Goal: Information Seeking & Learning: Learn about a topic

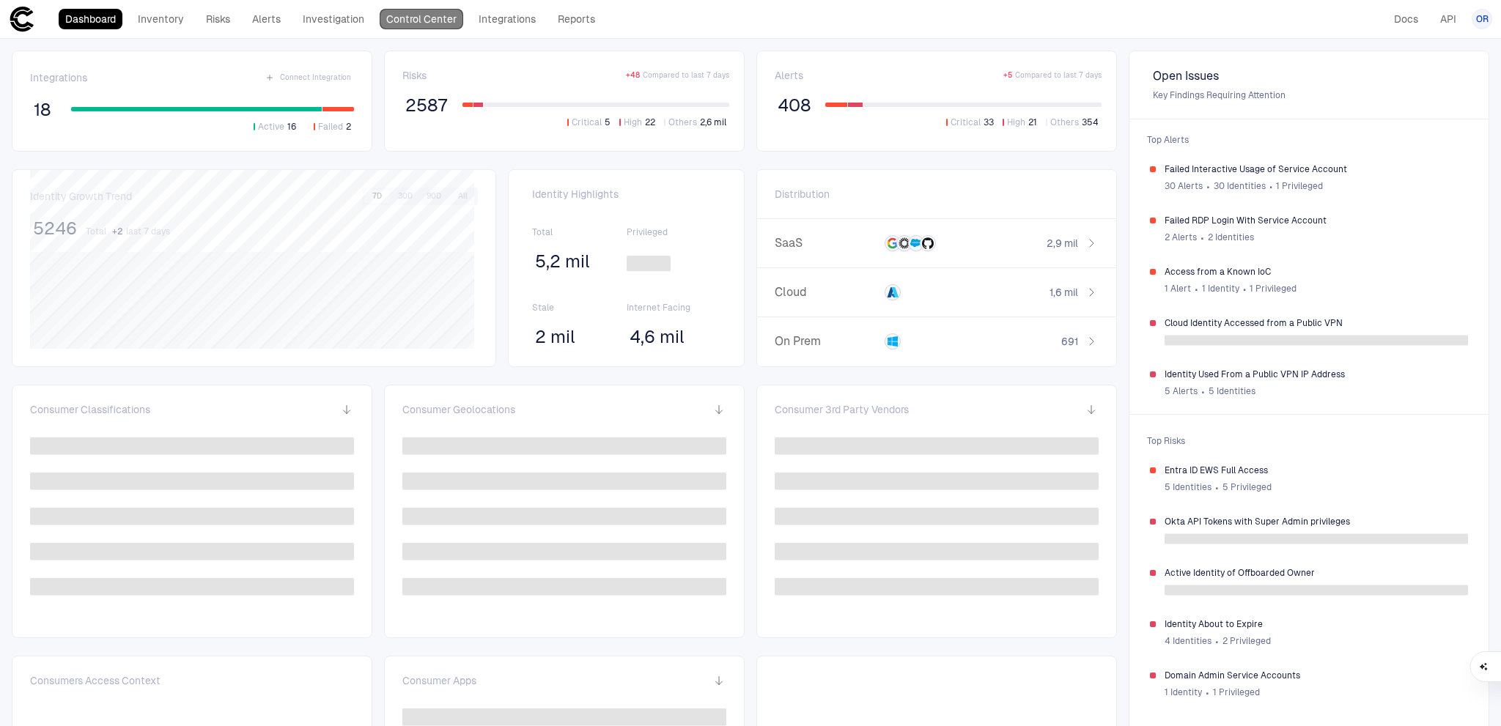
click at [402, 14] on link "Control Center" at bounding box center [422, 19] width 84 height 21
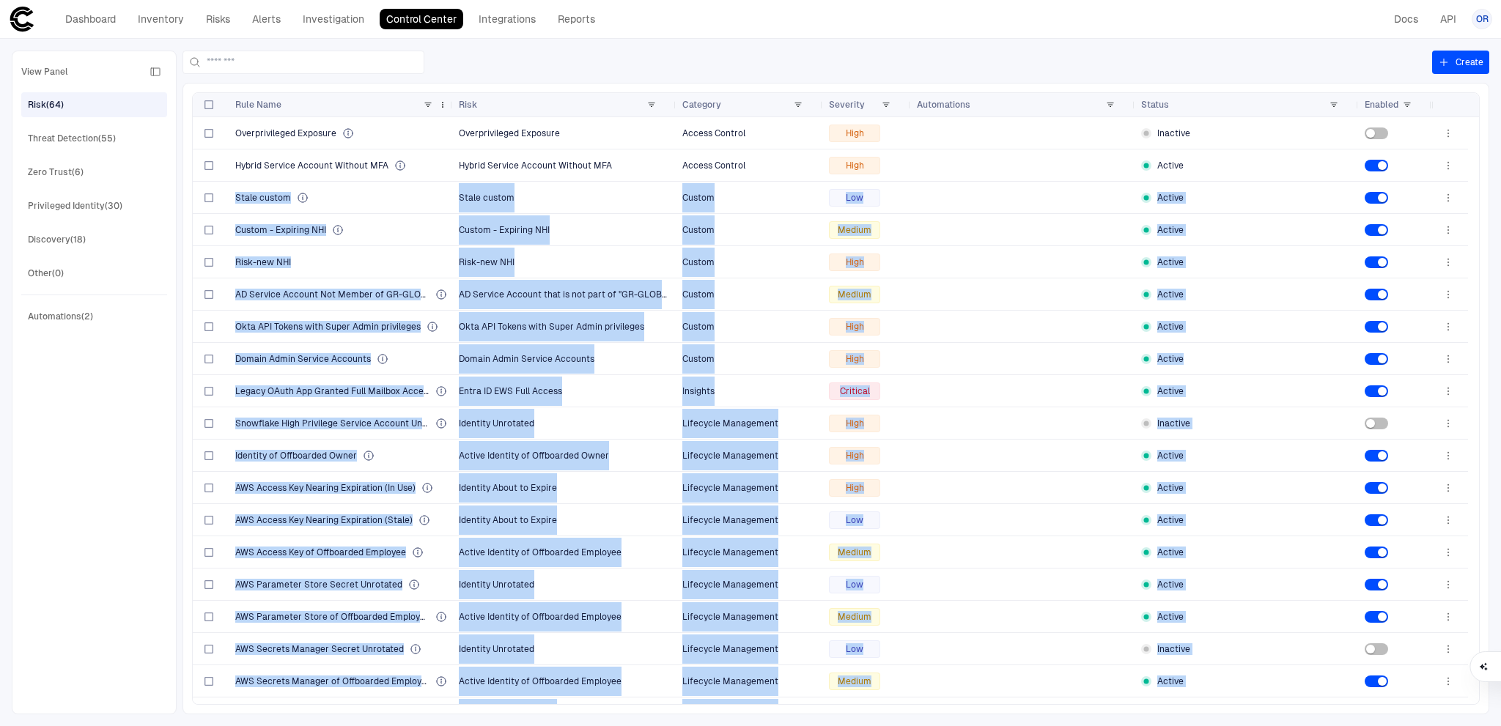
drag, startPoint x: 226, startPoint y: 131, endPoint x: 301, endPoint y: 105, distance: 80.0
click at [232, 112] on div "Rule Name Risk Category" at bounding box center [836, 398] width 1286 height 611
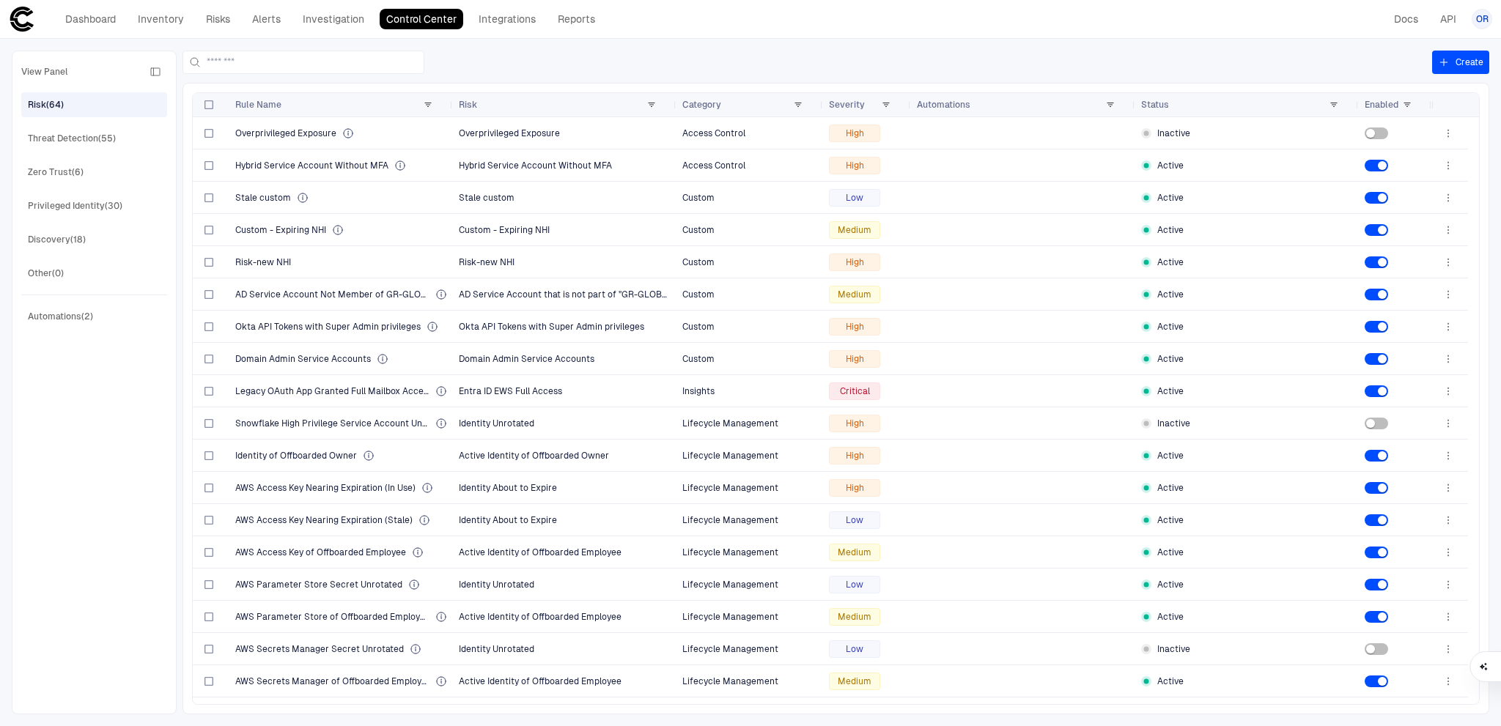
click at [493, 62] on div at bounding box center [808, 62] width 1250 height 23
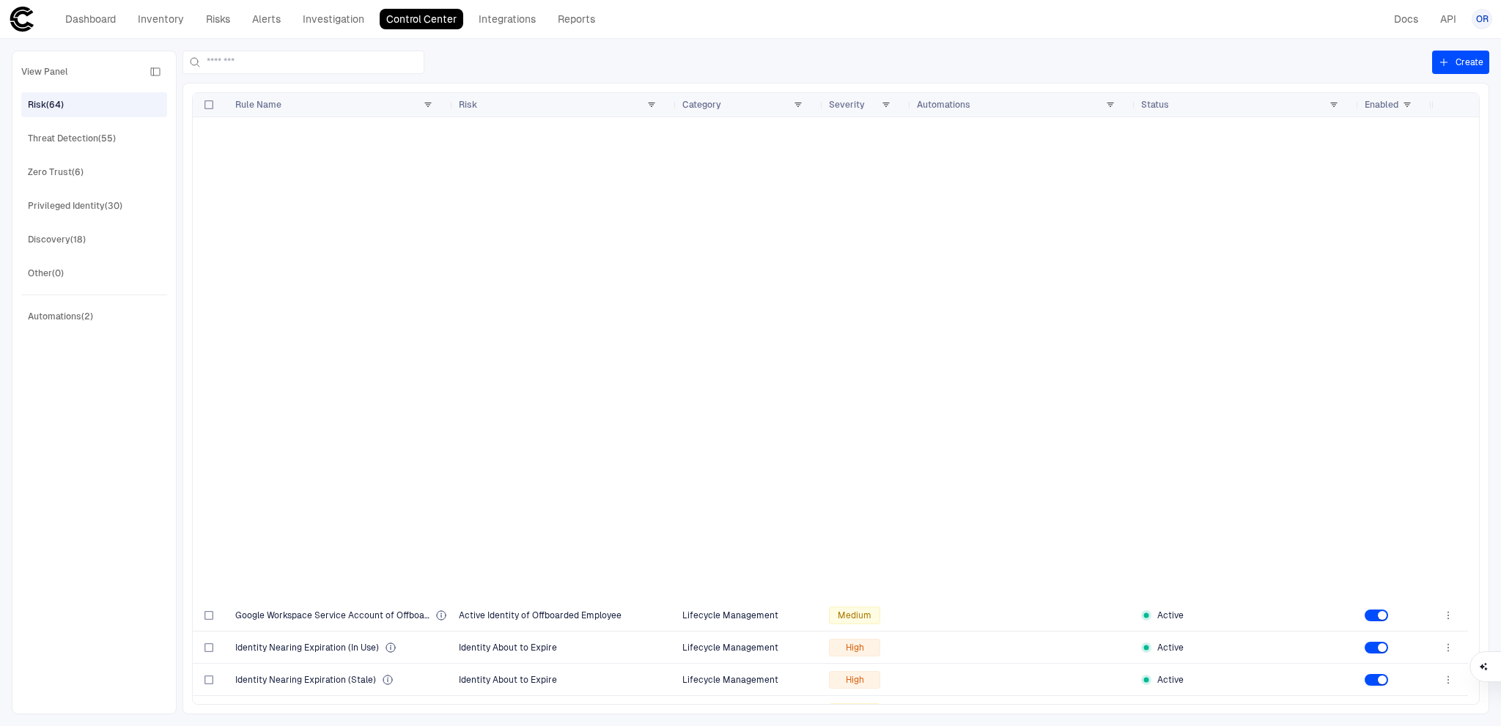
scroll to position [1476, 0]
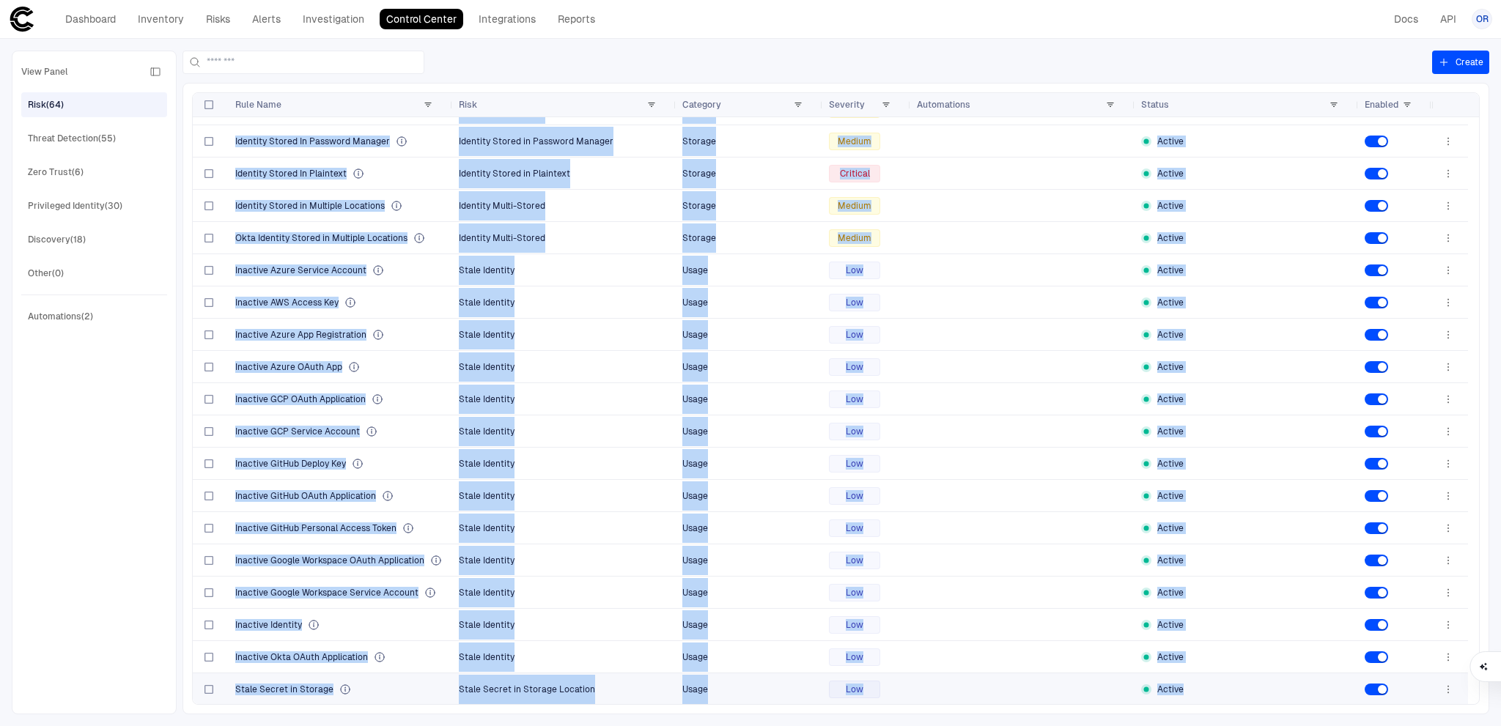
drag, startPoint x: 223, startPoint y: 122, endPoint x: 1234, endPoint y: 691, distance: 1160.5
copy div "Overprivileged Exposure Overprivileged Exposure Access Control High Inactive Ok…"
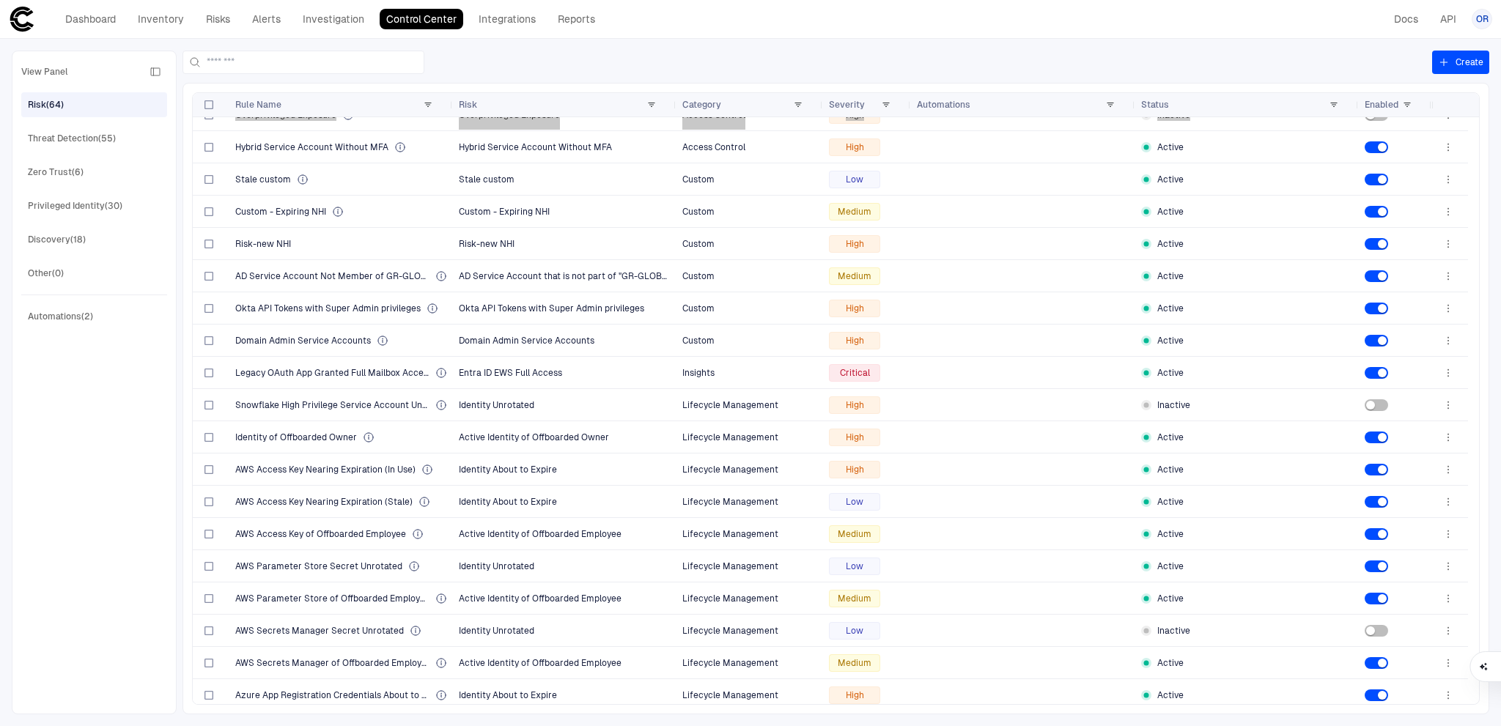
scroll to position [0, 0]
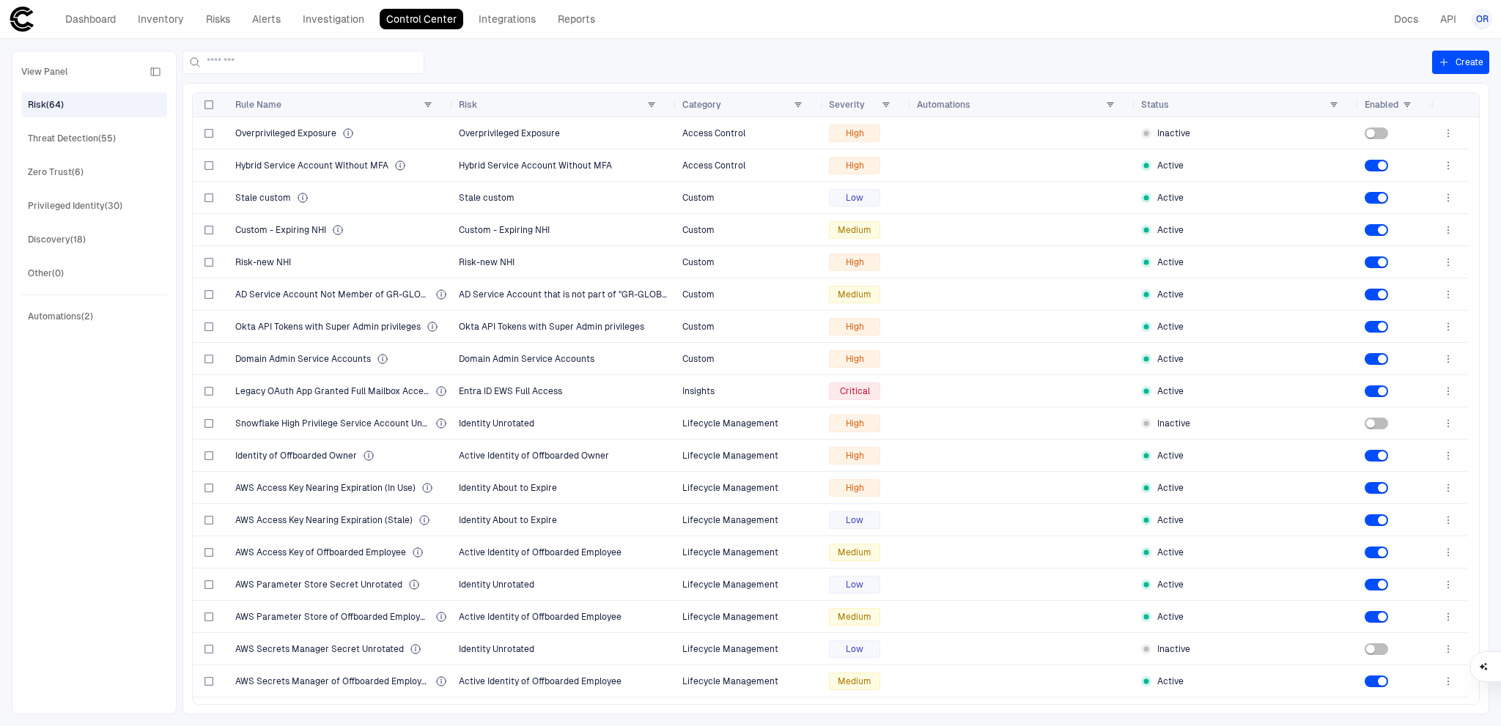
click at [808, 51] on div at bounding box center [808, 62] width 1250 height 23
click at [652, 104] on span at bounding box center [651, 104] width 9 height 9
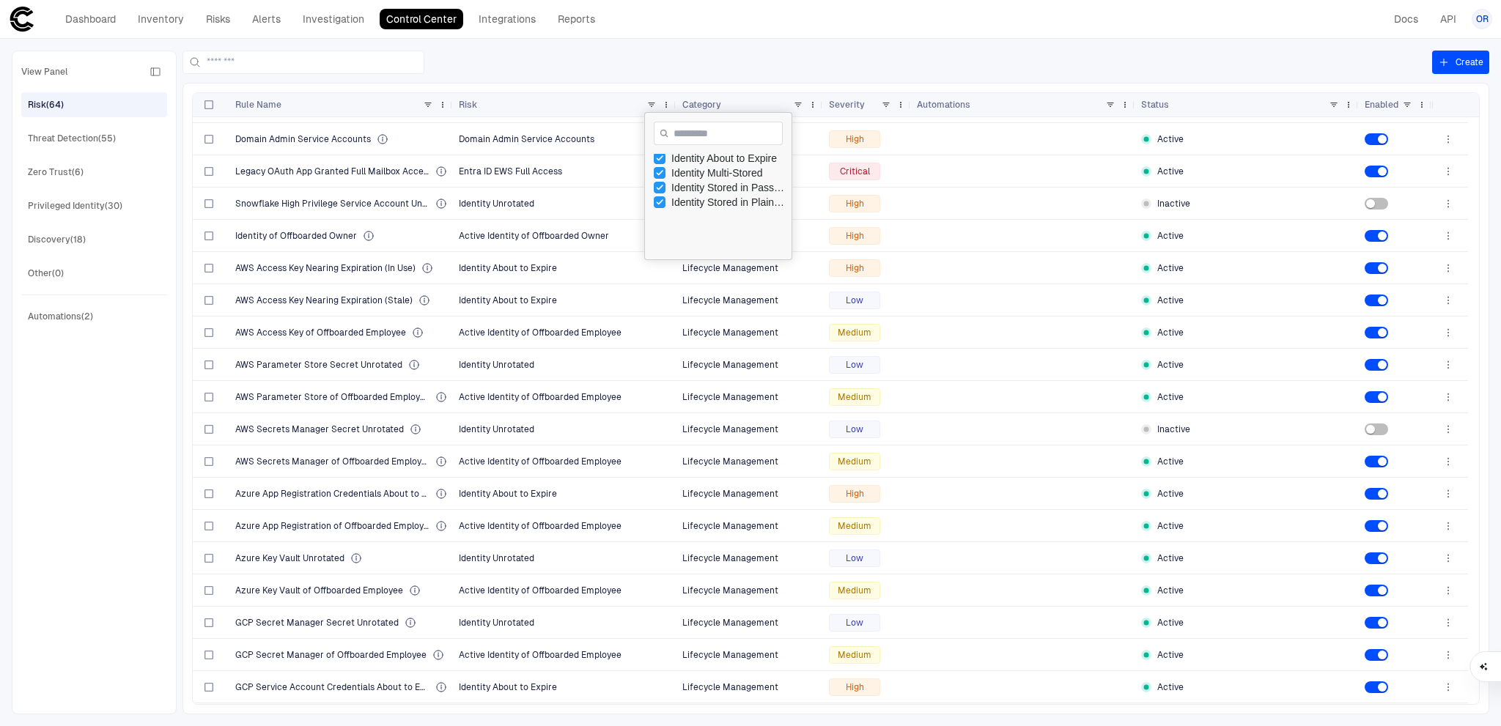
scroll to position [188, 0]
click at [702, 249] on div "Stale custom" at bounding box center [728, 252] width 114 height 12
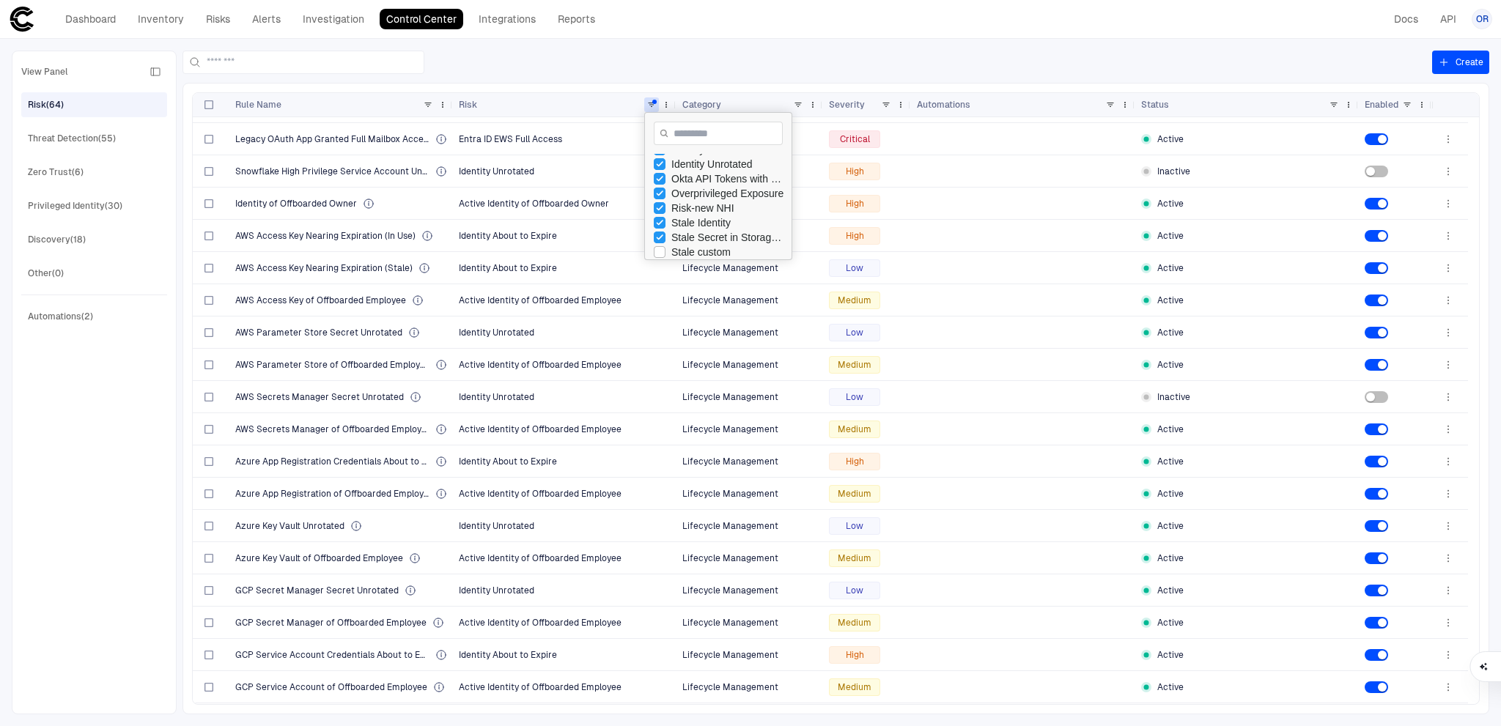
click at [694, 235] on div "Stale Secret in Storage Location" at bounding box center [728, 238] width 114 height 12
click at [692, 219] on div "Stale Identity" at bounding box center [728, 223] width 114 height 12
click at [691, 207] on div "Risk-new NHI" at bounding box center [728, 208] width 114 height 12
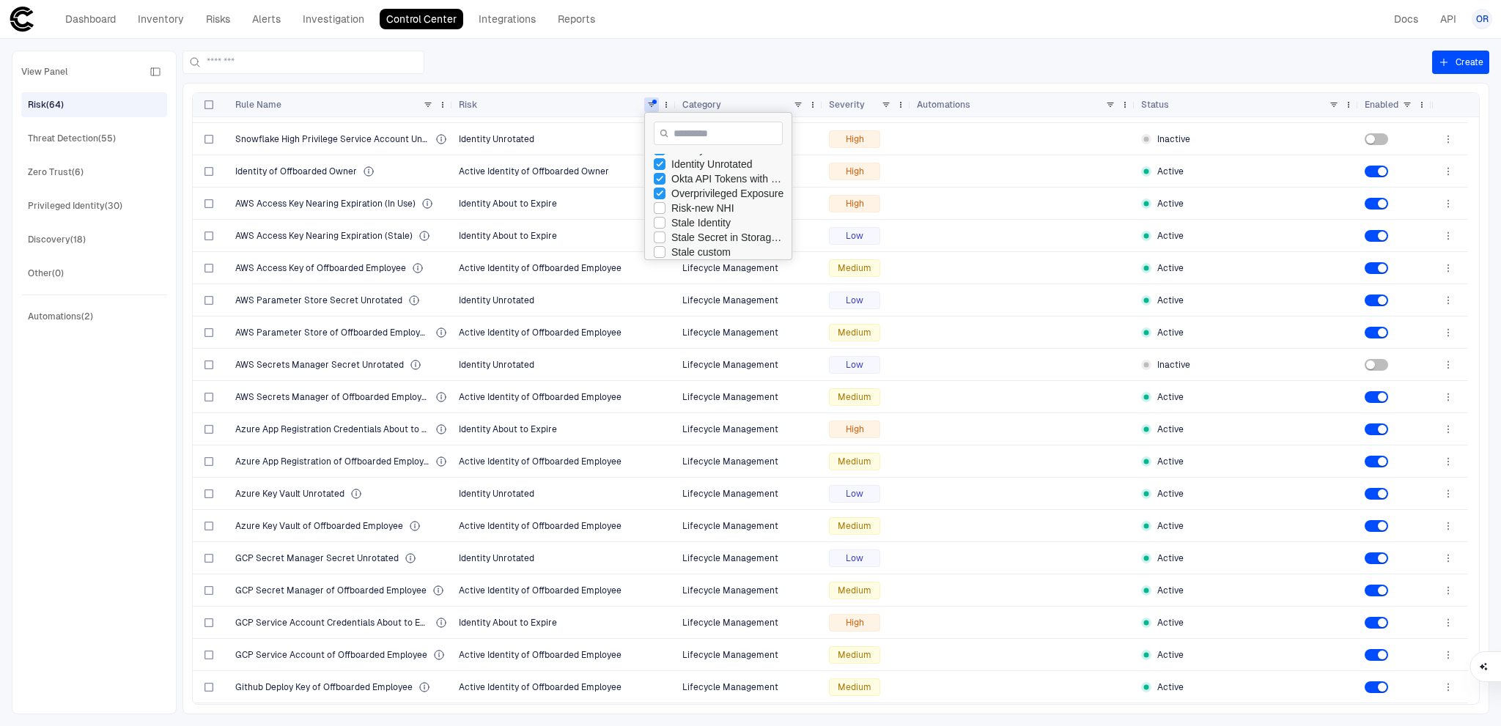
click at [691, 193] on div "Overprivileged Exposure" at bounding box center [728, 194] width 114 height 12
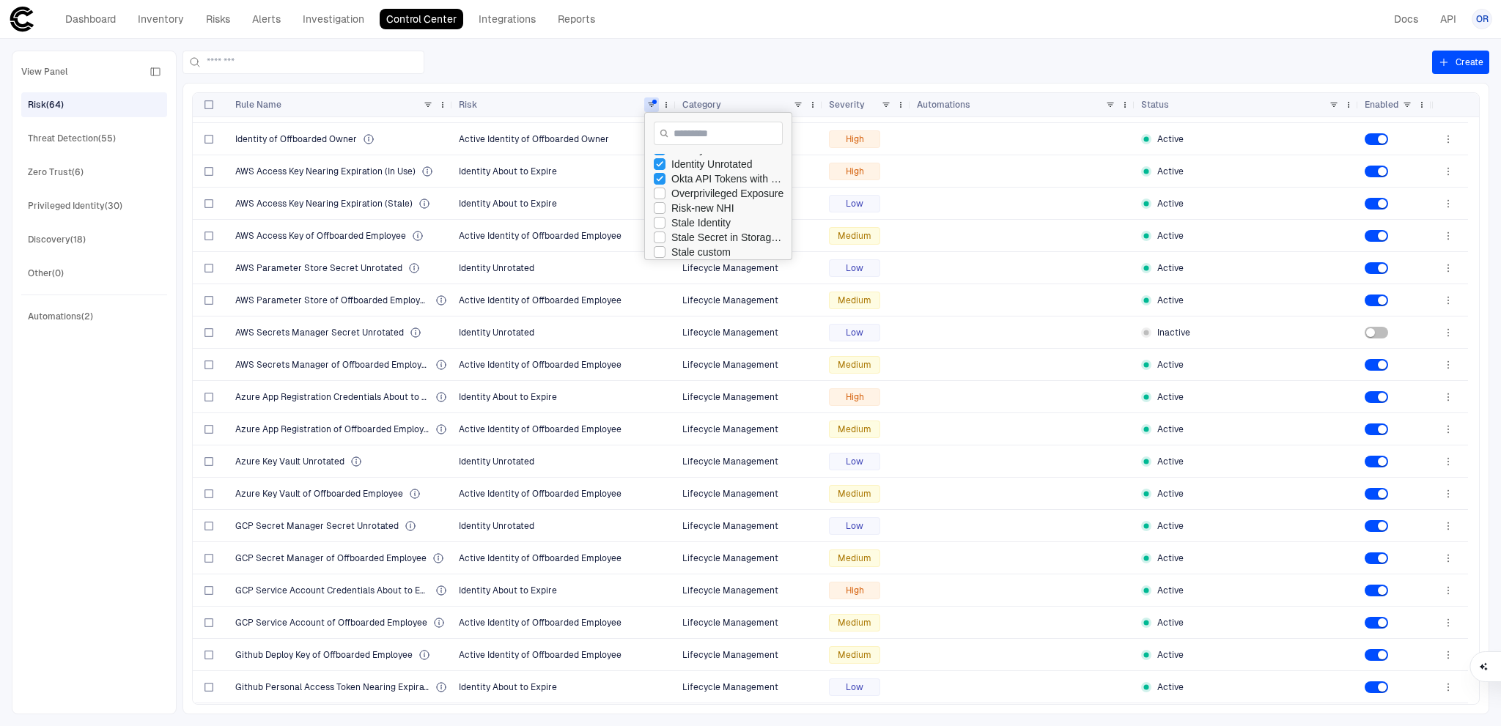
click at [691, 178] on div "Okta API Tokens with Super Admin privileges" at bounding box center [728, 179] width 114 height 12
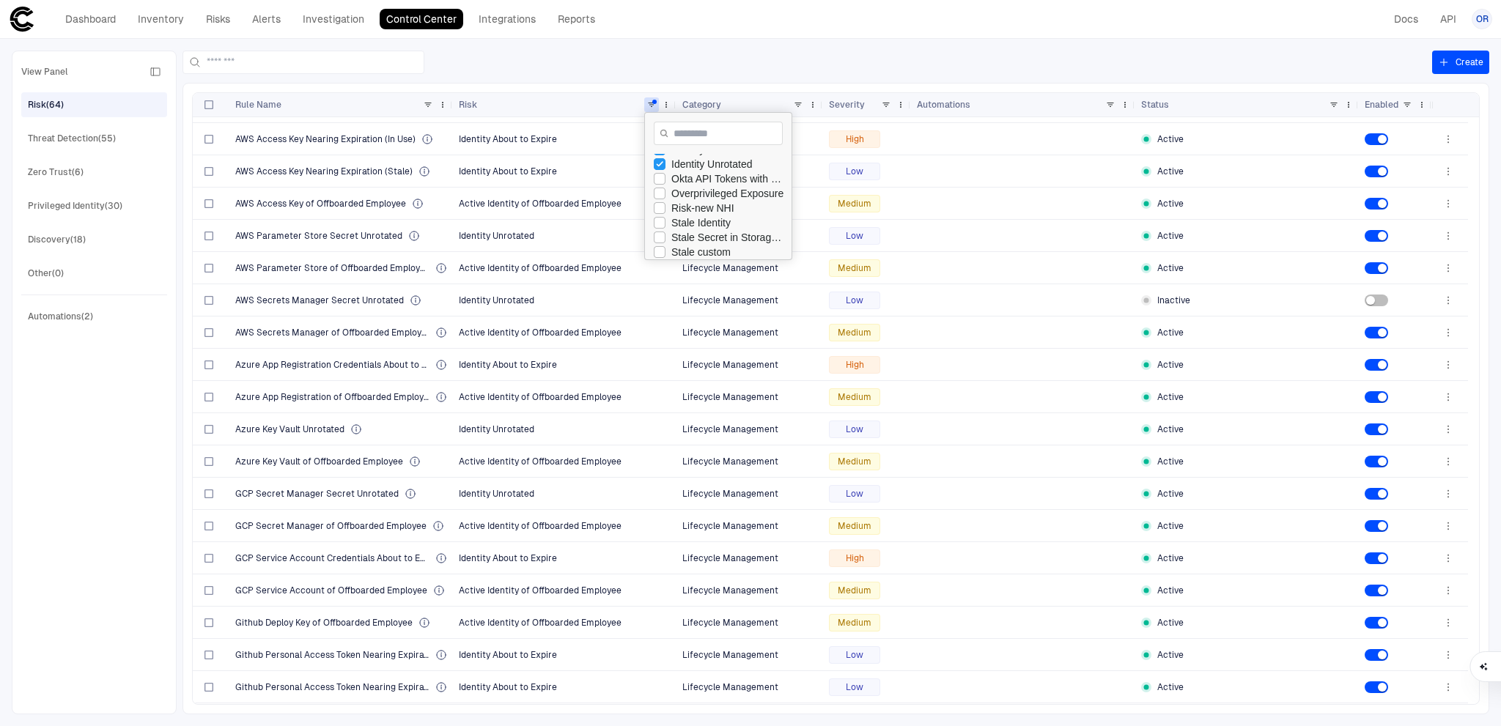
click at [693, 164] on div "Identity Unrotated" at bounding box center [728, 164] width 114 height 12
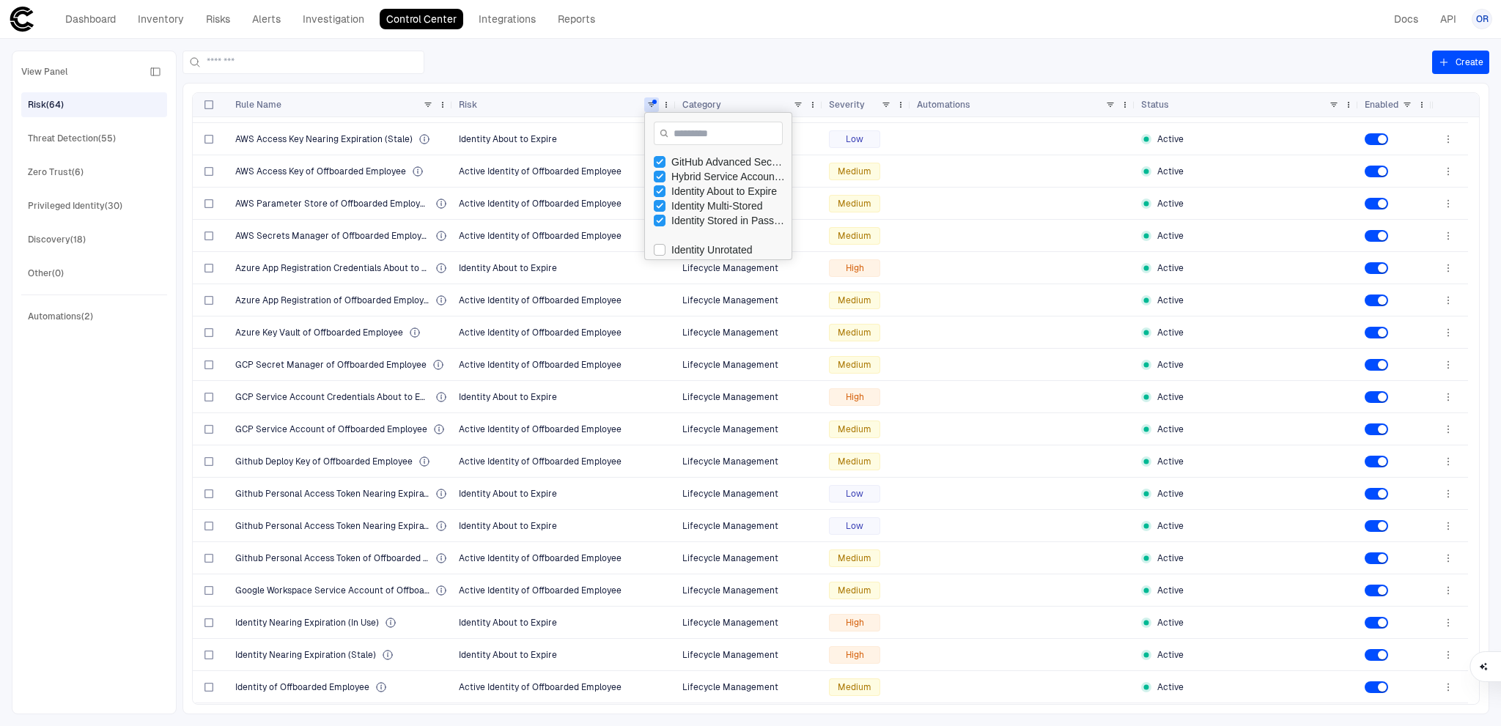
scroll to position [41, 0]
click at [689, 256] on div "Column Filter" at bounding box center [718, 258] width 139 height 4
click at [688, 246] on div "Identity About to Expire" at bounding box center [728, 252] width 114 height 12
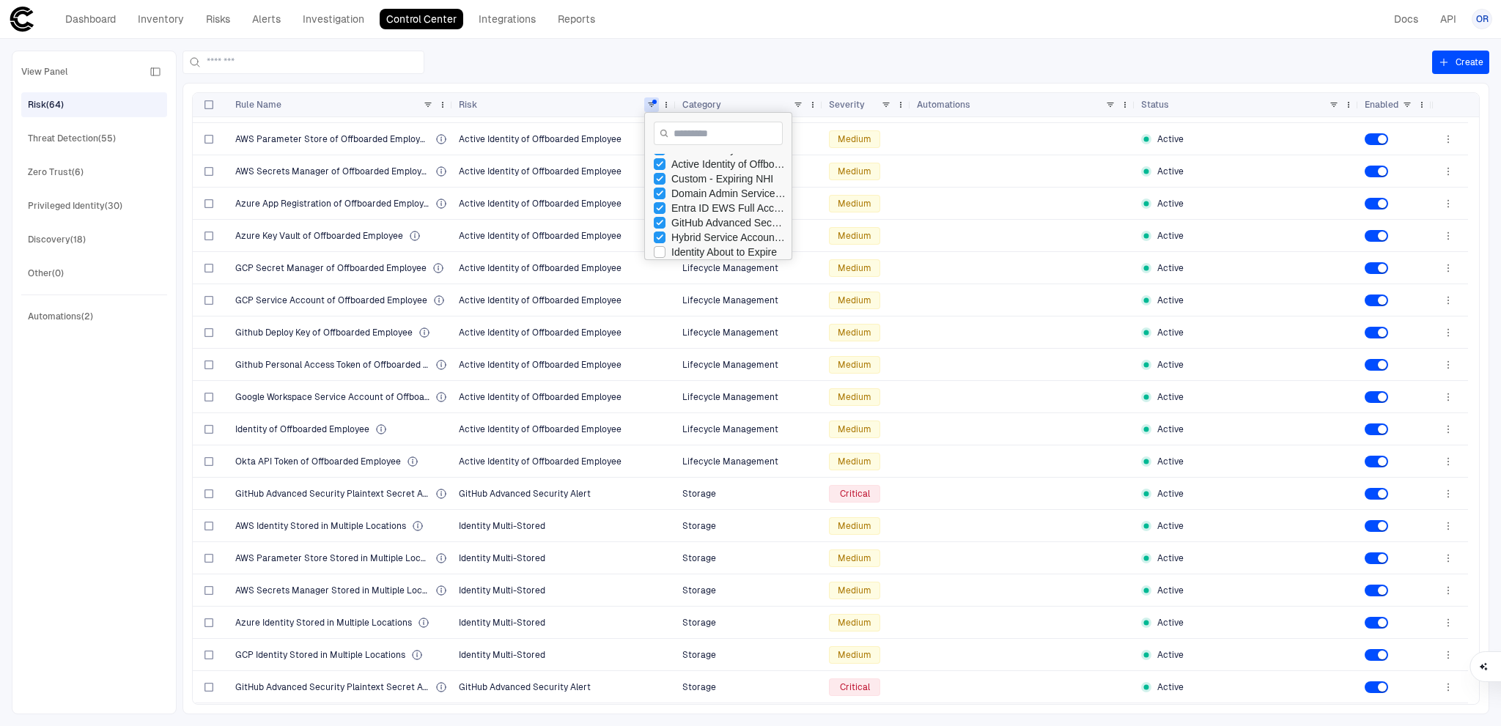
click at [685, 236] on div "Hybrid Service Account Without MFA" at bounding box center [728, 238] width 114 height 12
click at [683, 217] on div "GitHub Advanced Security Alert" at bounding box center [728, 223] width 114 height 12
click at [682, 207] on div "Entra ID EWS Full Access" at bounding box center [728, 208] width 114 height 12
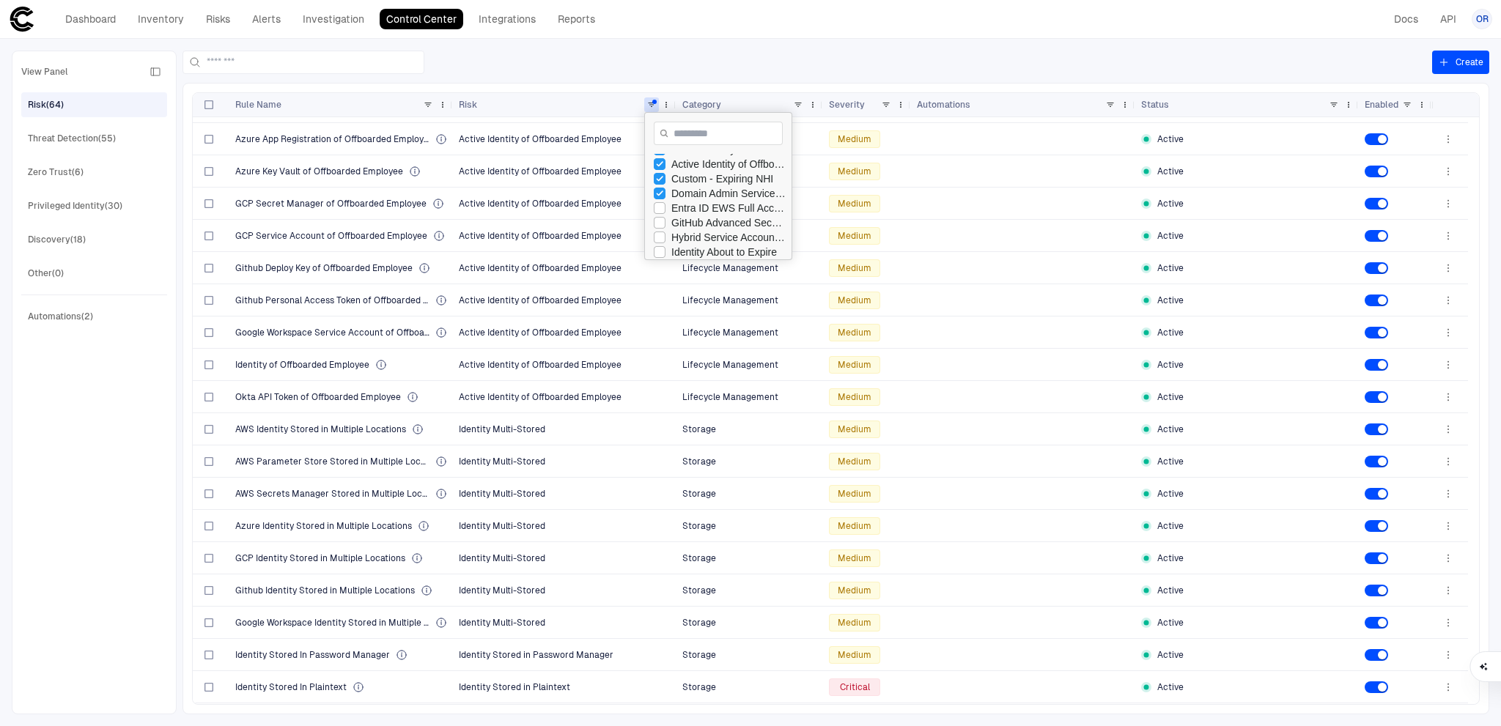
click at [682, 191] on div "Domain Admin Service Accounts" at bounding box center [728, 194] width 114 height 12
click at [682, 183] on div "Custom - Expiring NHI" at bounding box center [728, 179] width 114 height 12
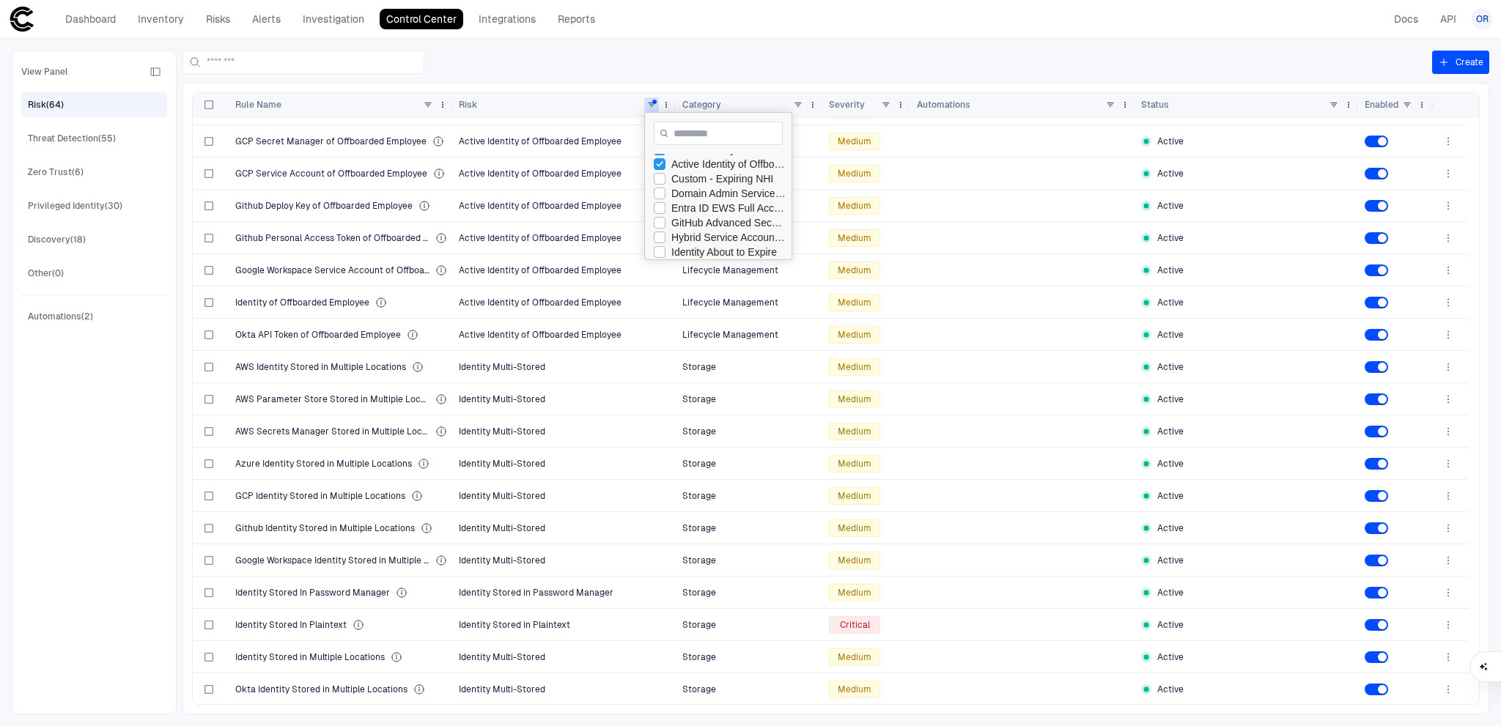
click at [682, 166] on div "Active Identity of Offboarded Owner" at bounding box center [728, 164] width 114 height 12
click at [691, 190] on div "Active Identity of Offboarded Employee" at bounding box center [728, 191] width 114 height 12
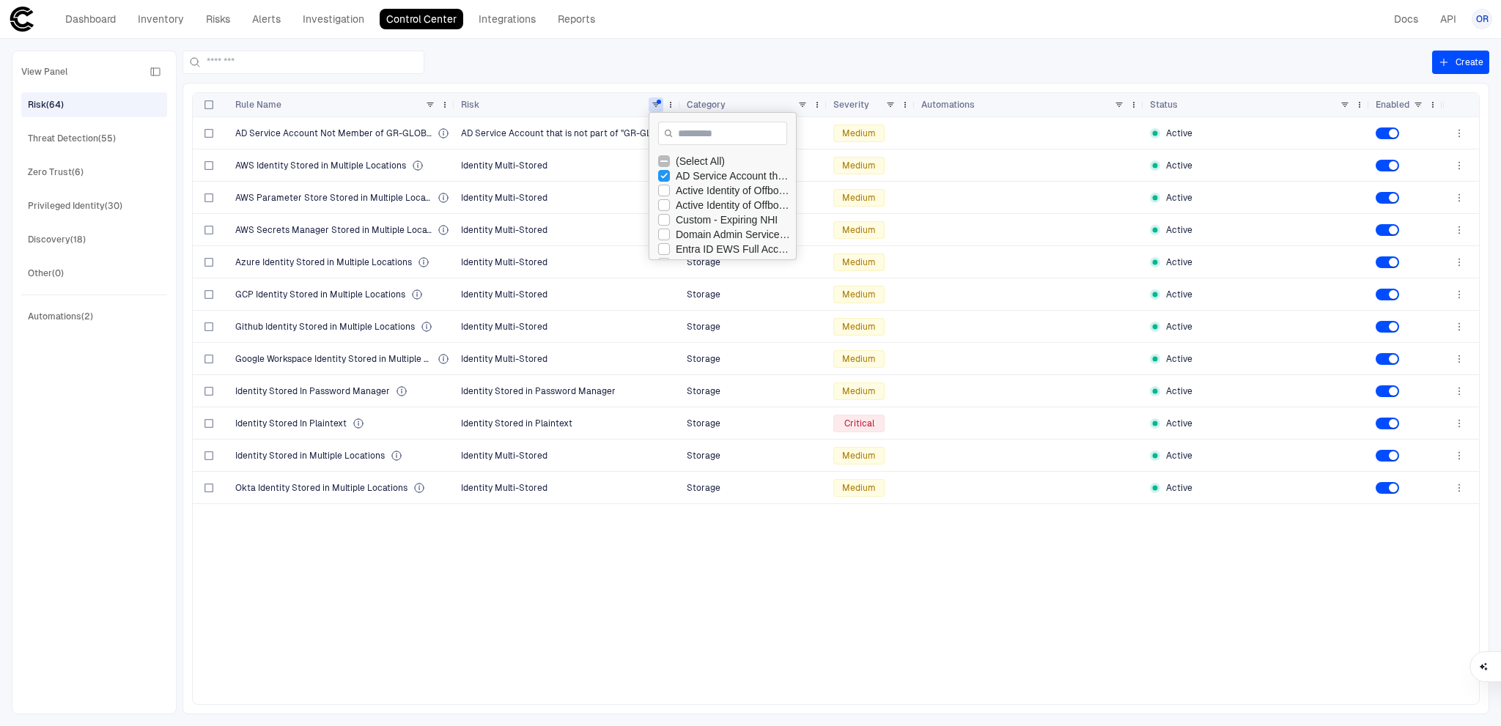
click at [689, 174] on div "AD Service Account that is not part of "GR-GLOBAL-DENY-INTERACTIVE-LOGON"" at bounding box center [733, 176] width 114 height 12
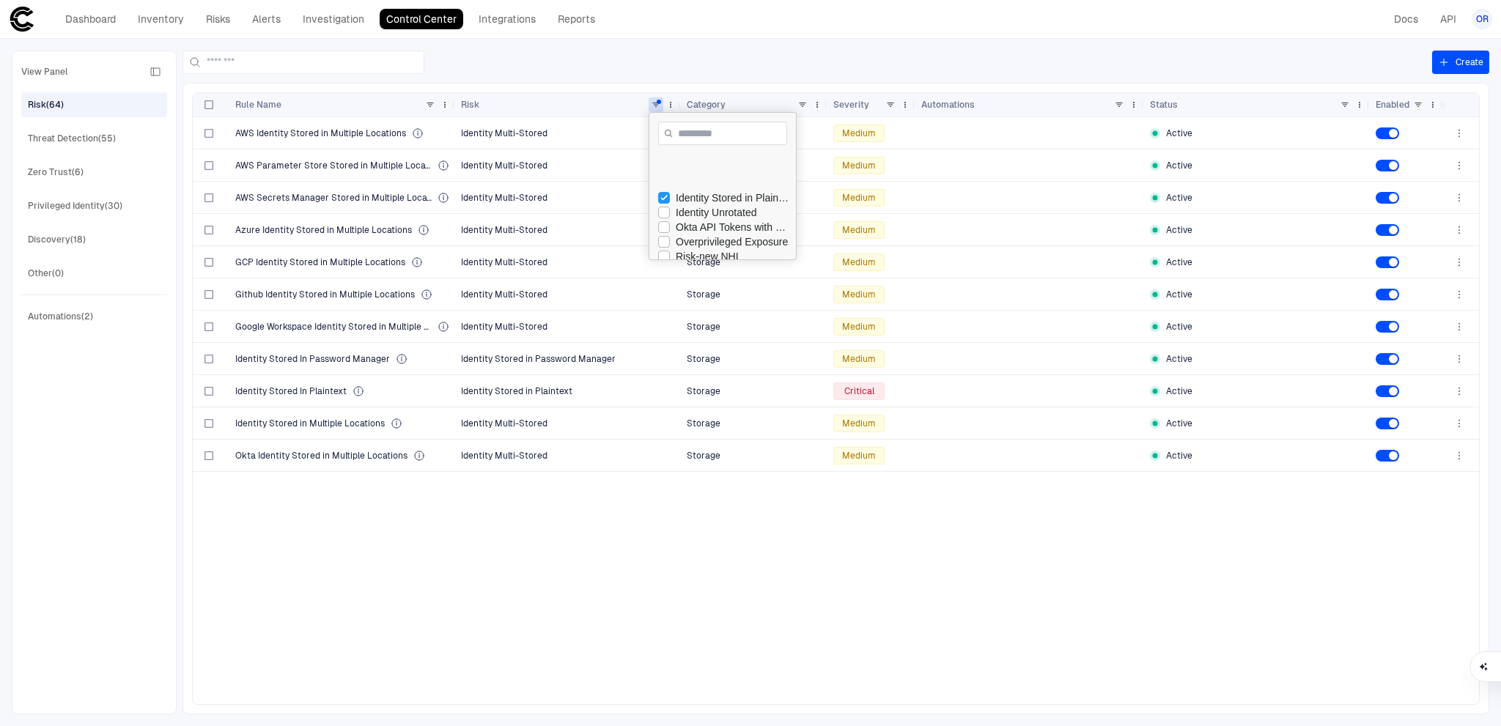
scroll to position [114, 0]
click at [704, 222] on div "Identity Stored in Plaintext" at bounding box center [733, 223] width 114 height 12
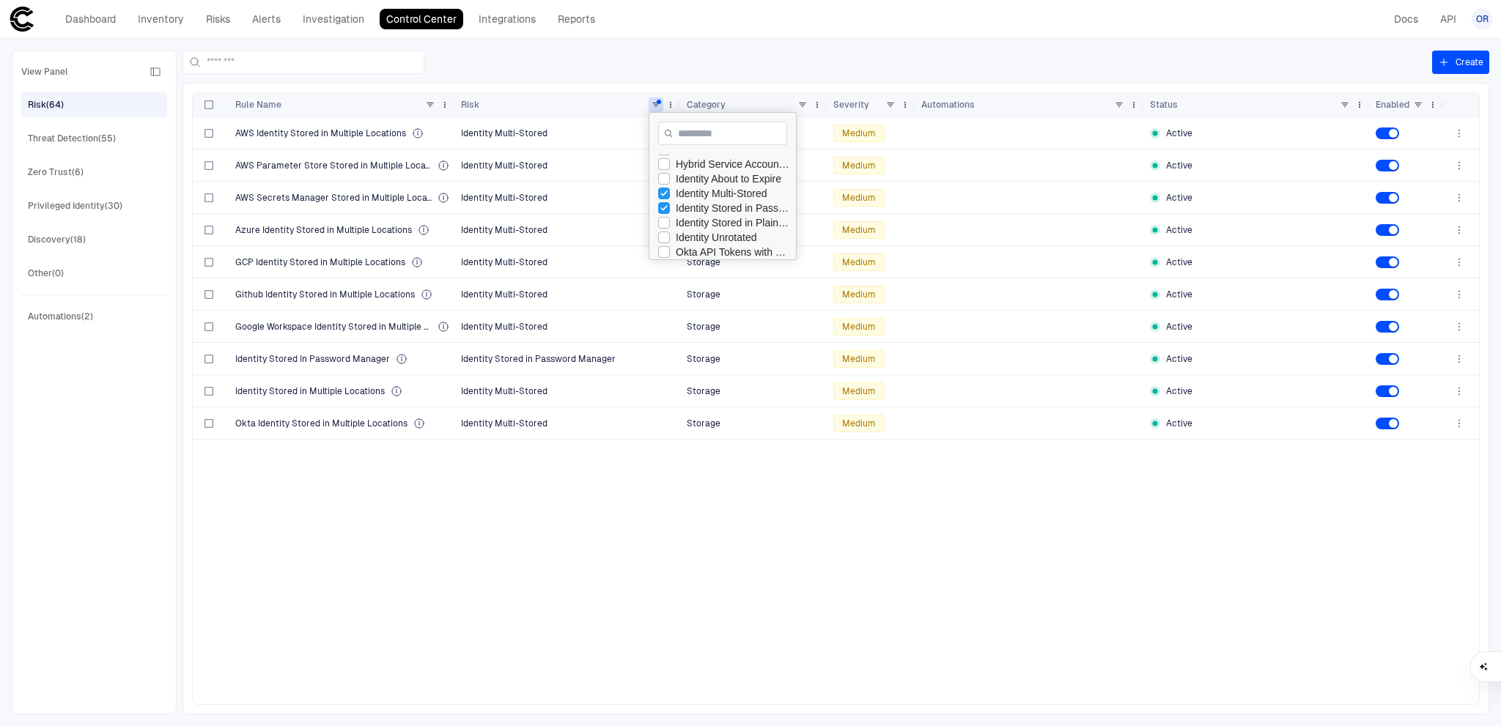
click at [701, 209] on div "Identity Stored in Password Manager" at bounding box center [733, 208] width 114 height 12
click at [698, 196] on div "Identity Multi-Stored" at bounding box center [733, 194] width 114 height 12
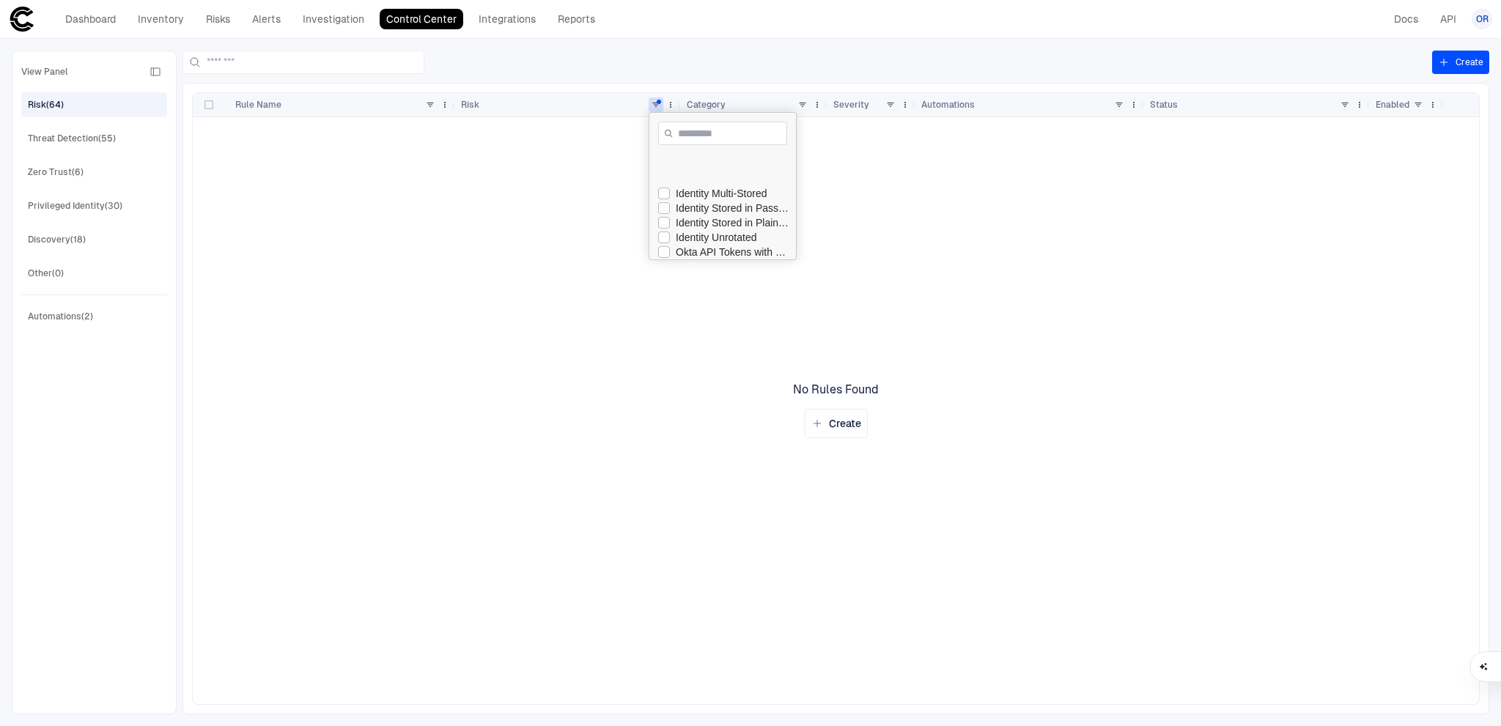
scroll to position [188, 0]
click at [704, 253] on div "Stale custom" at bounding box center [733, 252] width 114 height 12
click at [350, 196] on div "Stale custom Stale custom Custom Low Active" at bounding box center [818, 410] width 1250 height 587
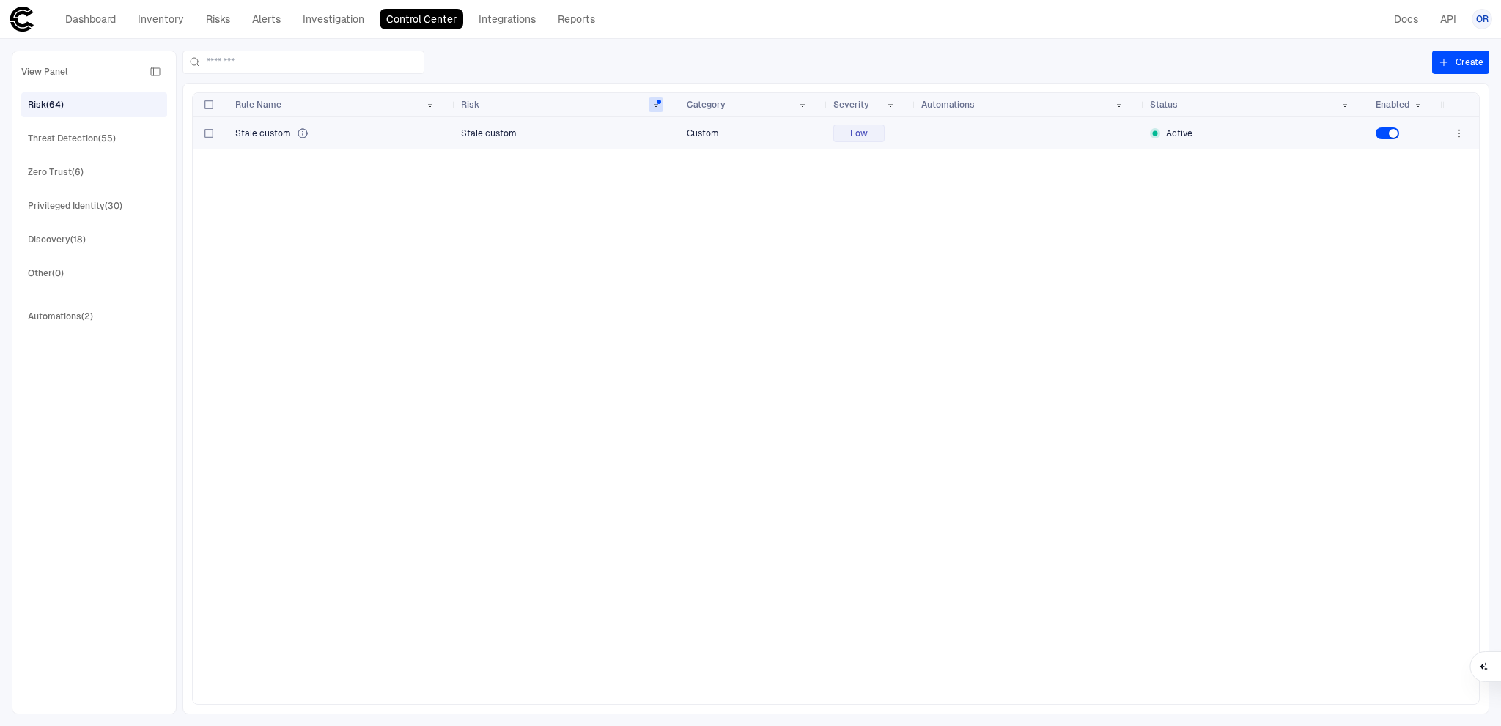
click at [281, 135] on span "Stale custom" at bounding box center [263, 134] width 56 height 12
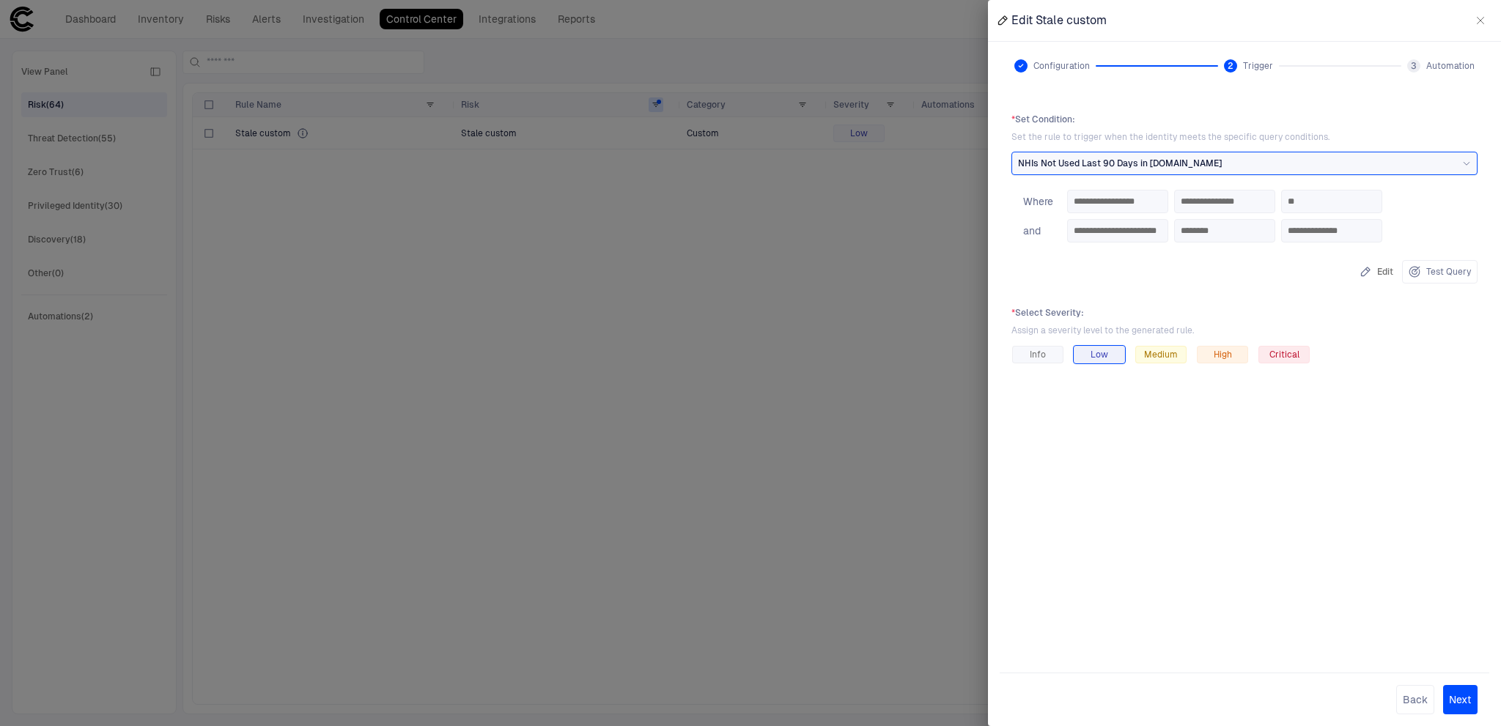
click at [874, 268] on div at bounding box center [750, 363] width 1501 height 726
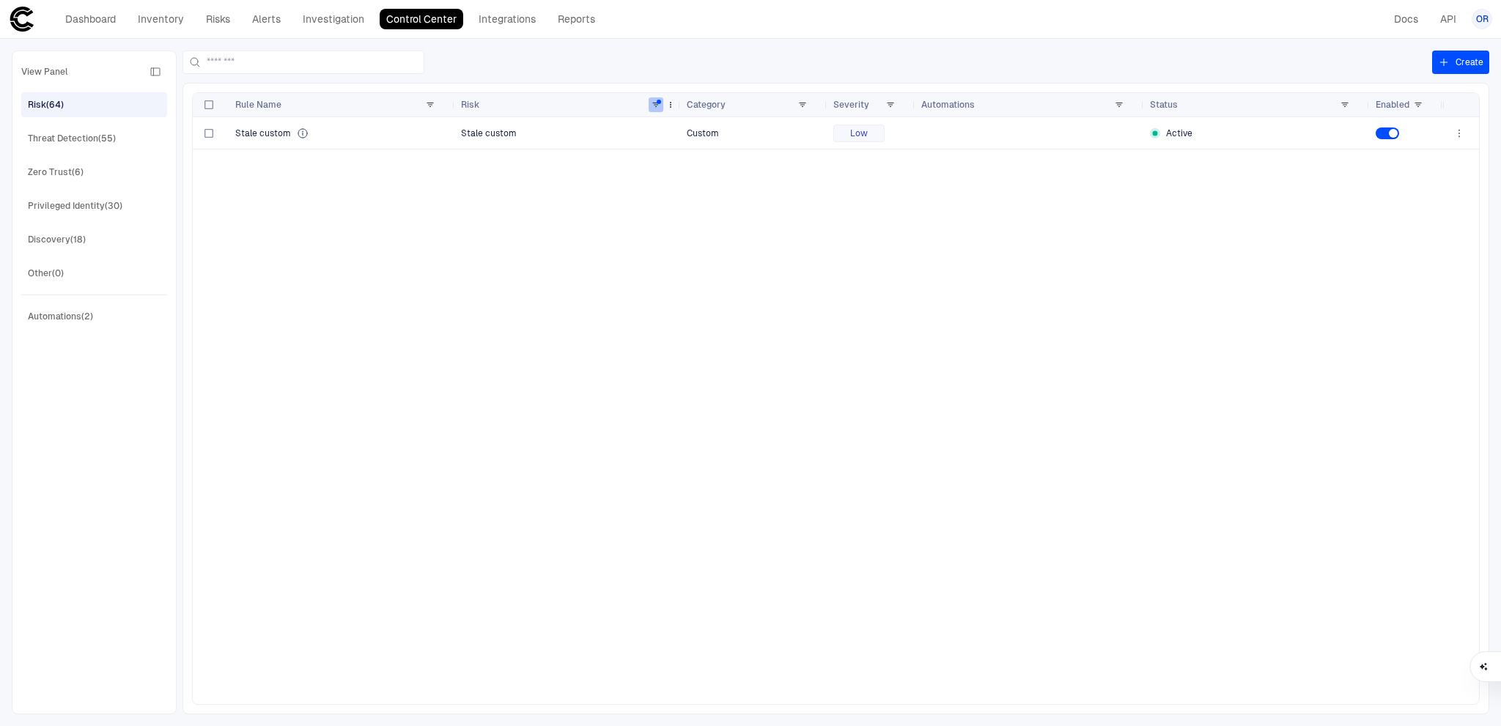
click at [656, 101] on span at bounding box center [656, 104] width 9 height 9
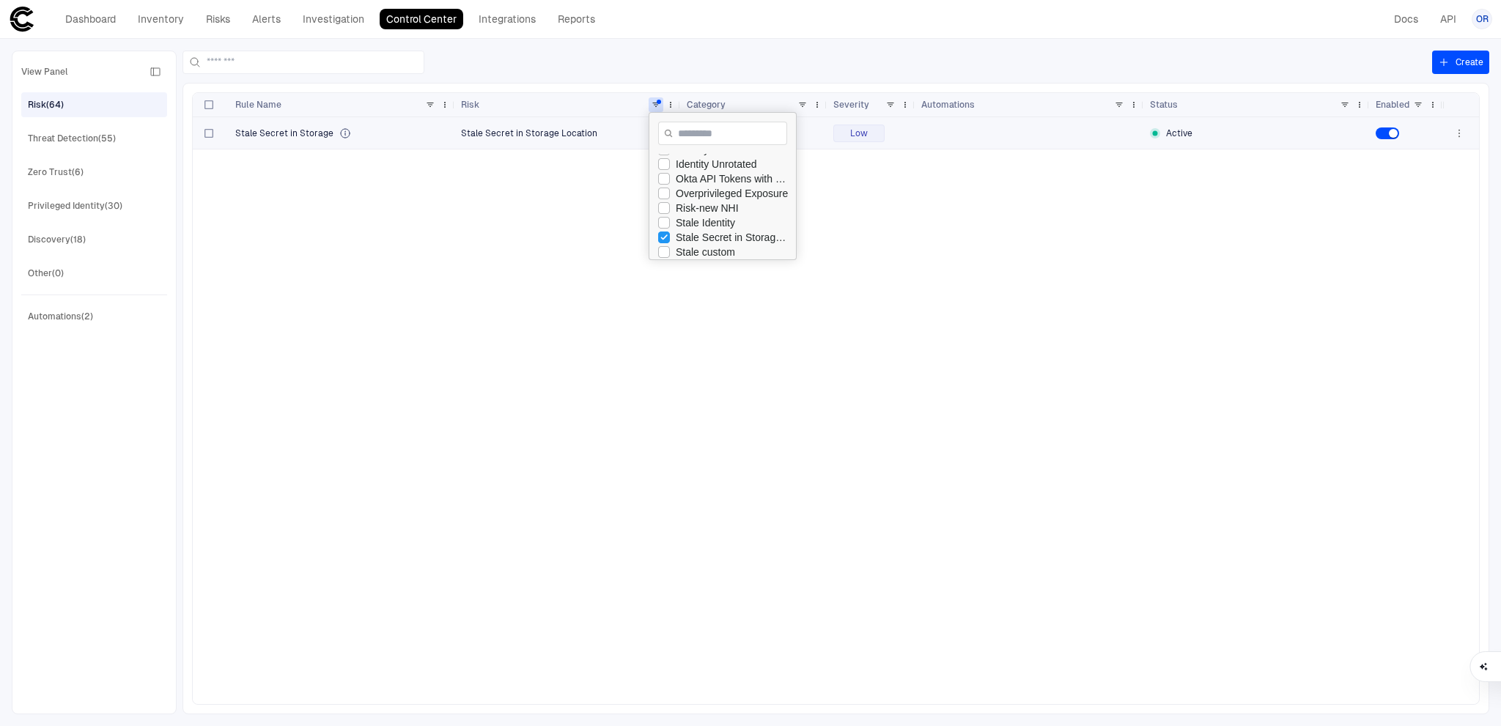
click at [370, 132] on div "Stale Secret in Storage" at bounding box center [342, 134] width 214 height 12
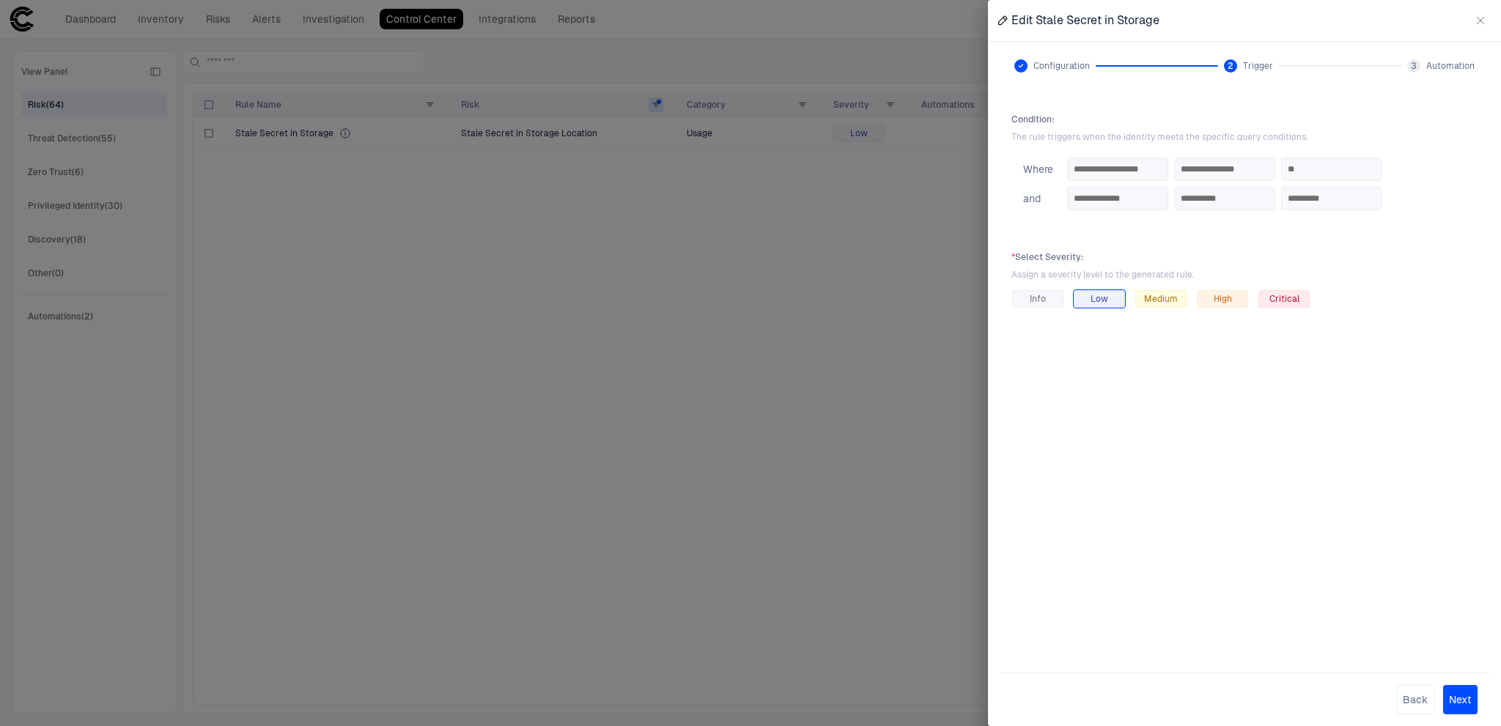
click at [858, 357] on div at bounding box center [750, 363] width 1501 height 726
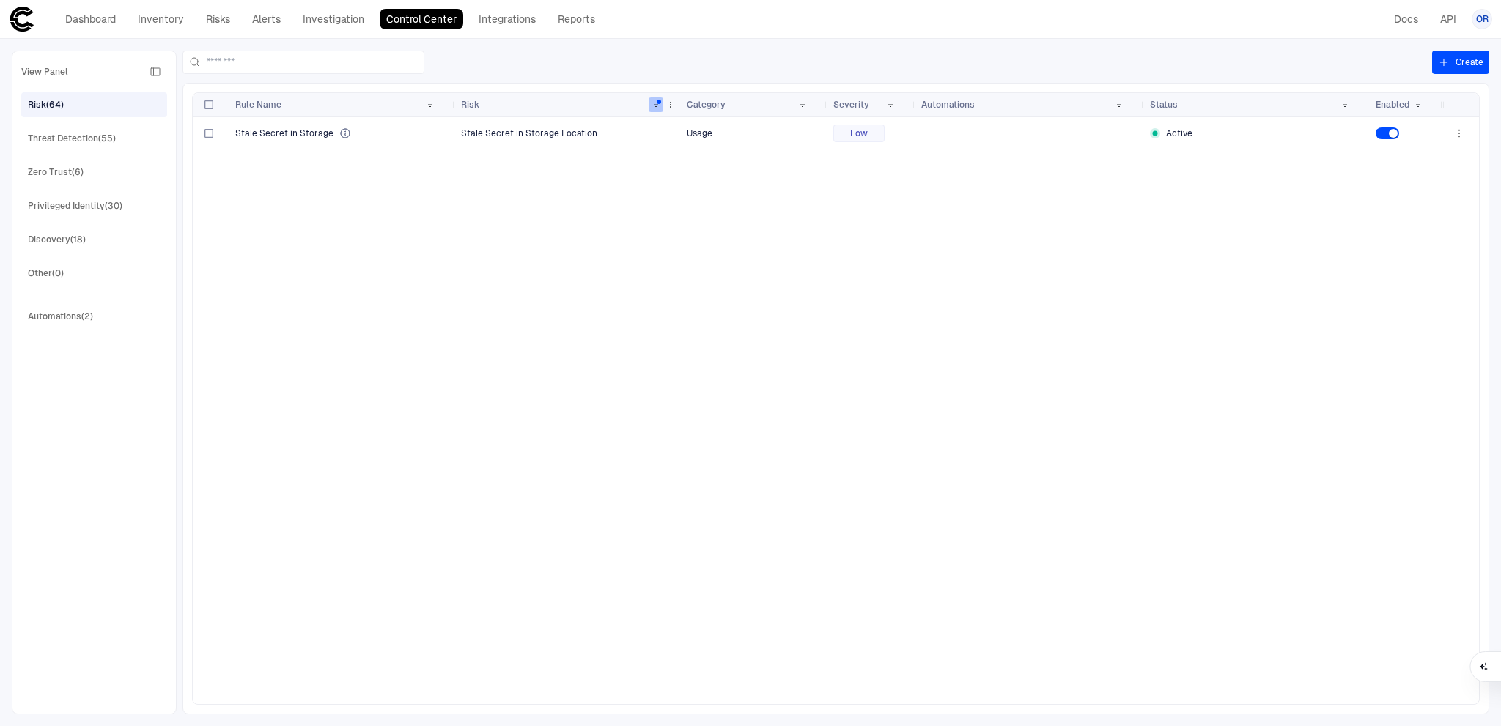
click at [656, 101] on span at bounding box center [656, 104] width 9 height 9
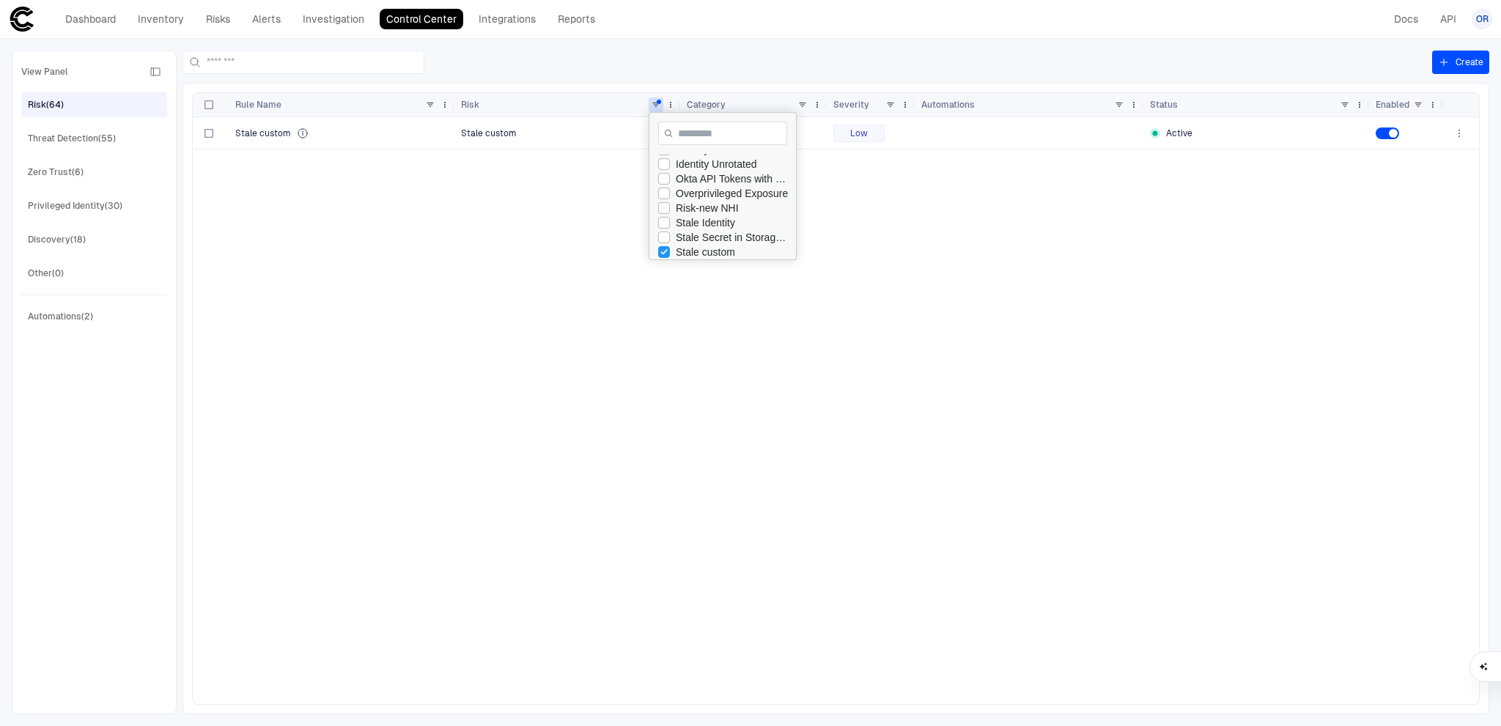
click at [573, 212] on div "Stale custom Stale custom Custom Low Active" at bounding box center [818, 410] width 1250 height 587
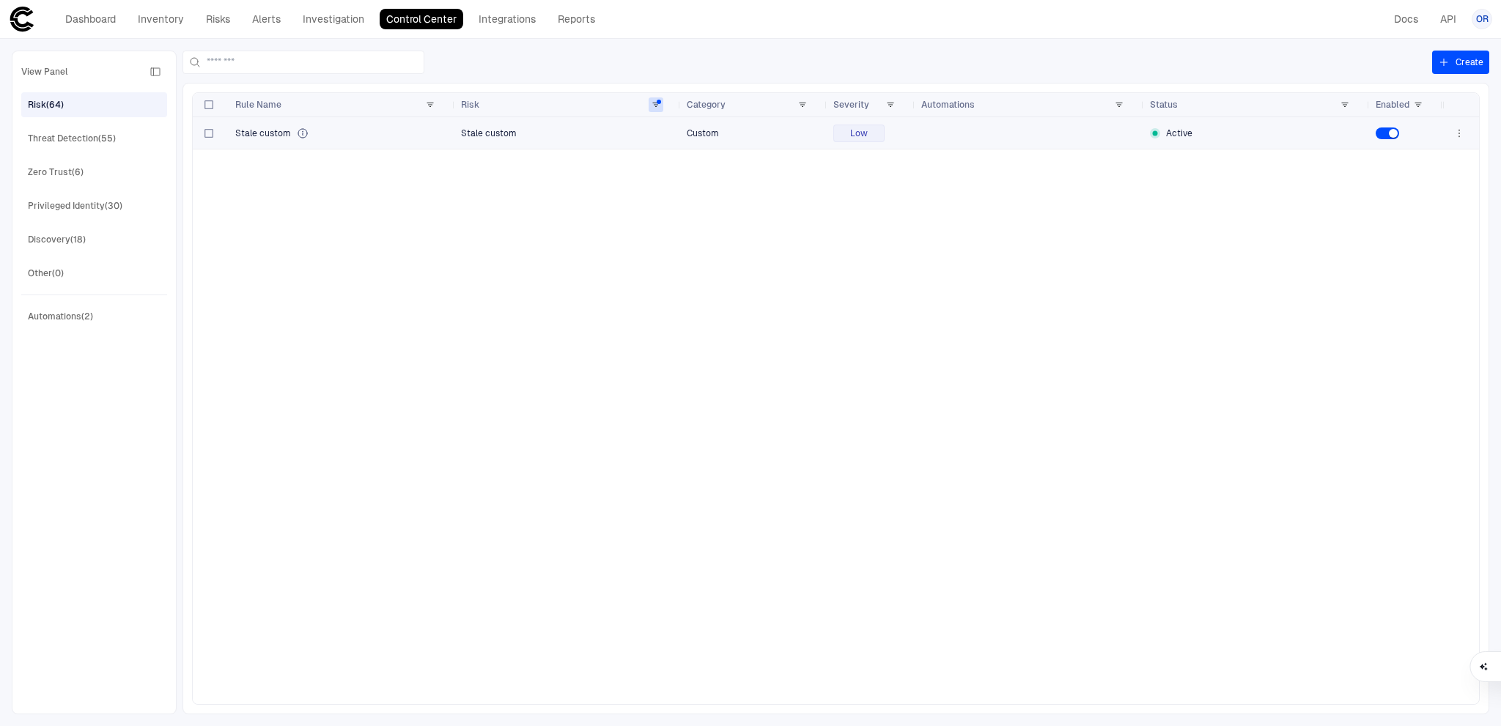
click at [336, 131] on div "Stale custom" at bounding box center [342, 134] width 214 height 12
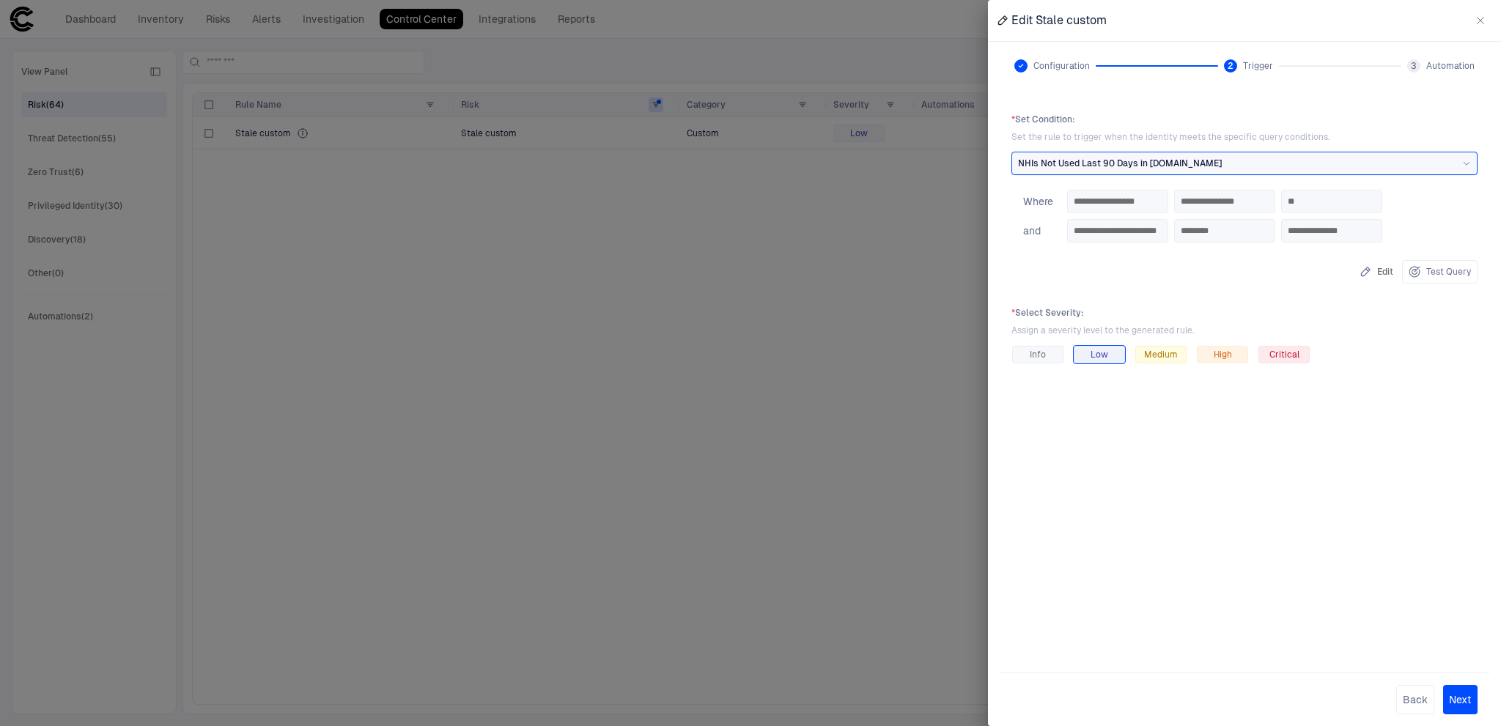
click at [793, 268] on div at bounding box center [750, 363] width 1501 height 726
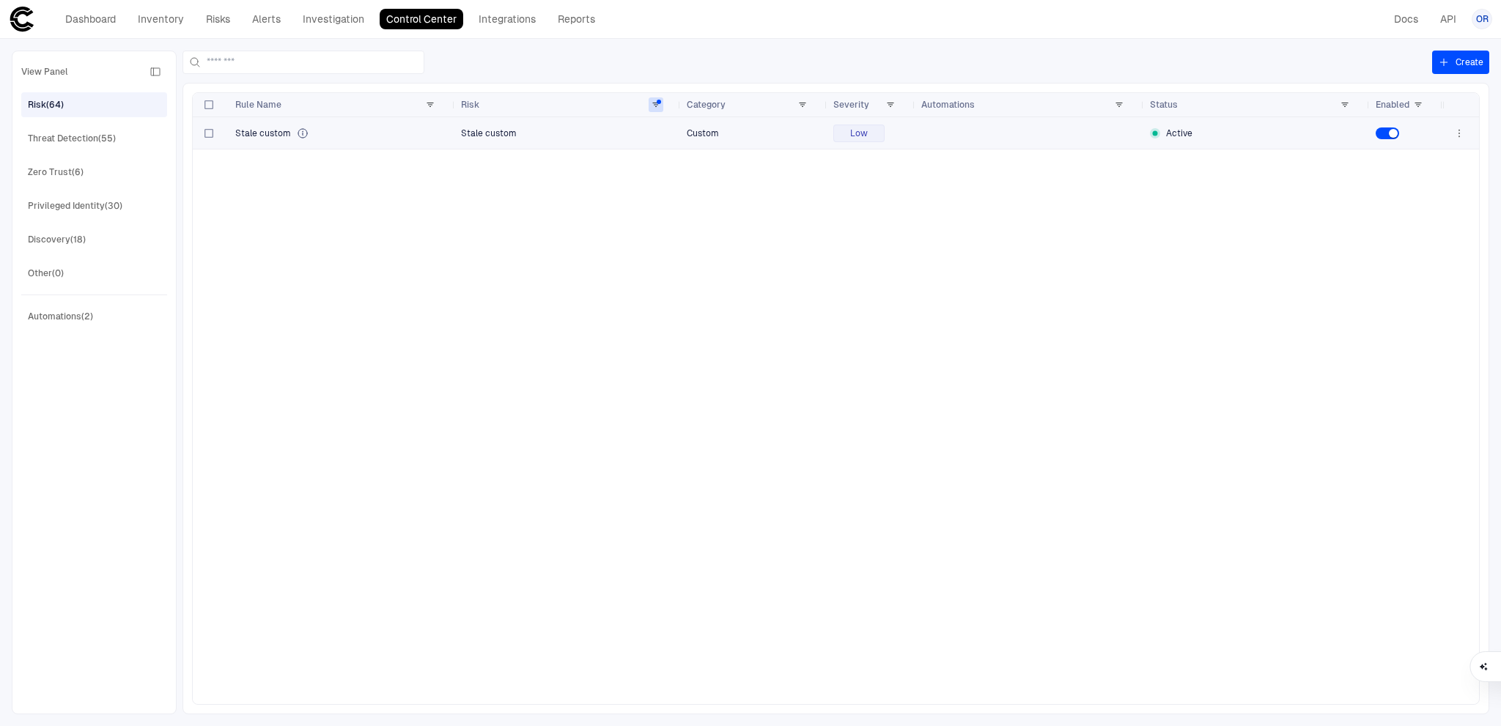
click at [430, 133] on div "Stale custom" at bounding box center [342, 134] width 214 height 12
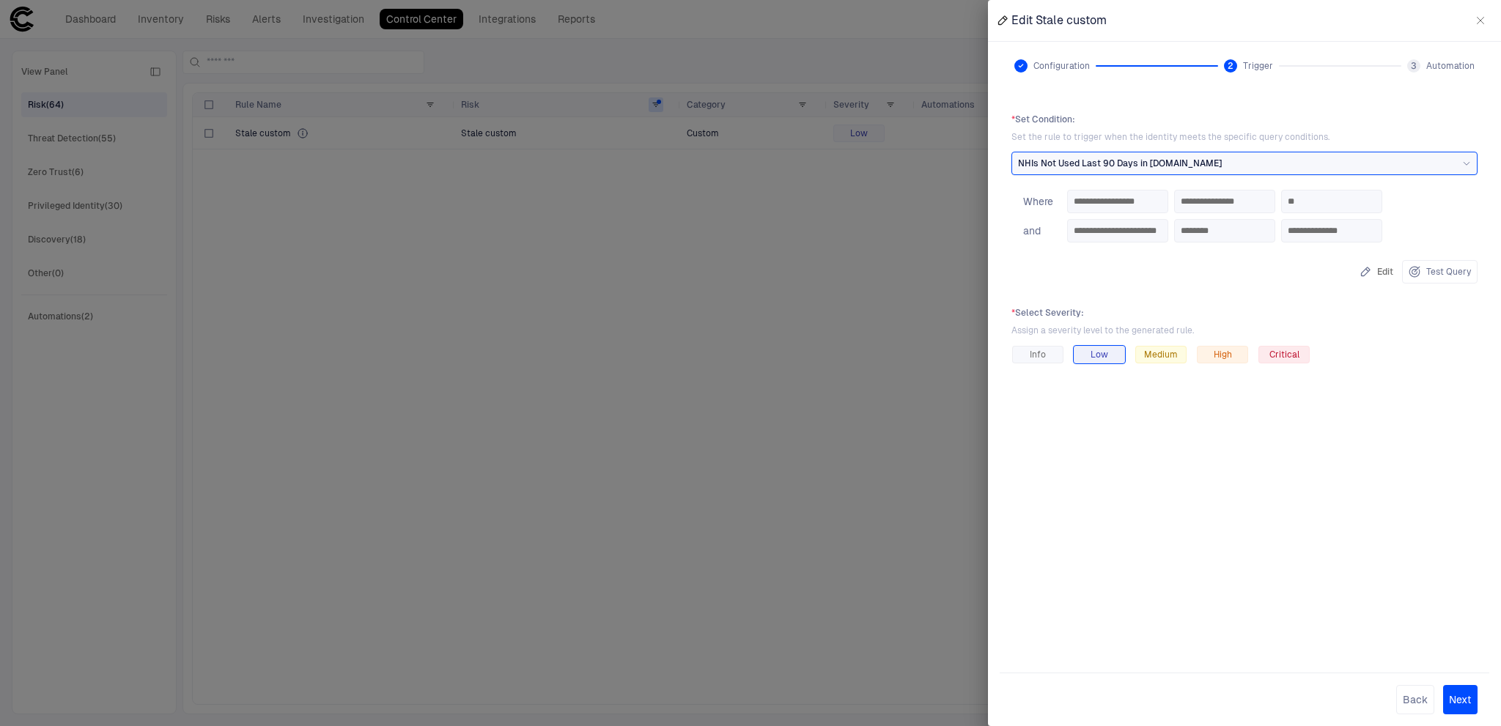
click at [774, 235] on div at bounding box center [750, 363] width 1501 height 726
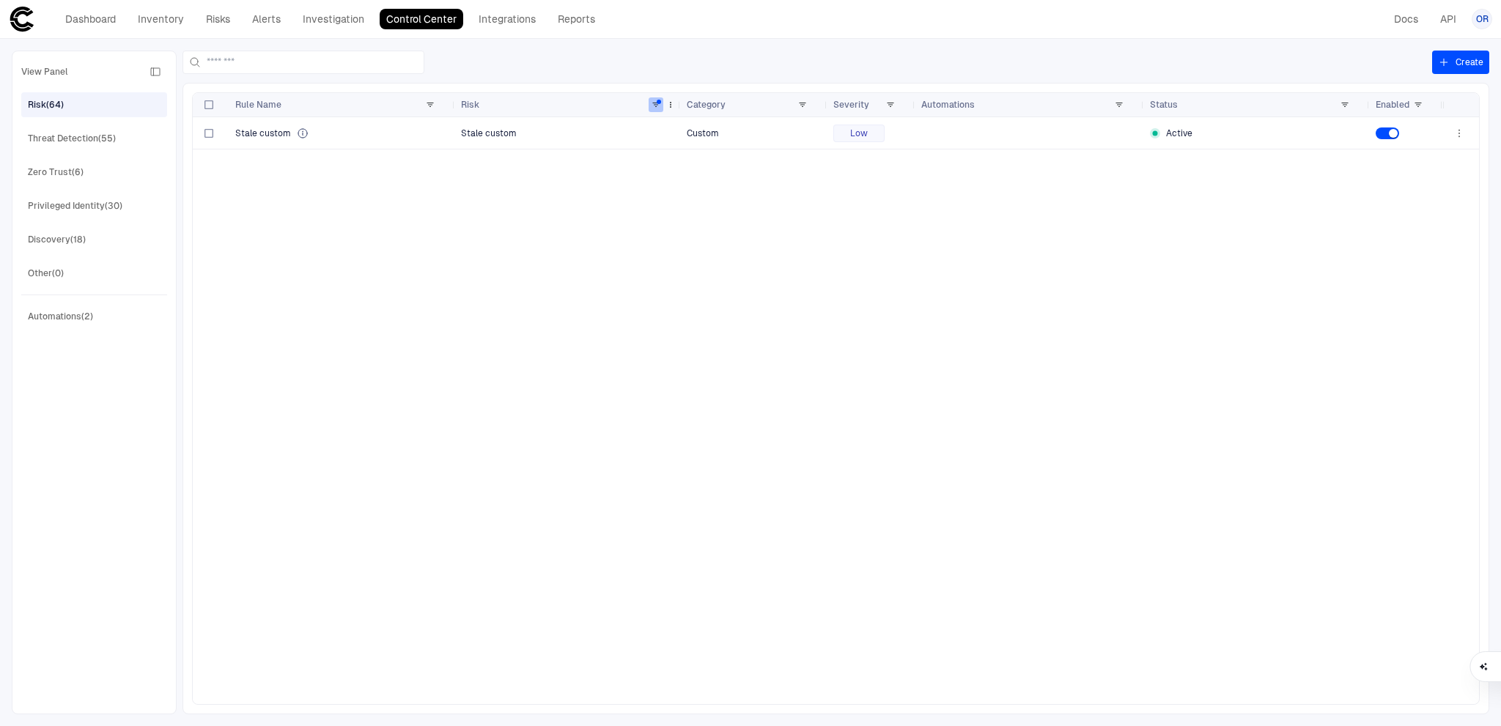
click at [652, 106] on span at bounding box center [656, 104] width 9 height 9
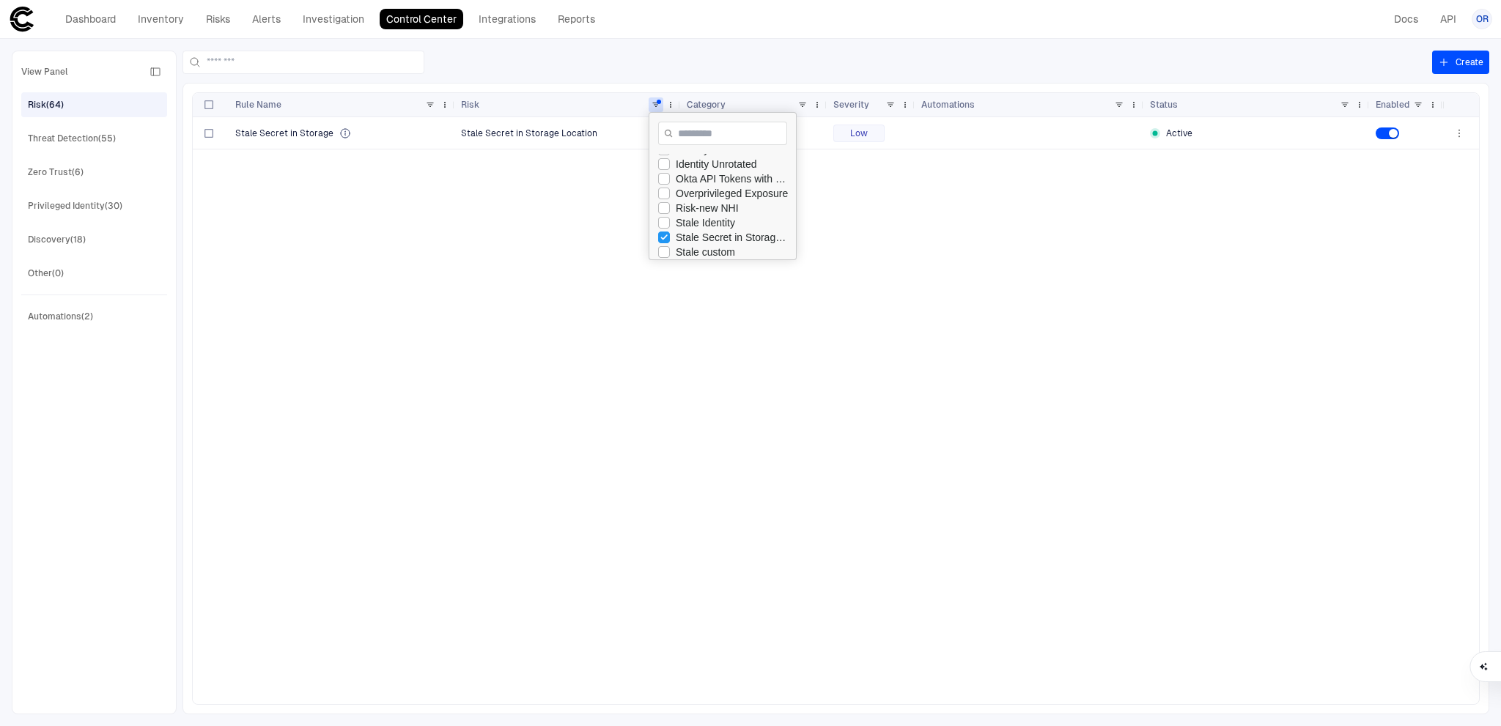
click at [768, 314] on div "Stale Secret in Storage Stale Secret in Storage Location Usage Low Active" at bounding box center [818, 410] width 1250 height 587
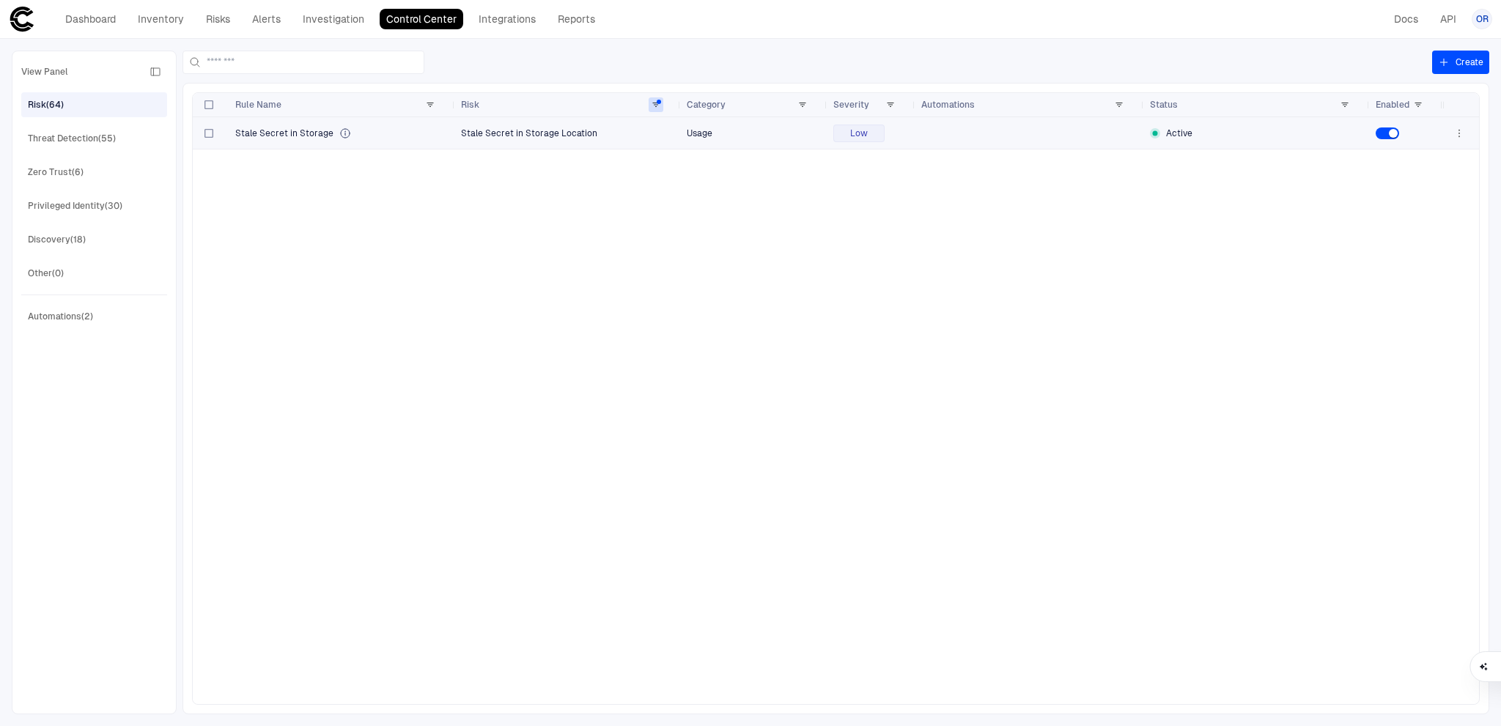
click at [384, 141] on div "Stale Secret in Storage" at bounding box center [342, 133] width 214 height 30
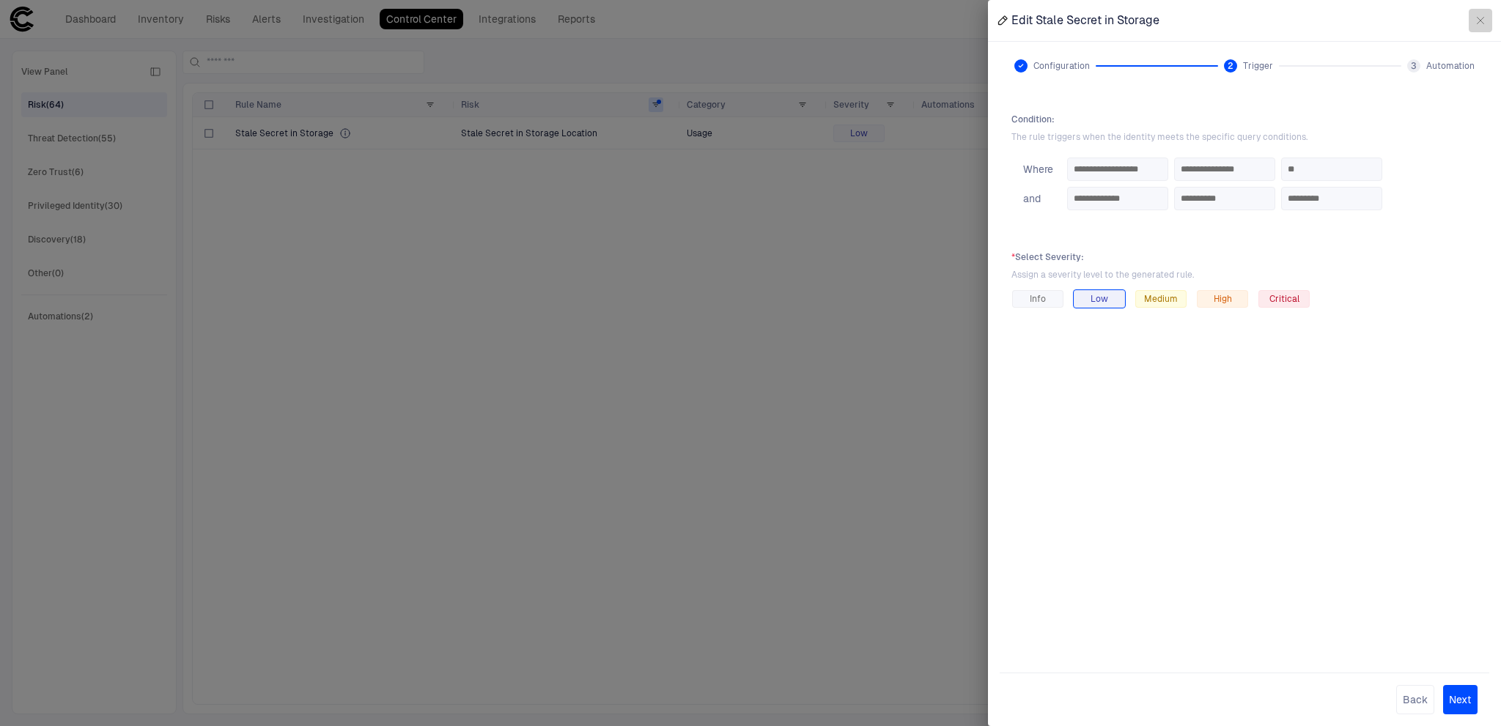
click at [1478, 18] on icon "button" at bounding box center [1481, 21] width 7 height 7
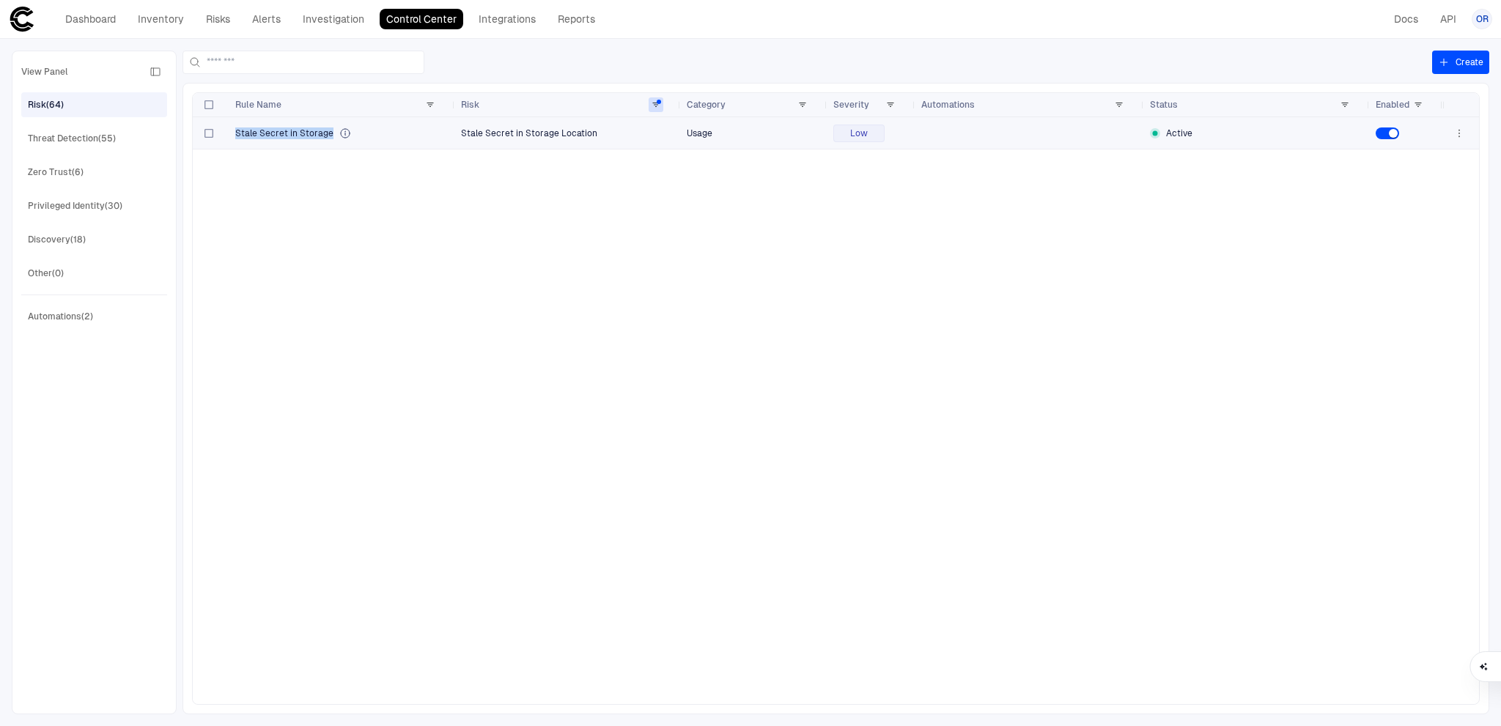
drag, startPoint x: 332, startPoint y: 134, endPoint x: 233, endPoint y: 141, distance: 99.2
click at [233, 141] on div "Stale Secret in Storage" at bounding box center [342, 133] width 226 height 32
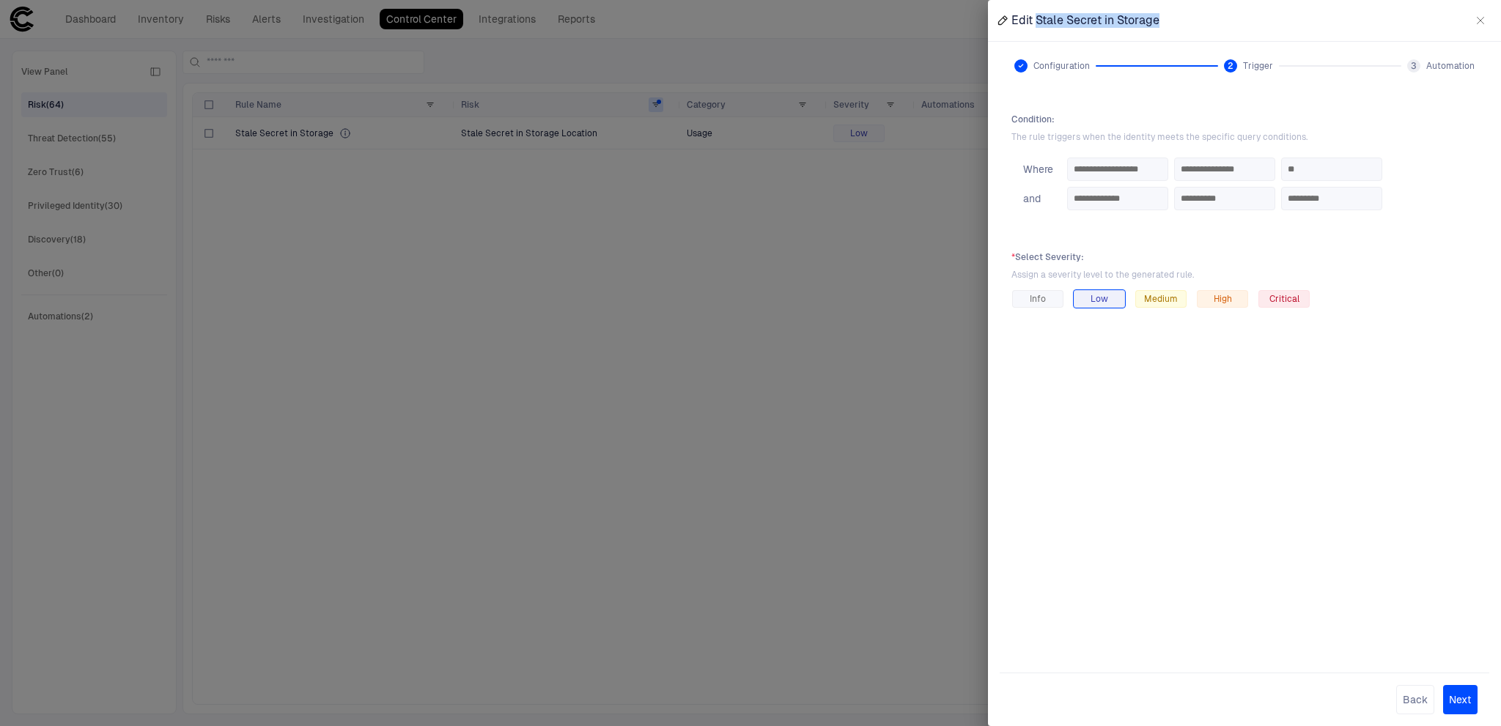
drag, startPoint x: 1172, startPoint y: 15, endPoint x: 1037, endPoint y: 22, distance: 135.1
click at [1037, 22] on div "Edit Stale Secret in Storage" at bounding box center [1244, 20] width 513 height 41
copy span "Stale Secret in Storage"
click at [564, 495] on div at bounding box center [750, 363] width 1501 height 726
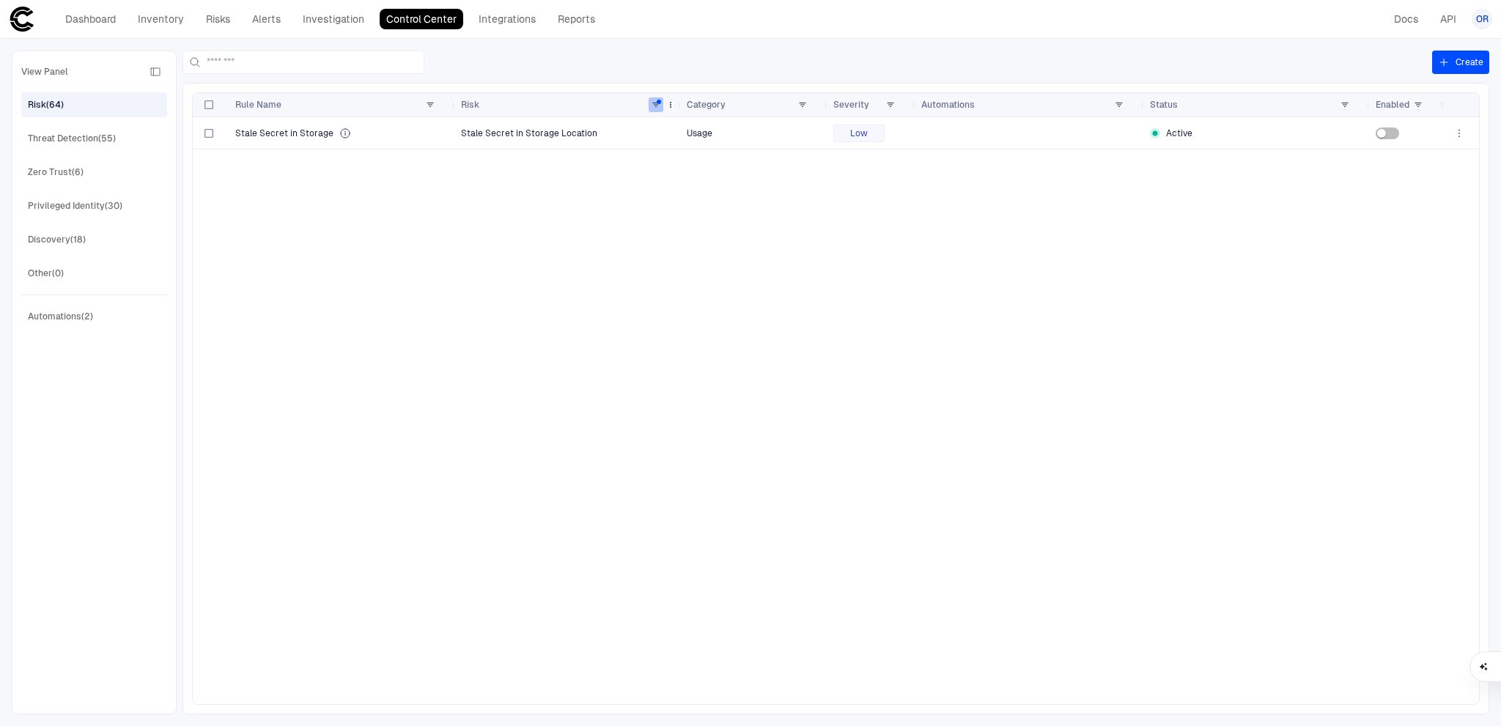
click at [655, 104] on span at bounding box center [656, 104] width 9 height 9
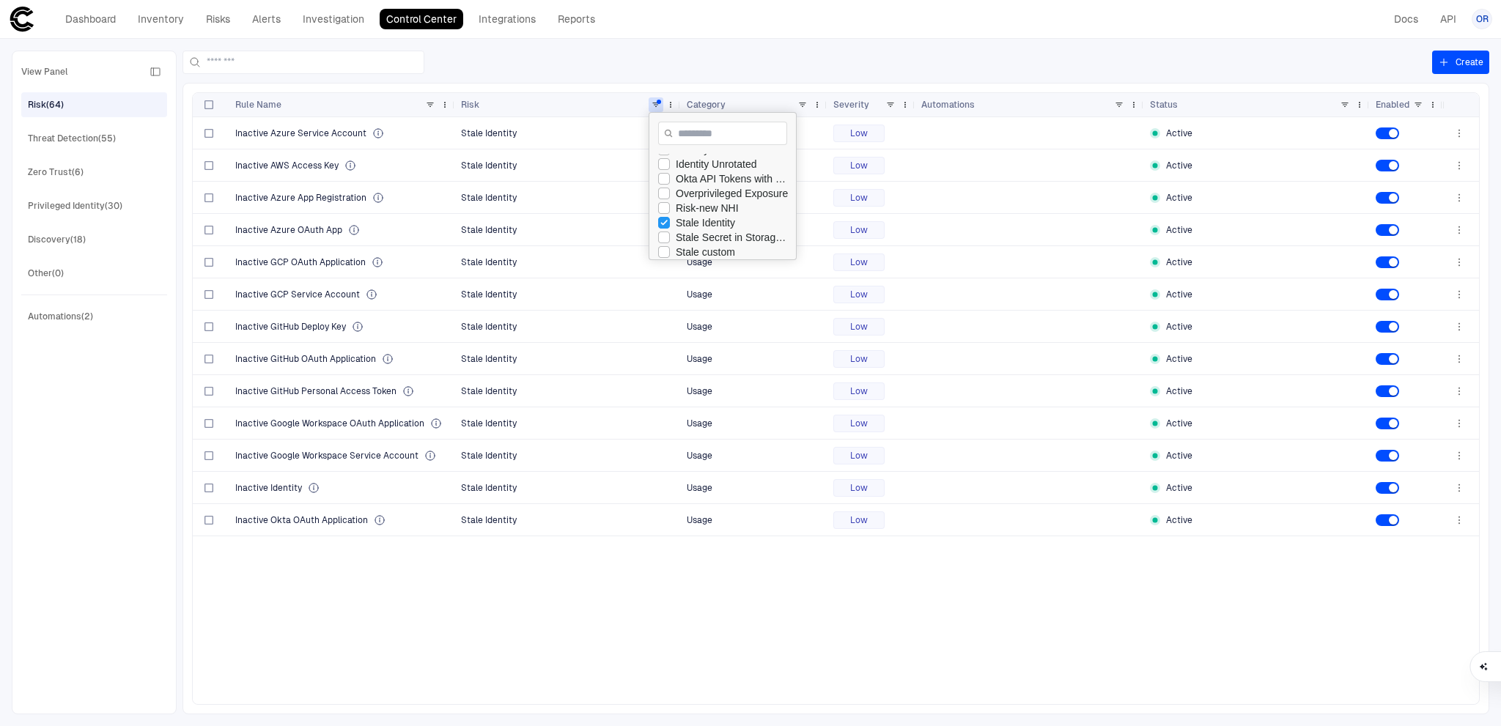
click at [615, 645] on div "Inactive Azure Service Account Stale Identity Usage Low Active Inactive AWS Acc…" at bounding box center [818, 410] width 1250 height 587
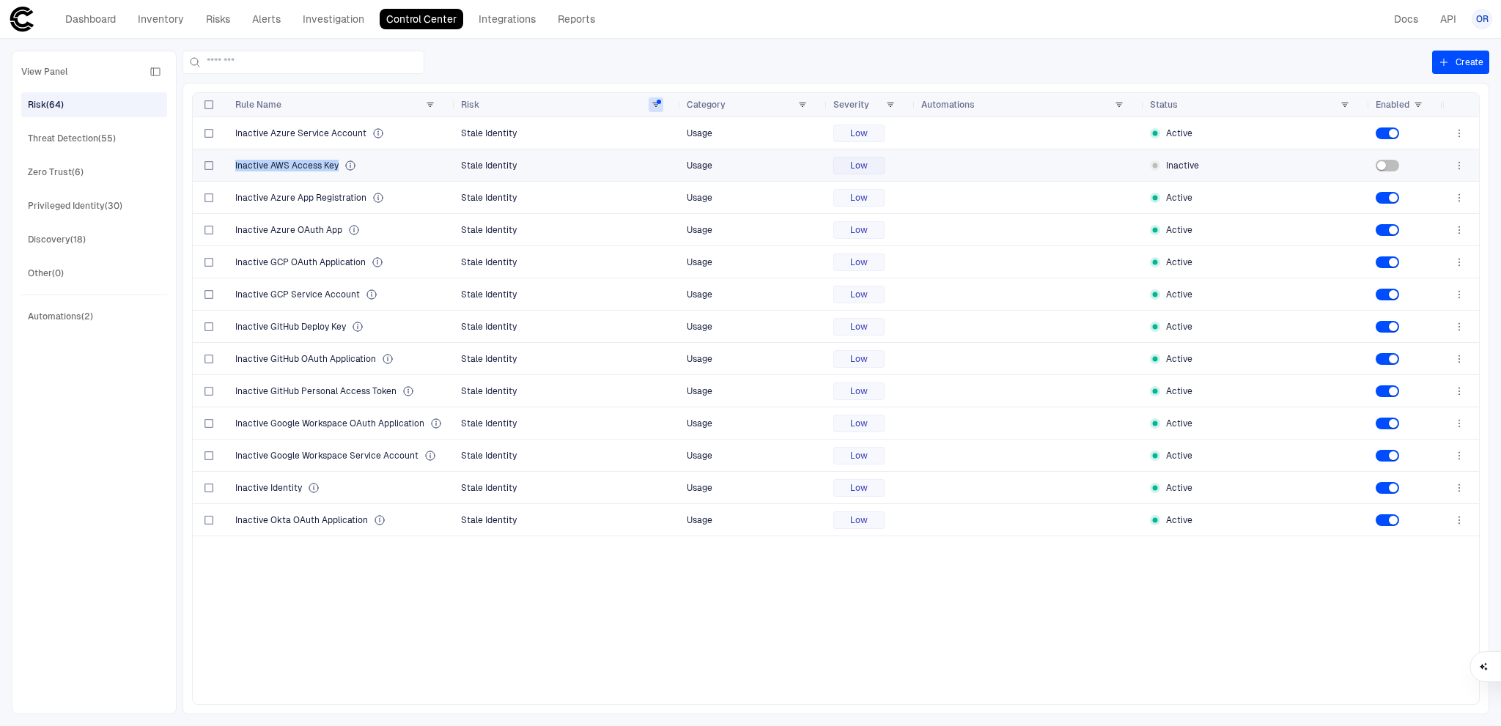
drag, startPoint x: 340, startPoint y: 166, endPoint x: 235, endPoint y: 166, distance: 105.6
click at [235, 166] on div "Inactive AWS Access Key" at bounding box center [342, 166] width 214 height 12
copy div "Inactive AWS Access Key"
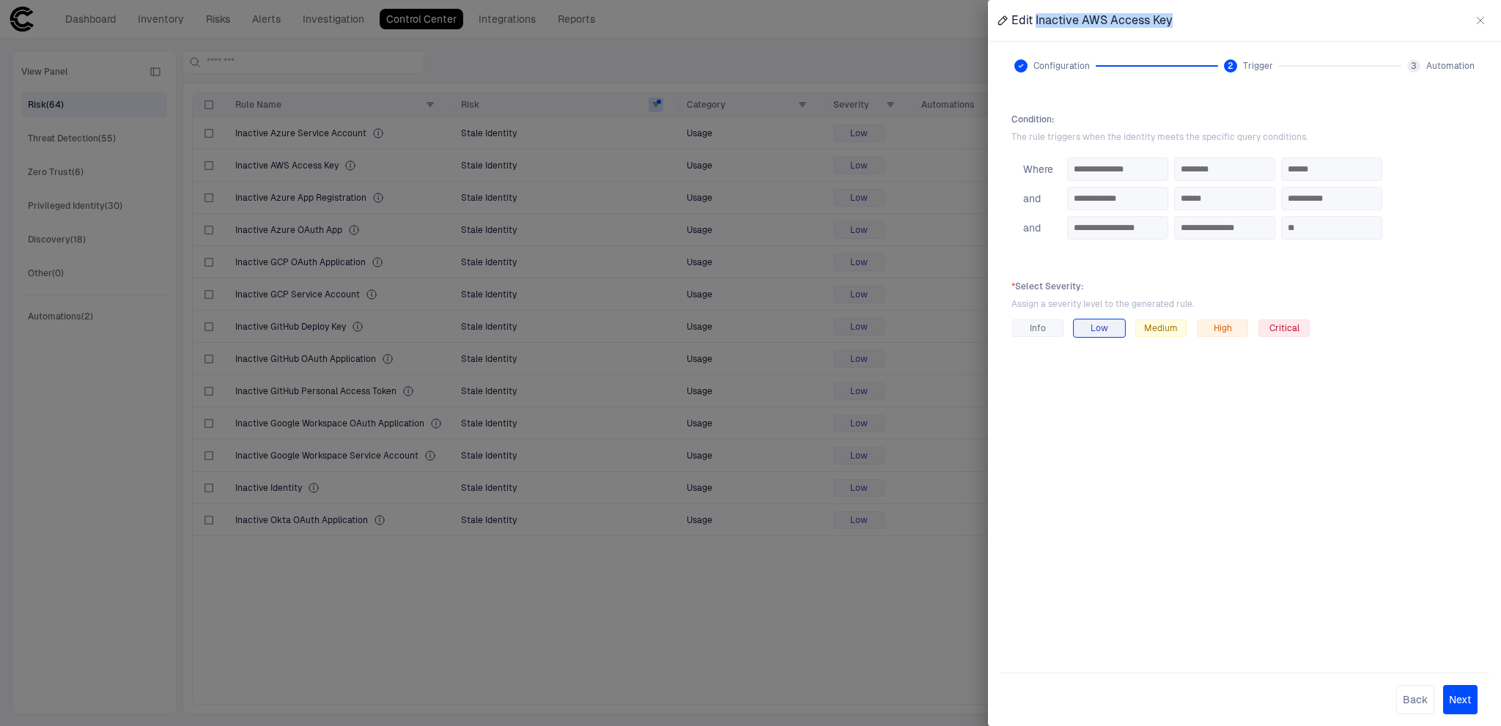
drag, startPoint x: 1179, startPoint y: 14, endPoint x: 1036, endPoint y: 24, distance: 142.6
click at [1036, 24] on div "Edit Inactive AWS Access Key" at bounding box center [1244, 20] width 513 height 41
copy span "Inactive AWS Access Key"
drag, startPoint x: 454, startPoint y: 674, endPoint x: 454, endPoint y: 660, distance: 13.9
click at [454, 674] on div at bounding box center [750, 363] width 1501 height 726
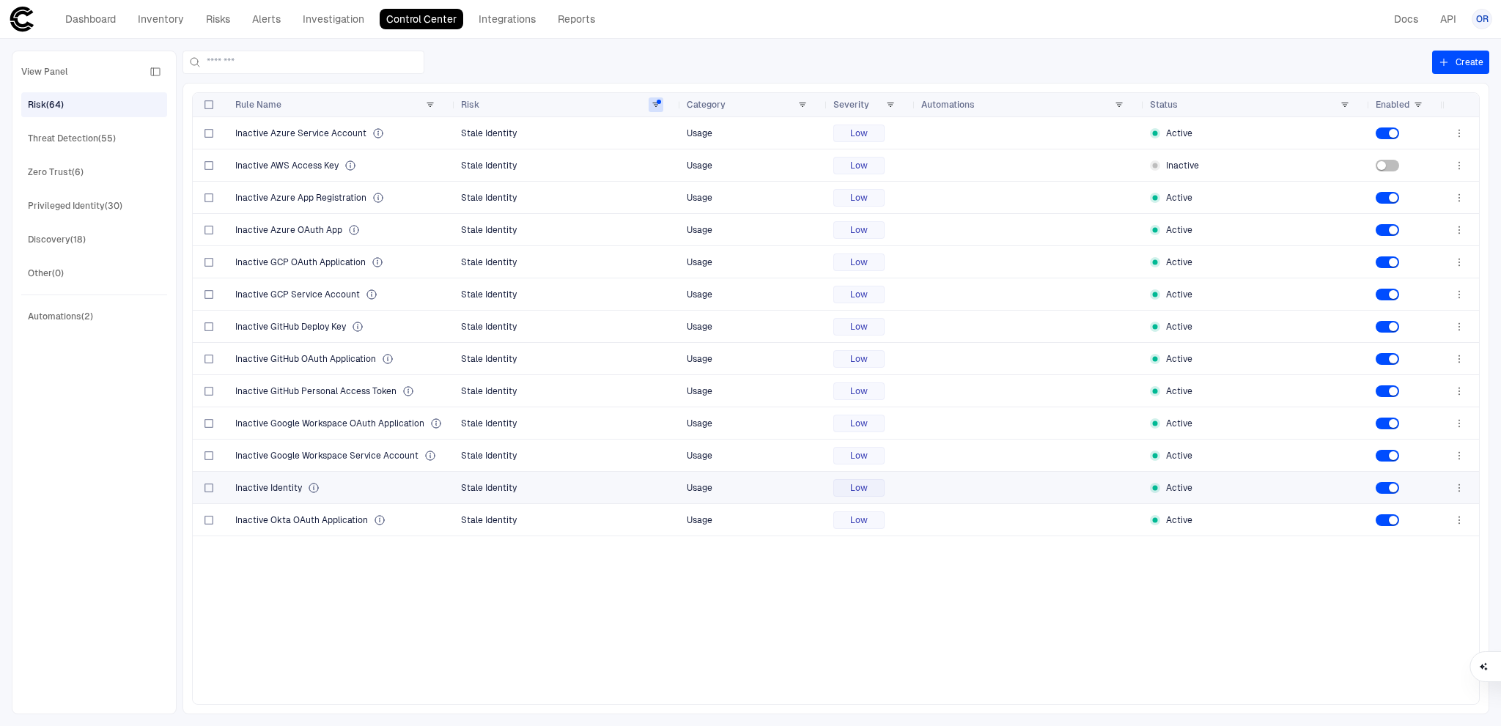
click at [362, 482] on div "Inactive Identity" at bounding box center [342, 488] width 214 height 12
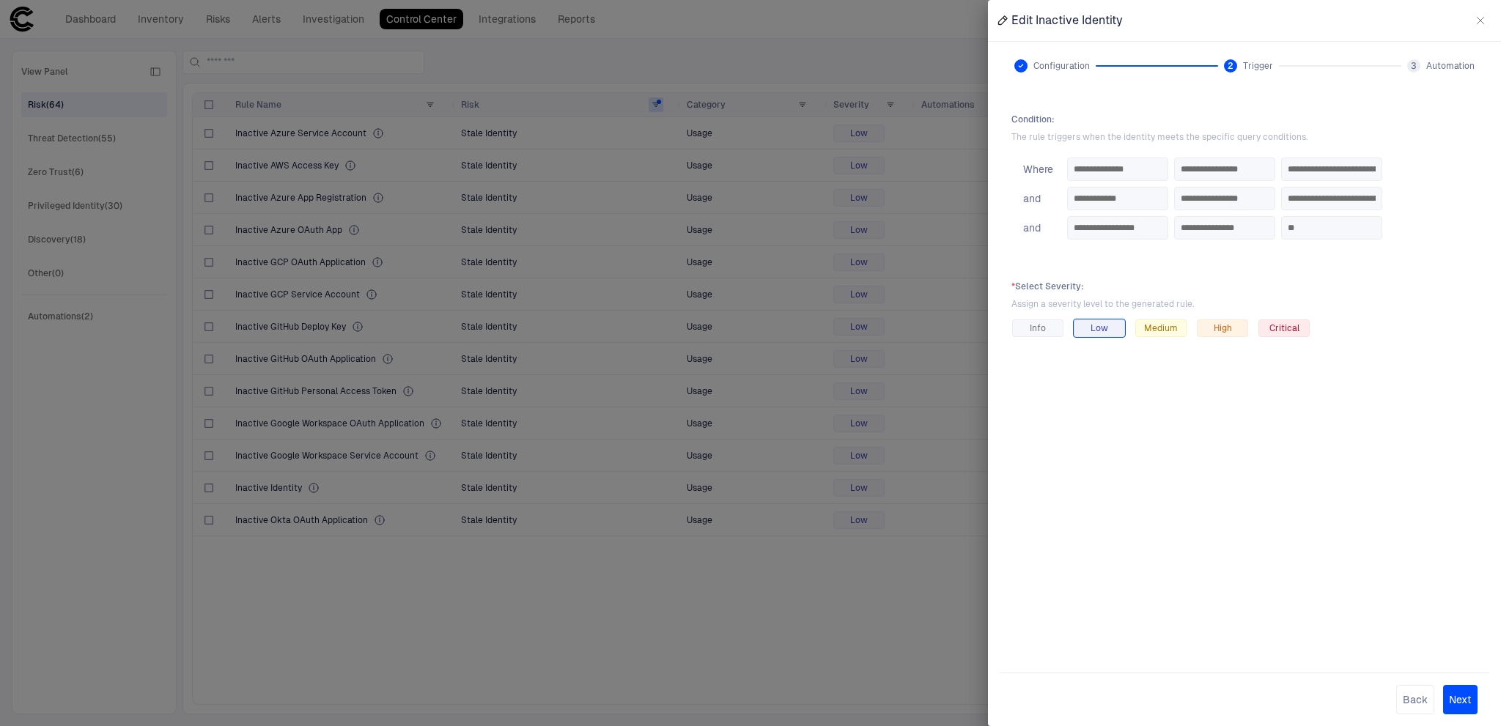
click at [771, 636] on div at bounding box center [750, 363] width 1501 height 726
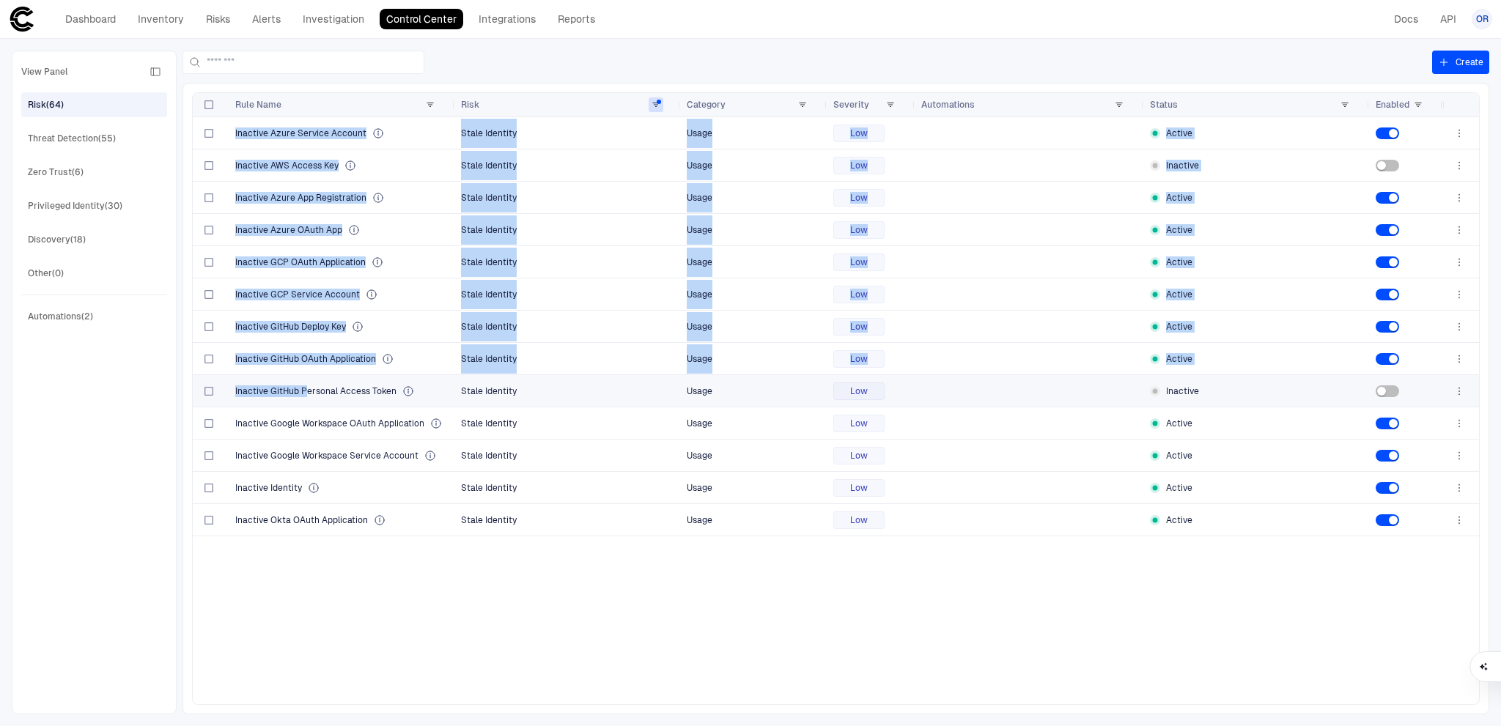
drag, startPoint x: 397, startPoint y: 393, endPoint x: 305, endPoint y: 387, distance: 92.5
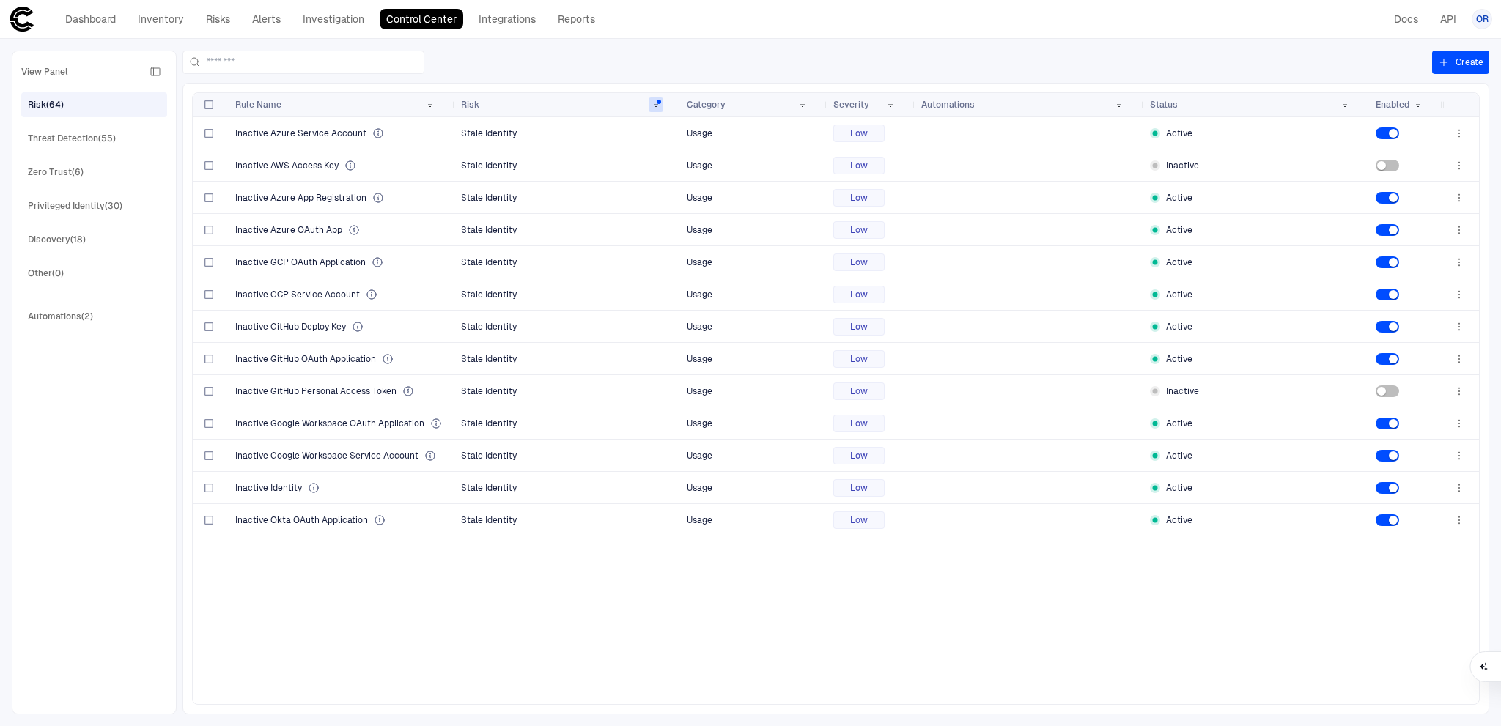
click at [384, 563] on div "Inactive Azure Service Account Stale Identity Usage Low Active Inactive AWS Acc…" at bounding box center [818, 410] width 1250 height 587
drag, startPoint x: 232, startPoint y: 392, endPoint x: 405, endPoint y: 391, distance: 172.3
click at [405, 391] on div "Inactive GitHub Personal Access Token" at bounding box center [342, 391] width 226 height 32
copy div "Inactive GitHub Personal Access Token"
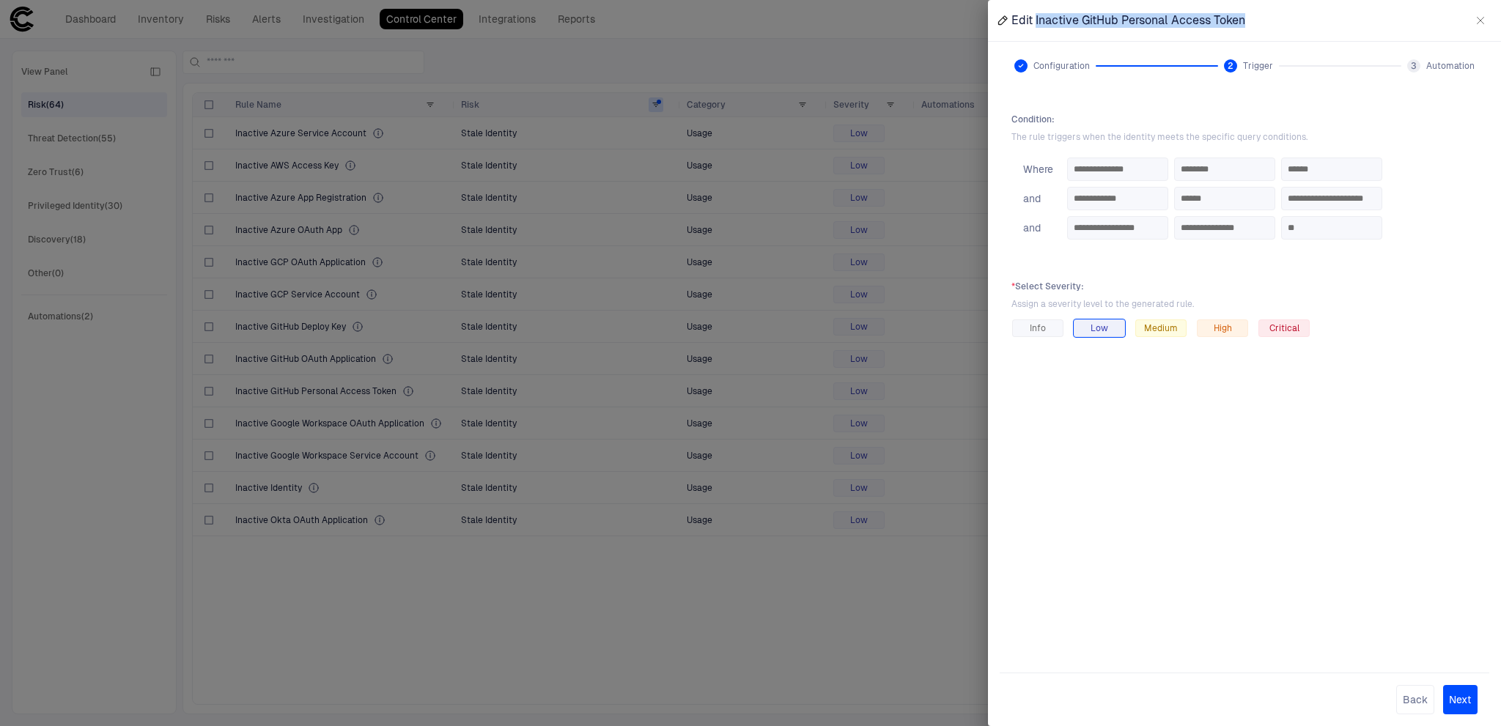
drag, startPoint x: 1263, startPoint y: 22, endPoint x: 1035, endPoint y: 24, distance: 228.0
click at [1035, 24] on div "Edit Inactive GitHub Personal Access Token" at bounding box center [1244, 20] width 513 height 41
copy span "Inactive GitHub Personal Access Token"
click at [723, 696] on div at bounding box center [750, 363] width 1501 height 726
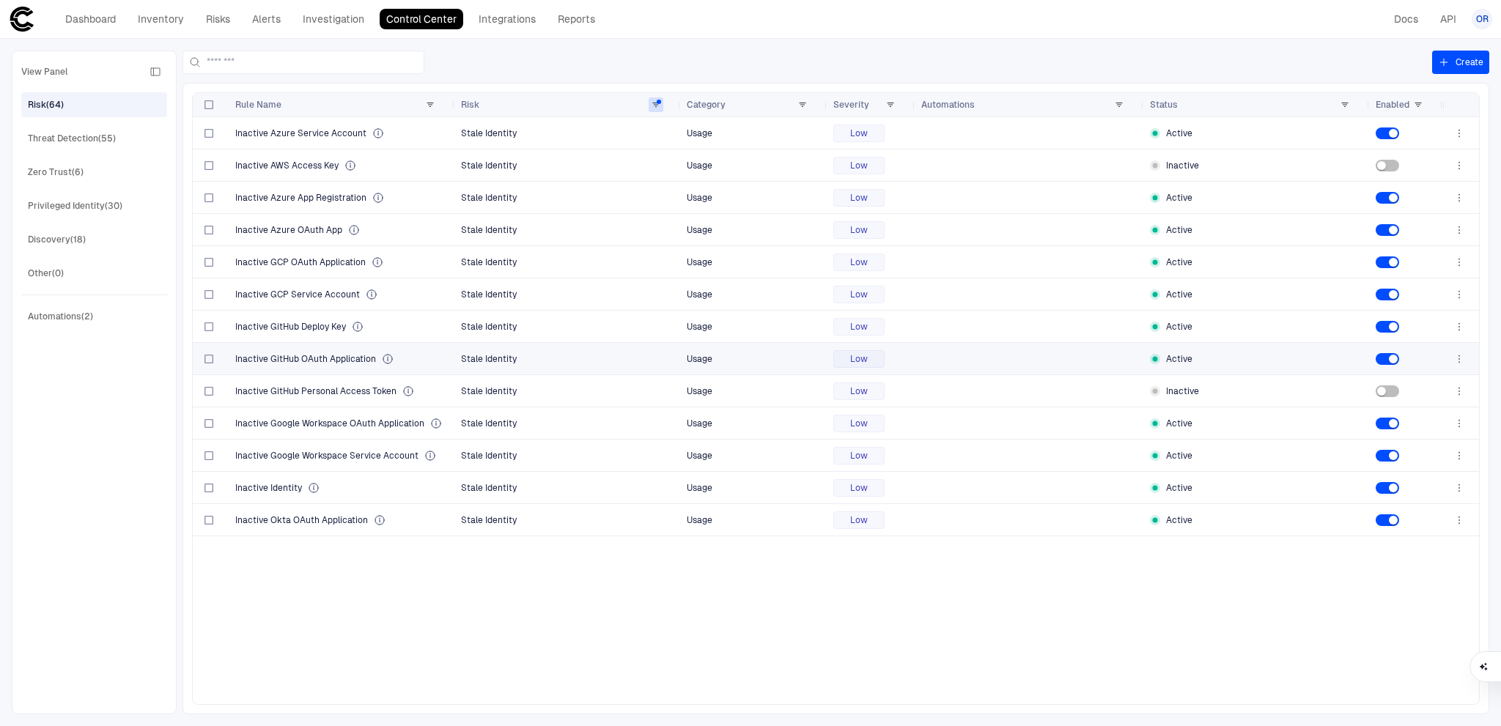
click at [321, 363] on span "Inactive GitHub OAuth Application" at bounding box center [305, 359] width 141 height 12
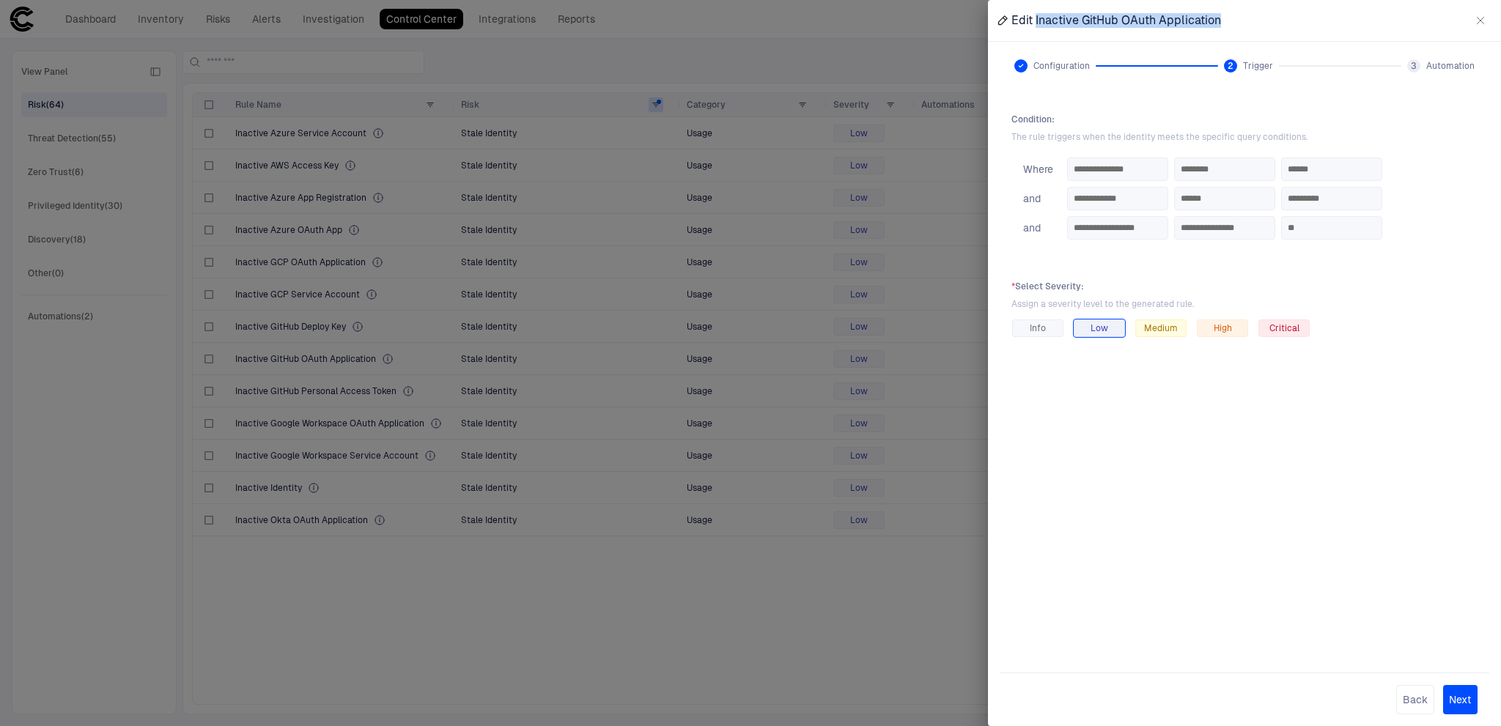
drag, startPoint x: 1234, startPoint y: 27, endPoint x: 1036, endPoint y: 22, distance: 198.0
click at [1036, 22] on div "Edit Inactive GitHub OAuth Application" at bounding box center [1244, 20] width 513 height 41
copy span "Inactive GitHub OAuth Application"
click at [828, 646] on div at bounding box center [750, 363] width 1501 height 726
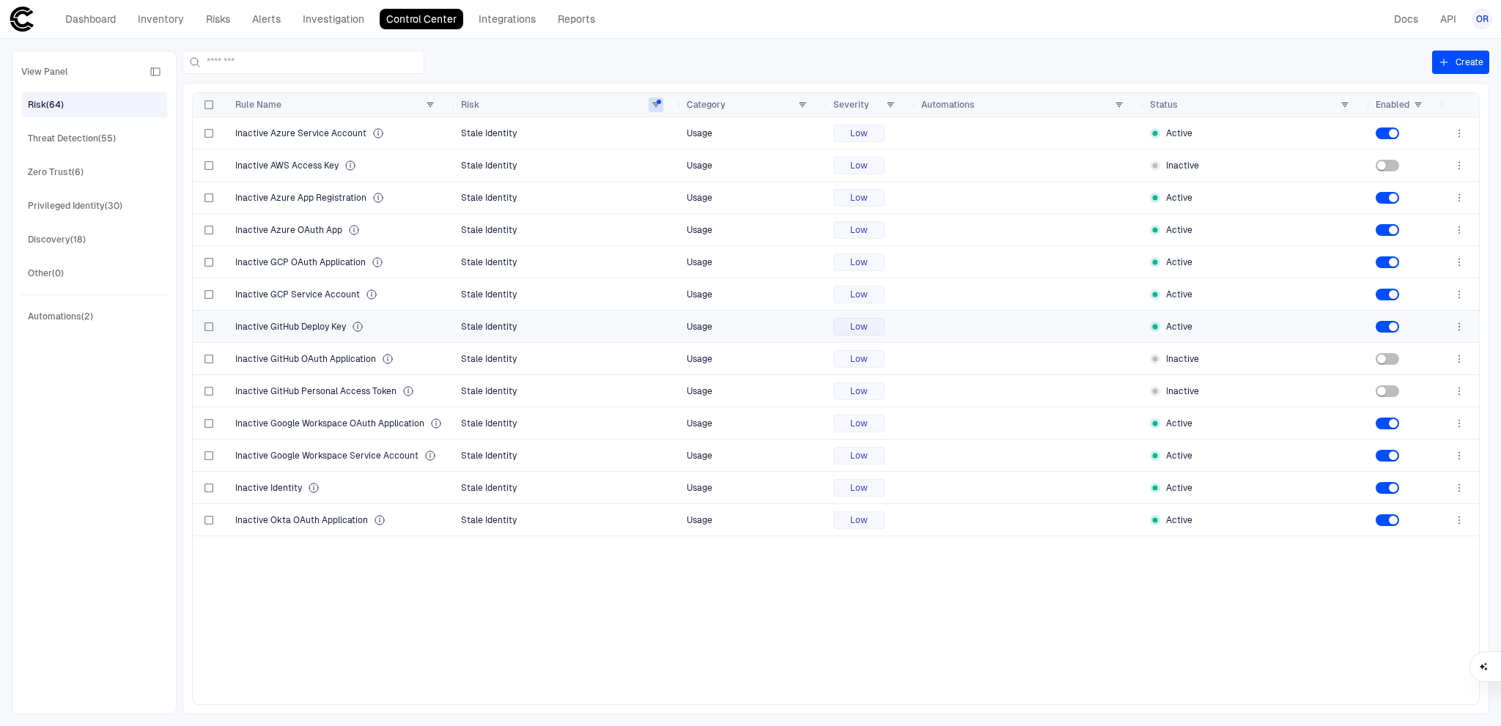
click at [394, 323] on div "Inactive GitHub Deploy Key" at bounding box center [342, 327] width 214 height 12
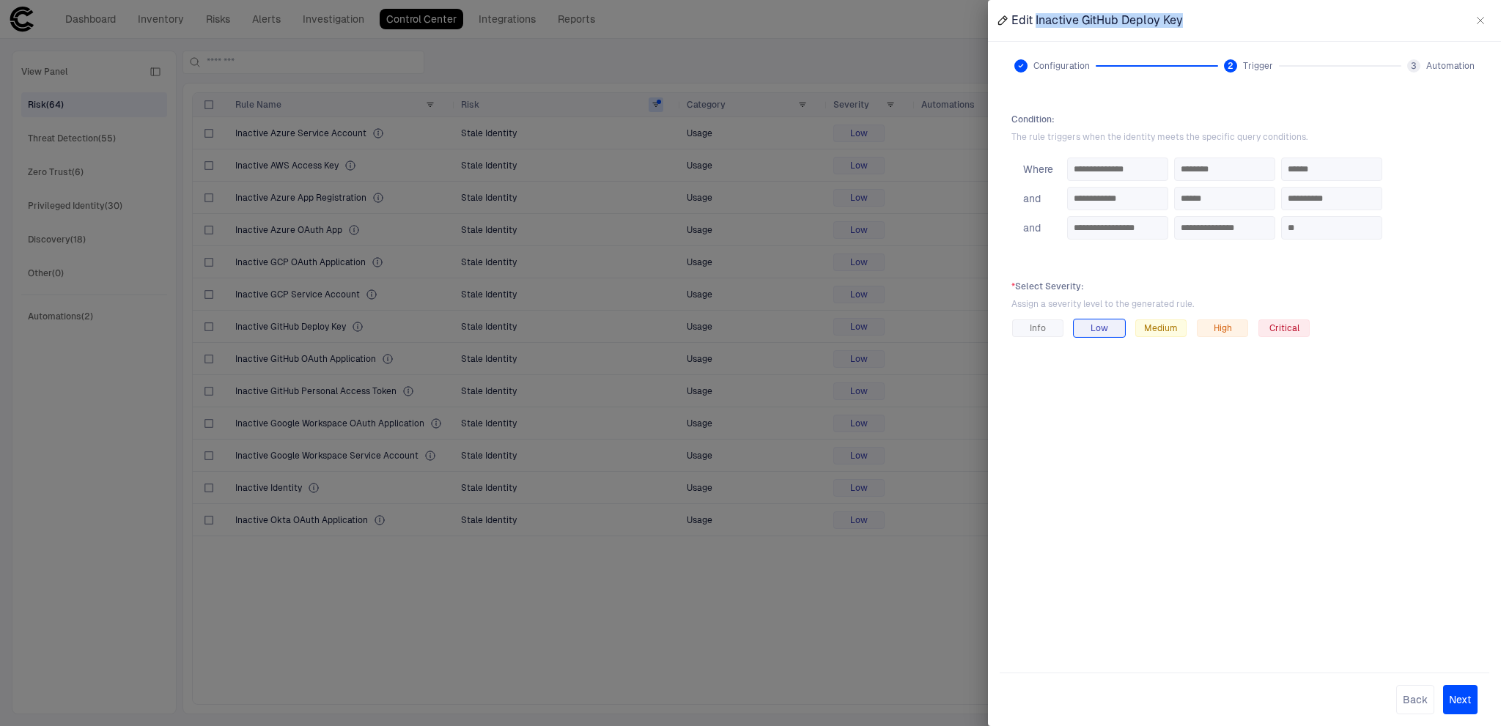
drag, startPoint x: 1211, startPoint y: 12, endPoint x: 1036, endPoint y: 23, distance: 175.5
click at [1036, 23] on div "Edit Inactive GitHub Deploy Key" at bounding box center [1244, 20] width 513 height 41
copy span "Inactive GitHub Deploy Key"
click at [820, 633] on div at bounding box center [750, 363] width 1501 height 726
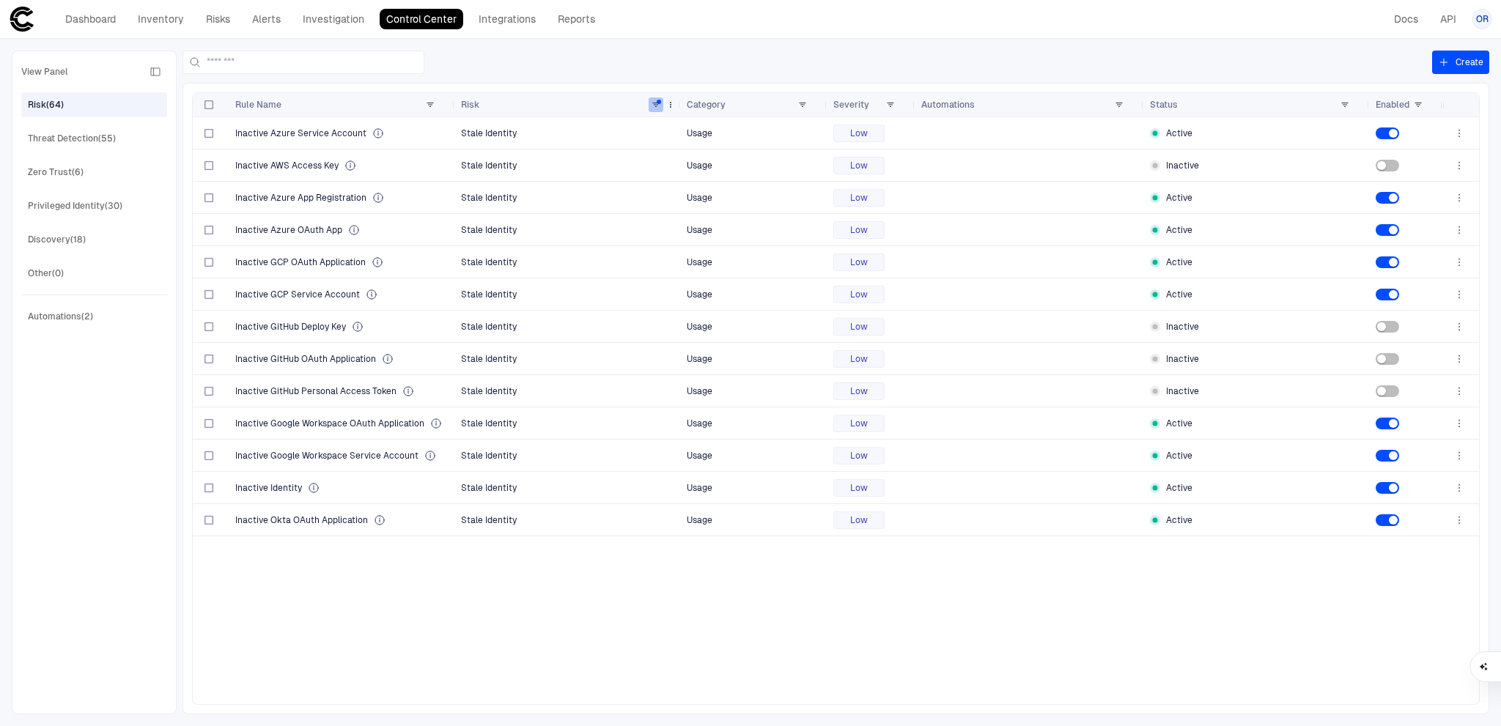
click at [658, 101] on span at bounding box center [656, 104] width 9 height 9
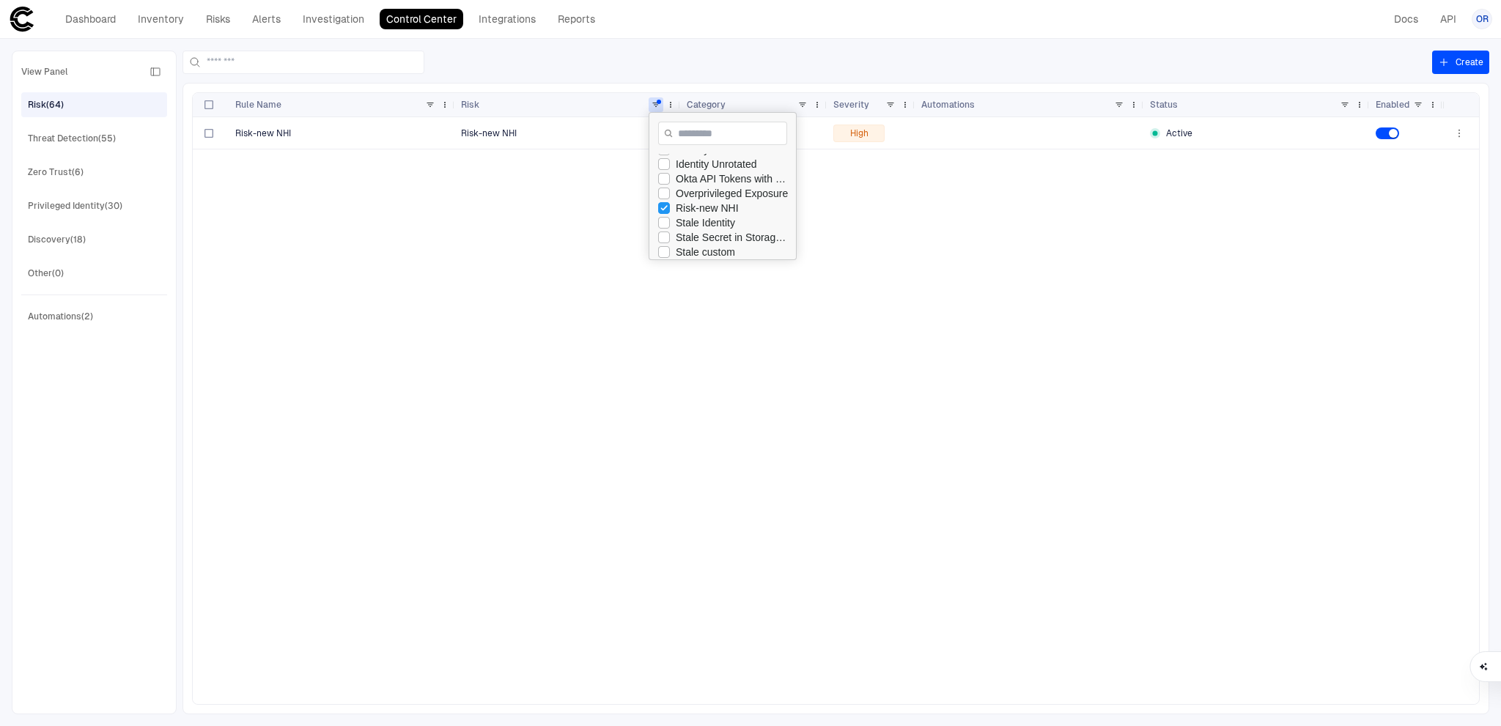
click at [907, 260] on div "Risk-new NHI Risk-new NHI Custom High Active" at bounding box center [818, 410] width 1250 height 587
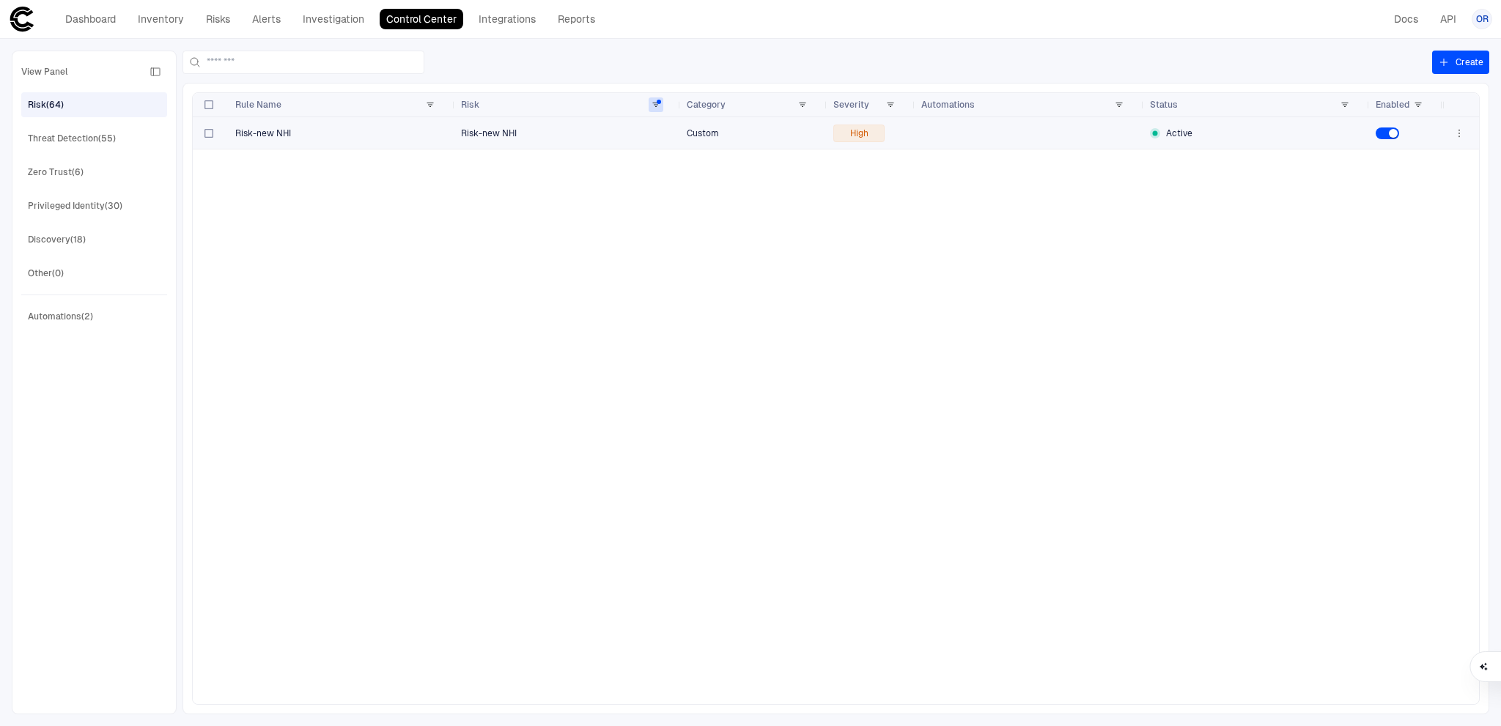
click at [273, 131] on span "Risk-new NHI" at bounding box center [263, 134] width 56 height 12
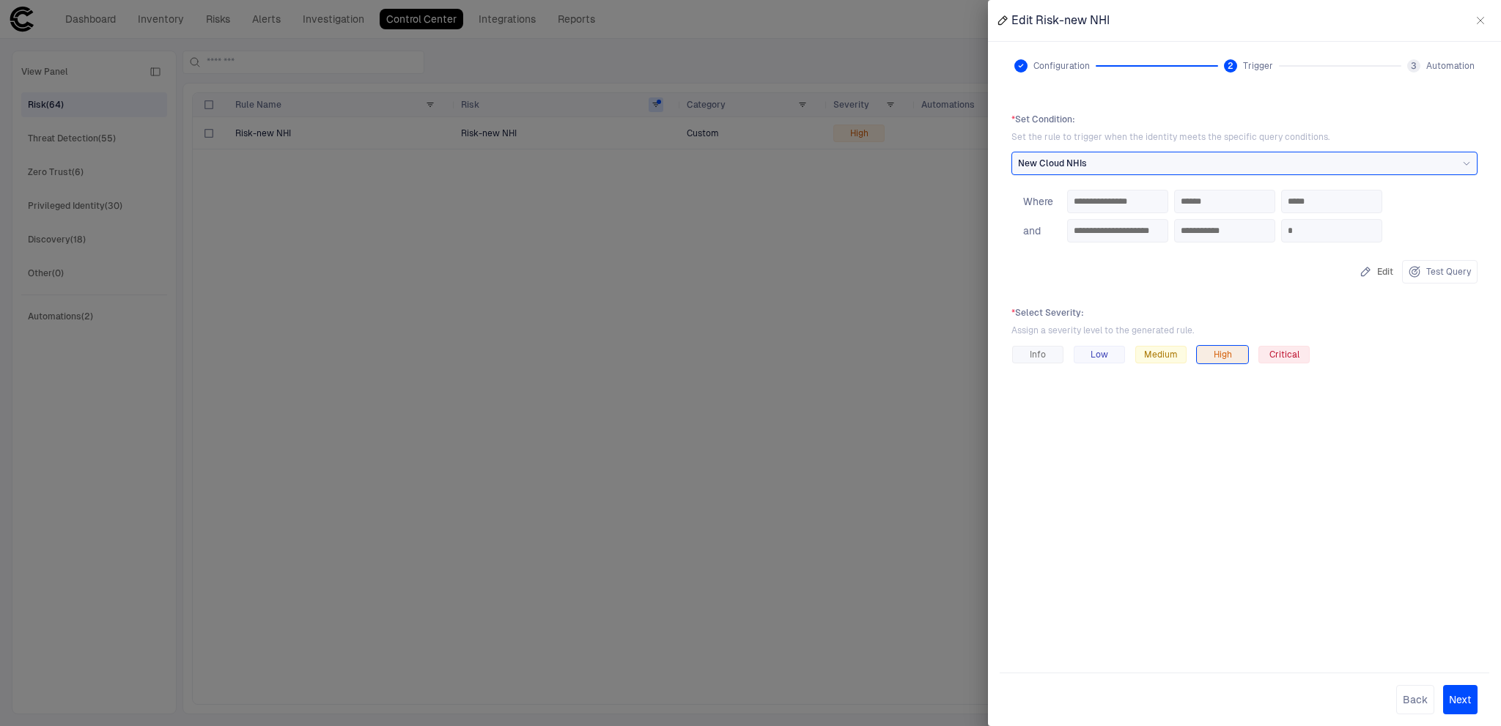
click at [803, 237] on div at bounding box center [750, 363] width 1501 height 726
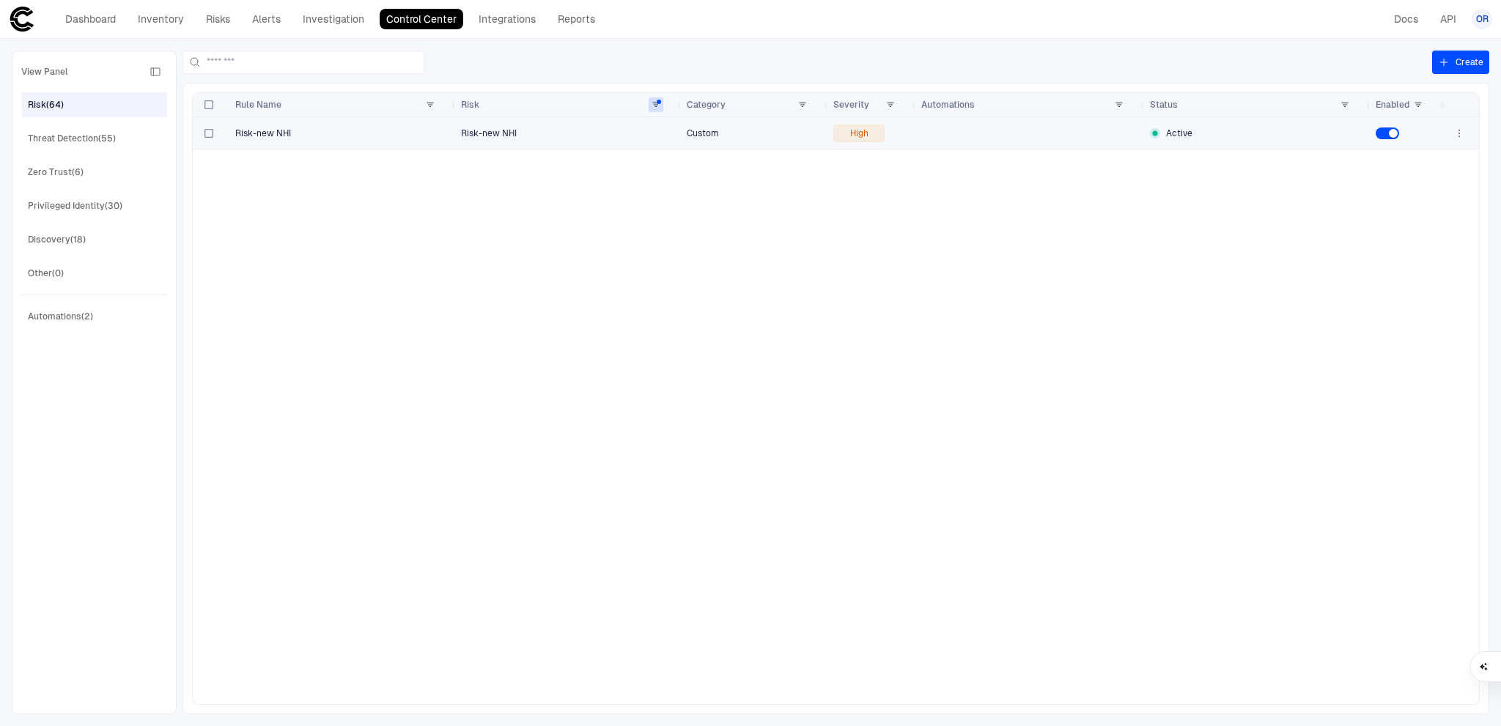
click at [549, 141] on span "Risk-new NHI" at bounding box center [568, 133] width 214 height 29
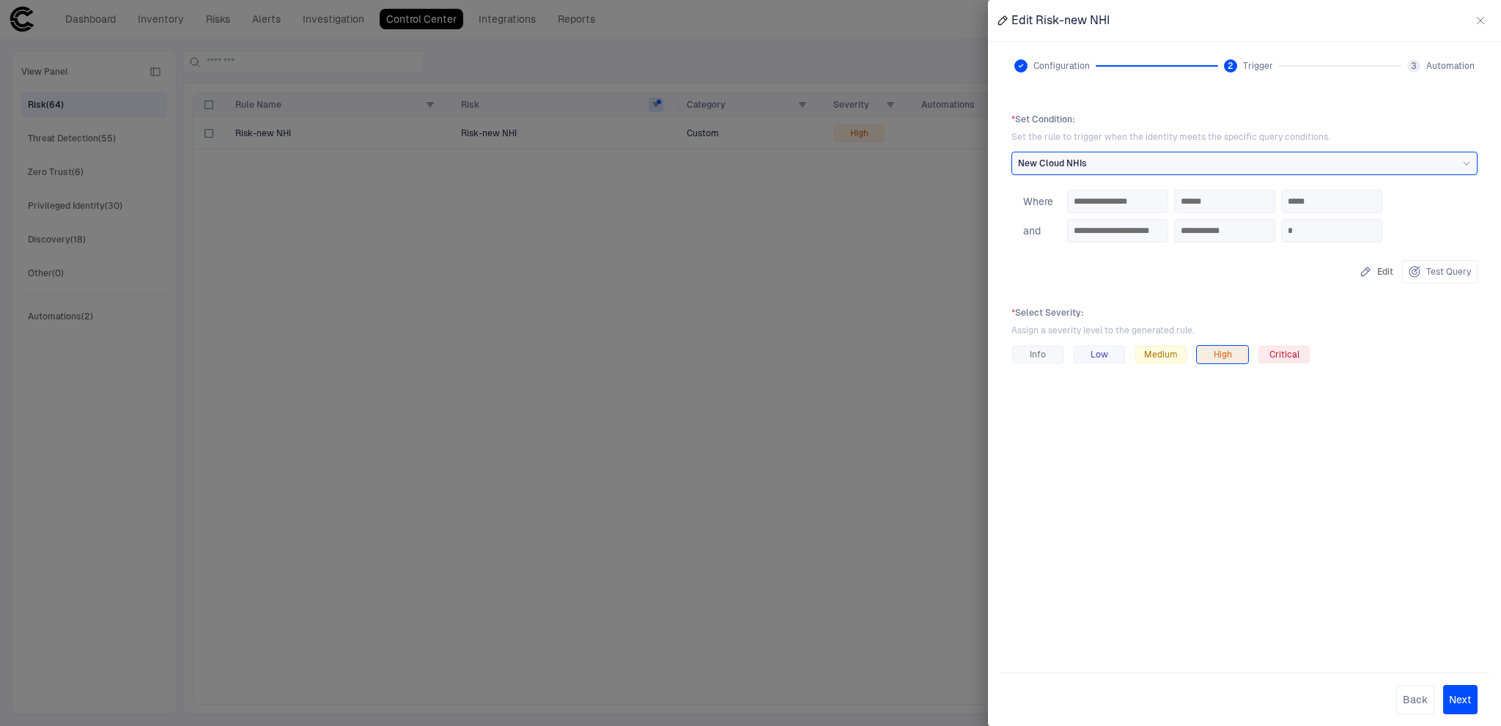
click at [820, 272] on div at bounding box center [750, 363] width 1501 height 726
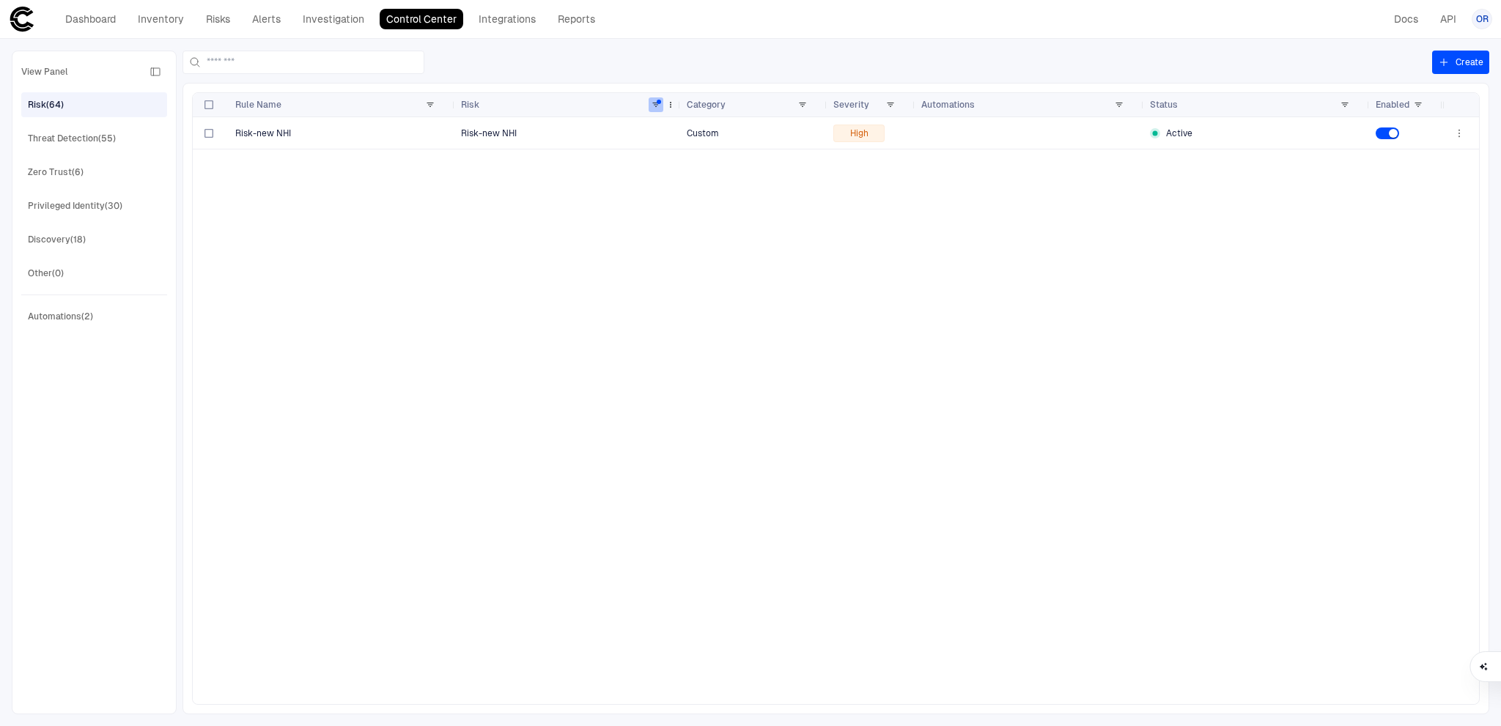
click at [659, 101] on span at bounding box center [656, 104] width 9 height 9
click at [522, 205] on div "Overprivileged Exposure Overprivileged Exposure Access Control High Inactive" at bounding box center [818, 410] width 1250 height 587
click at [658, 103] on span at bounding box center [656, 104] width 9 height 9
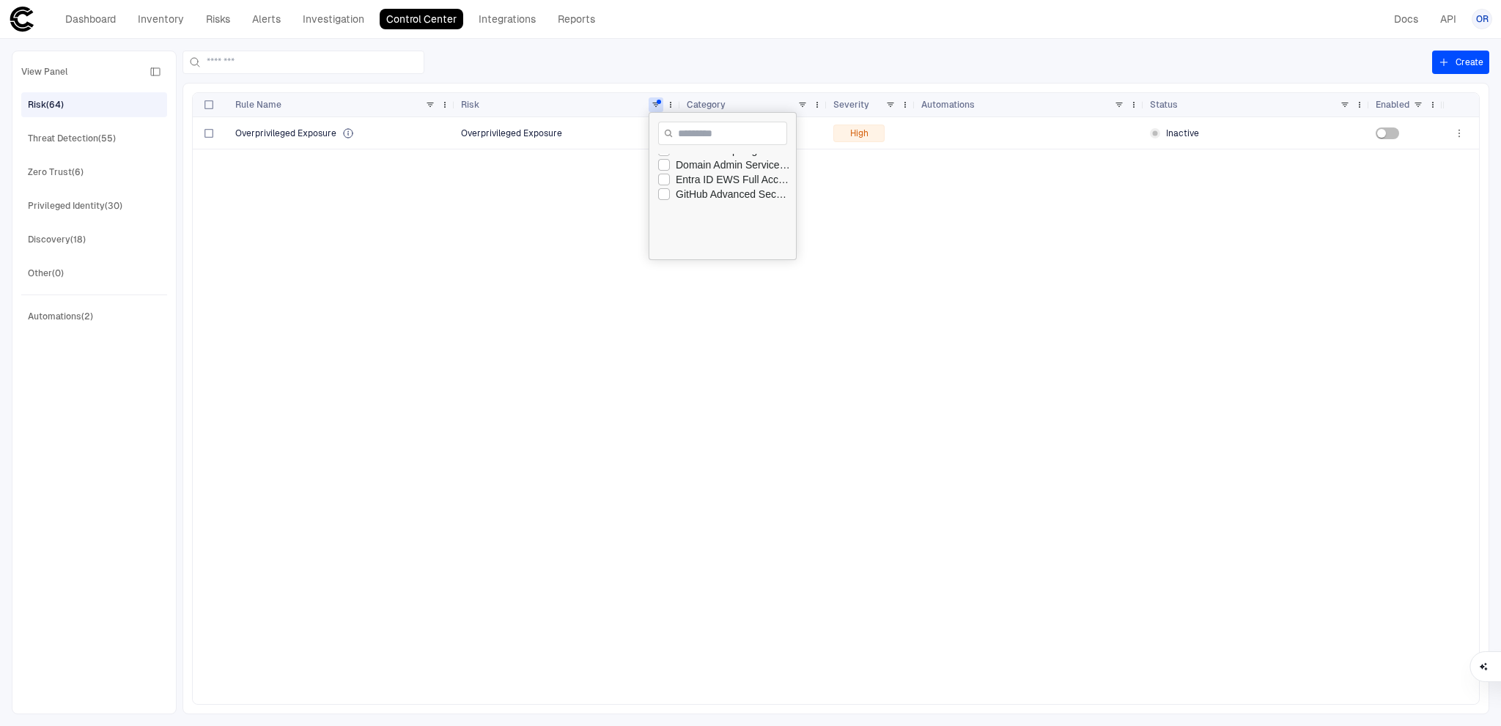
scroll to position [147, 0]
click at [888, 268] on div "Okta API Tokens with Super Admin privileges Okta API Tokens with Super Admin pr…" at bounding box center [818, 410] width 1250 height 587
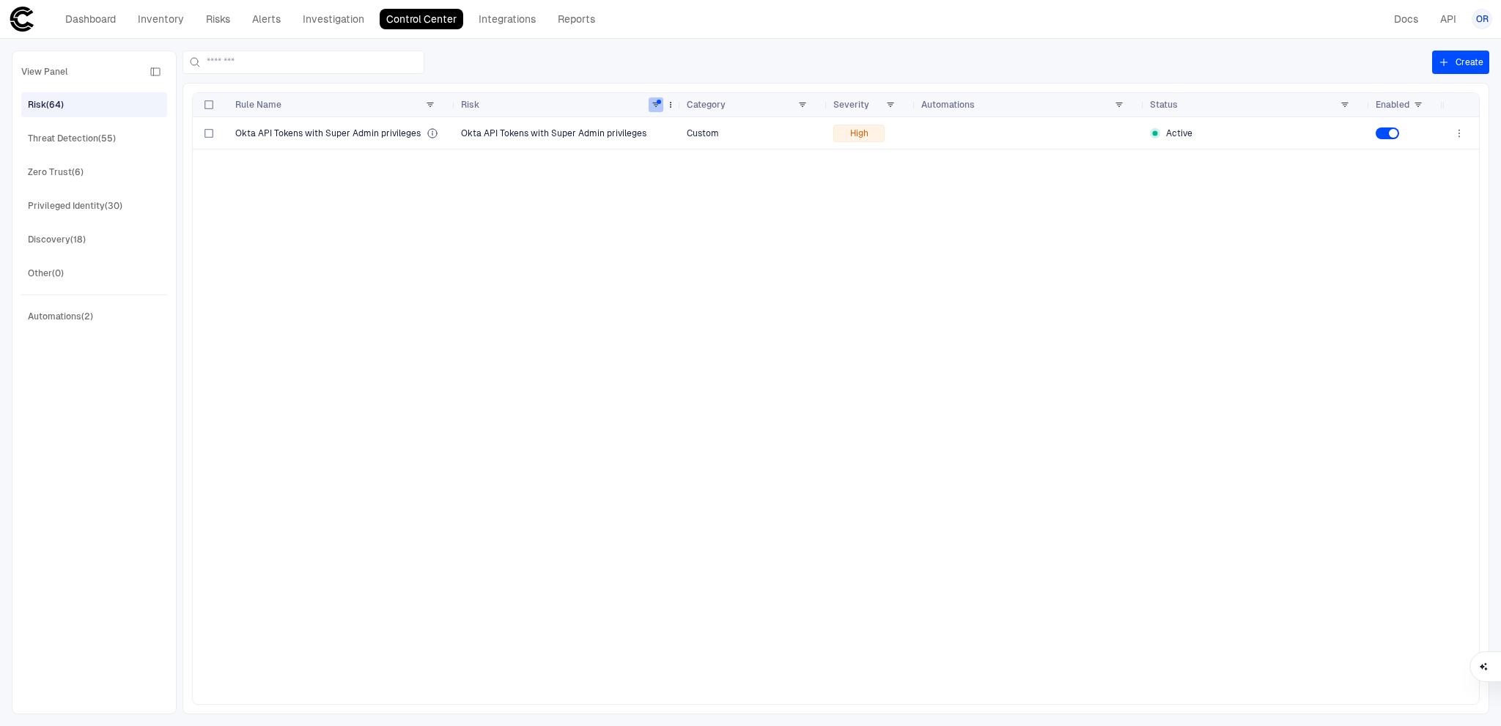
click at [655, 100] on span at bounding box center [656, 104] width 9 height 9
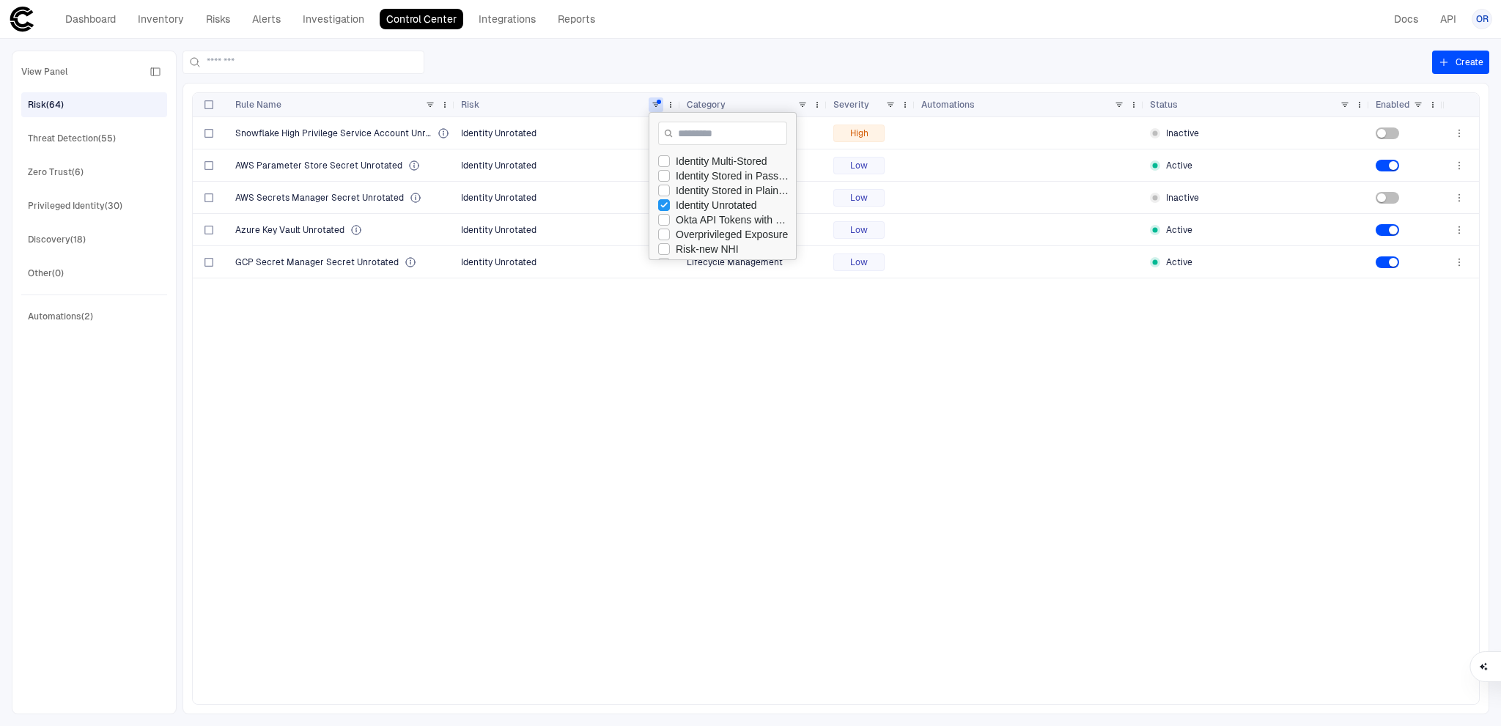
click at [575, 304] on div "Snowflake High Privilege Service Account Unrotated Password Identity Unrotated …" at bounding box center [818, 410] width 1250 height 587
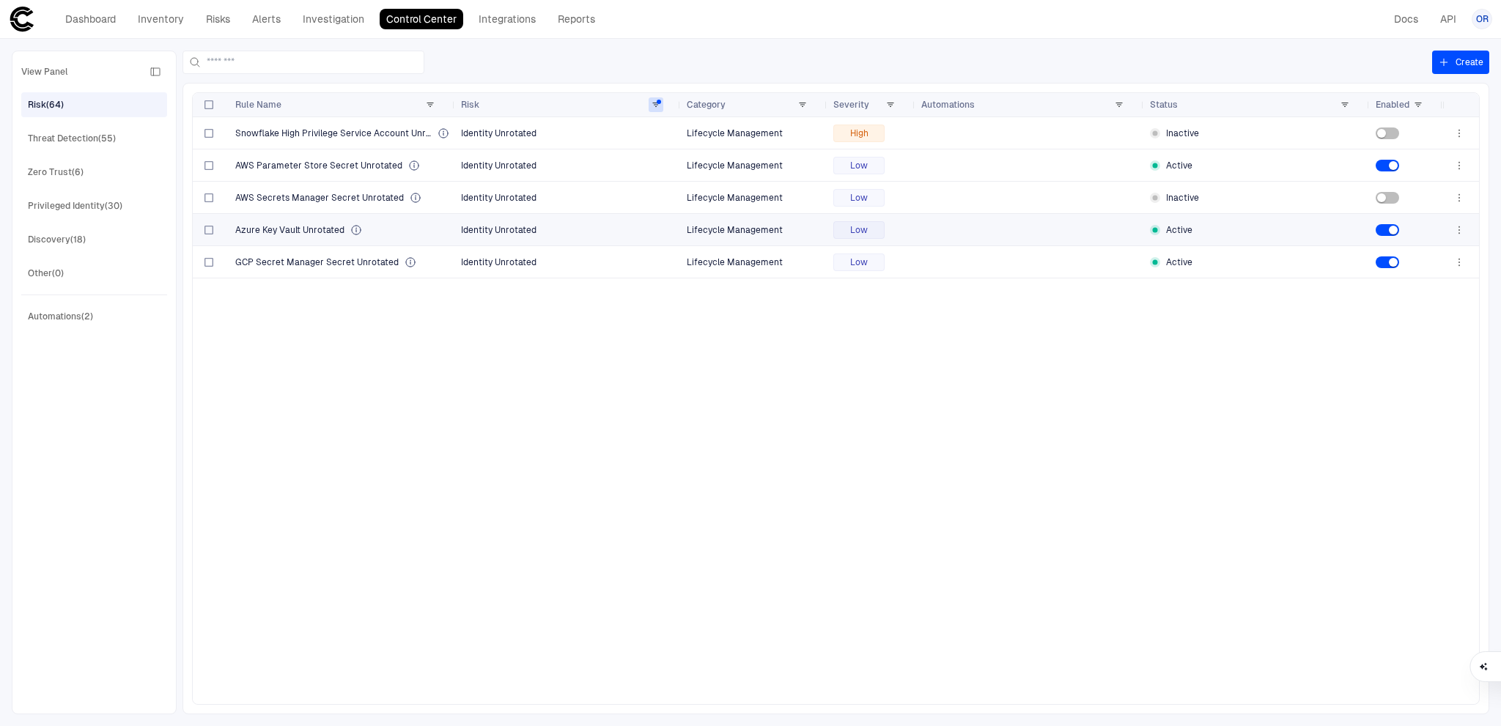
click at [427, 233] on div "Azure Key Vault Unrotated" at bounding box center [342, 230] width 214 height 12
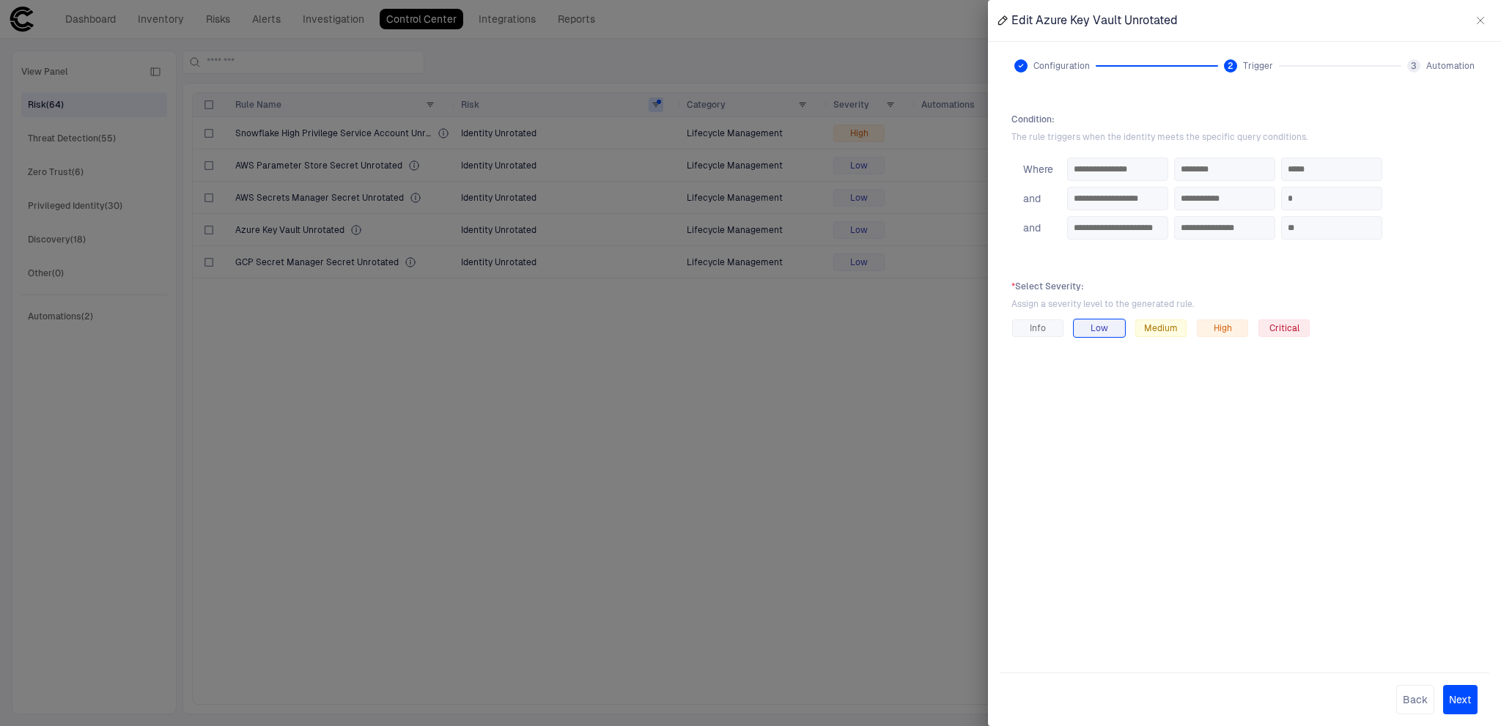
click at [874, 353] on div at bounding box center [750, 363] width 1501 height 726
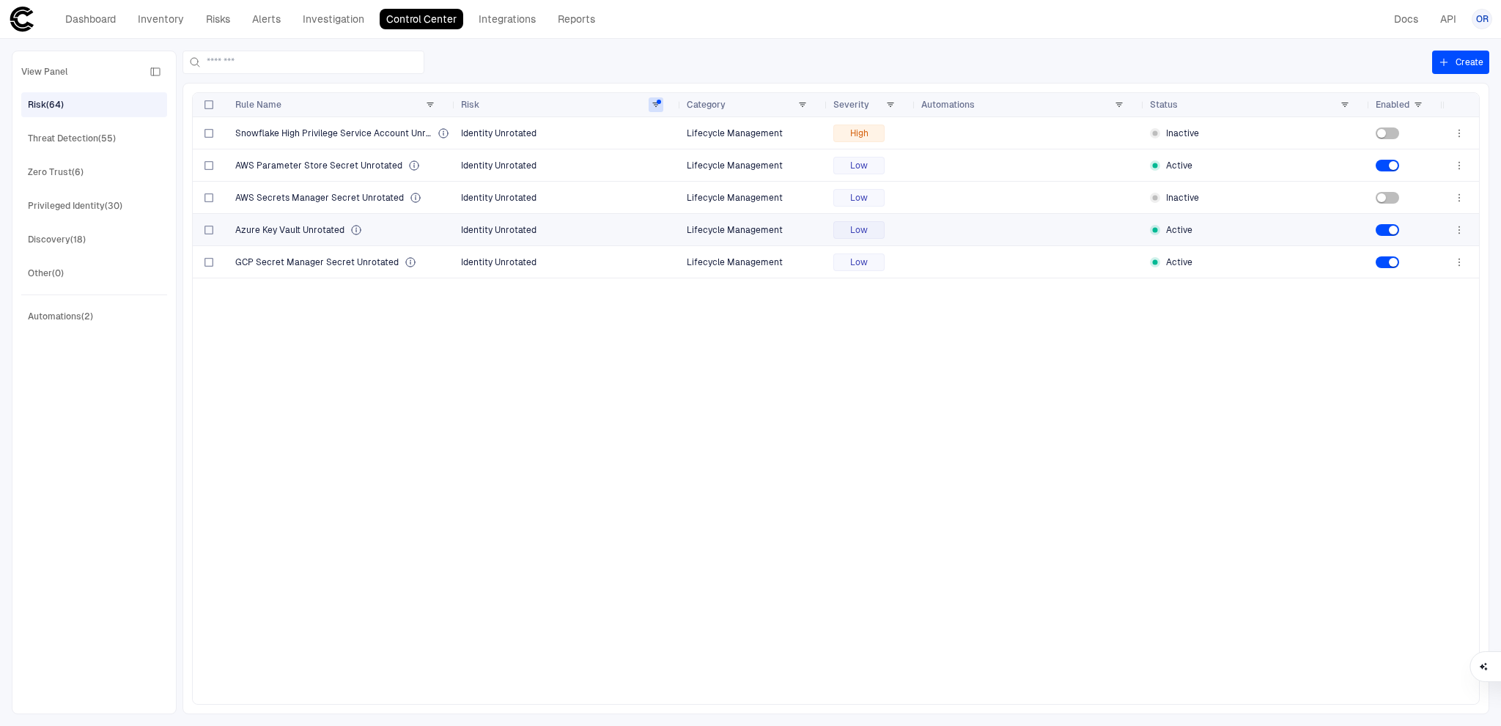
click at [432, 235] on div "Azure Key Vault Unrotated" at bounding box center [342, 230] width 214 height 30
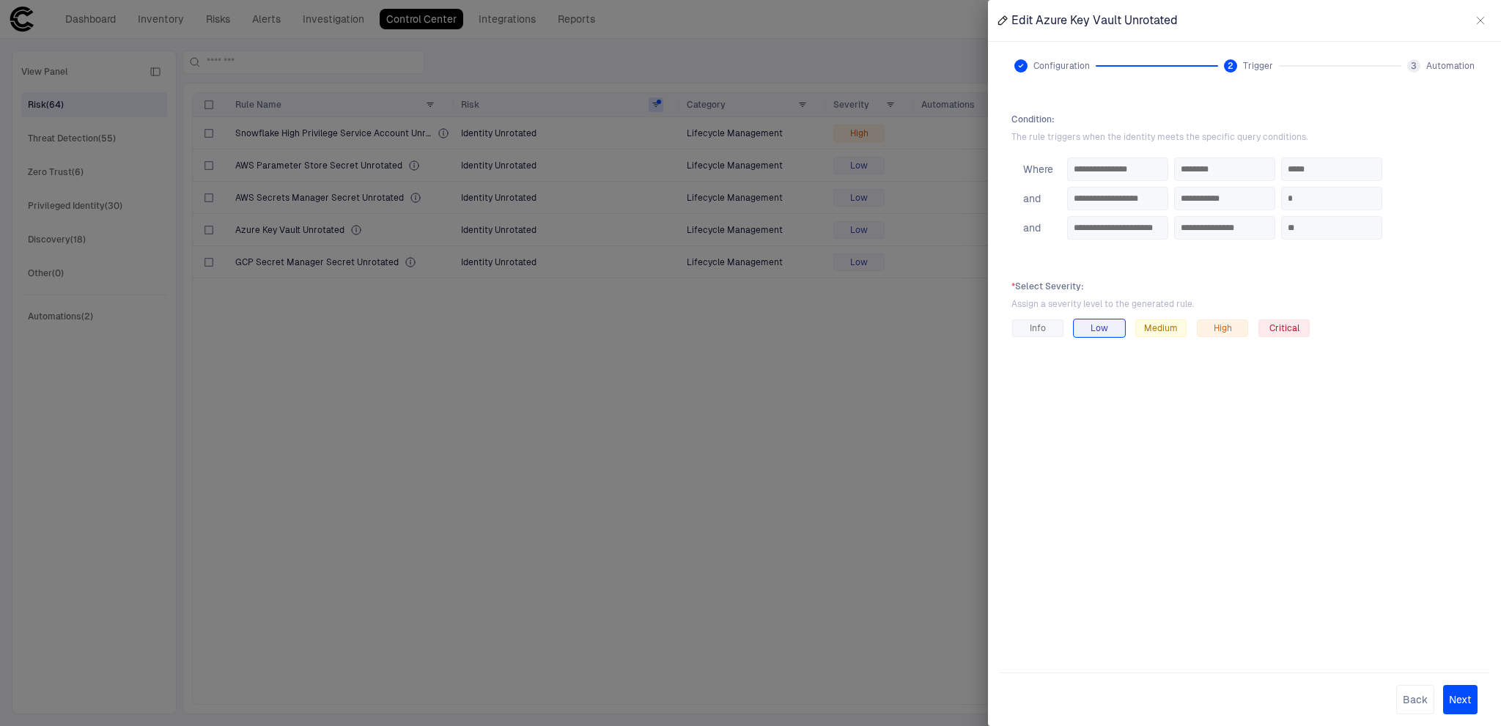
click at [647, 442] on div at bounding box center [750, 363] width 1501 height 726
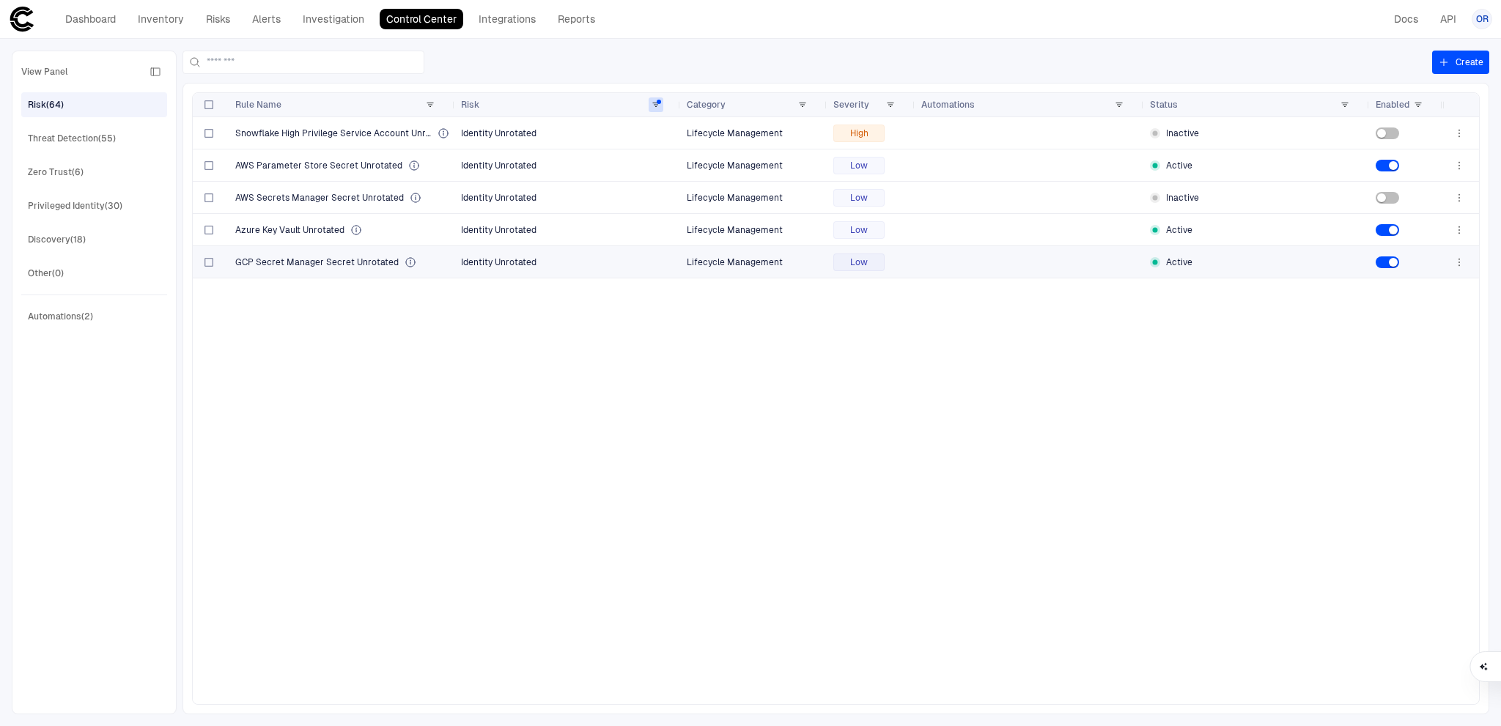
click at [426, 262] on div "GCP Secret Manager Secret Unrotated" at bounding box center [342, 263] width 214 height 12
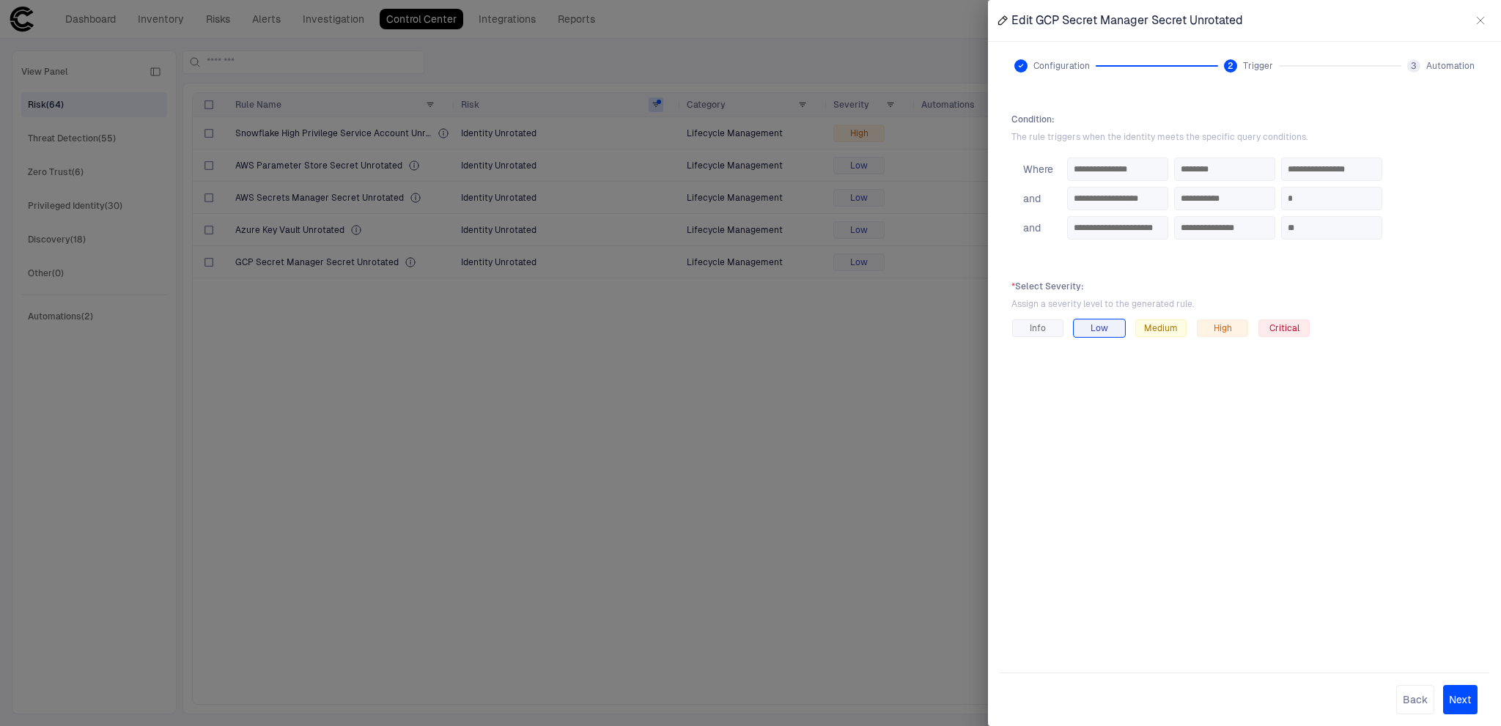
click at [625, 417] on div at bounding box center [750, 363] width 1501 height 726
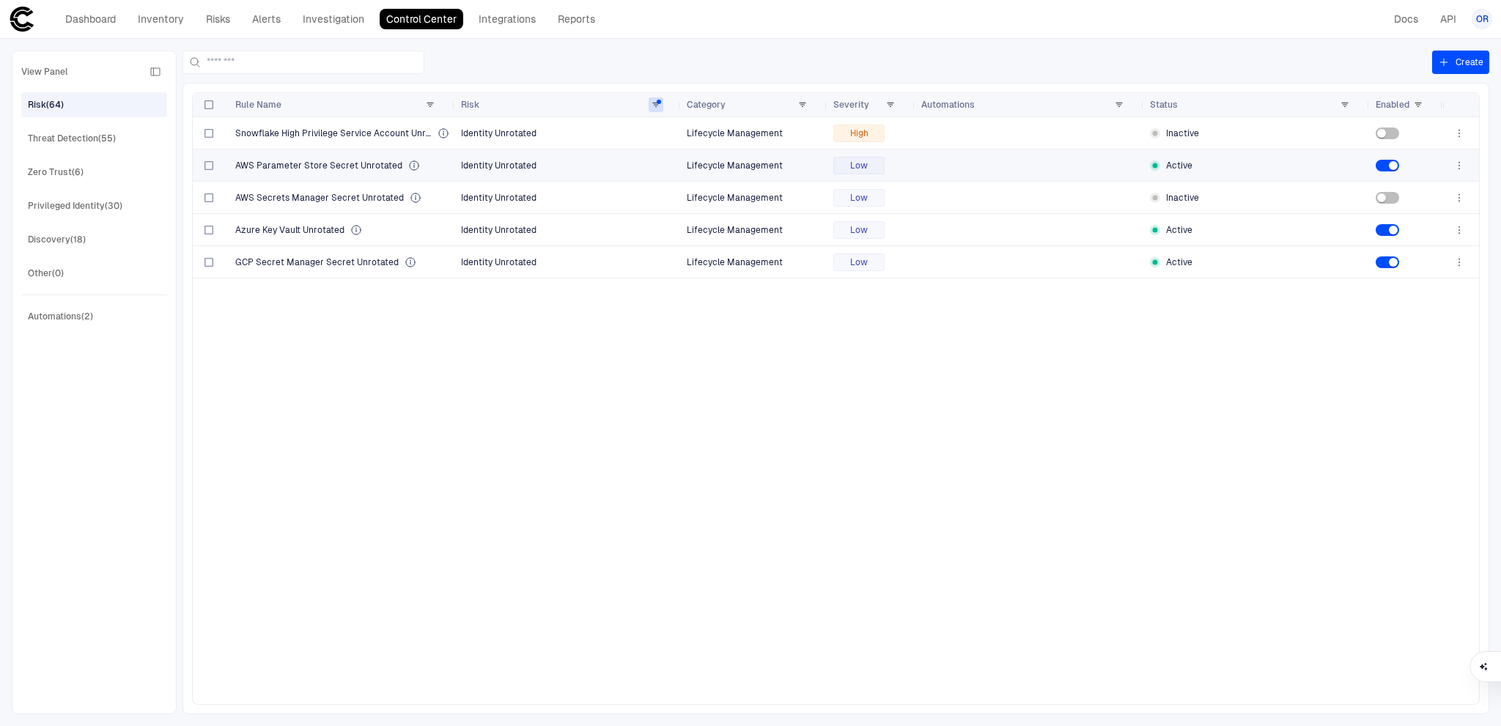
click at [435, 169] on div "AWS Parameter Store Secret Unrotated" at bounding box center [342, 166] width 214 height 12
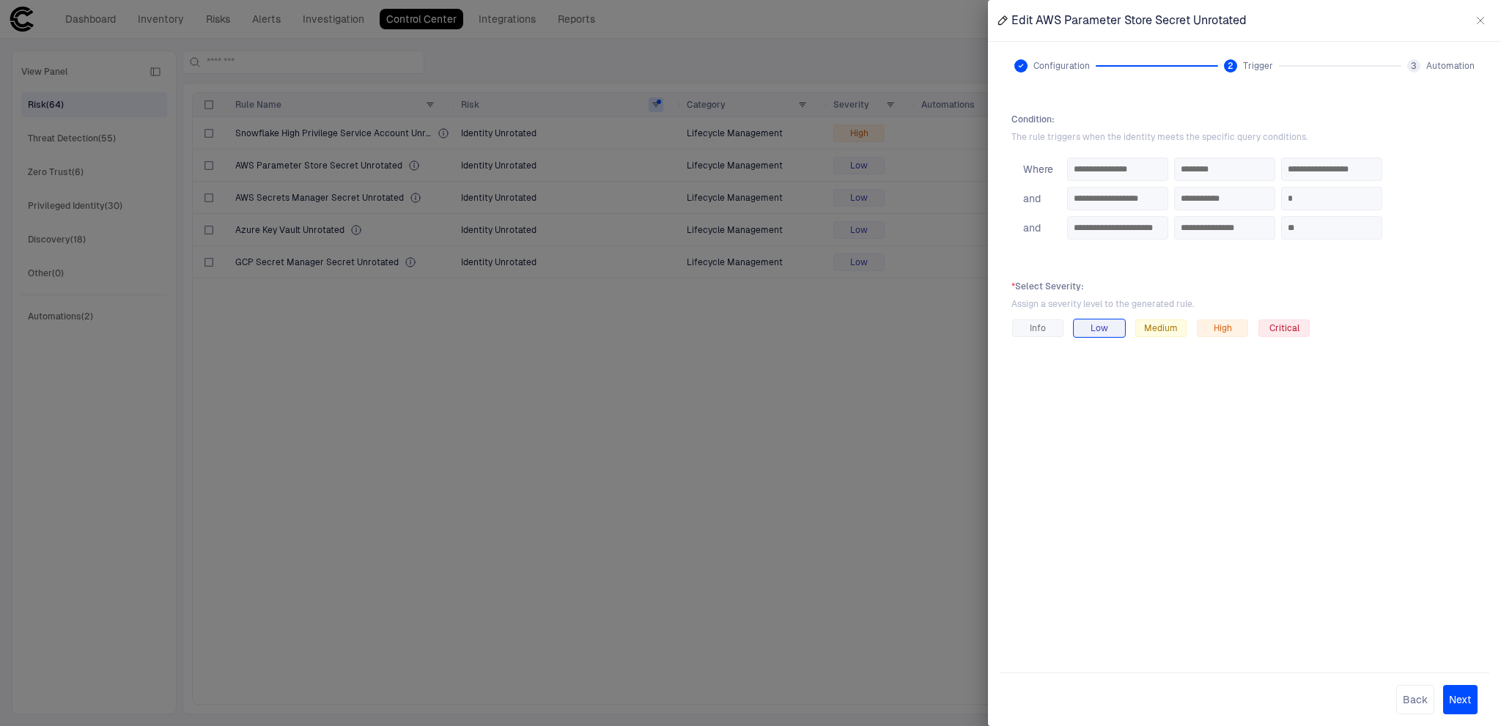
click at [817, 385] on div at bounding box center [750, 363] width 1501 height 726
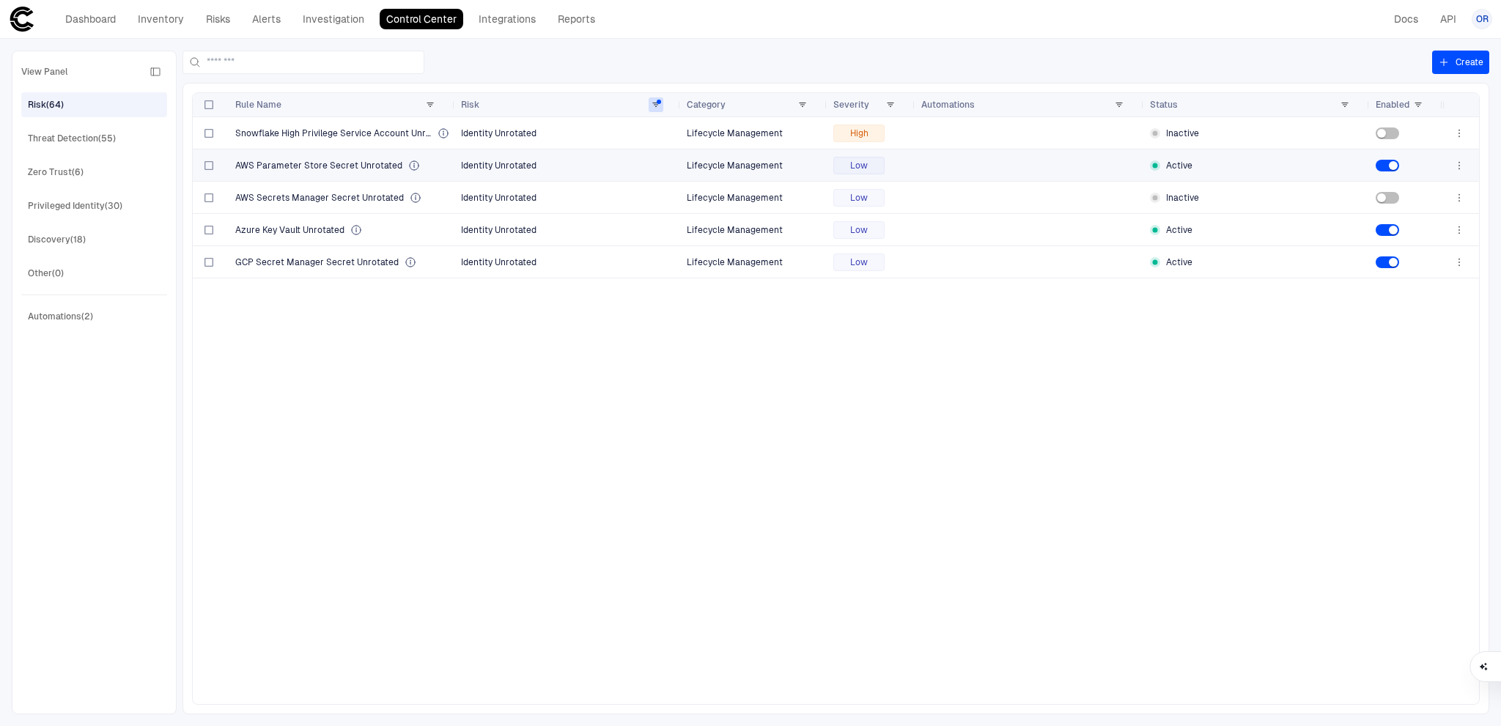
click at [434, 155] on div "AWS Parameter Store Secret Unrotated" at bounding box center [342, 165] width 214 height 30
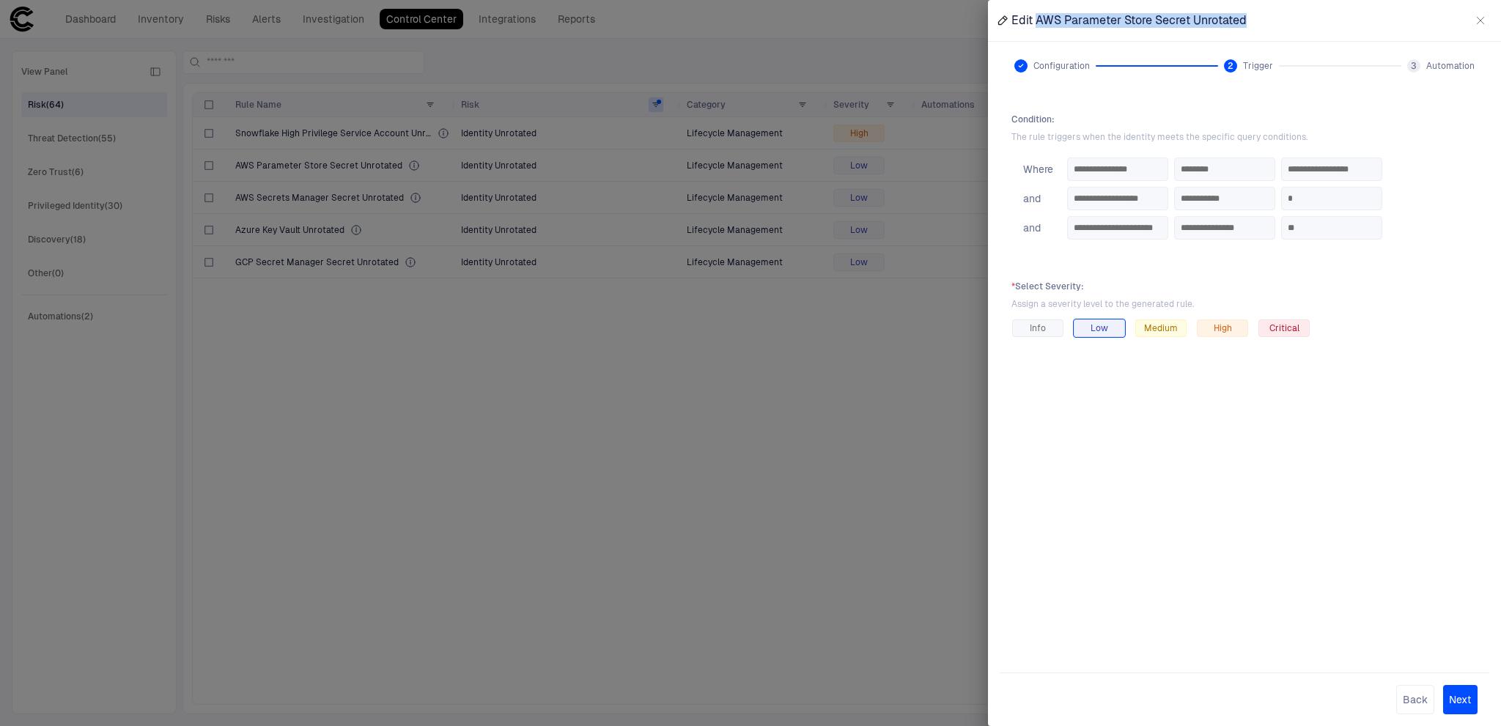
drag, startPoint x: 1267, startPoint y: 21, endPoint x: 1035, endPoint y: 23, distance: 231.6
click at [1035, 23] on div "Edit AWS Parameter Store Secret Unrotated" at bounding box center [1244, 20] width 513 height 41
copy span "AWS Parameter Store Secret Unrotated"
click at [820, 364] on div at bounding box center [750, 363] width 1501 height 726
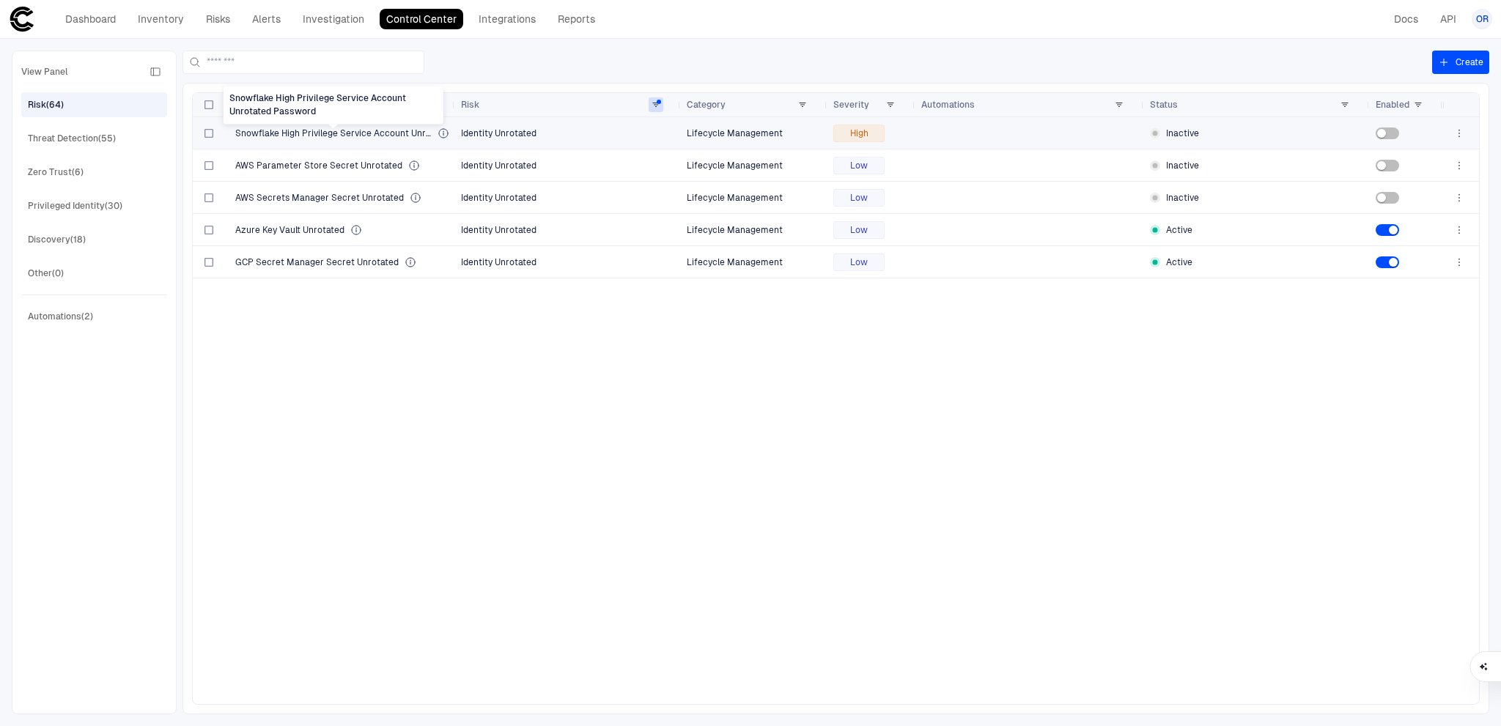
click at [378, 136] on span "Snowflake High Privilege Service Account Unrotated Password" at bounding box center [333, 134] width 196 height 12
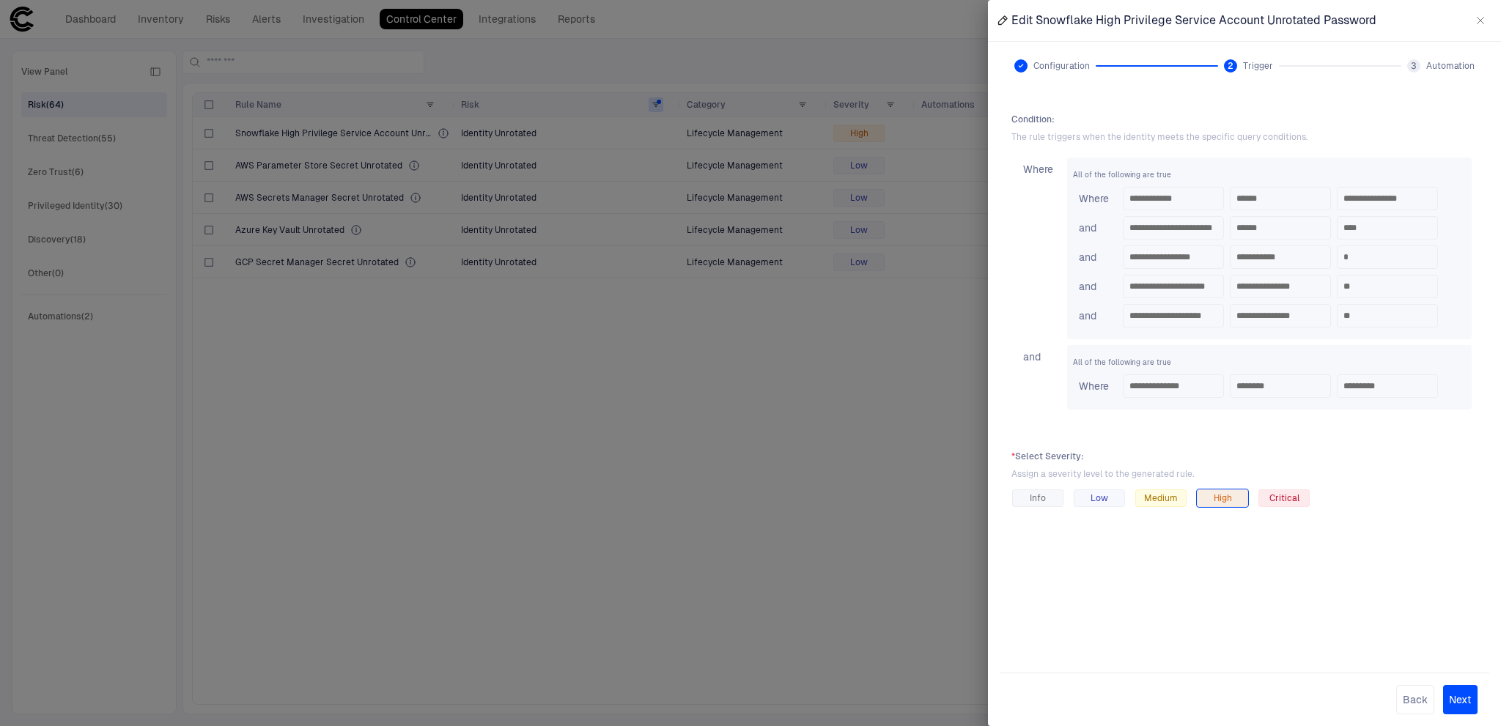
click at [525, 424] on div at bounding box center [750, 363] width 1501 height 726
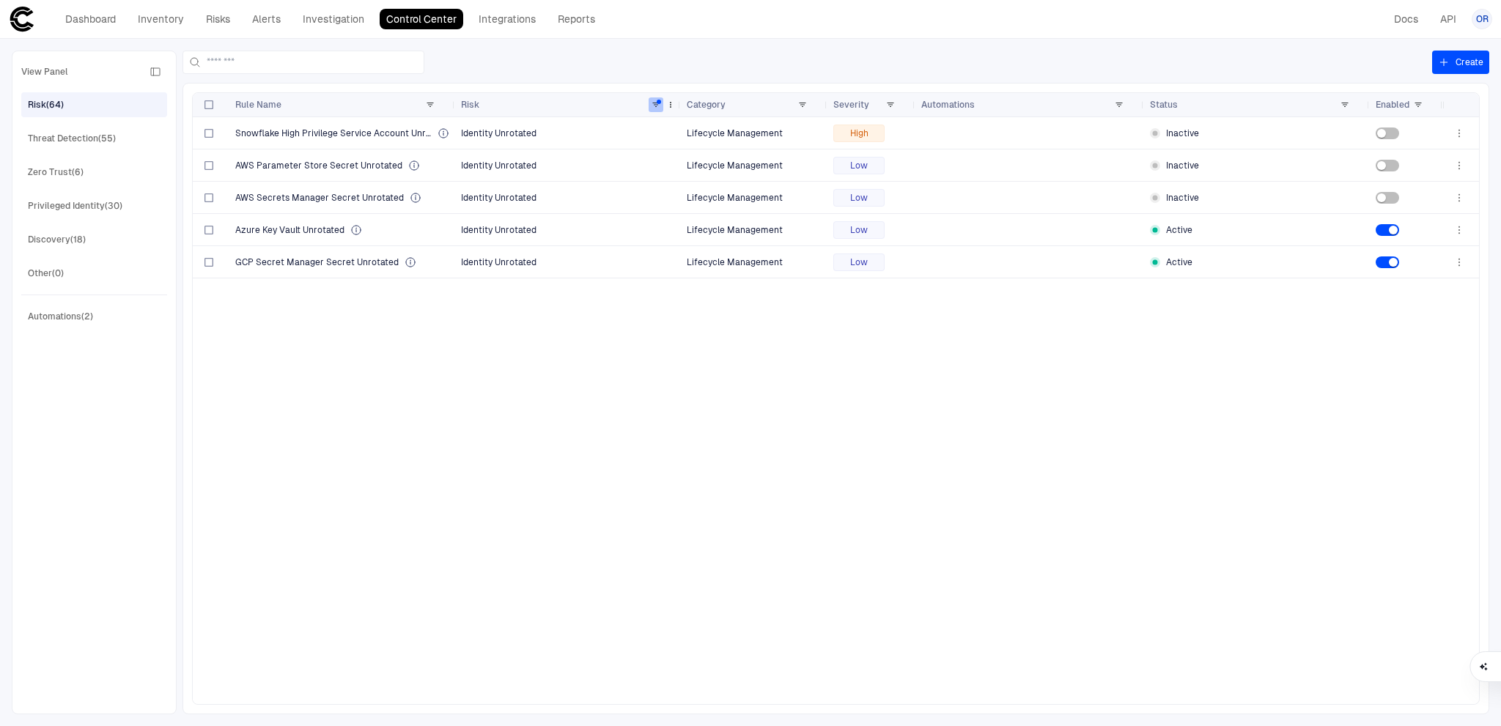
click at [655, 104] on span at bounding box center [656, 104] width 9 height 9
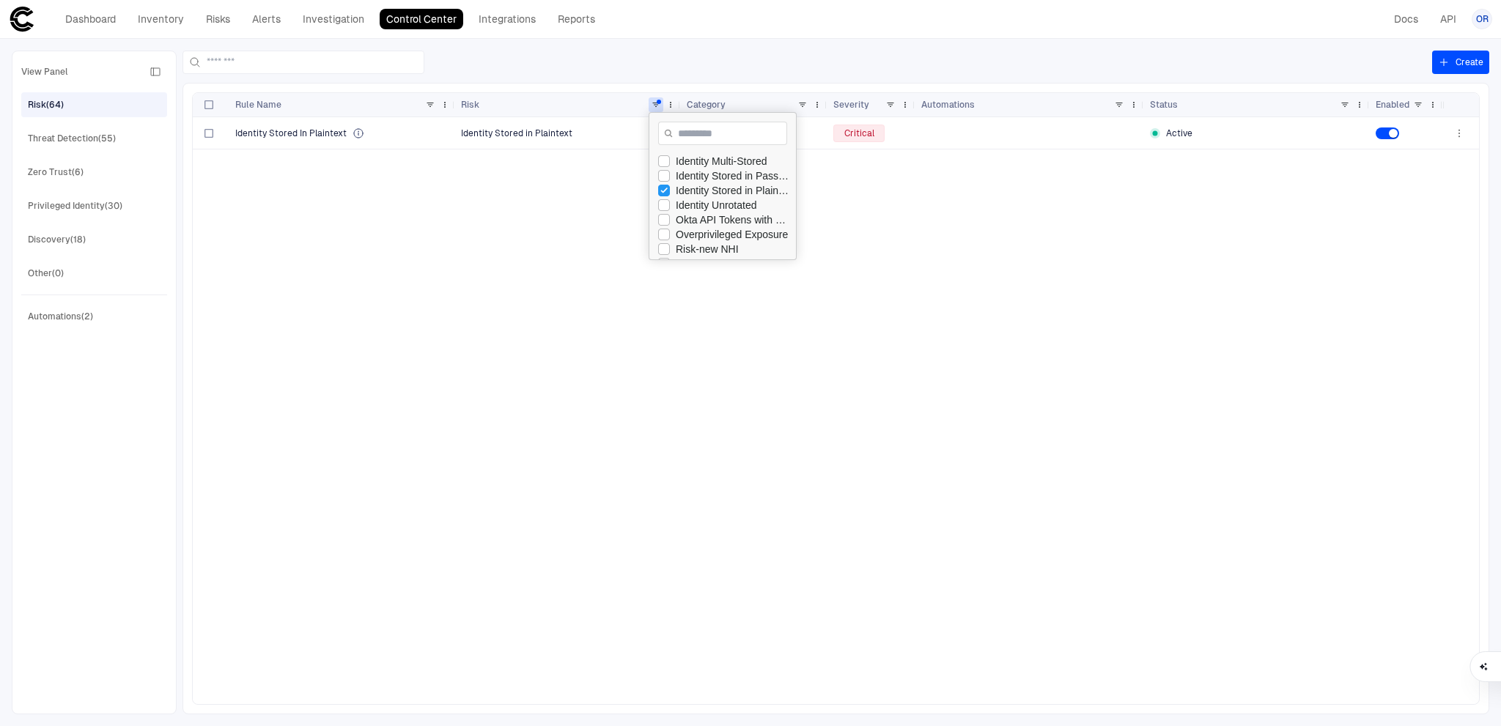
click at [525, 194] on div "Identity Stored In Plaintext Identity Stored in Plaintext Storage Critical Acti…" at bounding box center [818, 410] width 1250 height 587
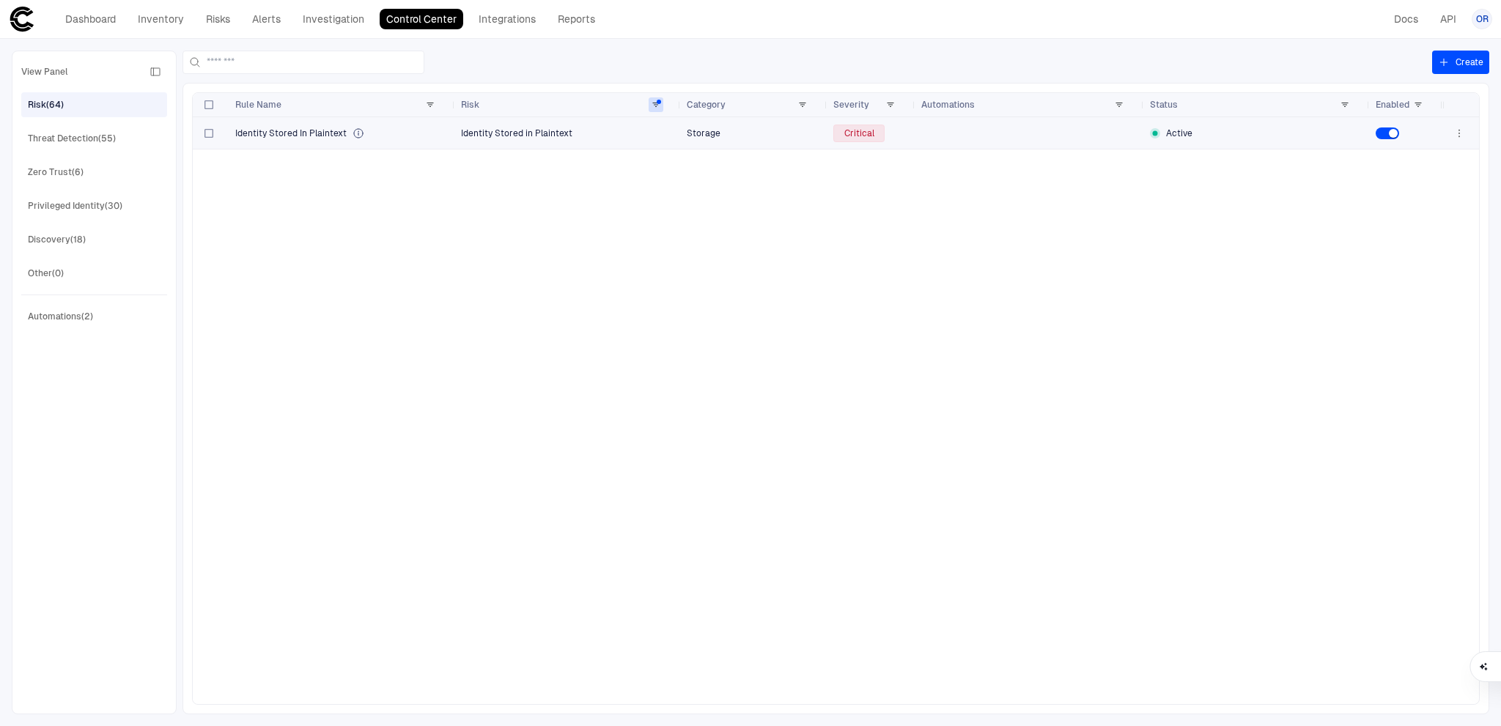
click at [329, 133] on span "Identity Stored In Plaintext" at bounding box center [290, 134] width 111 height 12
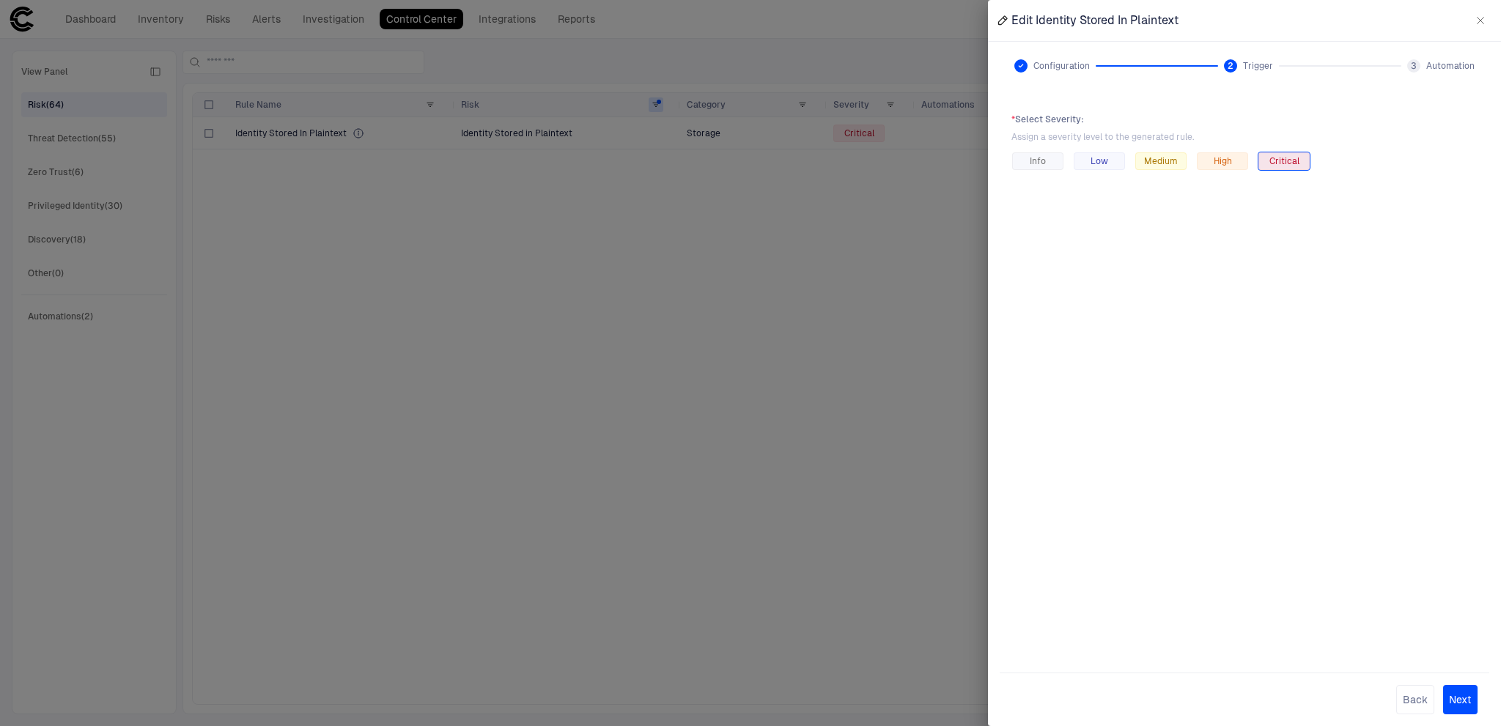
click at [1021, 63] on icon at bounding box center [1021, 66] width 6 height 6
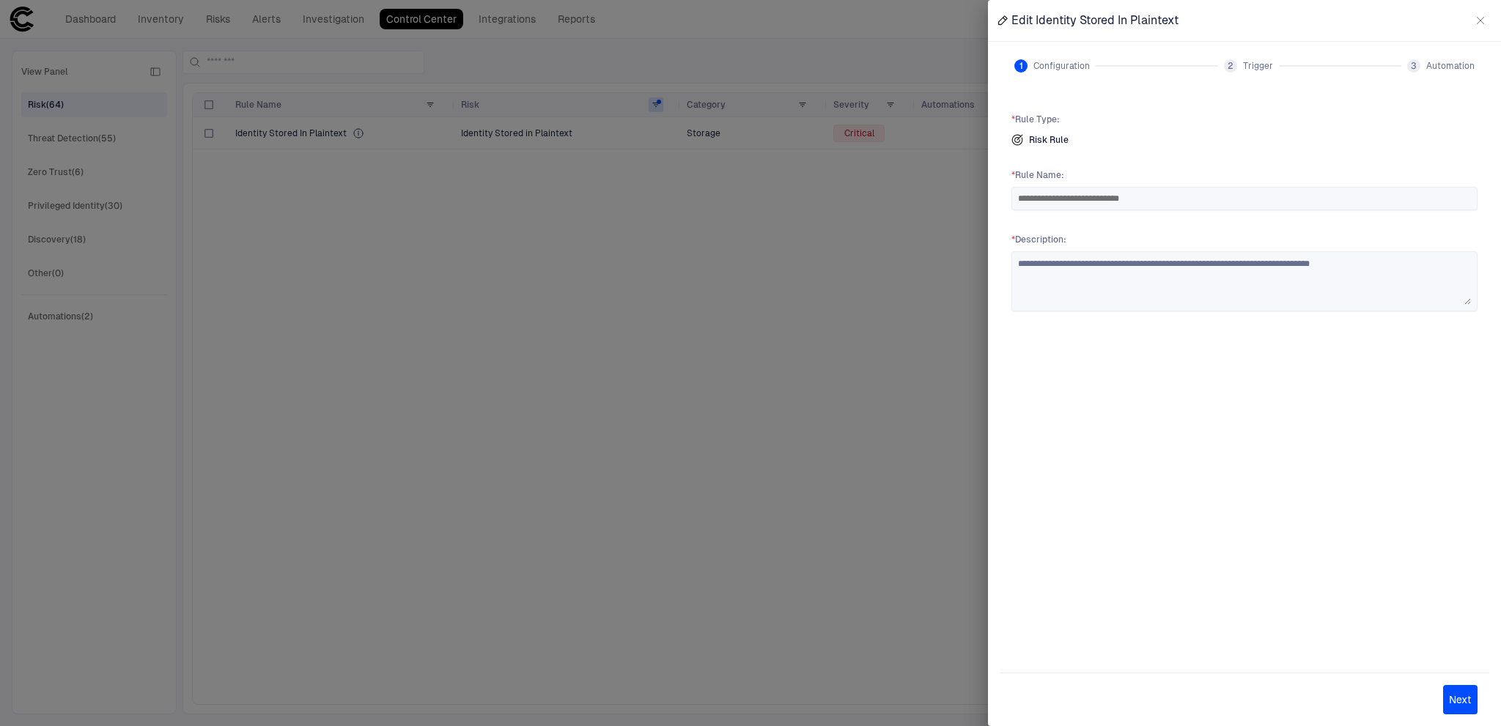
click at [1231, 65] on span "2" at bounding box center [1231, 66] width 6 height 12
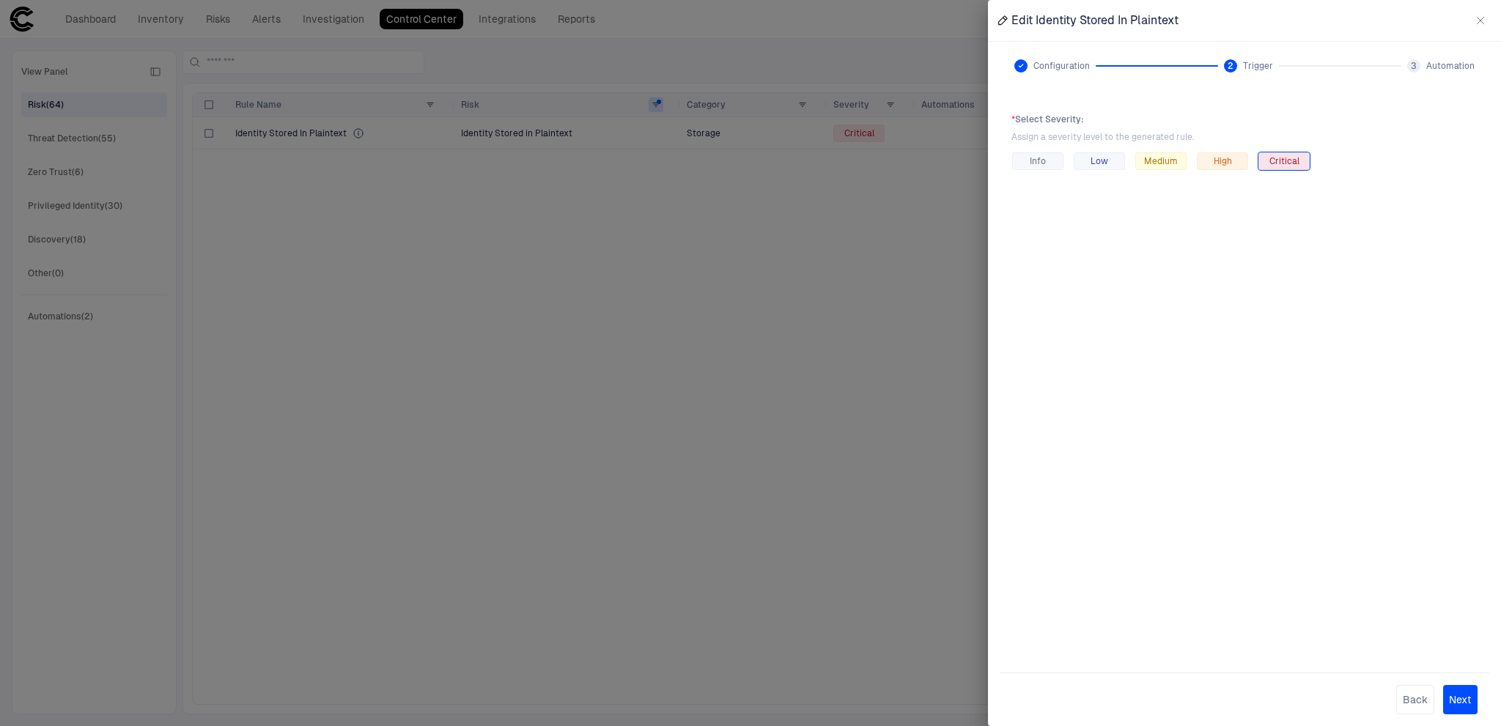
click at [1413, 65] on span "3" at bounding box center [1414, 66] width 6 height 12
click at [1231, 67] on icon at bounding box center [1231, 66] width 4 height 3
click at [1478, 16] on icon "button" at bounding box center [1481, 21] width 12 height 12
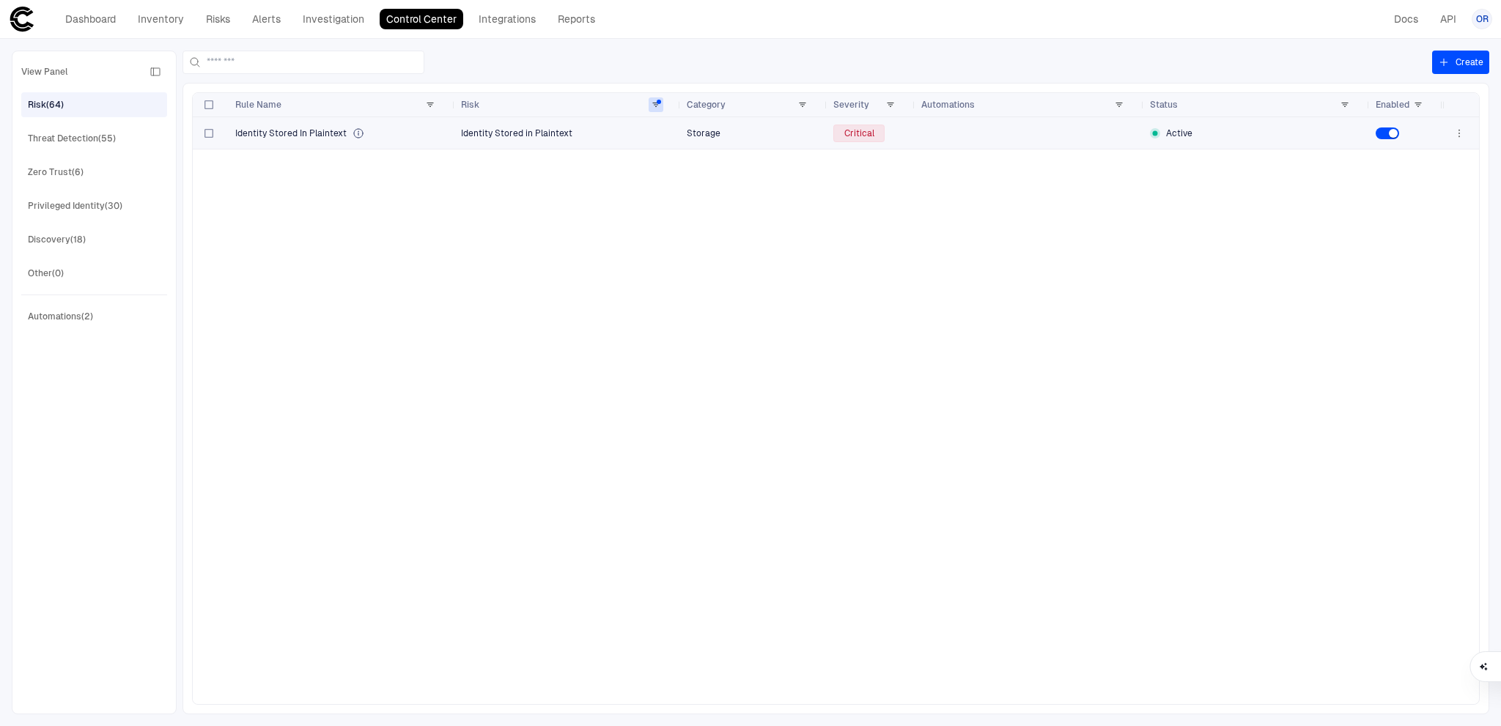
click at [902, 135] on div "Critical" at bounding box center [871, 134] width 76 height 18
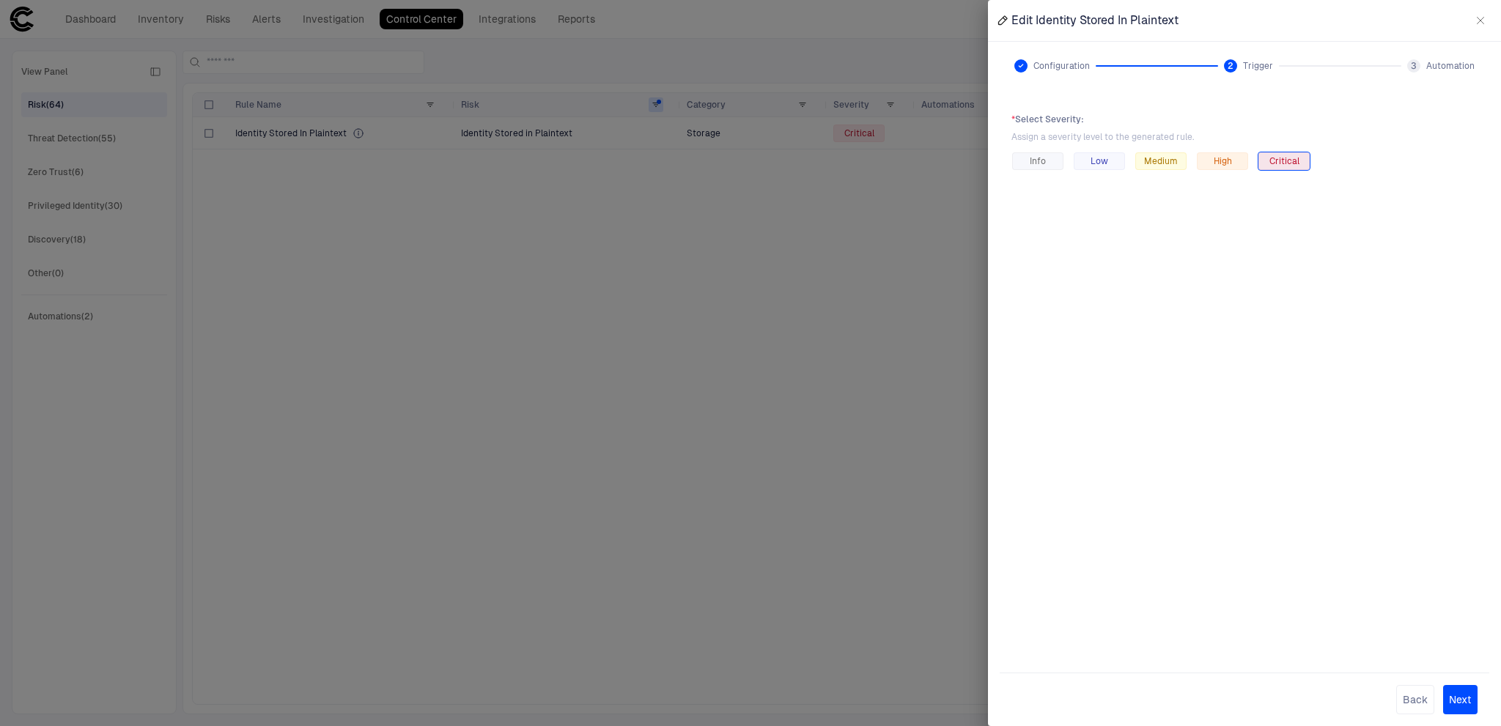
click at [618, 245] on div at bounding box center [750, 363] width 1501 height 726
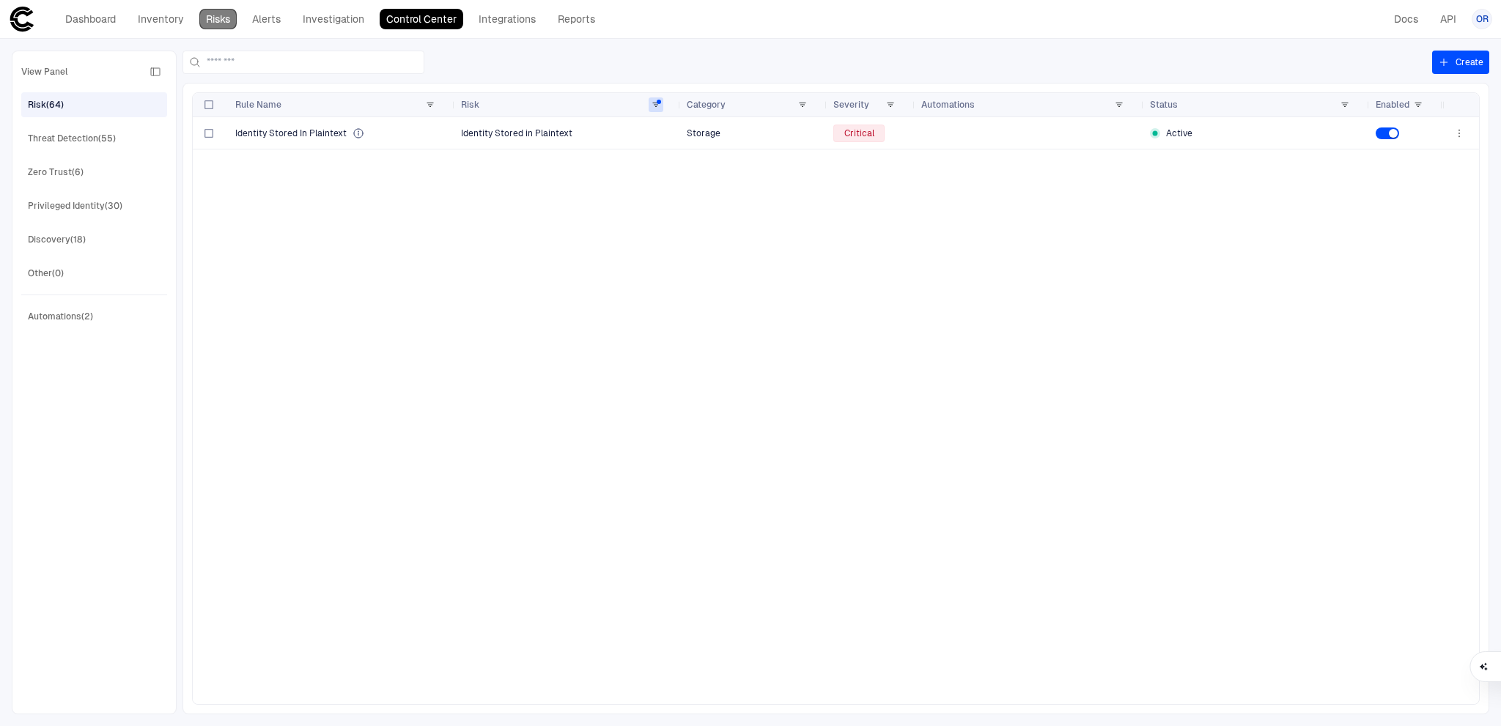
click at [225, 21] on link "Risks" at bounding box center [217, 19] width 37 height 21
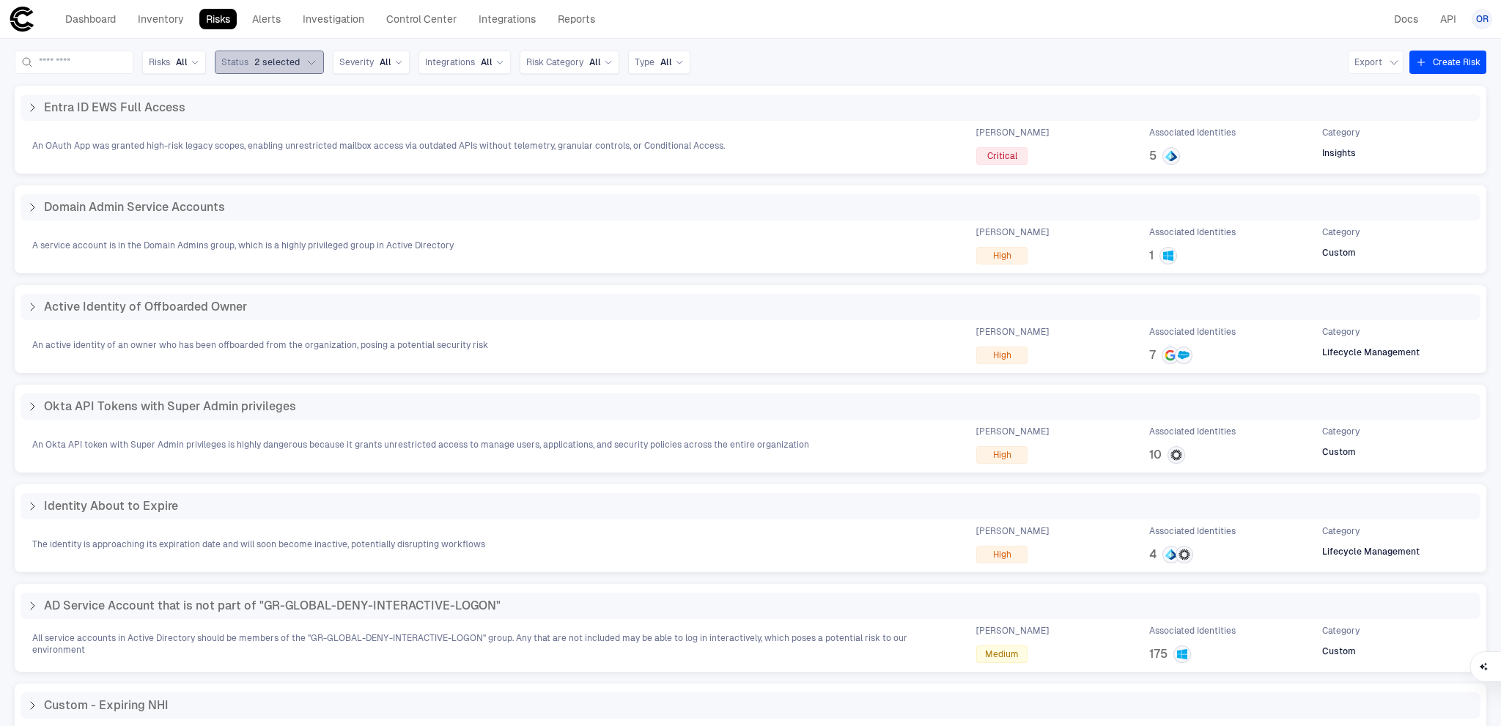
click at [324, 62] on button "Status 2 selected" at bounding box center [269, 62] width 109 height 23
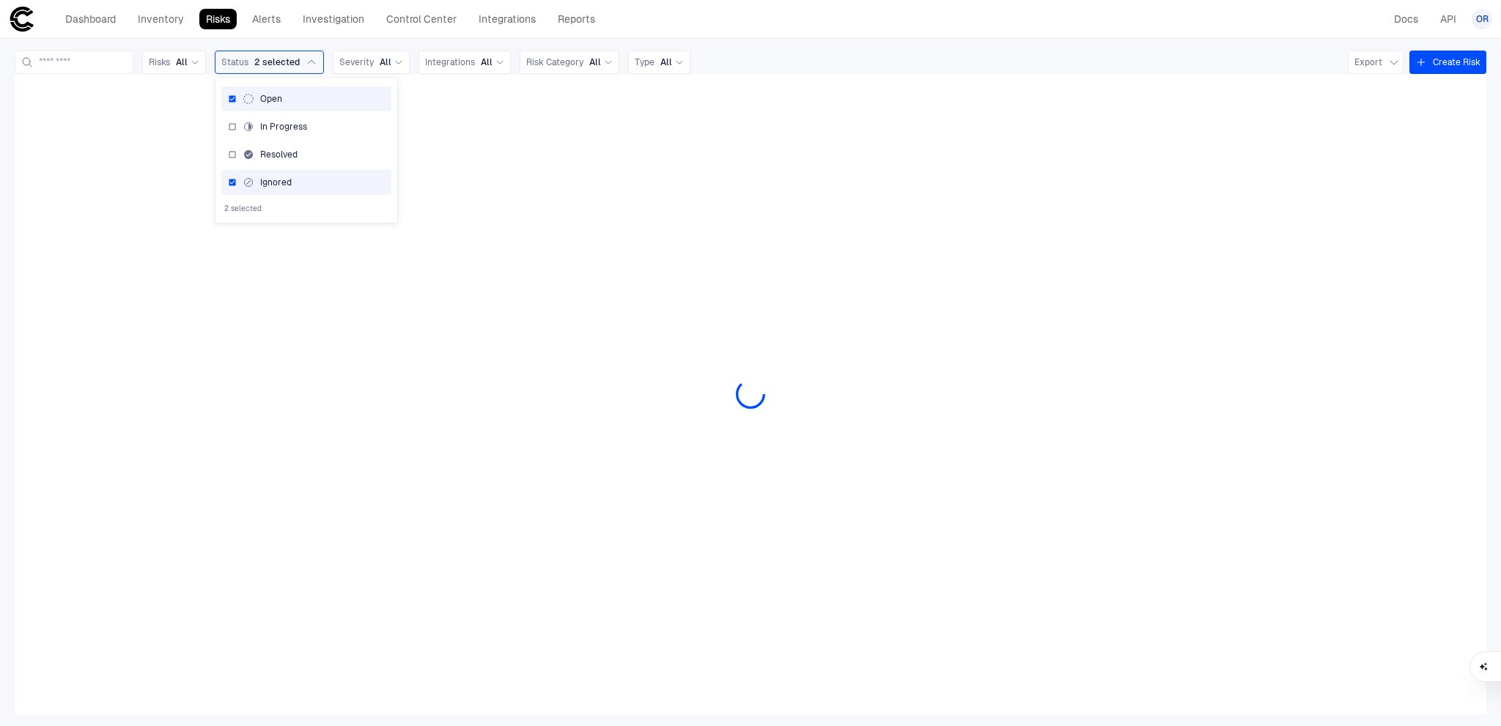
click at [264, 158] on div "Resolved" at bounding box center [306, 155] width 157 height 12
click at [264, 131] on div "In Progress" at bounding box center [306, 127] width 157 height 12
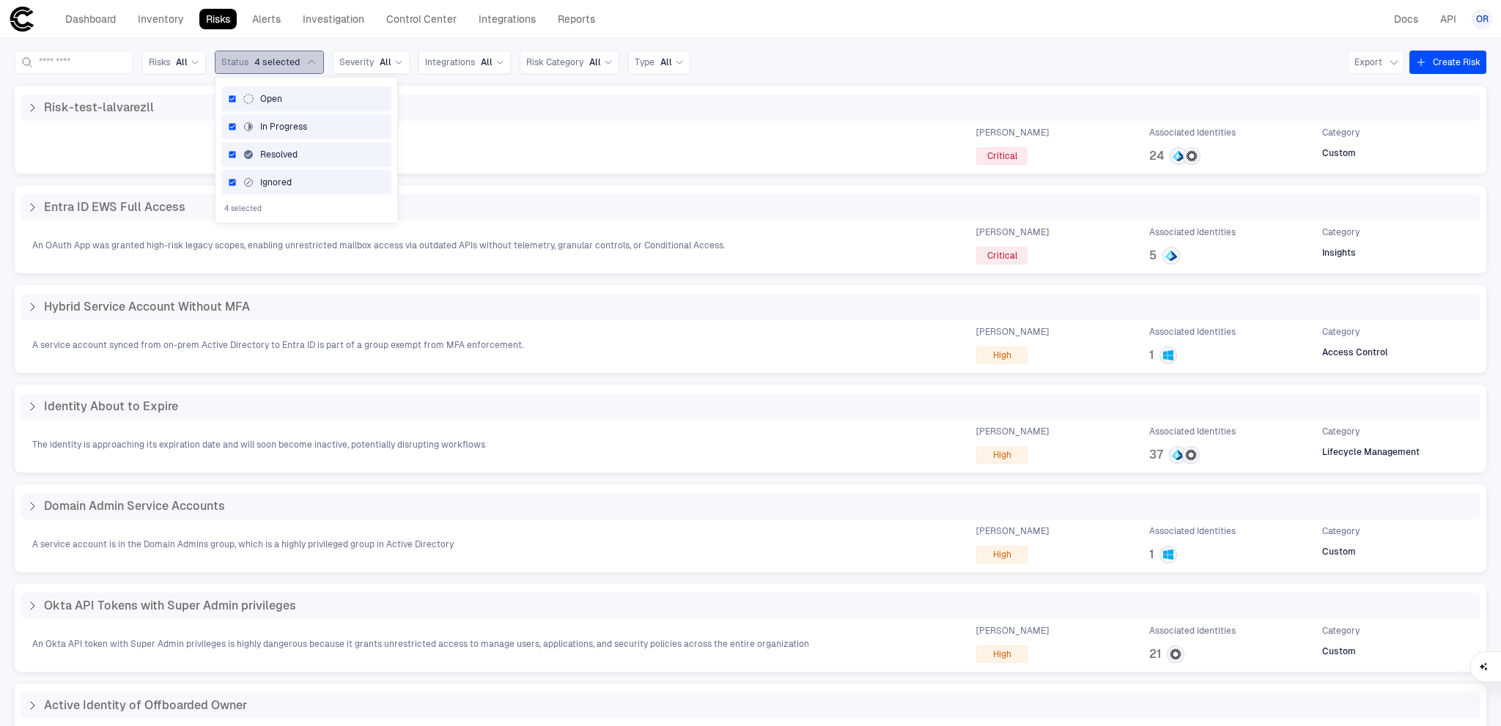
click at [300, 60] on span "4 selected" at bounding box center [276, 62] width 45 height 12
click at [199, 55] on div "Risks All" at bounding box center [174, 62] width 51 height 16
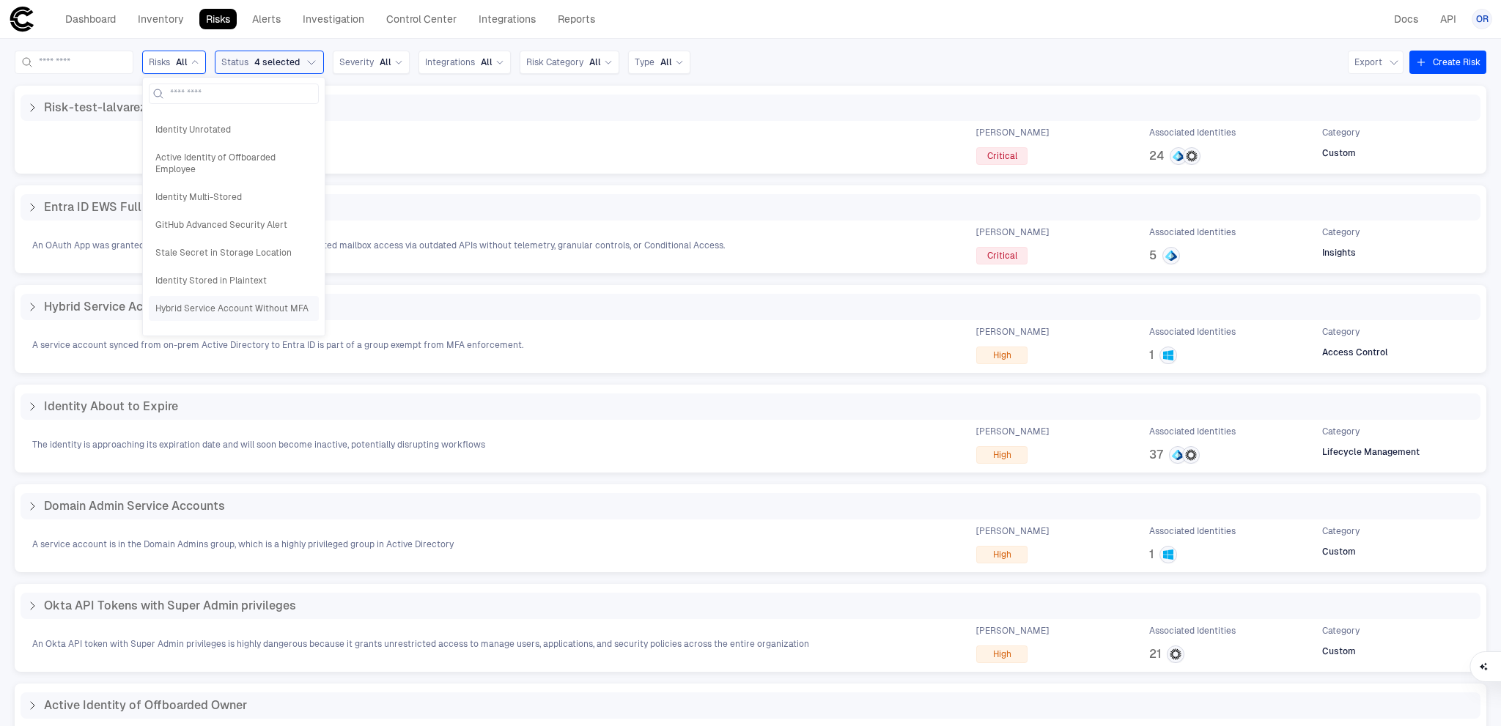
scroll to position [122, 0]
click at [310, 314] on span "Identity Stored in Password Manager" at bounding box center [233, 318] width 157 height 12
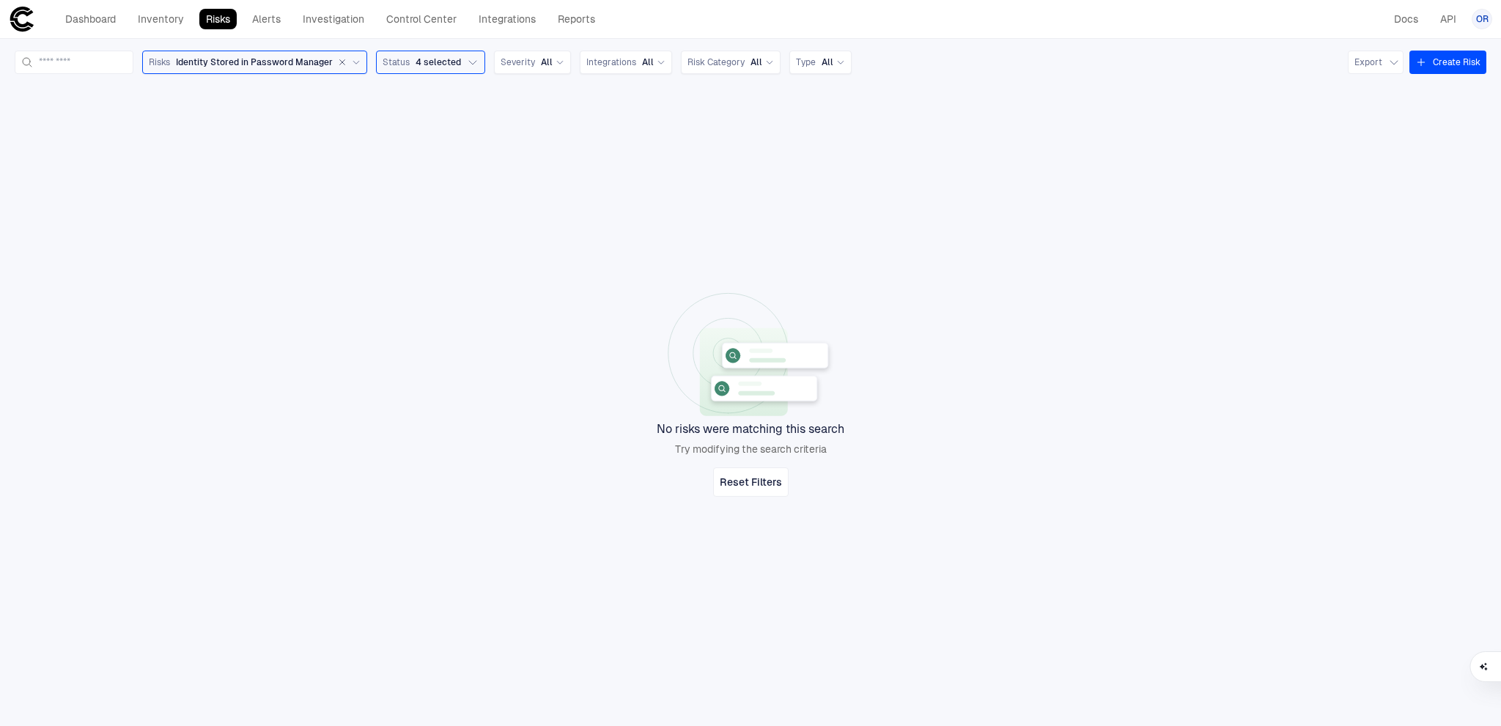
click at [298, 63] on span "Identity Stored in Password Manager" at bounding box center [254, 62] width 157 height 12
click at [296, 210] on span "Identity Stored in Plaintext" at bounding box center [233, 210] width 157 height 12
click at [289, 65] on span "Identity Stored in Plaintext" at bounding box center [232, 62] width 113 height 12
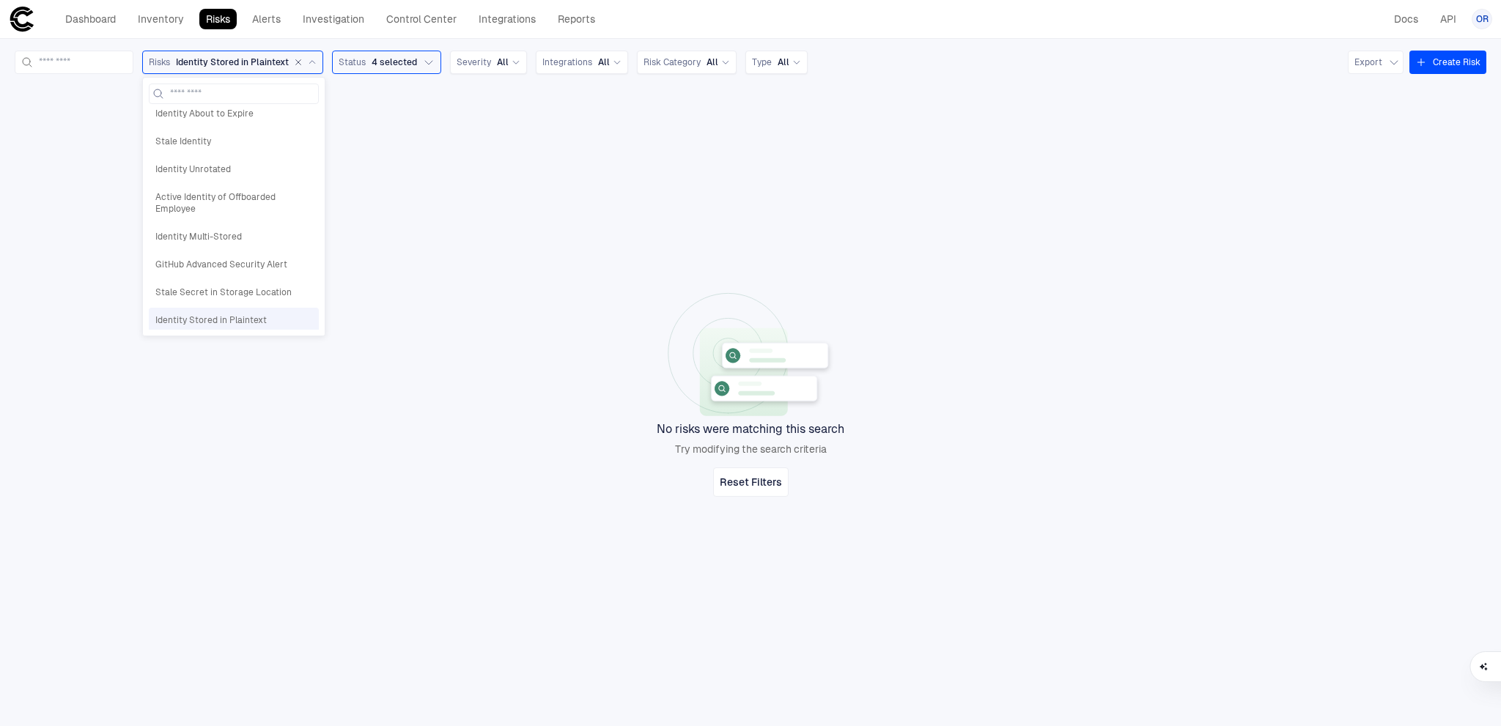
click at [289, 65] on span "Identity Stored in Plaintext" at bounding box center [232, 62] width 113 height 12
click at [417, 60] on span "4 selected" at bounding box center [394, 62] width 45 height 12
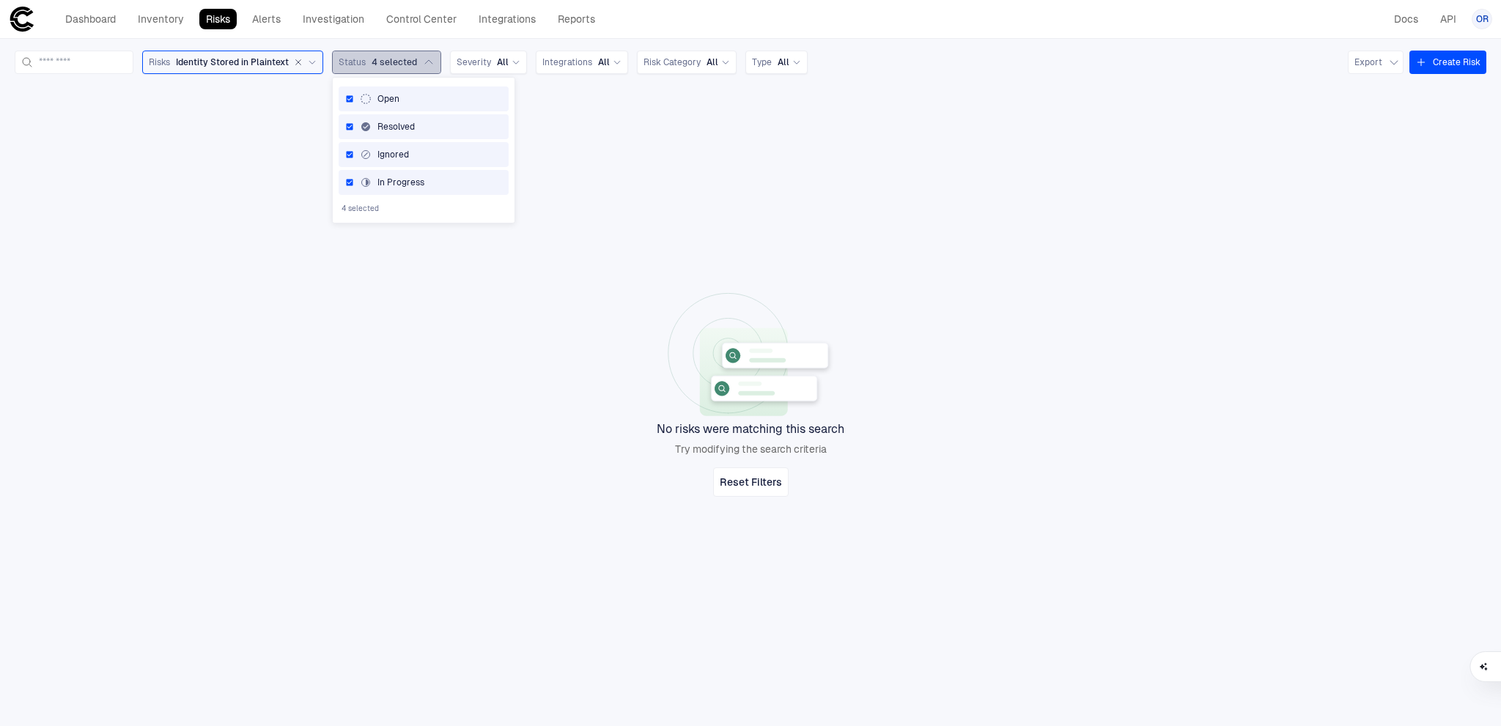
click at [417, 60] on span "4 selected" at bounding box center [394, 62] width 45 height 12
click at [440, 31] on div "Dashboard Inventory Risks Alerts Investigation Control Center Integrations Repo…" at bounding box center [305, 19] width 593 height 26
click at [399, 26] on link "Control Center" at bounding box center [422, 19] width 84 height 21
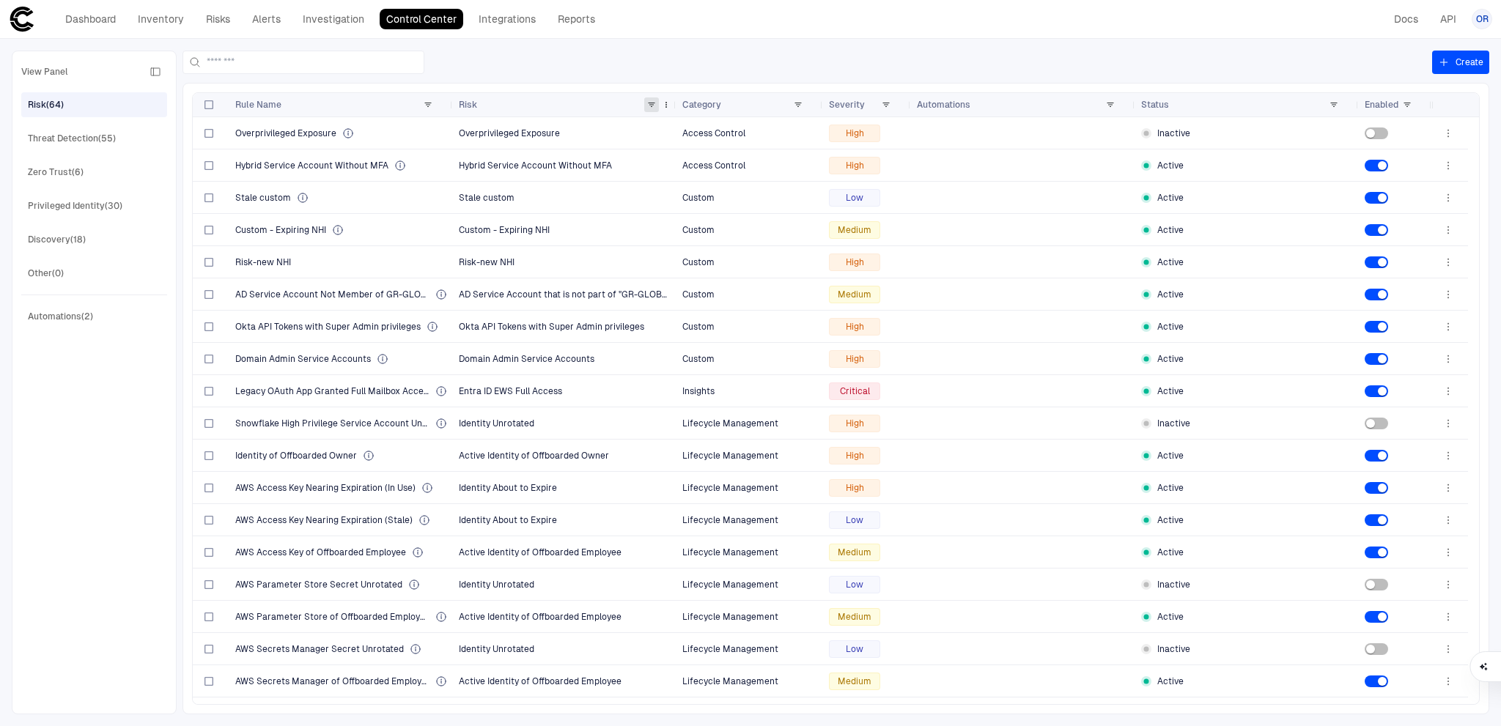
click at [650, 100] on span at bounding box center [651, 104] width 9 height 9
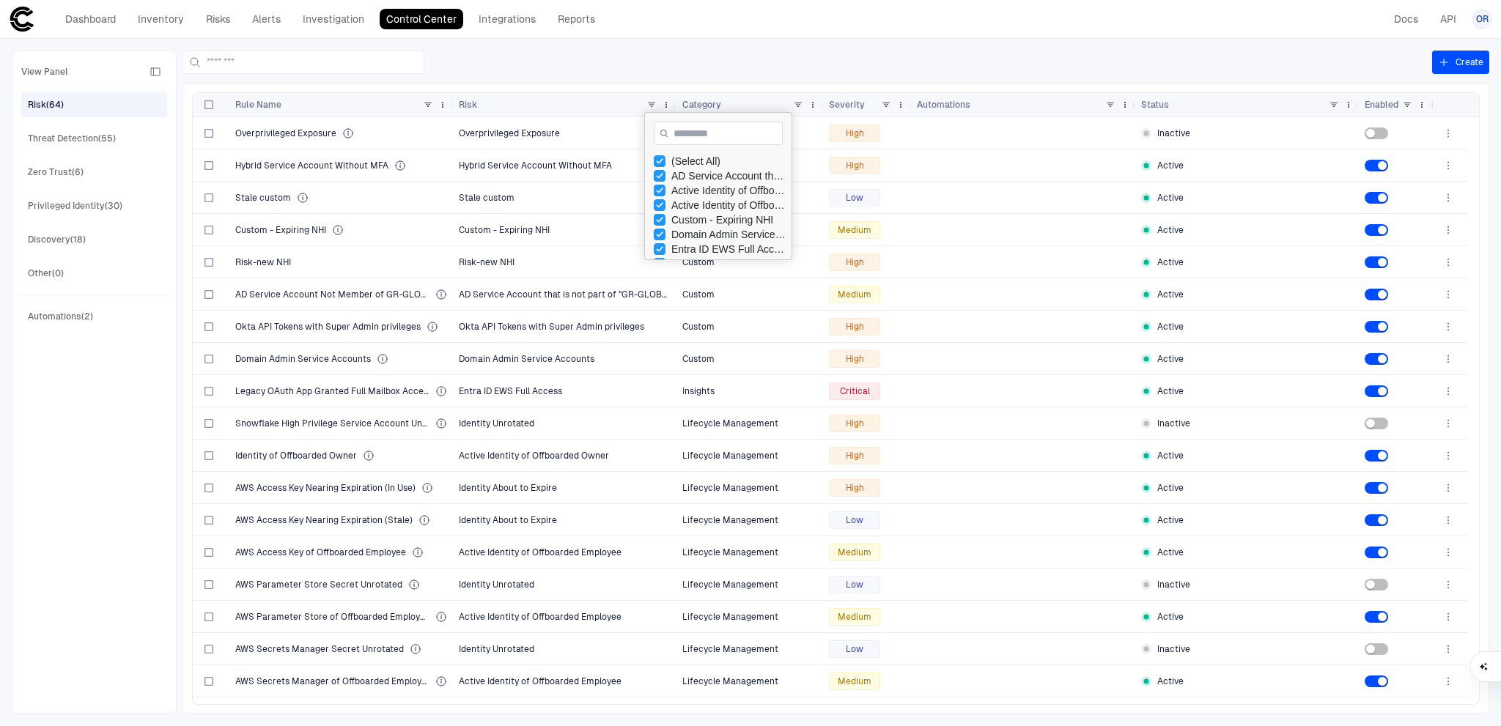
click at [684, 165] on div "(Select All)" at bounding box center [728, 161] width 114 height 12
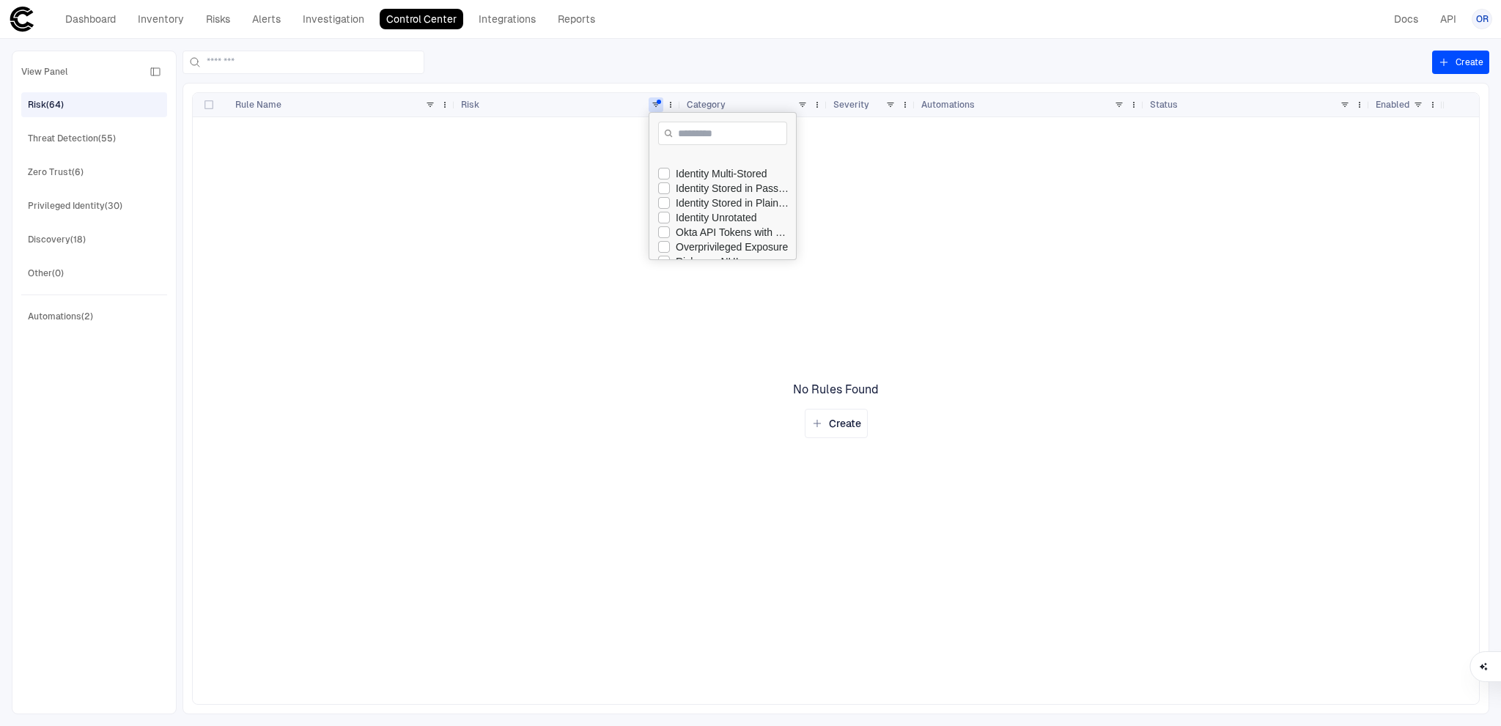
scroll to position [147, 0]
click at [722, 193] on div "Identity Stored in Plaintext" at bounding box center [733, 191] width 114 height 12
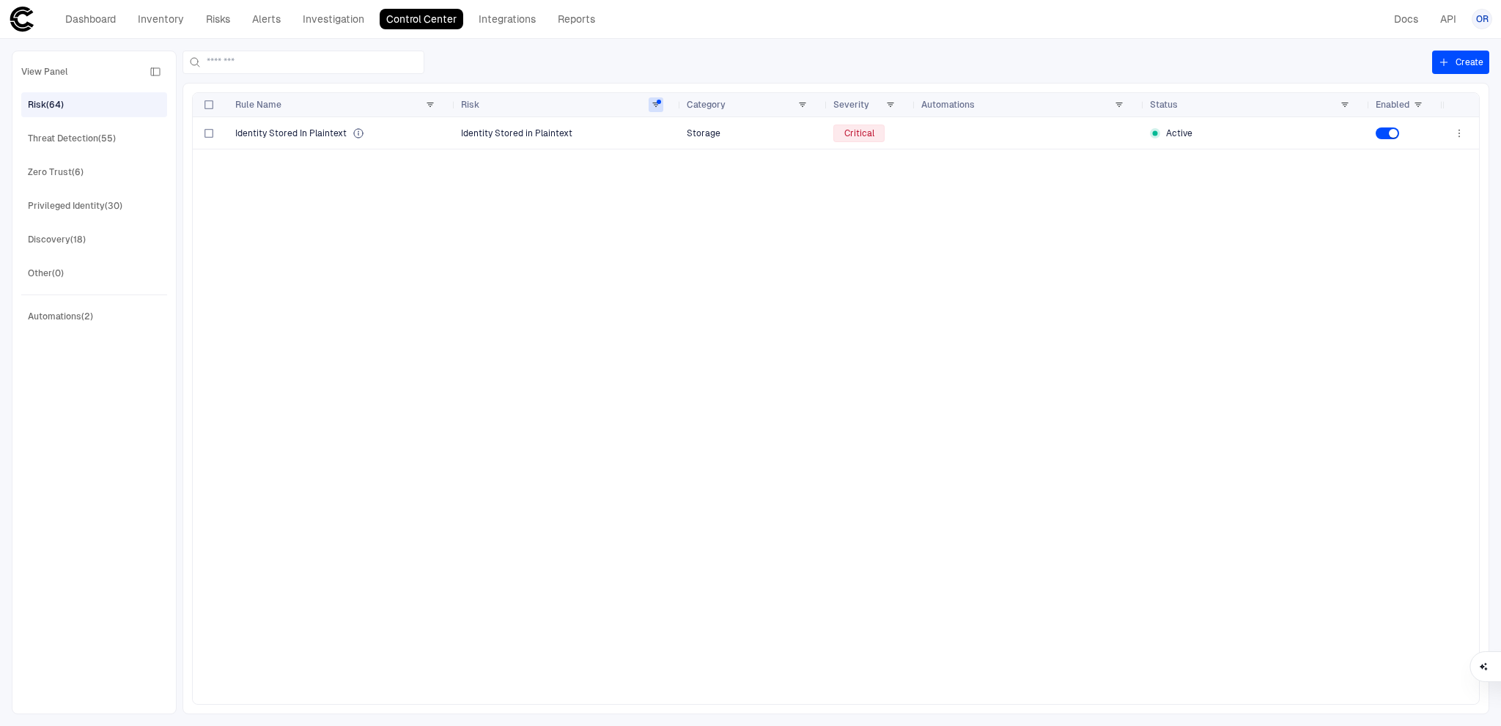
click at [972, 202] on div "Identity Stored In Plaintext Identity Stored in Plaintext Storage Critical Acti…" at bounding box center [818, 410] width 1250 height 587
click at [390, 140] on div "Identity Stored In Plaintext" at bounding box center [342, 133] width 214 height 30
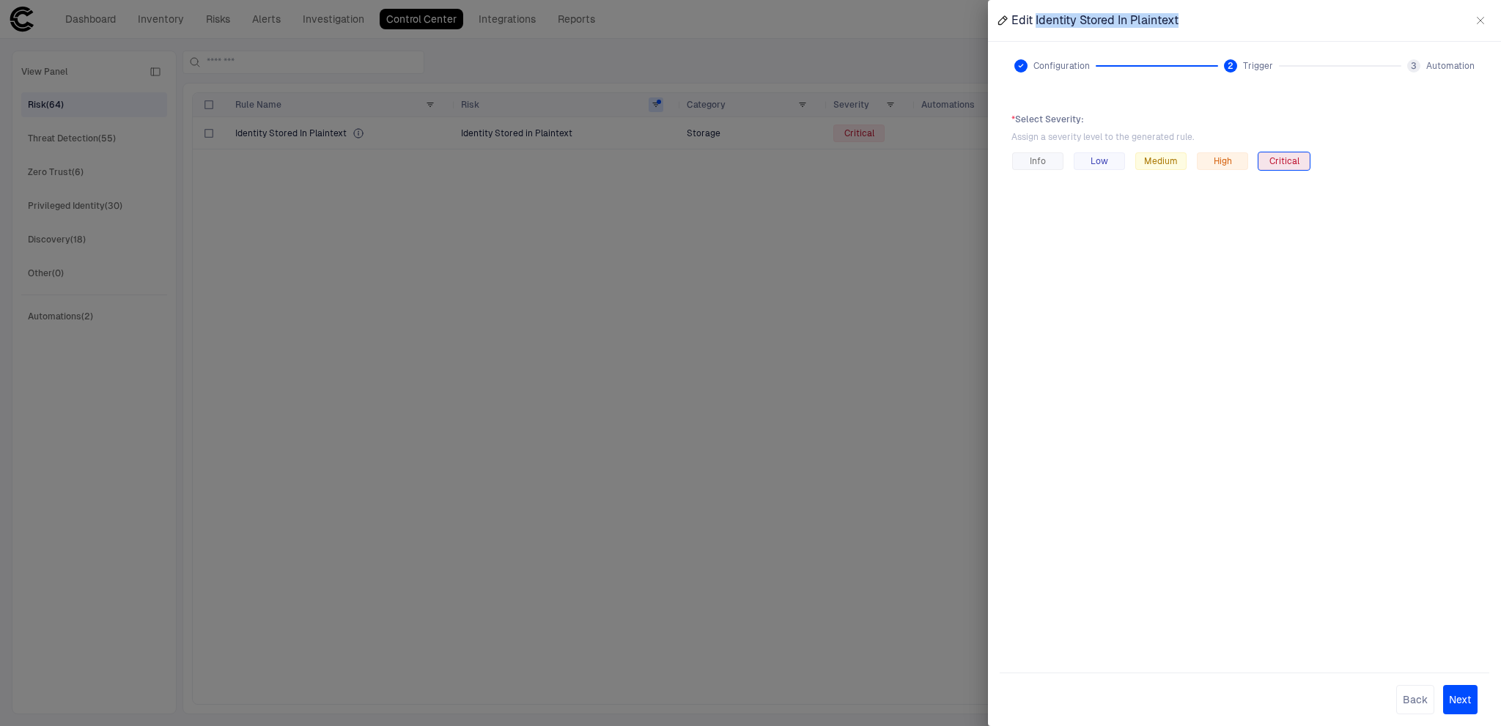
drag, startPoint x: 1181, startPoint y: 18, endPoint x: 1036, endPoint y: 20, distance: 145.1
click at [1036, 20] on div "Edit Identity Stored In Plaintext" at bounding box center [1244, 20] width 513 height 41
copy span "Identity Stored In Plaintext"
click at [833, 424] on div at bounding box center [750, 363] width 1501 height 726
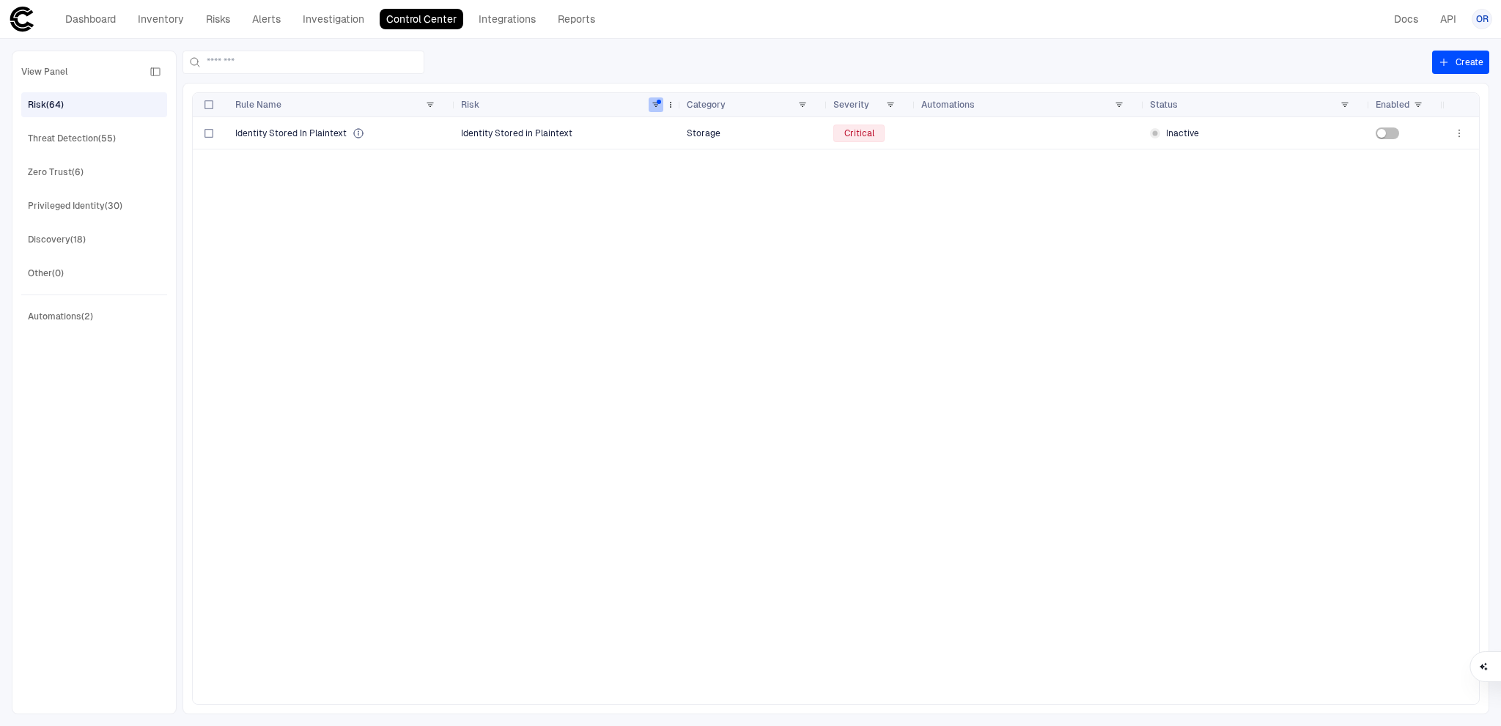
click at [657, 100] on span at bounding box center [656, 104] width 9 height 9
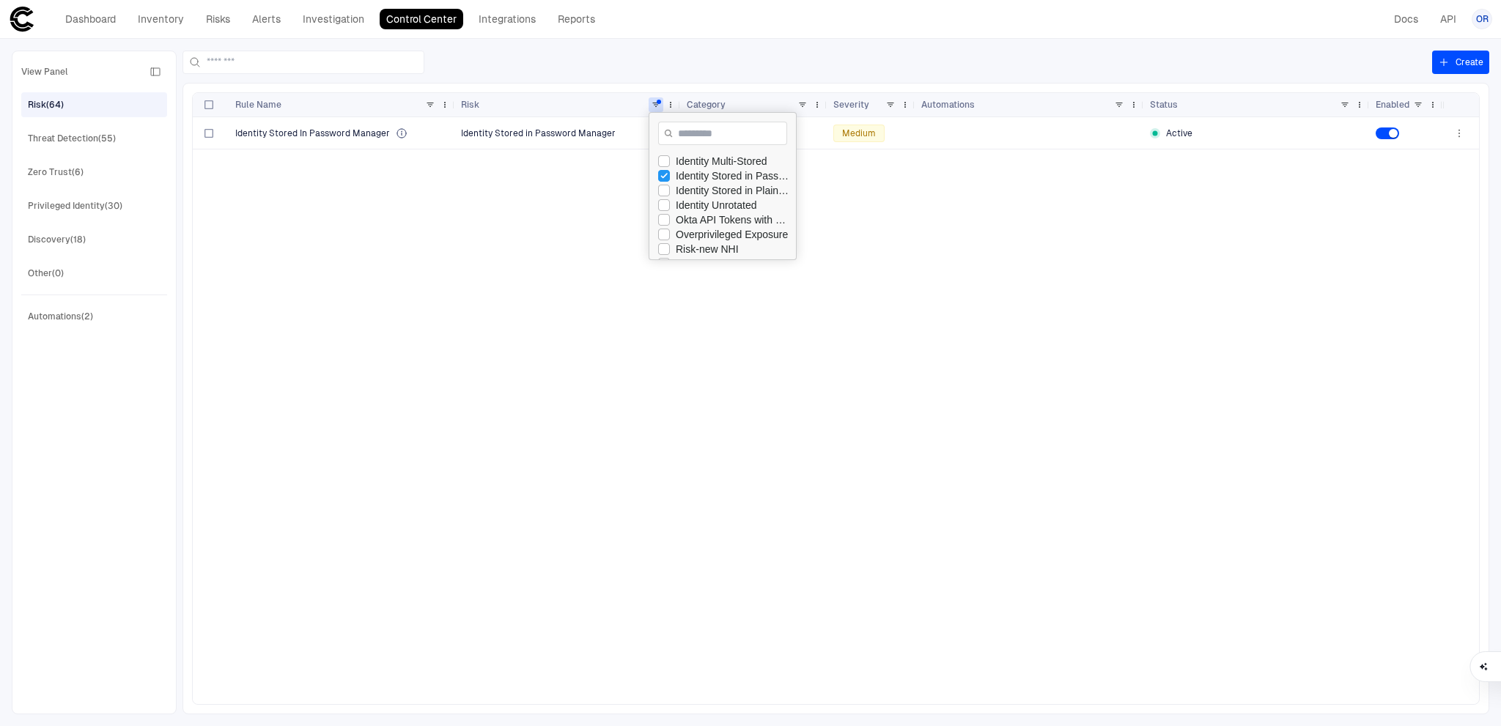
click at [534, 172] on div "Identity Stored In Password Manager Identity Stored in Password Manager Storage…" at bounding box center [818, 410] width 1250 height 587
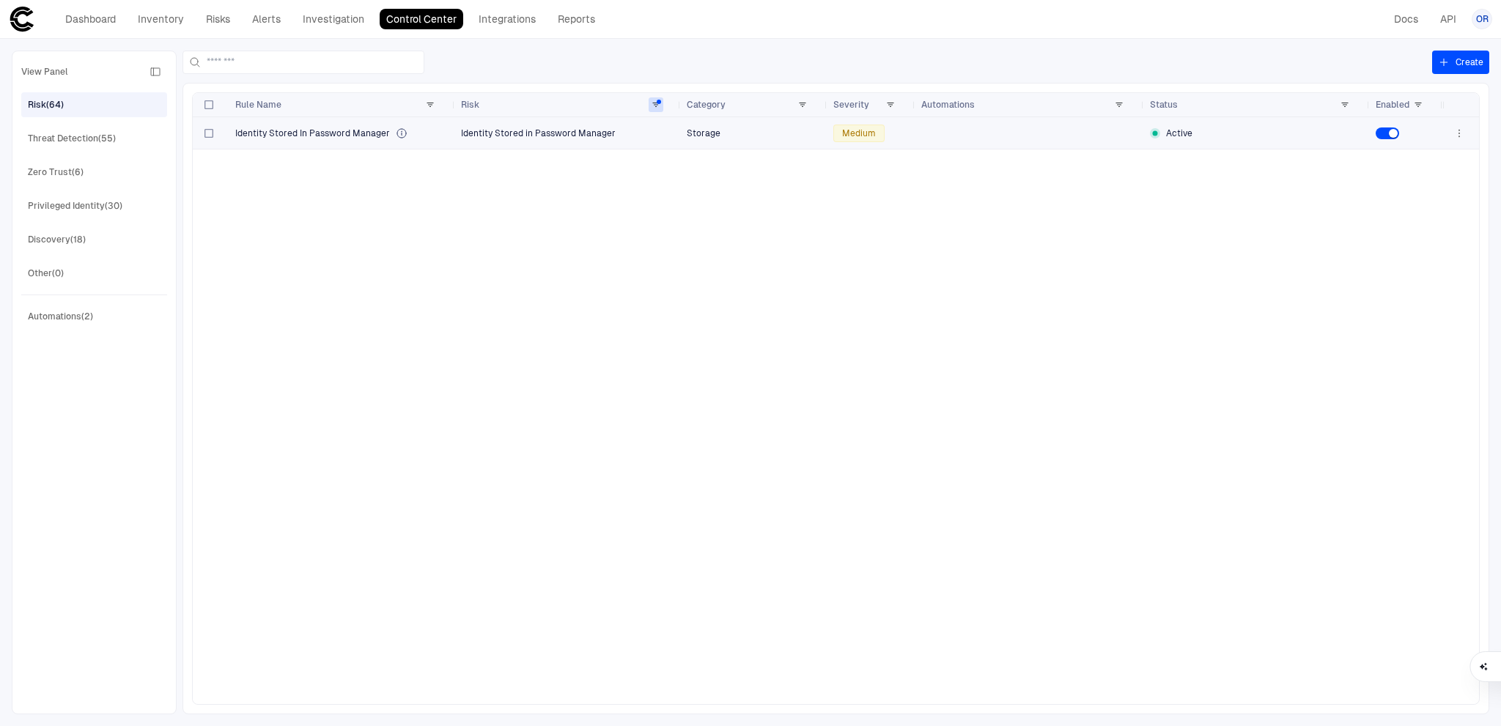
click at [434, 134] on div "Identity Stored In Password Manager" at bounding box center [342, 134] width 214 height 12
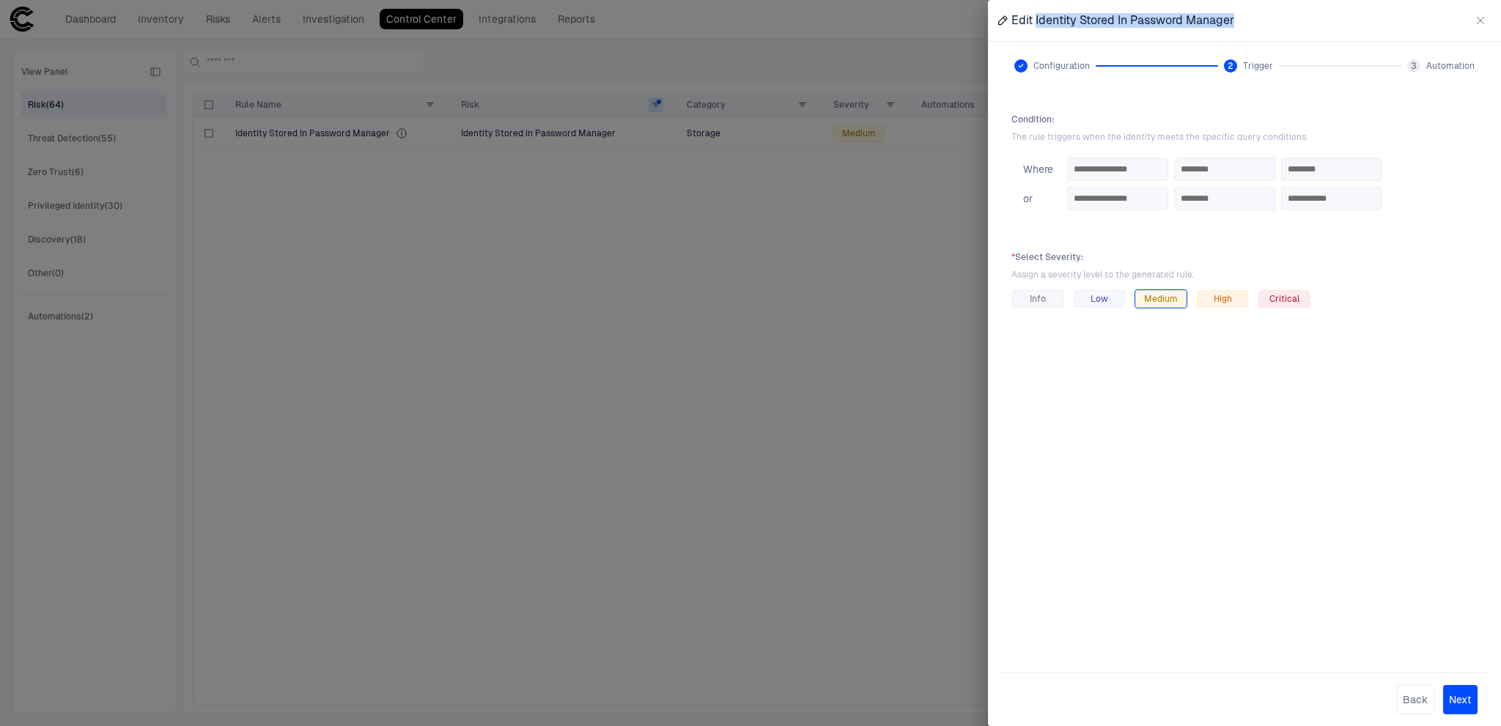
drag, startPoint x: 1256, startPoint y: 22, endPoint x: 1034, endPoint y: 29, distance: 221.5
click at [1034, 29] on div "Edit Identity Stored In Password Manager" at bounding box center [1244, 20] width 513 height 41
click at [745, 264] on div at bounding box center [750, 363] width 1501 height 726
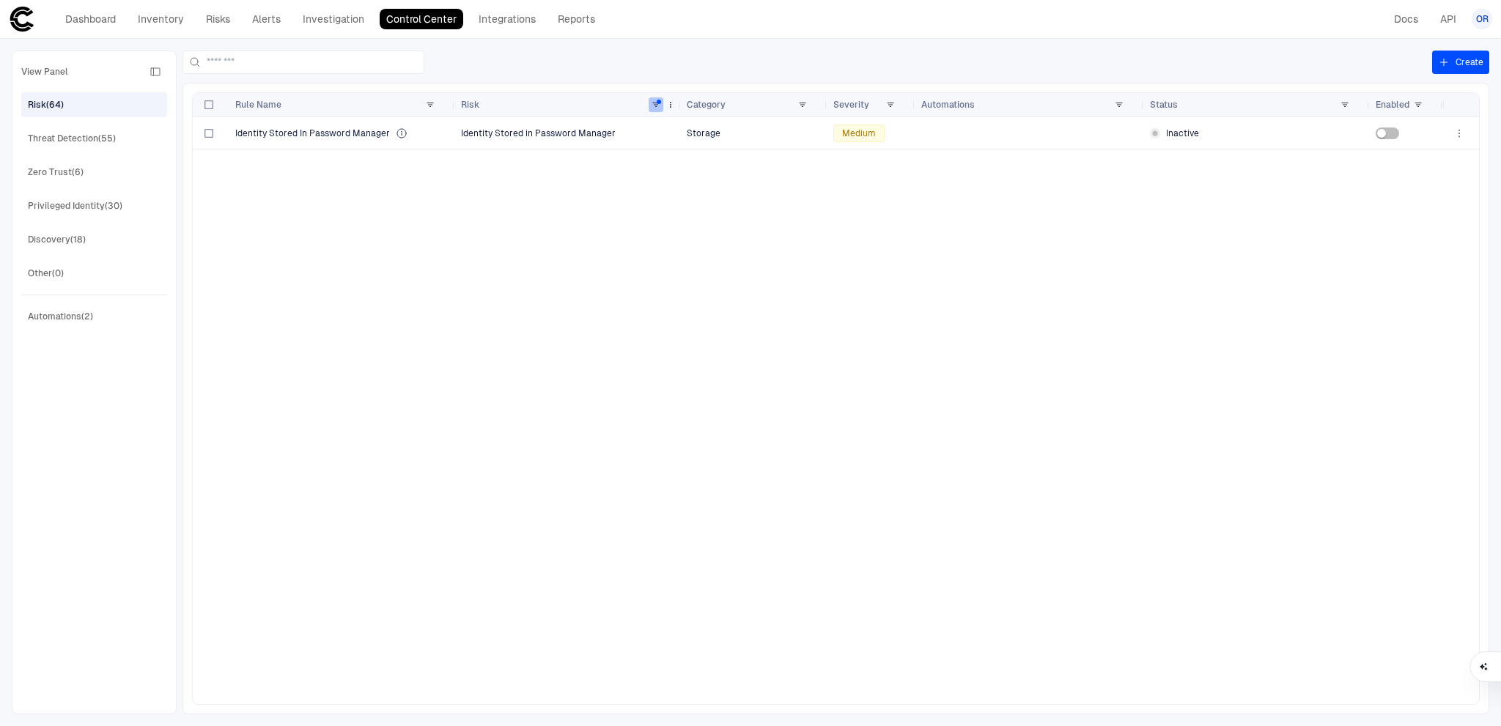
click at [652, 103] on span at bounding box center [656, 104] width 9 height 9
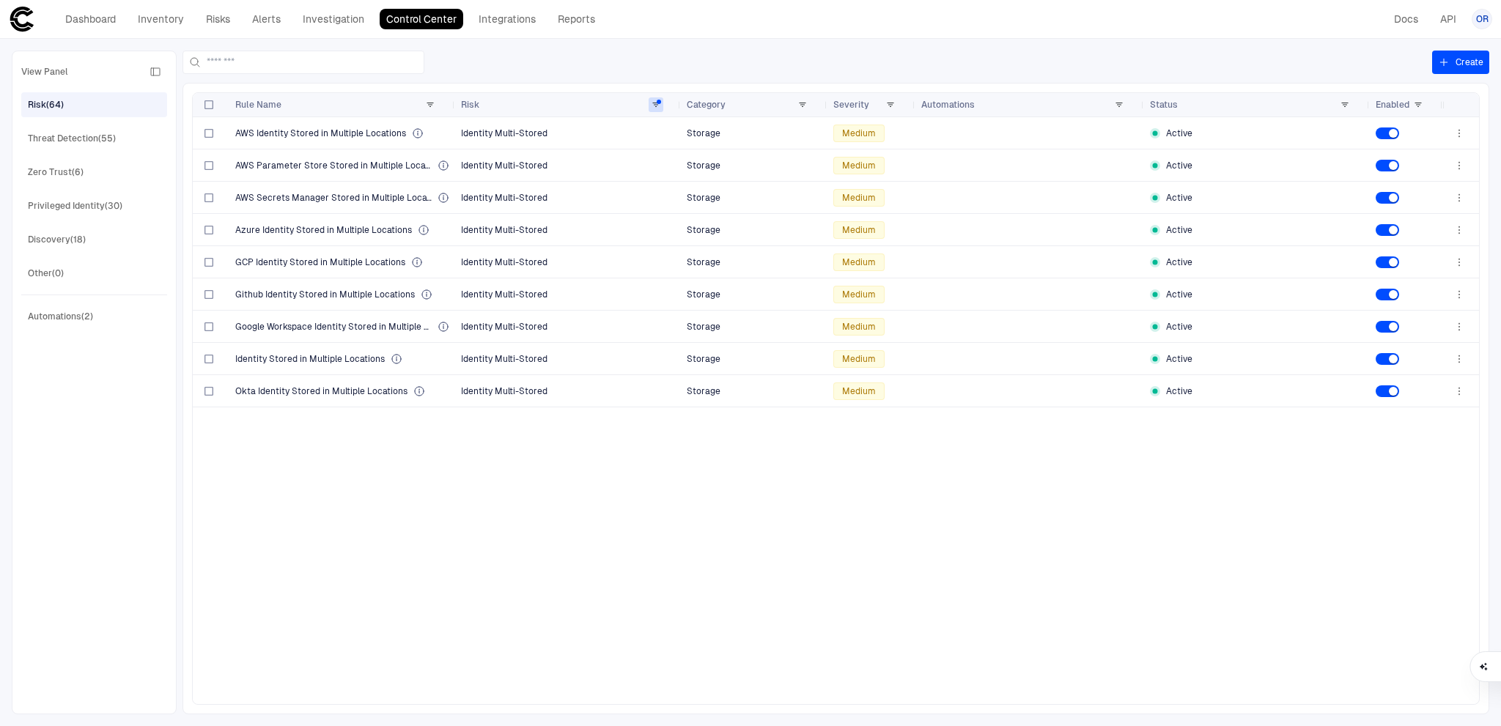
click at [519, 519] on div "AWS Identity Stored in Multiple Locations Identity Multi-Stored Storage Medium …" at bounding box center [818, 410] width 1250 height 587
click at [652, 99] on div "Risk" at bounding box center [568, 104] width 214 height 23
click at [660, 101] on span at bounding box center [656, 104] width 9 height 9
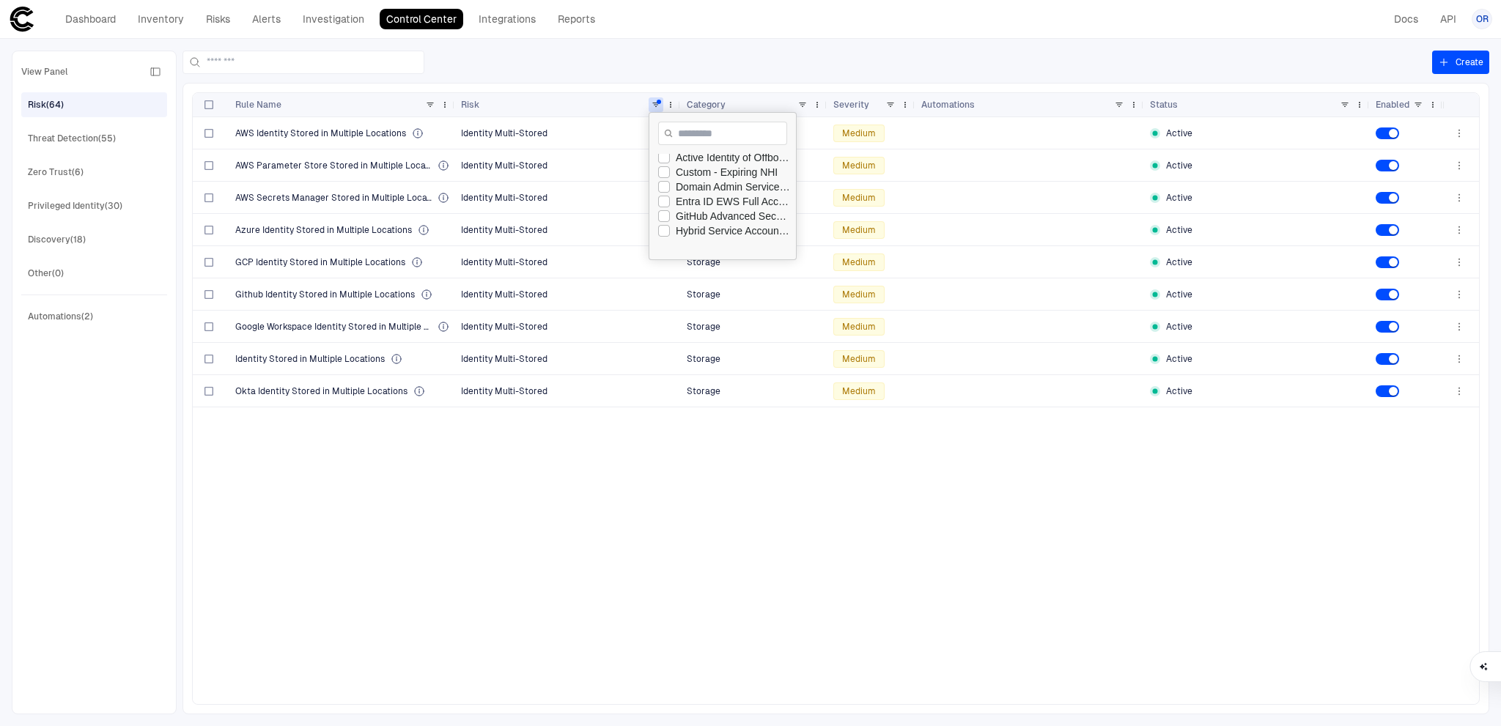
scroll to position [73, 0]
click at [627, 524] on div "AWS Identity Stored in Multiple Locations Identity Multi-Stored Storage Medium …" at bounding box center [818, 410] width 1250 height 587
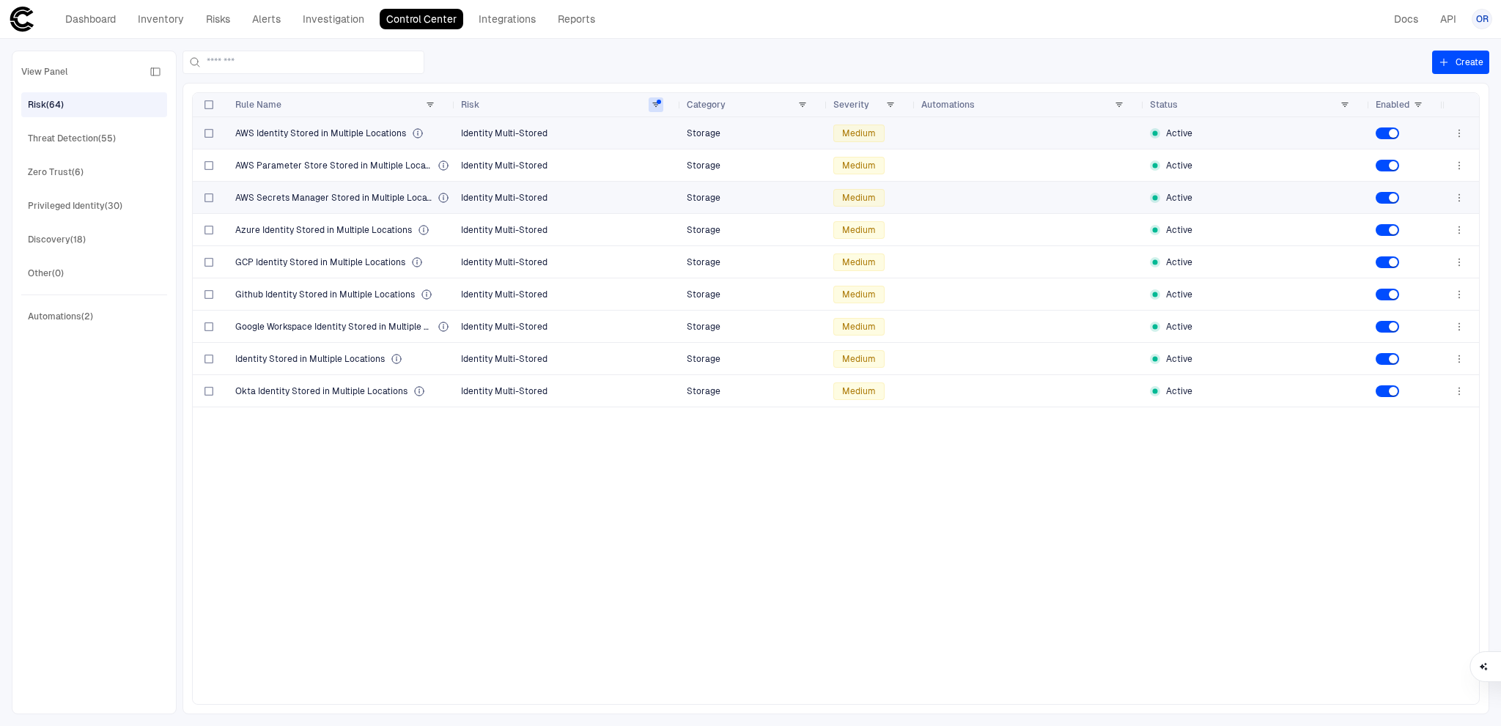
click at [461, 131] on span "Identity Multi-Stored" at bounding box center [504, 133] width 86 height 10
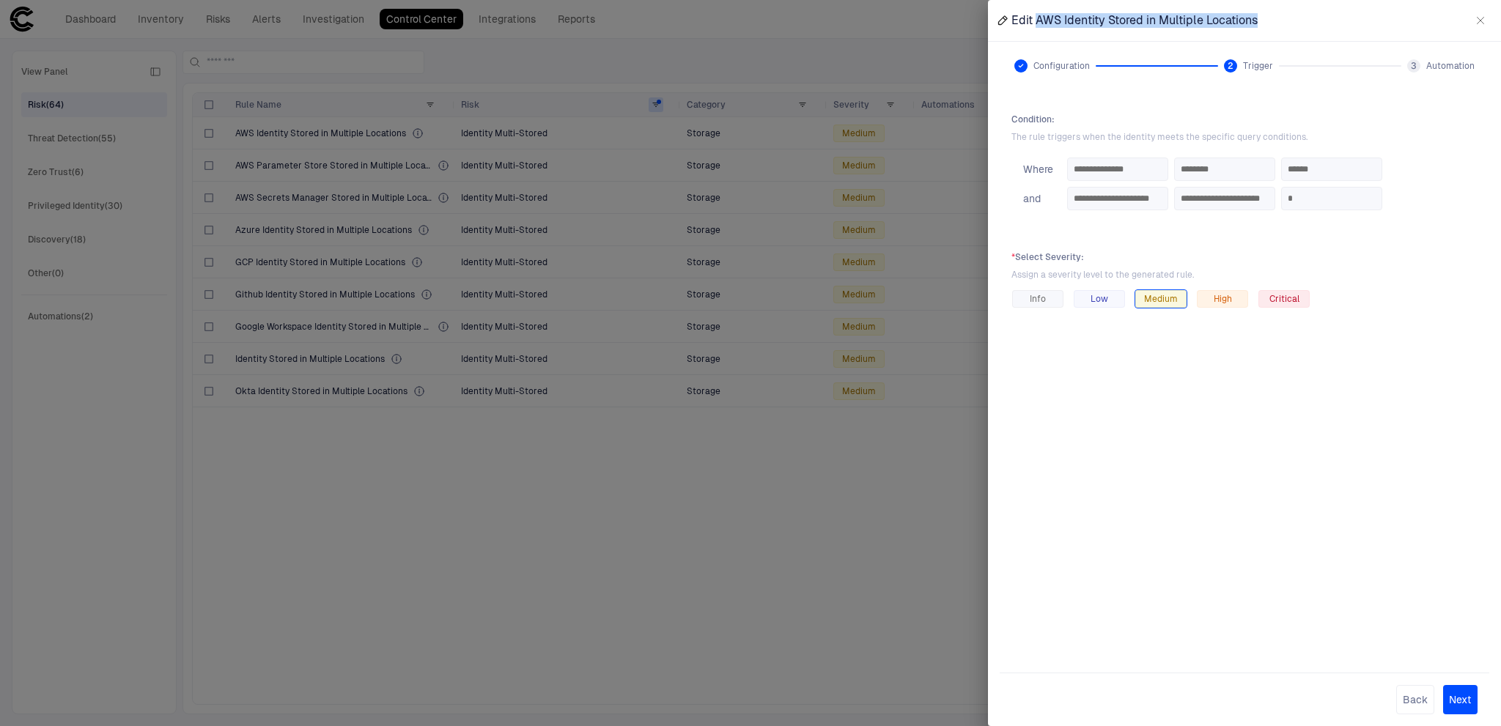
drag, startPoint x: 1270, startPoint y: 24, endPoint x: 1035, endPoint y: 27, distance: 234.6
click at [1035, 27] on div "Edit AWS Identity Stored in Multiple Locations" at bounding box center [1244, 20] width 513 height 41
click at [255, 507] on div at bounding box center [750, 363] width 1501 height 726
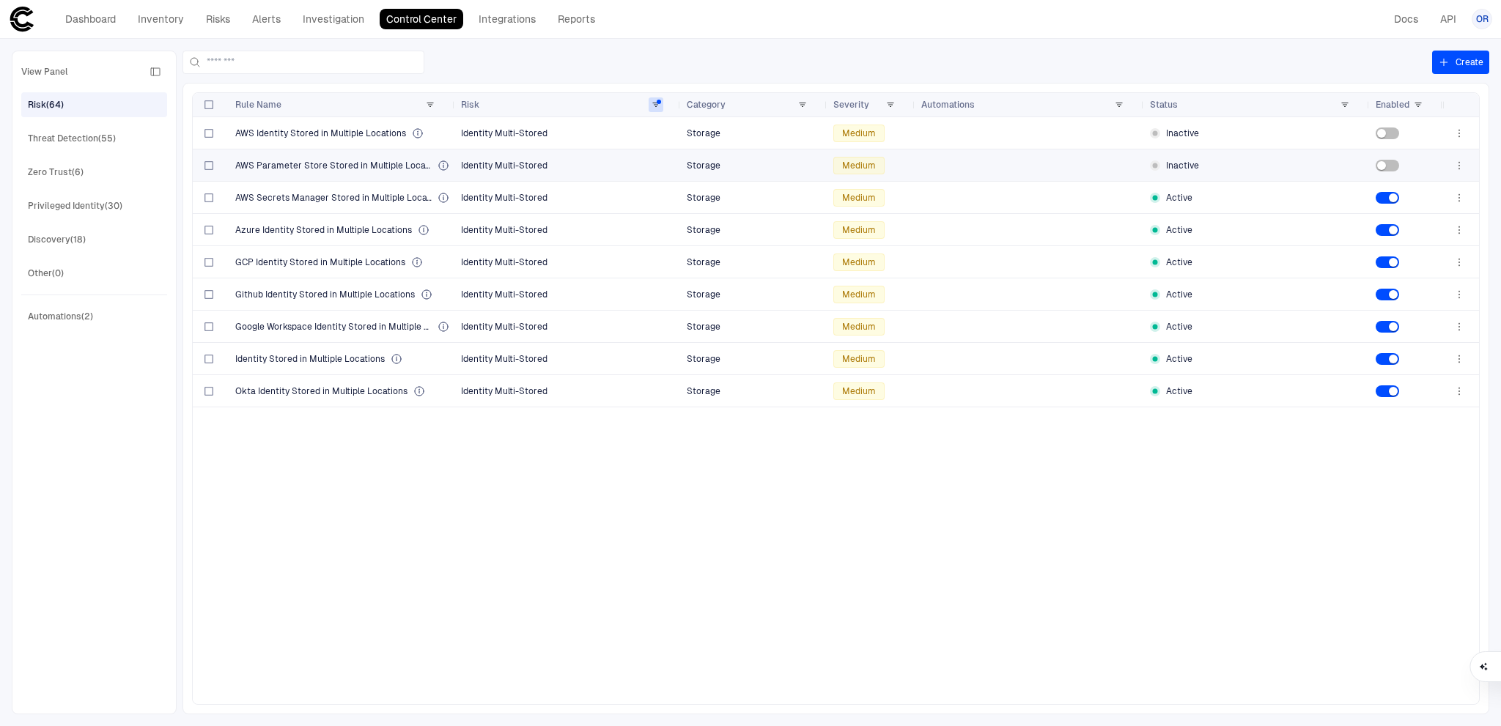
click at [582, 161] on span "Identity Multi-Stored" at bounding box center [568, 165] width 214 height 29
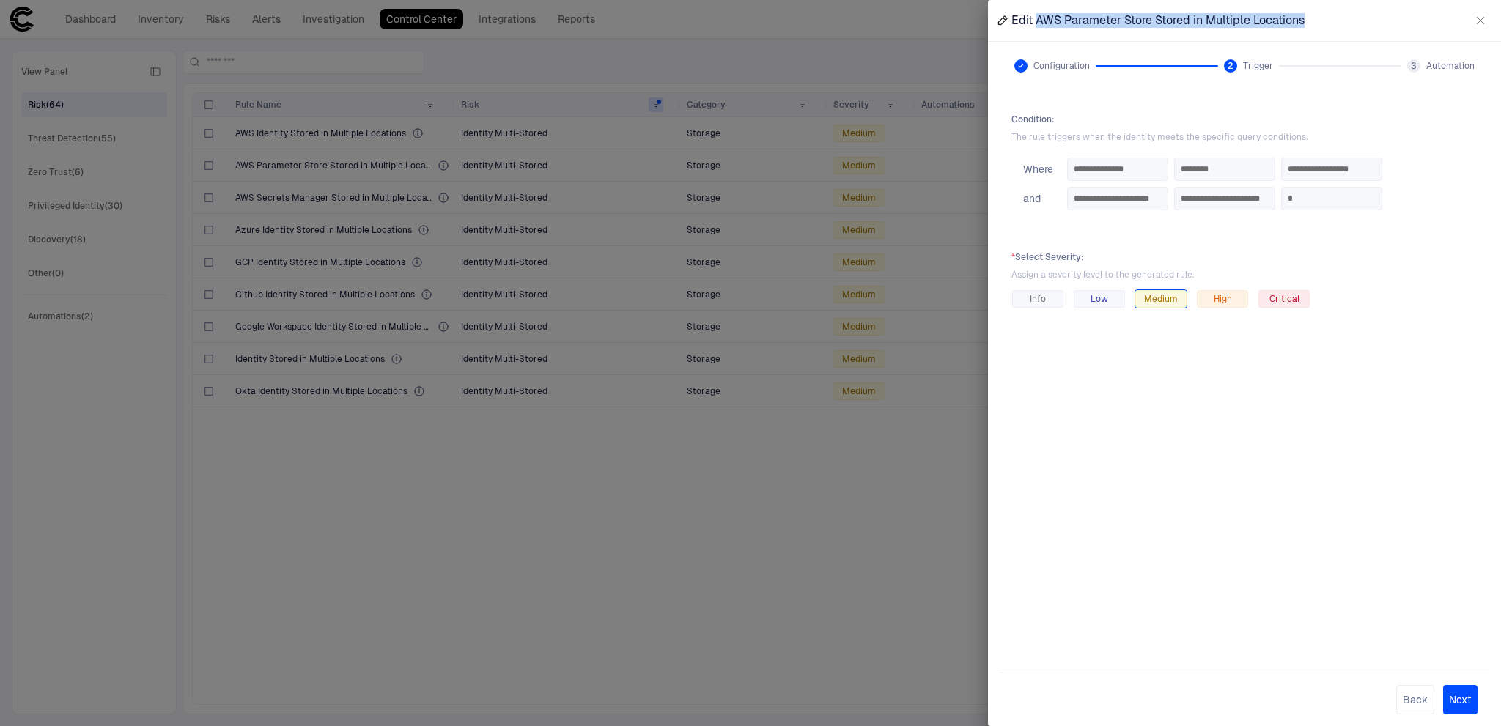
drag, startPoint x: 1314, startPoint y: 24, endPoint x: 1037, endPoint y: 30, distance: 277.1
click at [1037, 30] on div "Edit AWS Parameter Store Stored in Multiple Locations" at bounding box center [1244, 20] width 513 height 41
click at [623, 581] on div at bounding box center [750, 363] width 1501 height 726
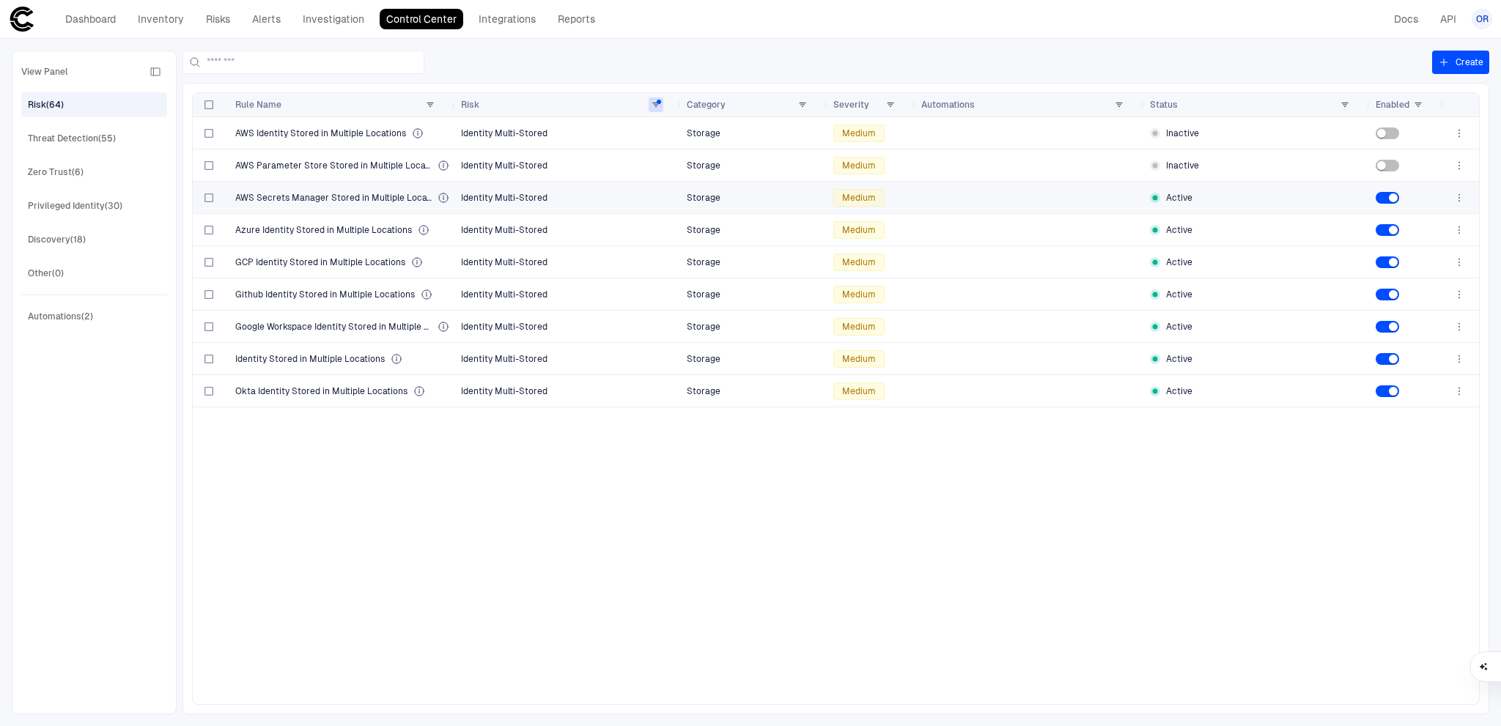
click at [554, 190] on span "Identity Multi-Stored" at bounding box center [568, 197] width 214 height 29
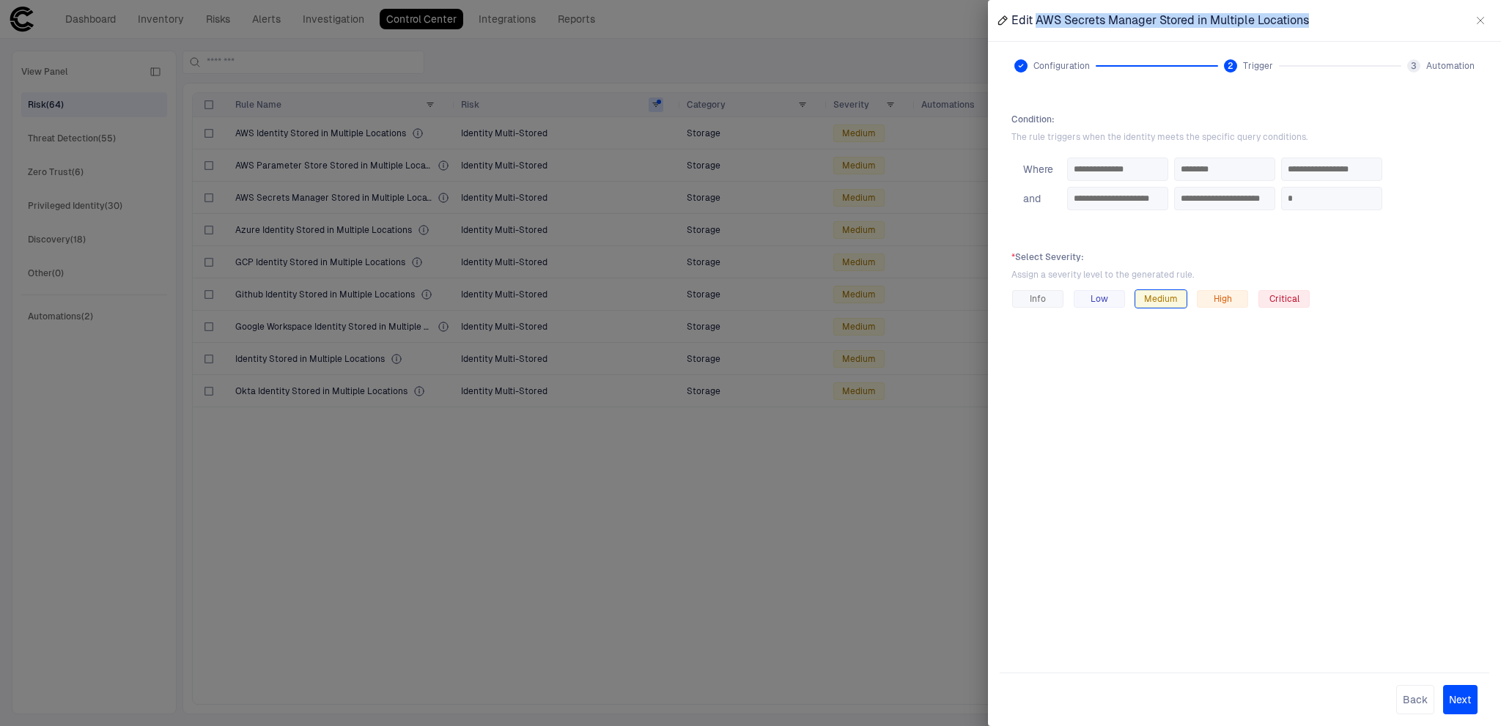
drag, startPoint x: 1338, startPoint y: 23, endPoint x: 1037, endPoint y: 29, distance: 301.3
click at [1037, 29] on div "Edit AWS Secrets Manager Stored in Multiple Locations" at bounding box center [1244, 20] width 513 height 41
click at [749, 506] on div at bounding box center [750, 363] width 1501 height 726
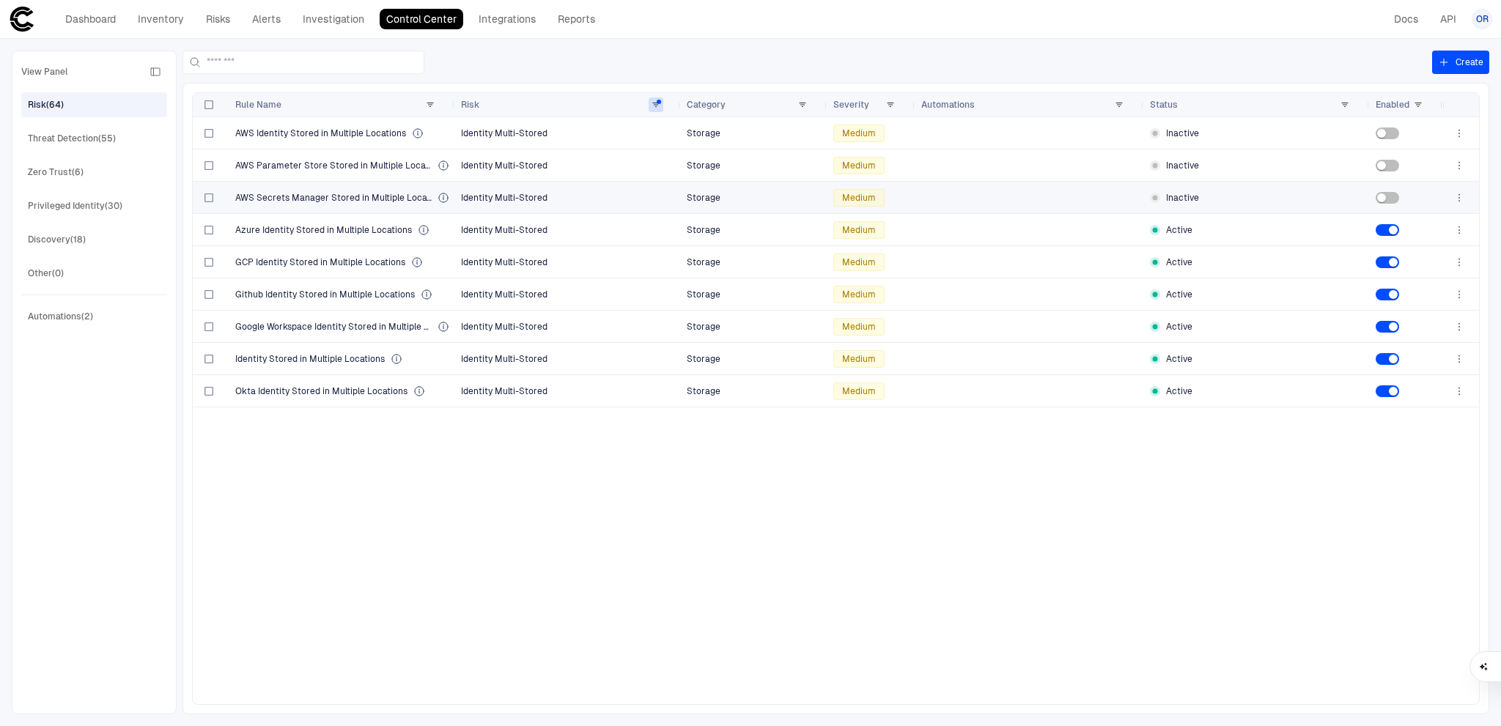
click at [612, 191] on span "Identity Multi-Stored" at bounding box center [568, 197] width 214 height 29
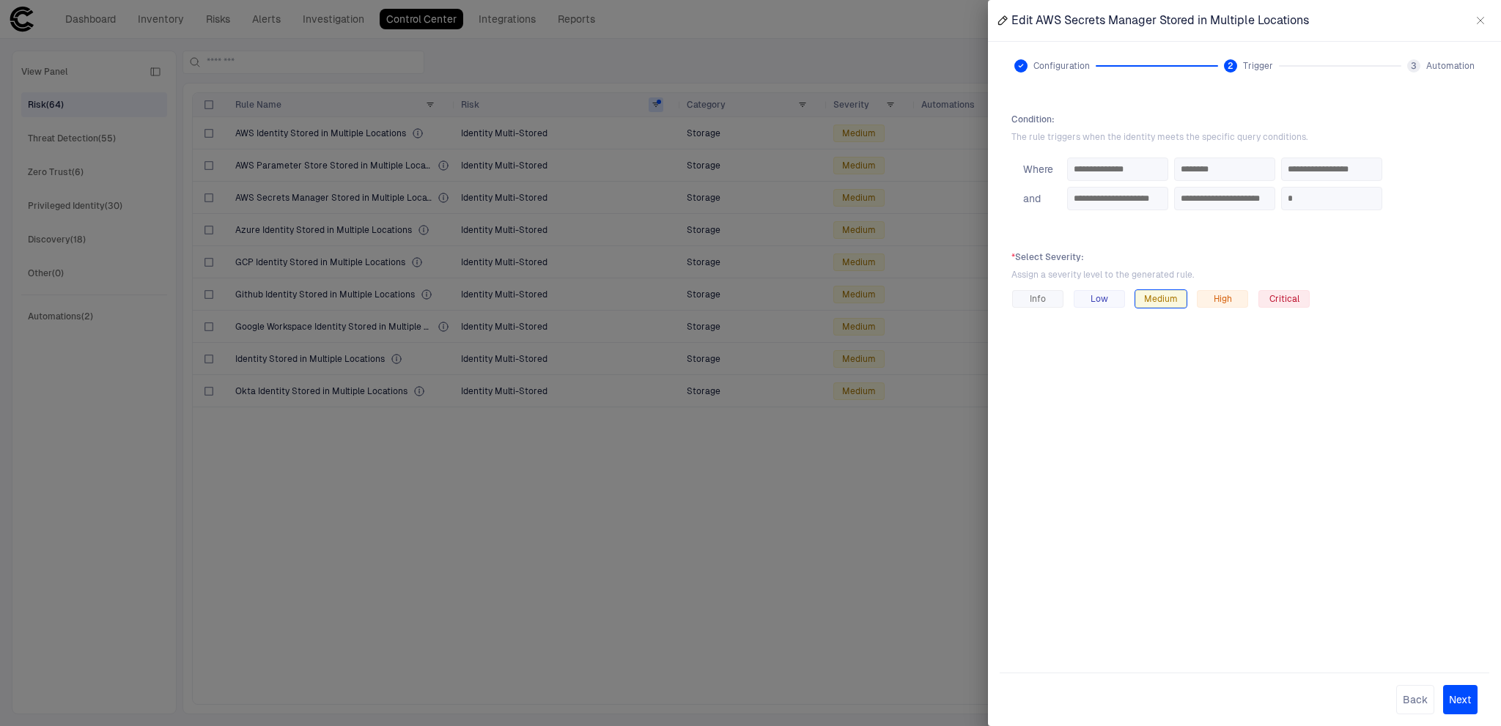
click at [745, 610] on div at bounding box center [750, 363] width 1501 height 726
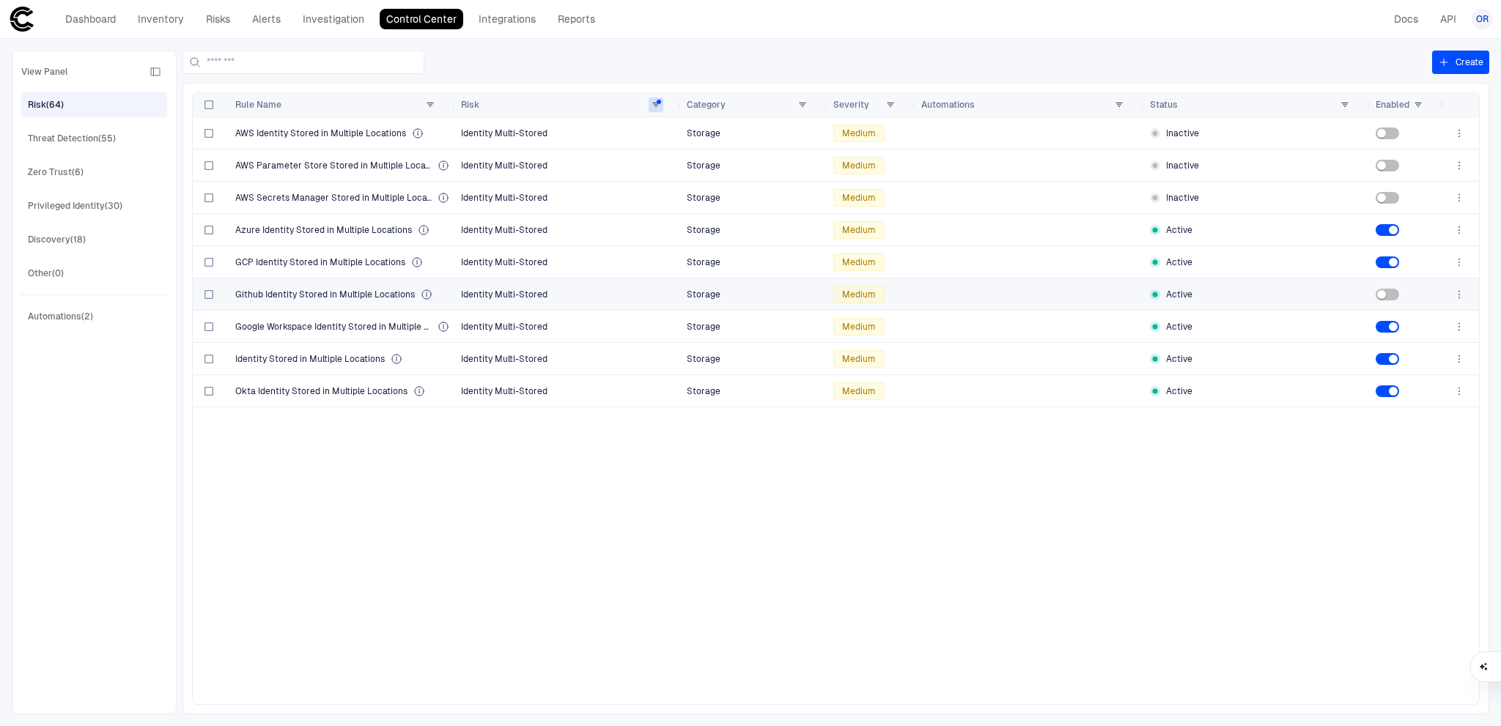
click at [453, 290] on div "Github Identity Stored in Multiple Locations" at bounding box center [342, 295] width 226 height 32
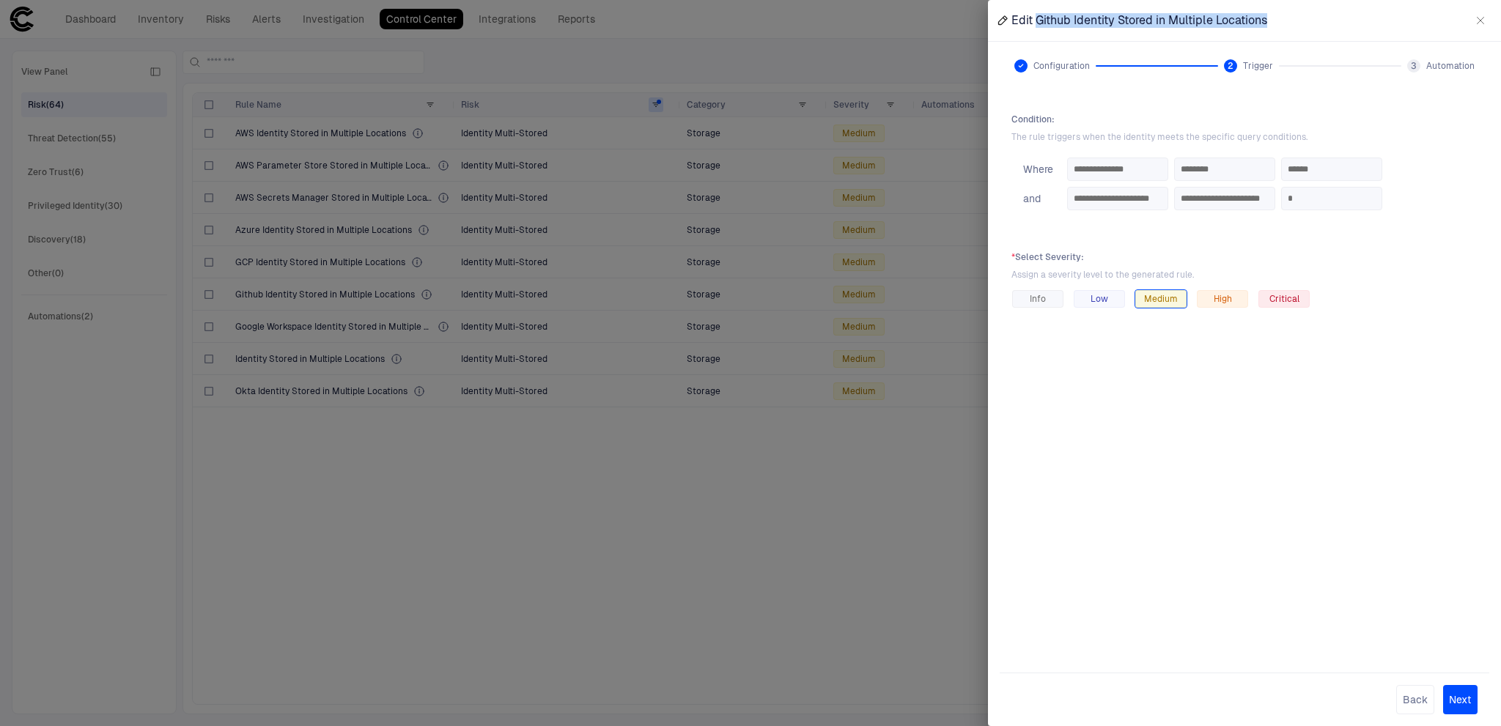
drag, startPoint x: 1302, startPoint y: 26, endPoint x: 1036, endPoint y: 17, distance: 266.3
click at [1036, 17] on div "Edit Github Identity Stored in Multiple Locations" at bounding box center [1244, 20] width 513 height 41
drag, startPoint x: 619, startPoint y: 499, endPoint x: 610, endPoint y: 495, distance: 9.8
click at [621, 499] on div at bounding box center [750, 363] width 1501 height 726
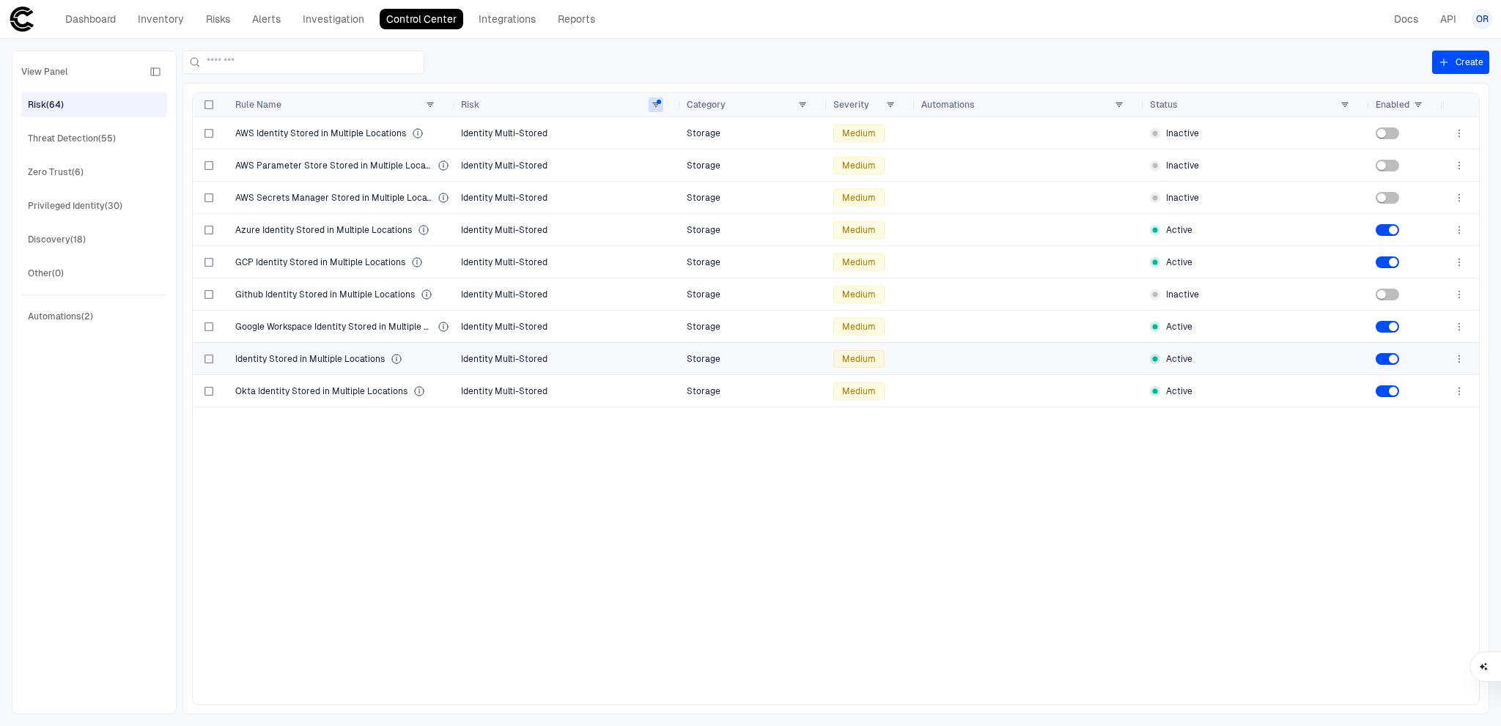
click at [436, 358] on div "Identity Stored in Multiple Locations" at bounding box center [342, 359] width 214 height 12
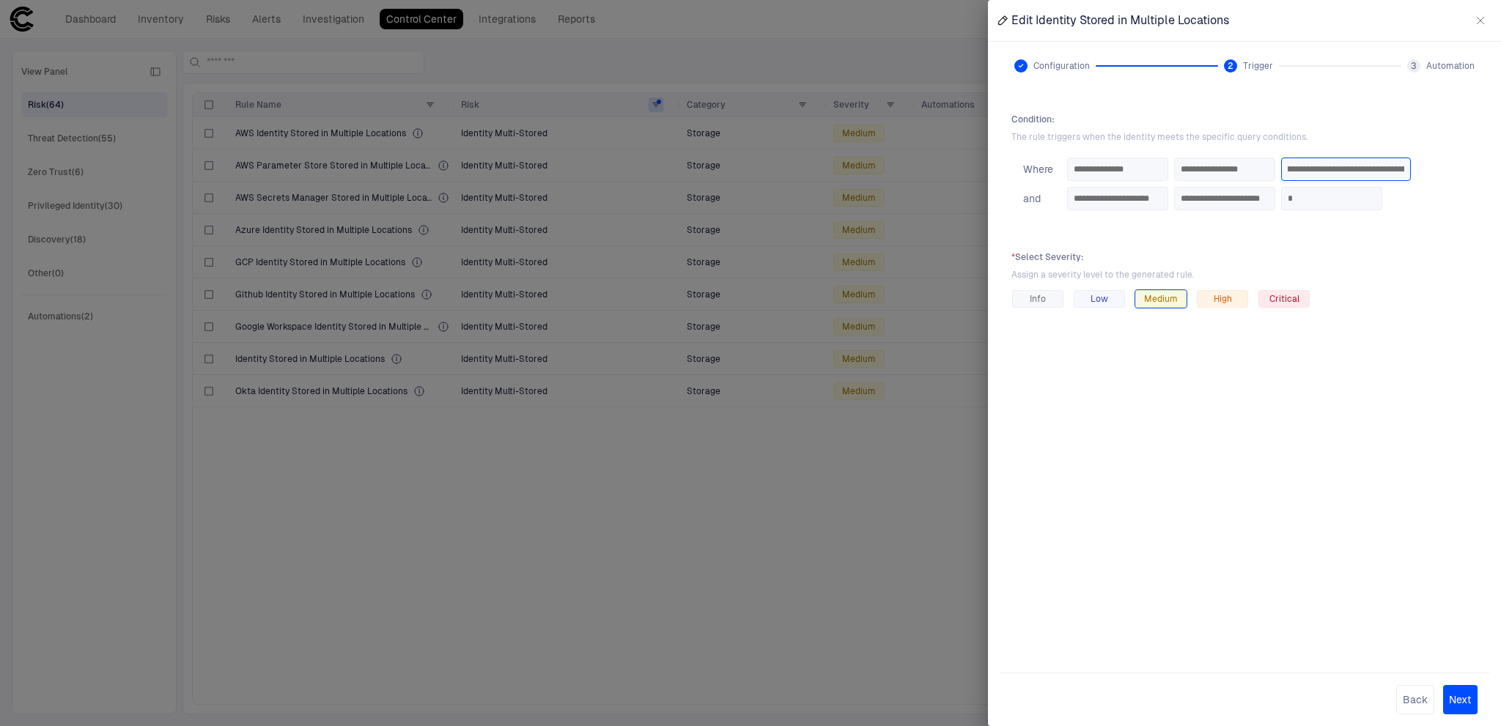
scroll to position [0, 296]
drag, startPoint x: 1373, startPoint y: 166, endPoint x: 1478, endPoint y: 168, distance: 105.6
click at [1478, 168] on div "**********" at bounding box center [1245, 376] width 490 height 548
click at [766, 550] on div at bounding box center [750, 363] width 1501 height 726
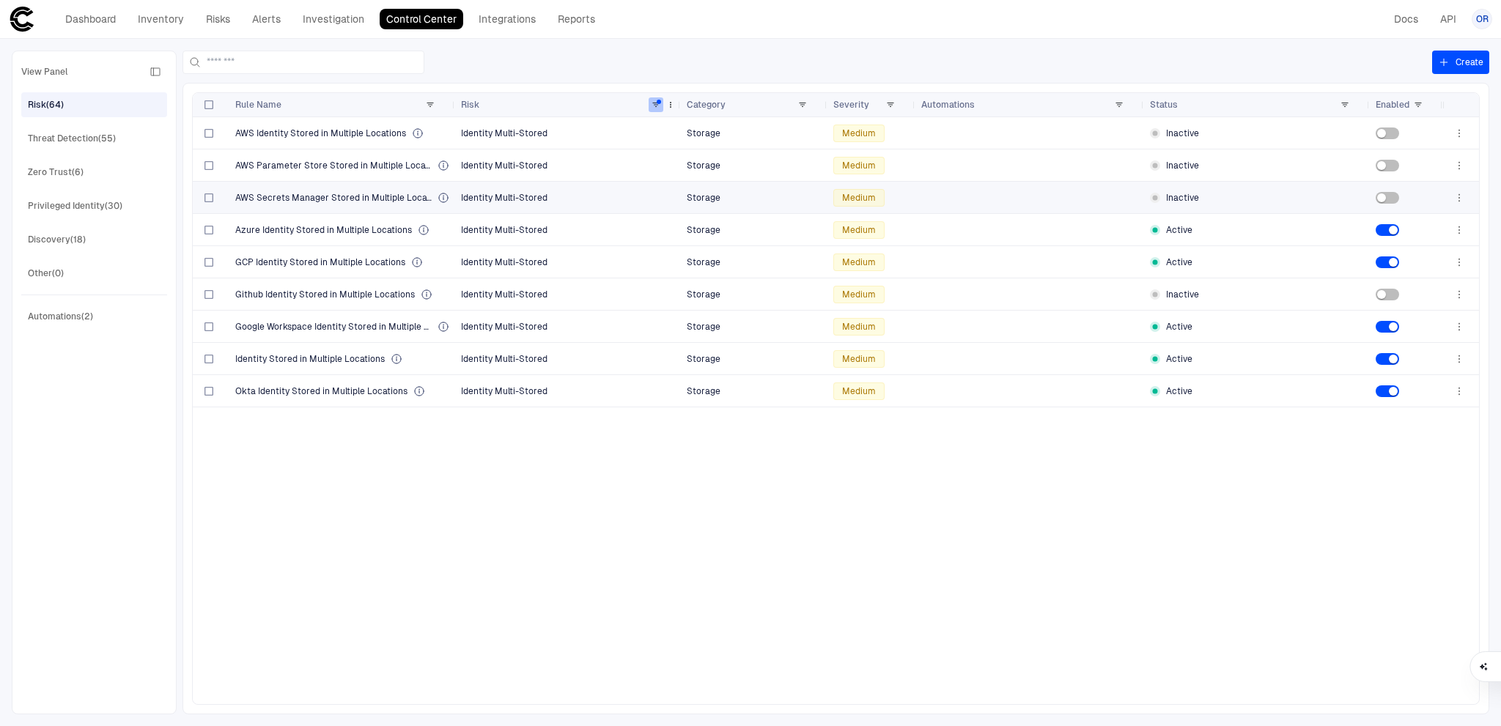
click at [657, 101] on span at bounding box center [656, 104] width 9 height 9
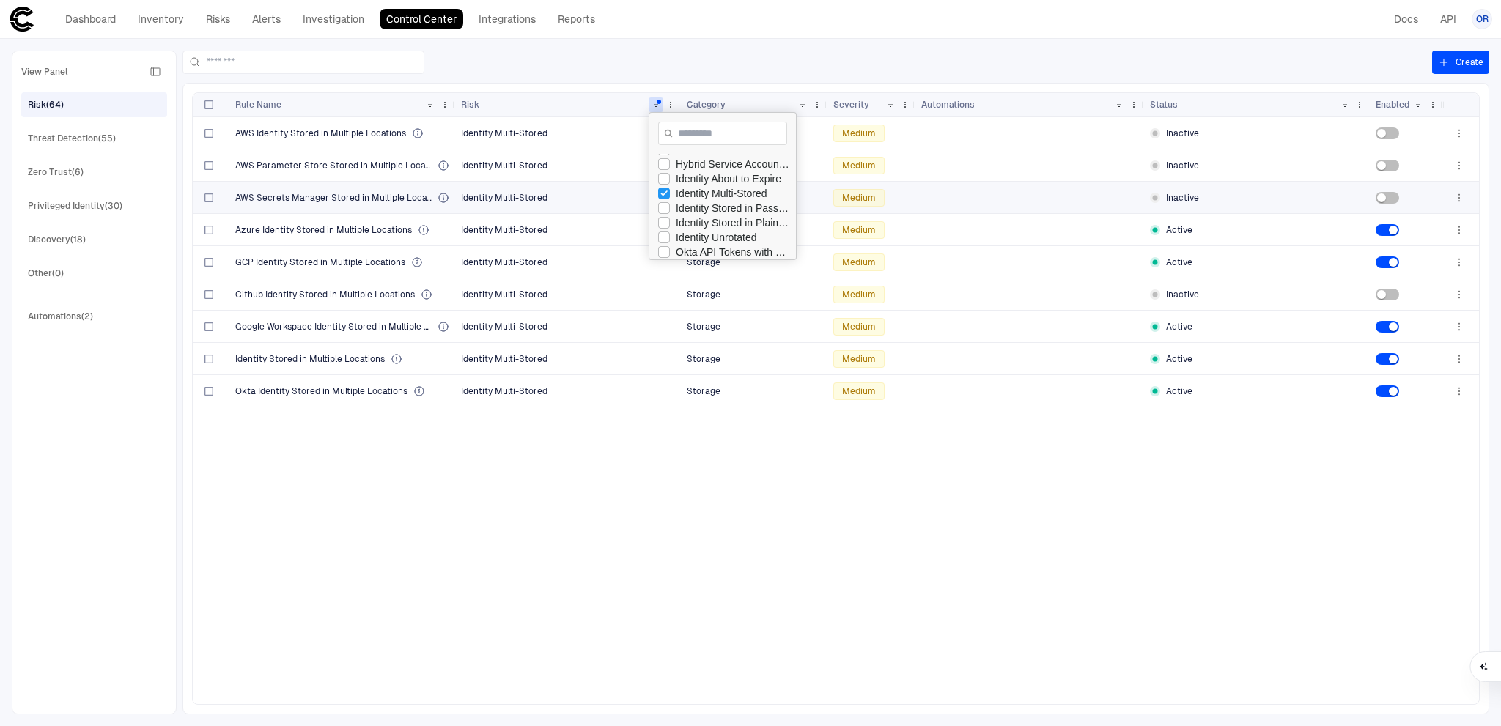
scroll to position [114, 0]
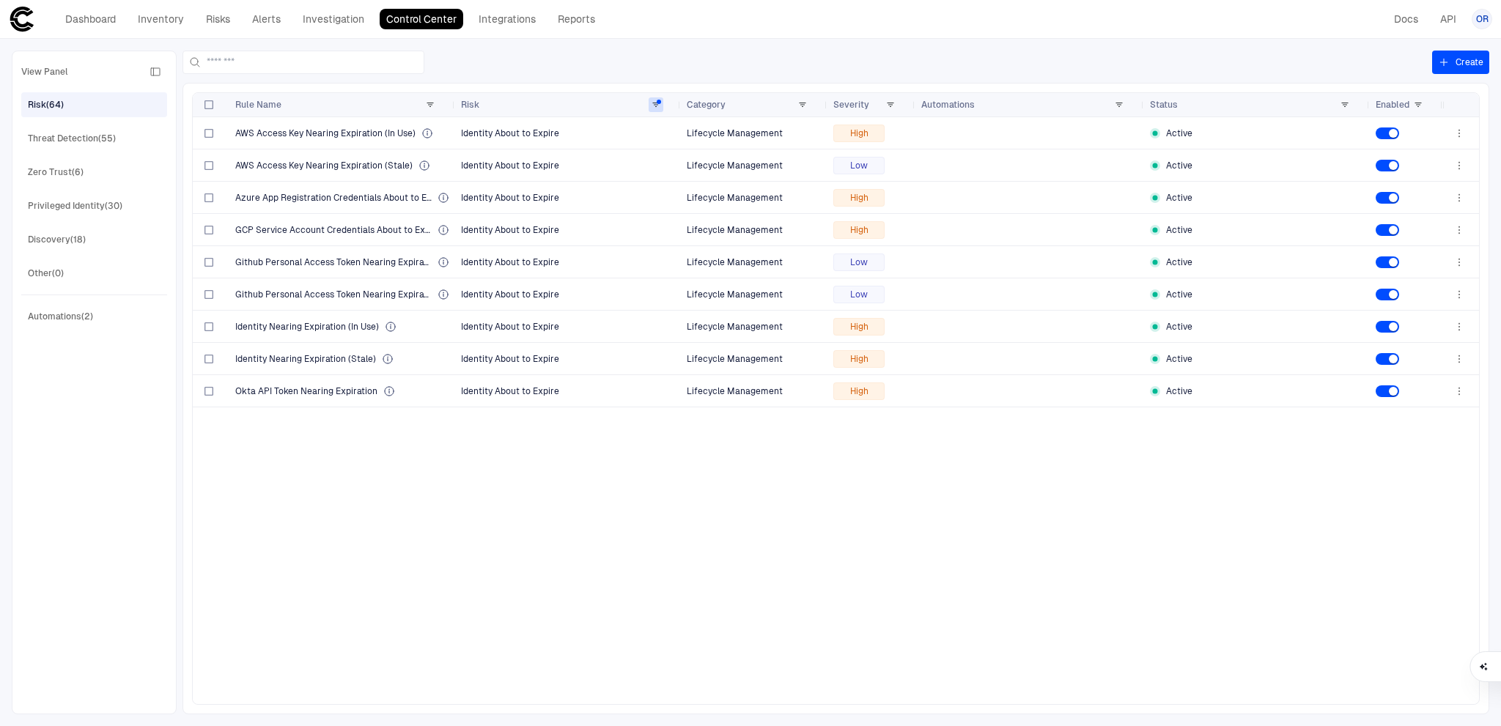
click at [704, 539] on div "AWS Access Key Nearing Expiration (In Use) Identity About to Expire Lifecycle M…" at bounding box center [818, 410] width 1250 height 587
click at [1390, 172] on div at bounding box center [1407, 165] width 62 height 30
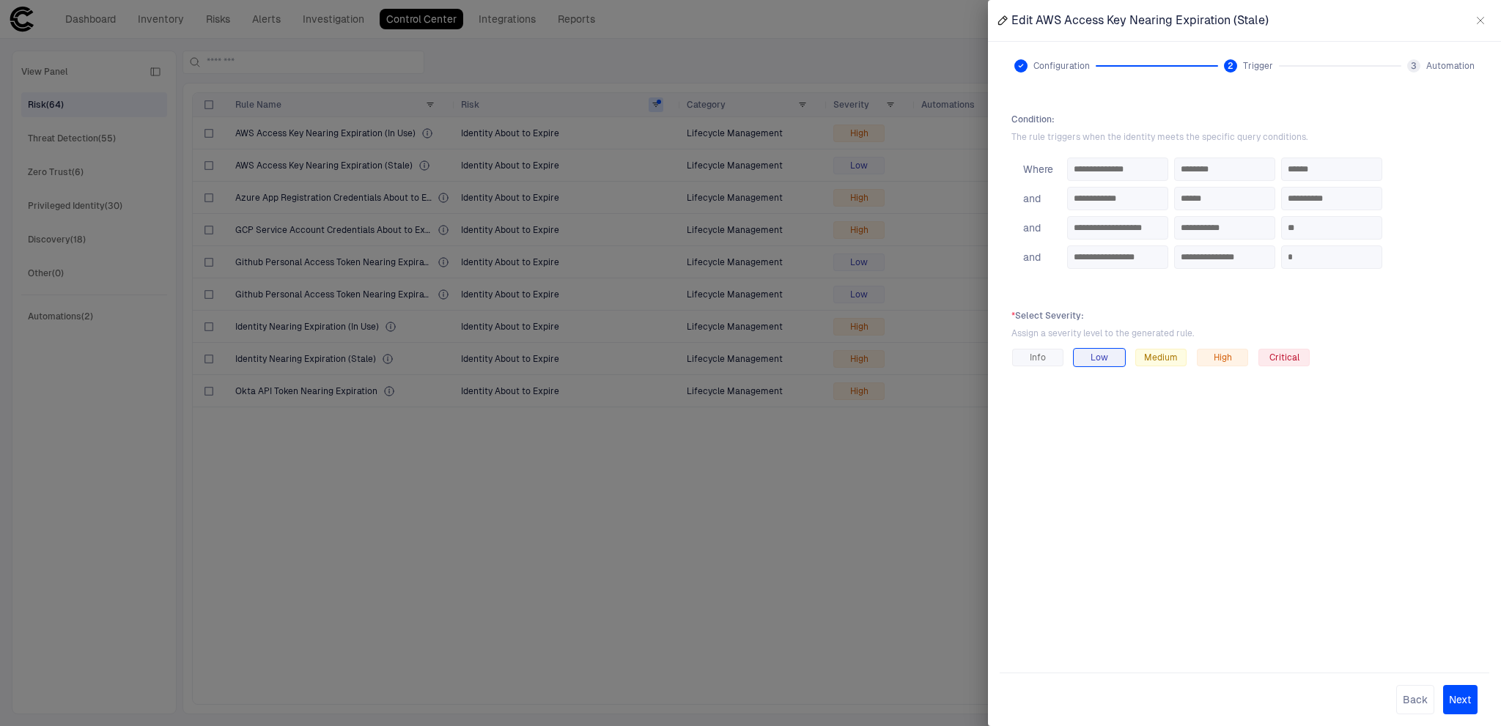
click at [940, 163] on div at bounding box center [750, 363] width 1501 height 726
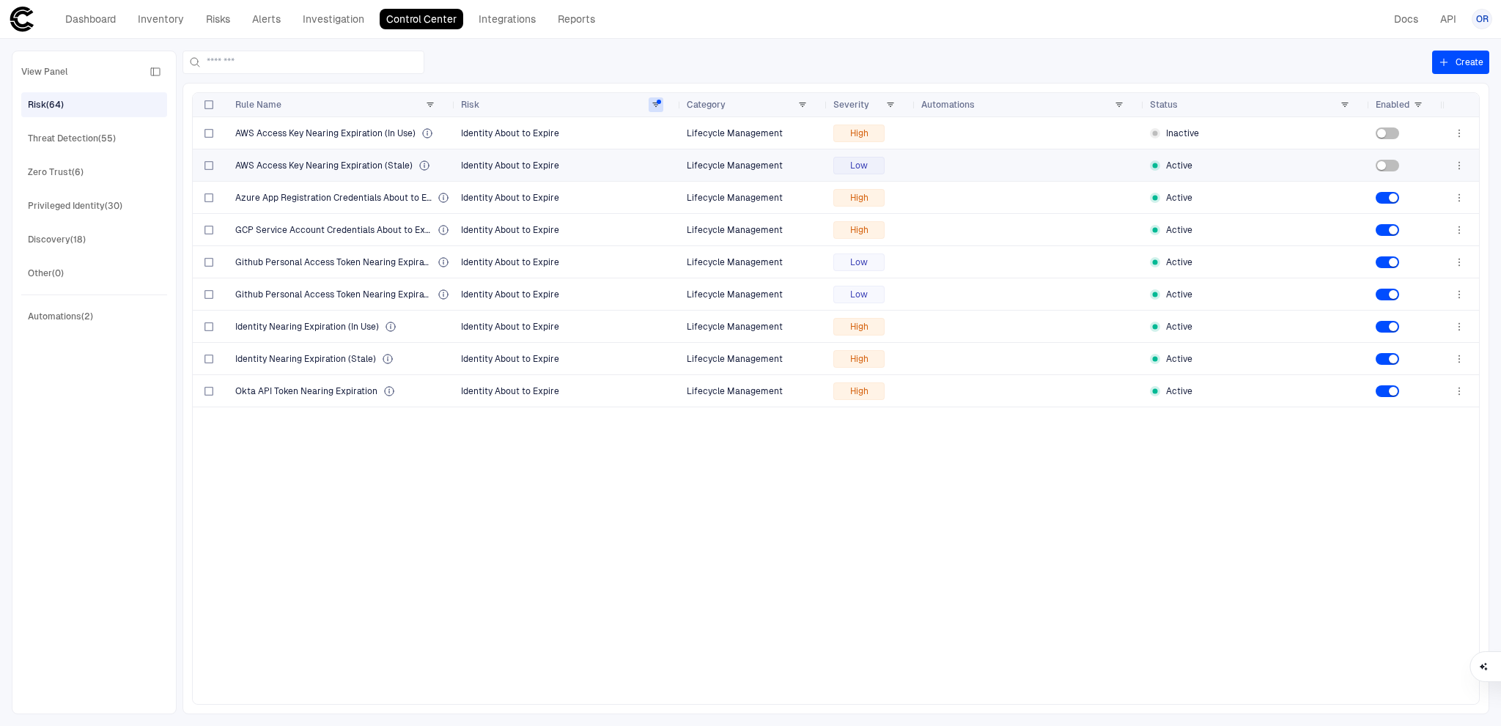
click at [1066, 161] on div at bounding box center [1029, 165] width 217 height 30
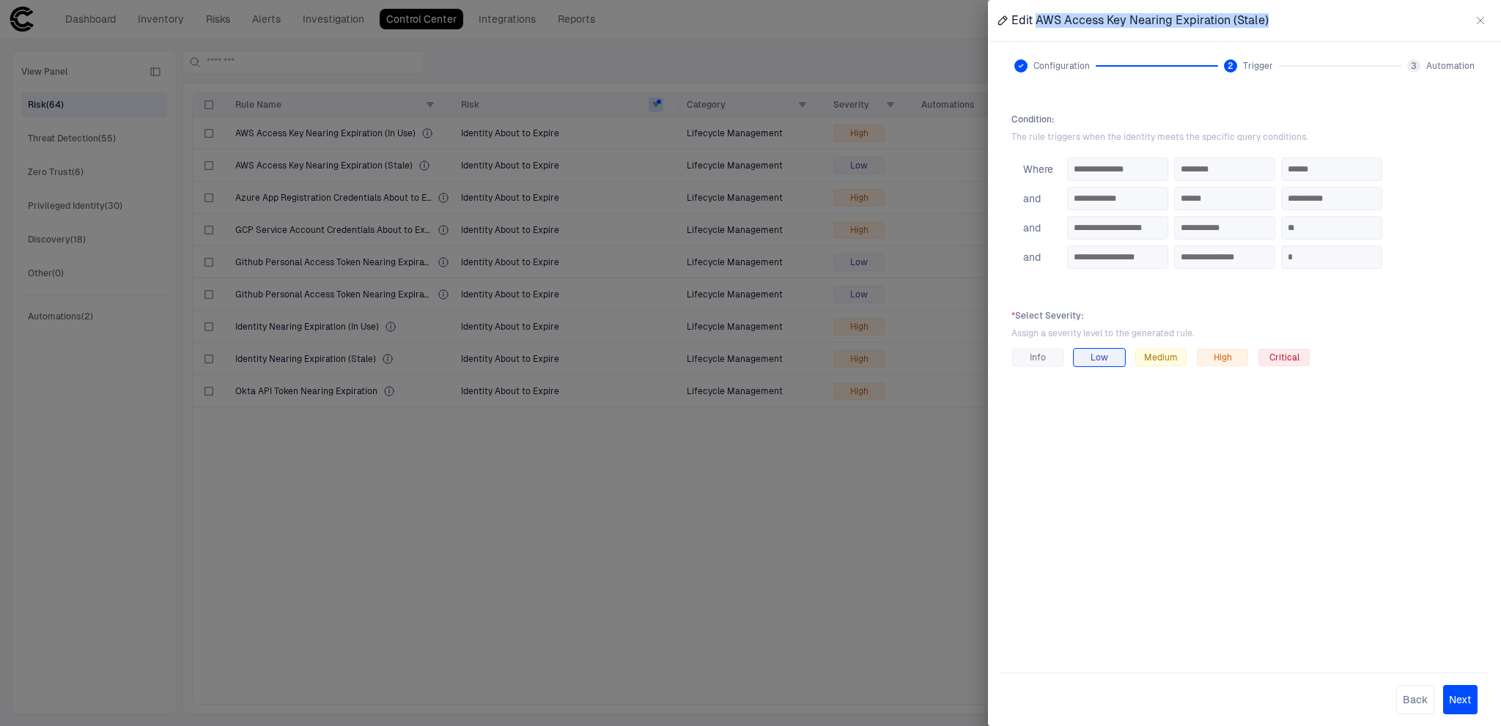
drag, startPoint x: 1293, startPoint y: 22, endPoint x: 1036, endPoint y: 21, distance: 257.3
click at [1036, 21] on div "Edit AWS Access Key Nearing Expiration (Stale)" at bounding box center [1244, 20] width 513 height 41
click at [559, 500] on div at bounding box center [750, 363] width 1501 height 726
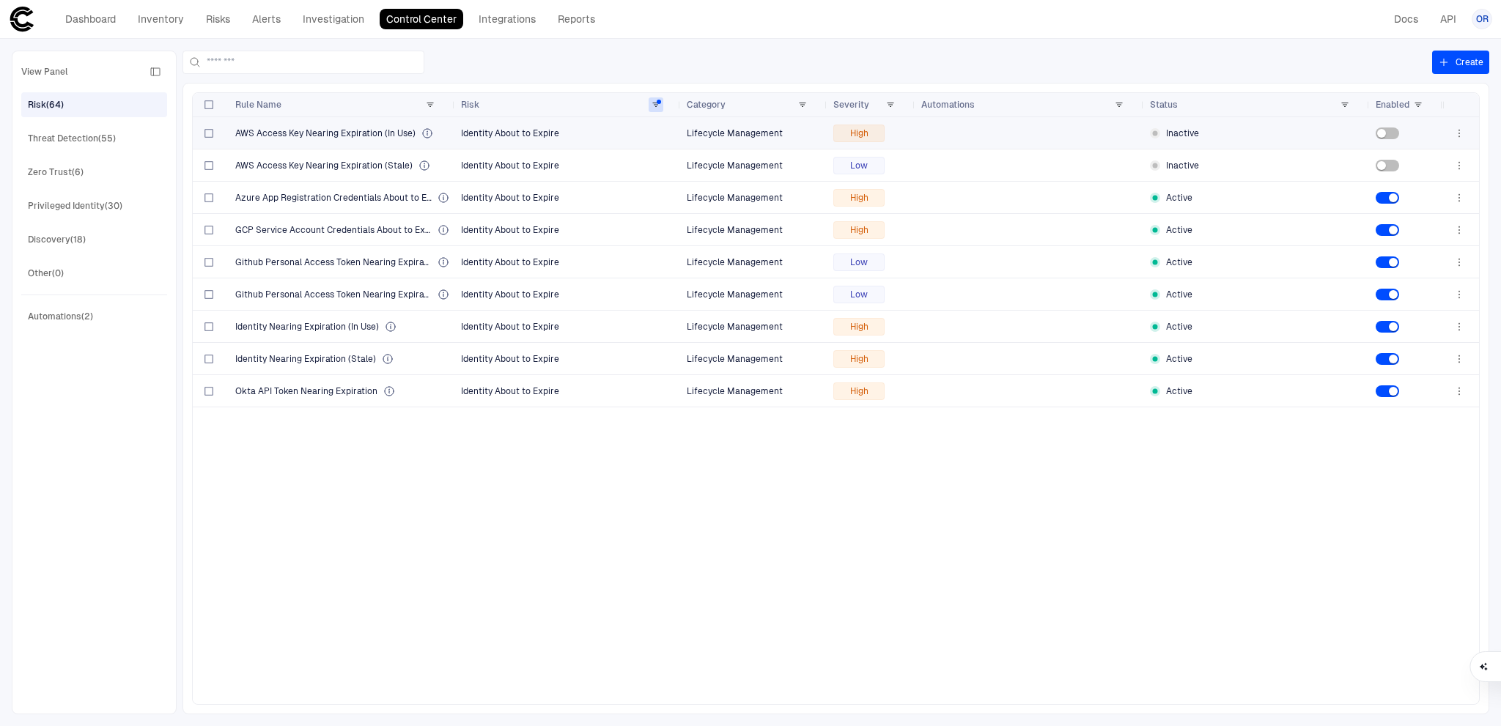
click at [1243, 128] on div "Inactive" at bounding box center [1257, 134] width 214 height 12
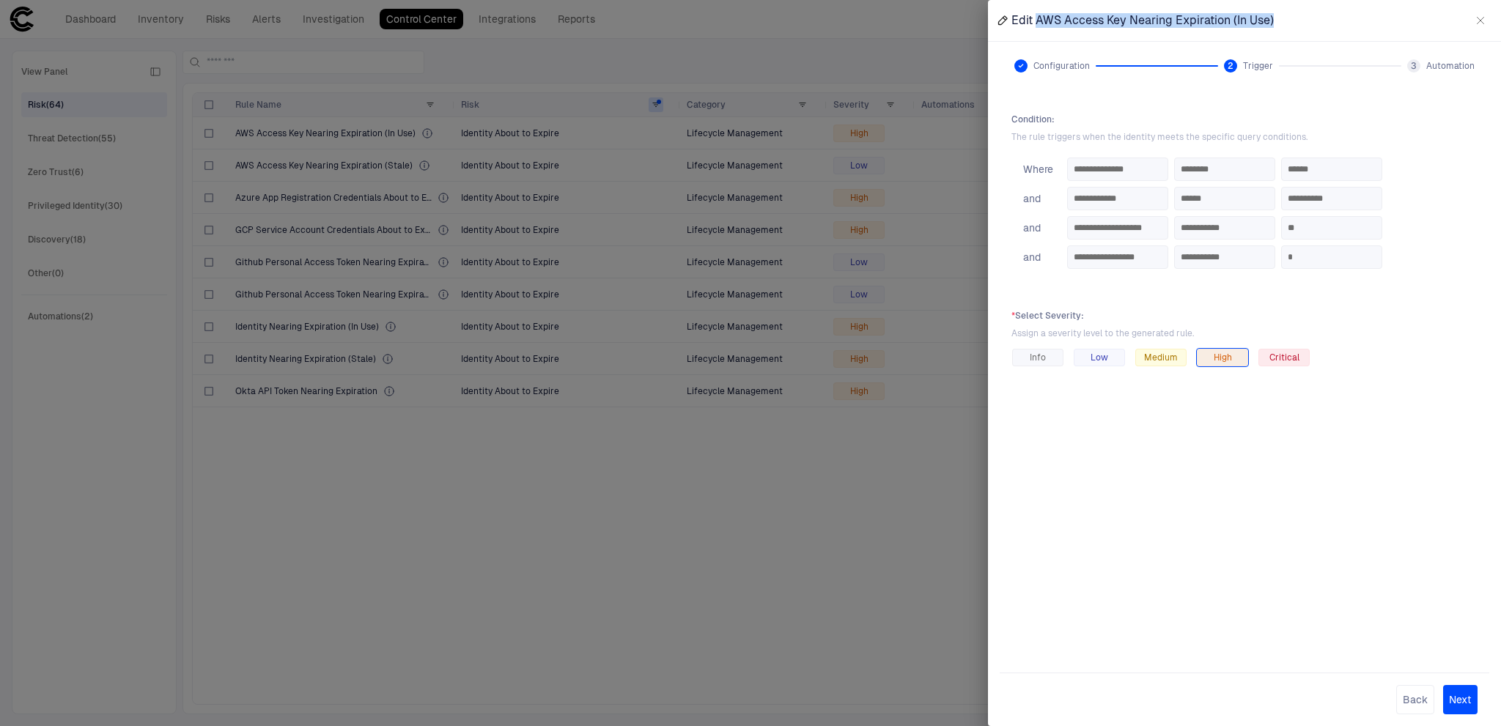
drag, startPoint x: 1303, startPoint y: 20, endPoint x: 1037, endPoint y: 23, distance: 266.1
click at [1037, 23] on div "Edit AWS Access Key Nearing Expiration (In Use)" at bounding box center [1244, 20] width 513 height 41
click at [858, 507] on div at bounding box center [750, 363] width 1501 height 726
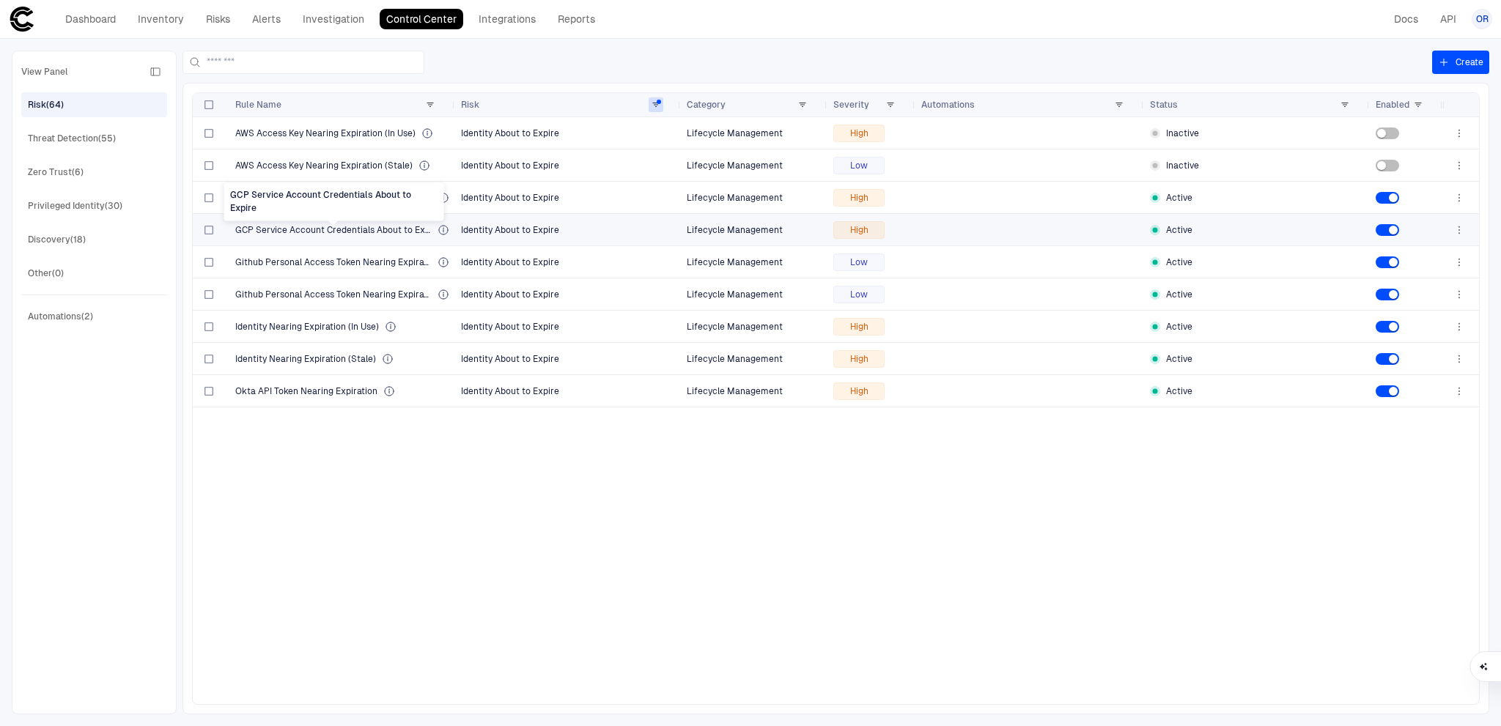
click at [369, 229] on span "GCP Service Account Credentials About to Expire" at bounding box center [333, 230] width 196 height 12
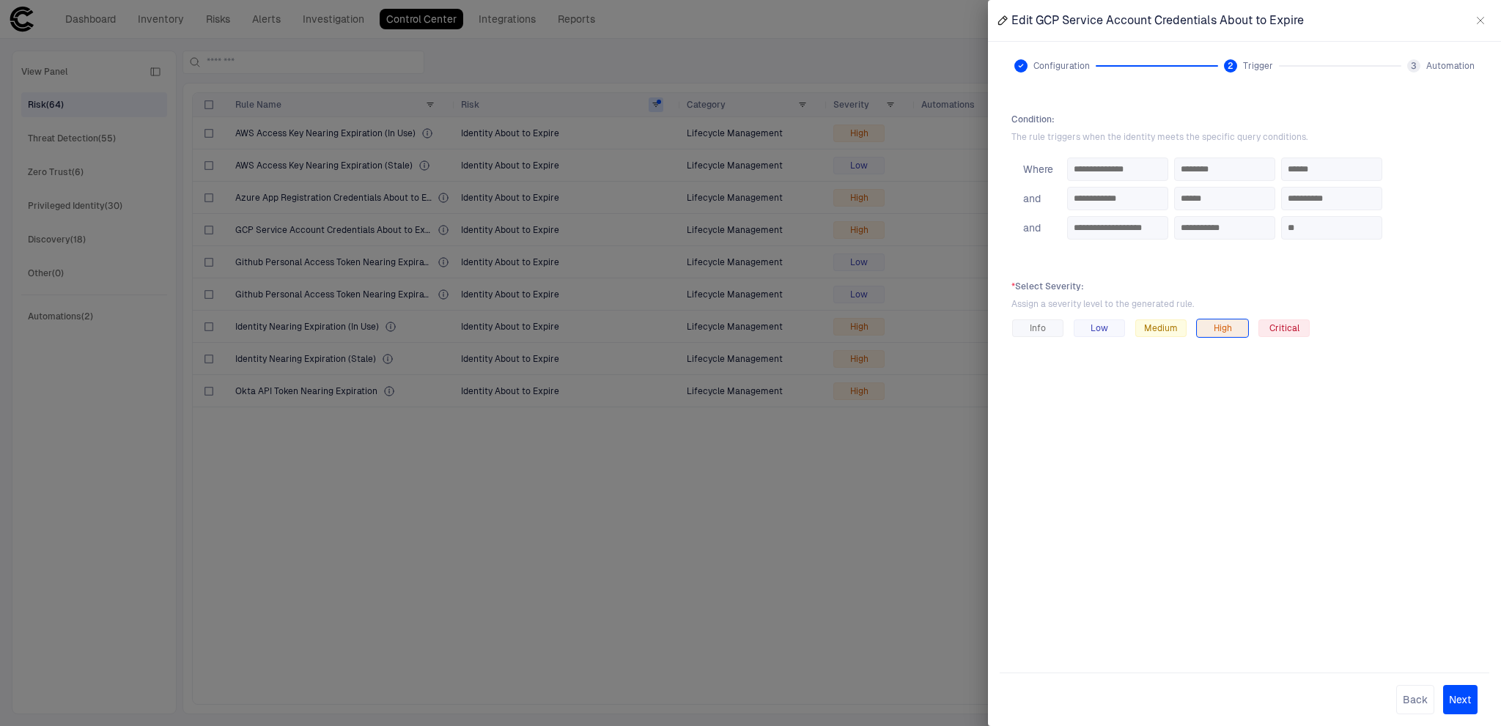
click at [881, 550] on div at bounding box center [750, 363] width 1501 height 726
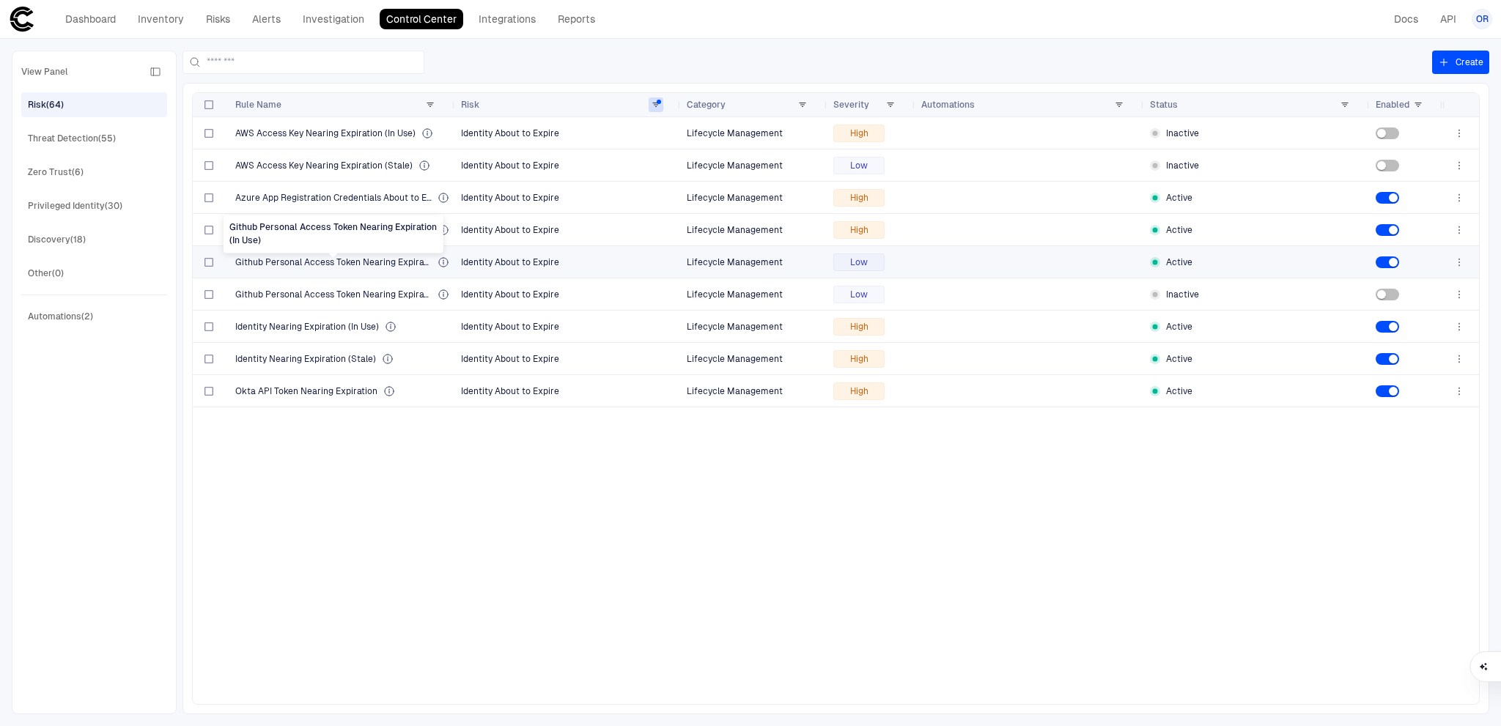
click at [380, 260] on span "Github Personal Access Token Nearing Expiration (In Use)" at bounding box center [333, 263] width 196 height 12
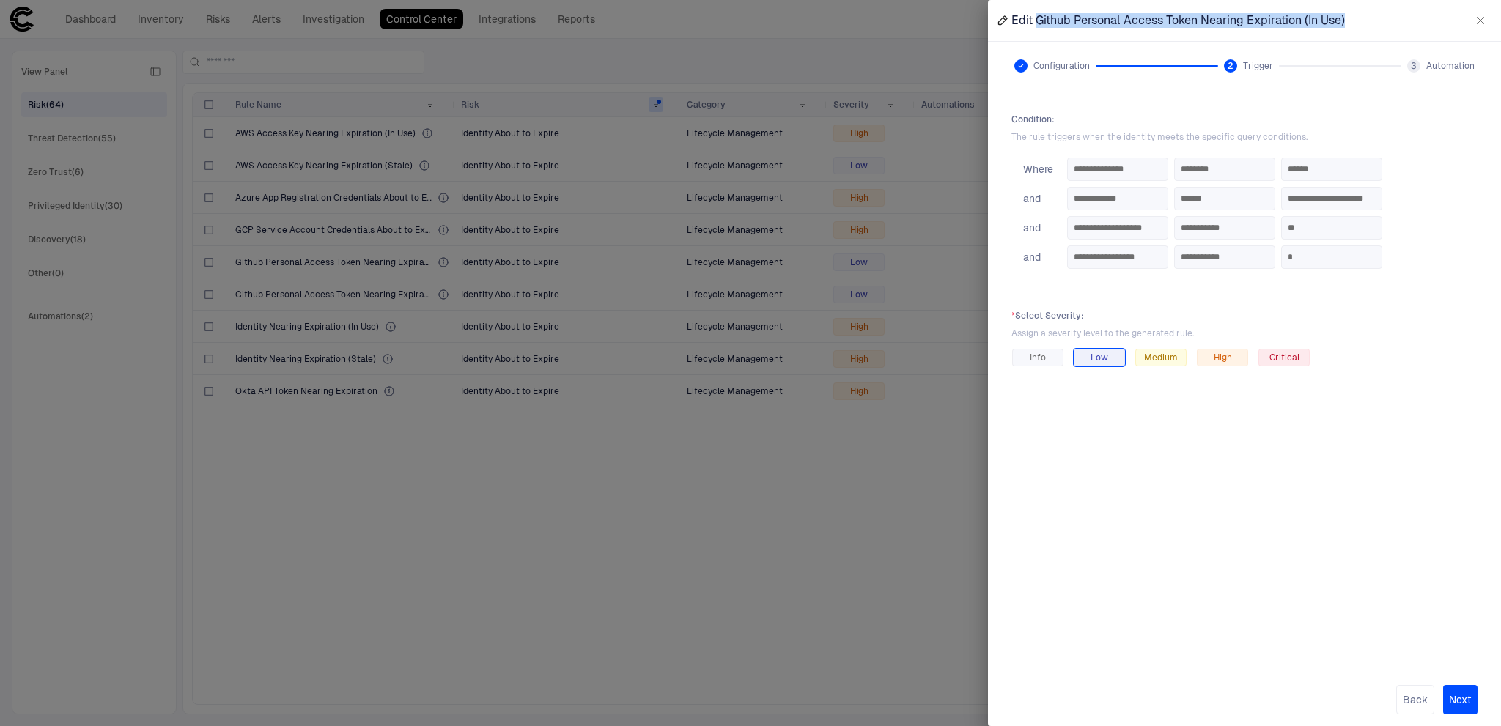
drag, startPoint x: 1363, startPoint y: 18, endPoint x: 1034, endPoint y: 24, distance: 329.2
click at [1034, 24] on div "Edit Github Personal Access Token Nearing Expiration (In Use)" at bounding box center [1244, 20] width 513 height 41
click at [582, 547] on div at bounding box center [750, 363] width 1501 height 726
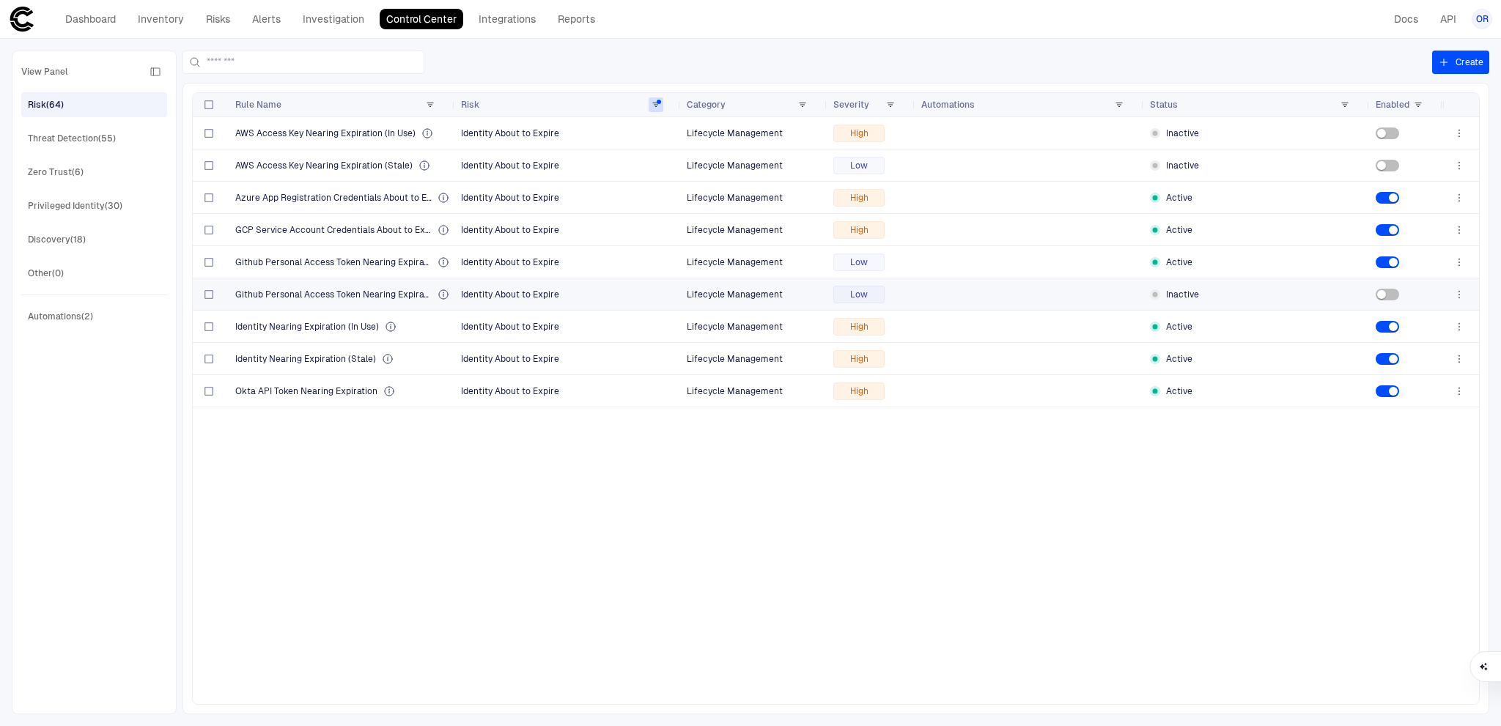
click at [592, 295] on span "Identity About to Expire" at bounding box center [568, 294] width 214 height 29
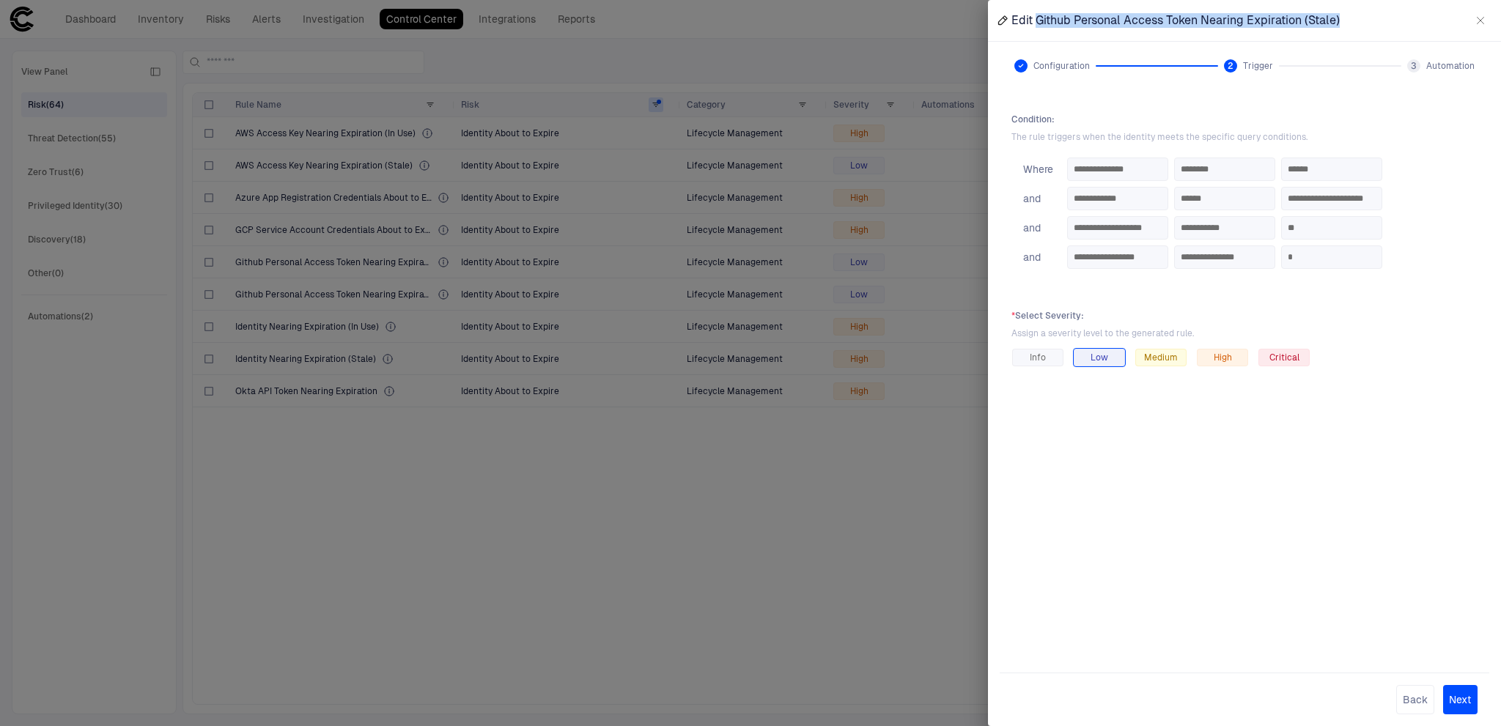
drag, startPoint x: 1354, startPoint y: 23, endPoint x: 1035, endPoint y: 29, distance: 318.9
click at [1035, 29] on div "Edit Github Personal Access Token Nearing Expiration (Stale)" at bounding box center [1244, 20] width 513 height 41
click at [793, 491] on div at bounding box center [750, 363] width 1501 height 726
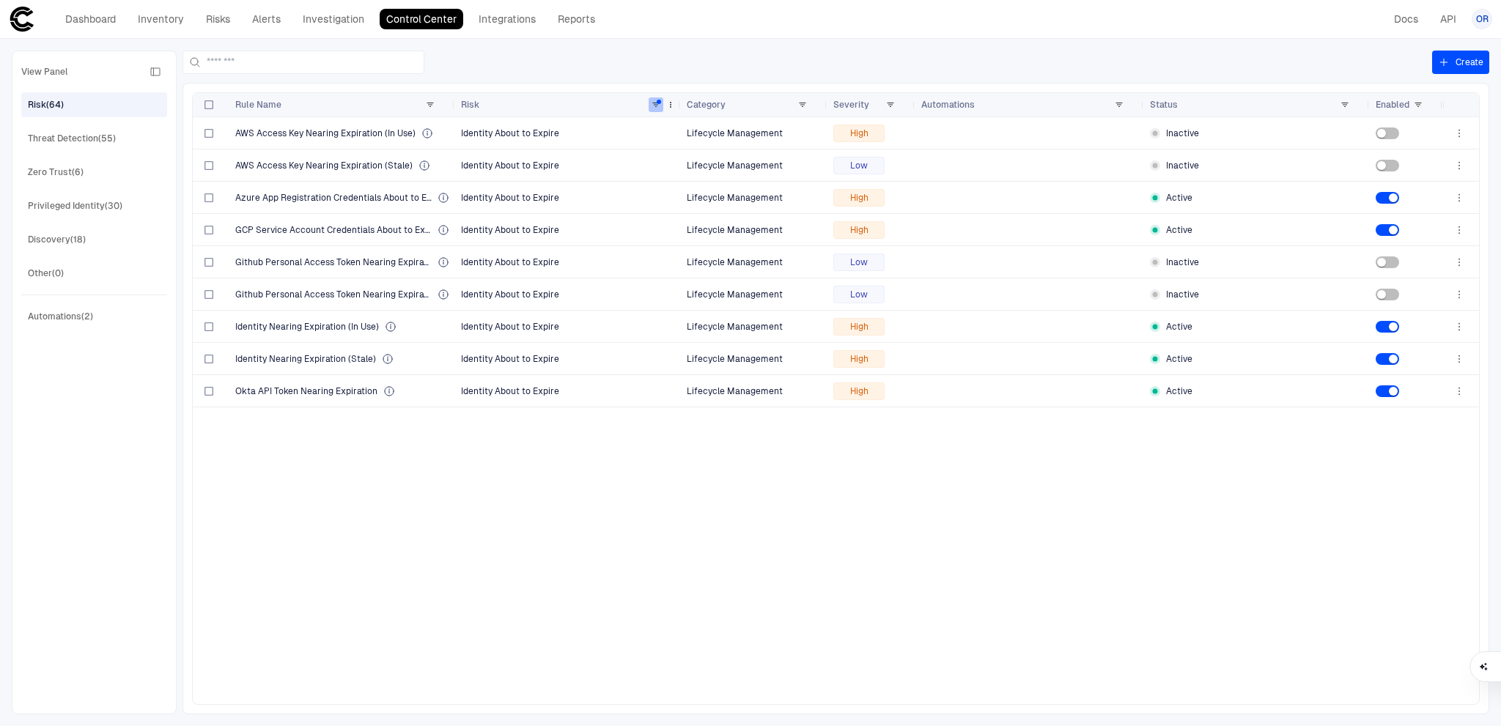
click at [655, 106] on span at bounding box center [656, 104] width 9 height 9
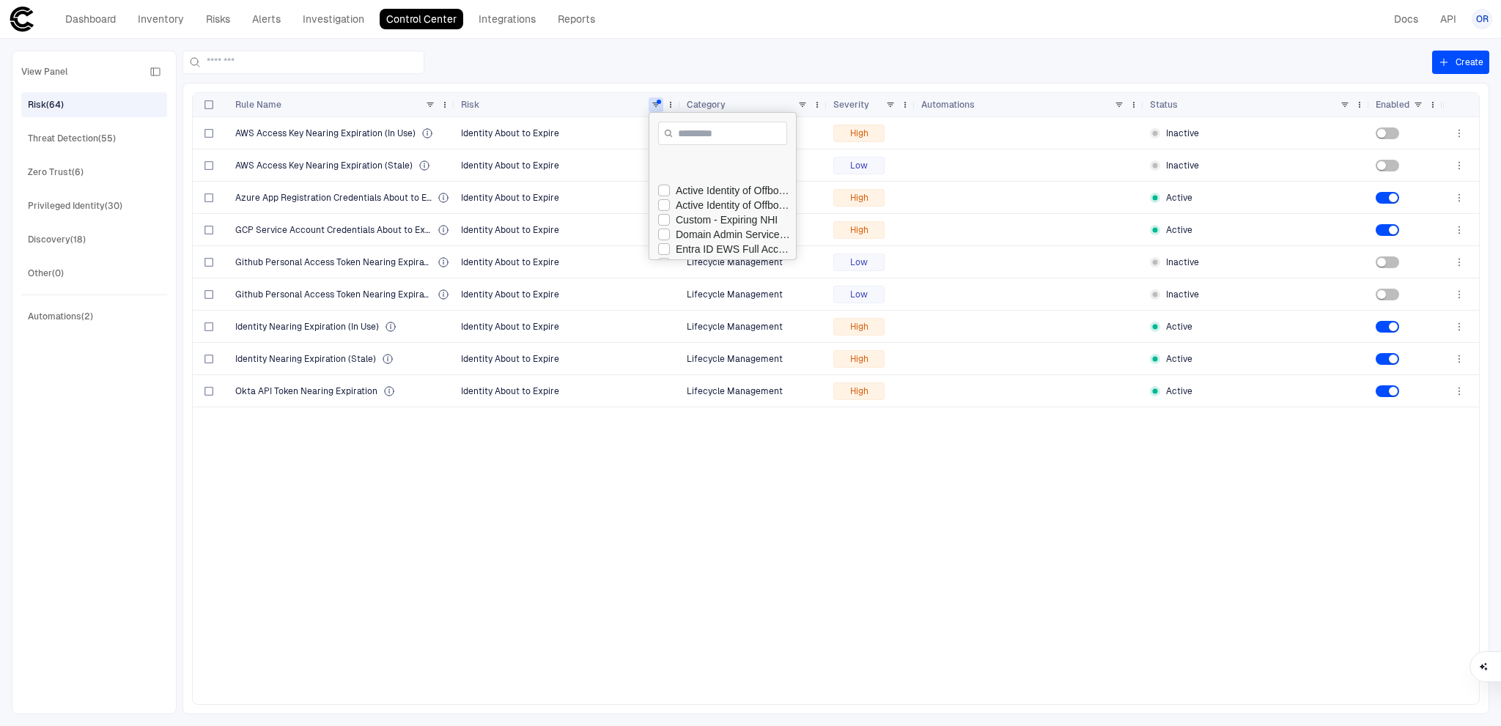
scroll to position [73, 0]
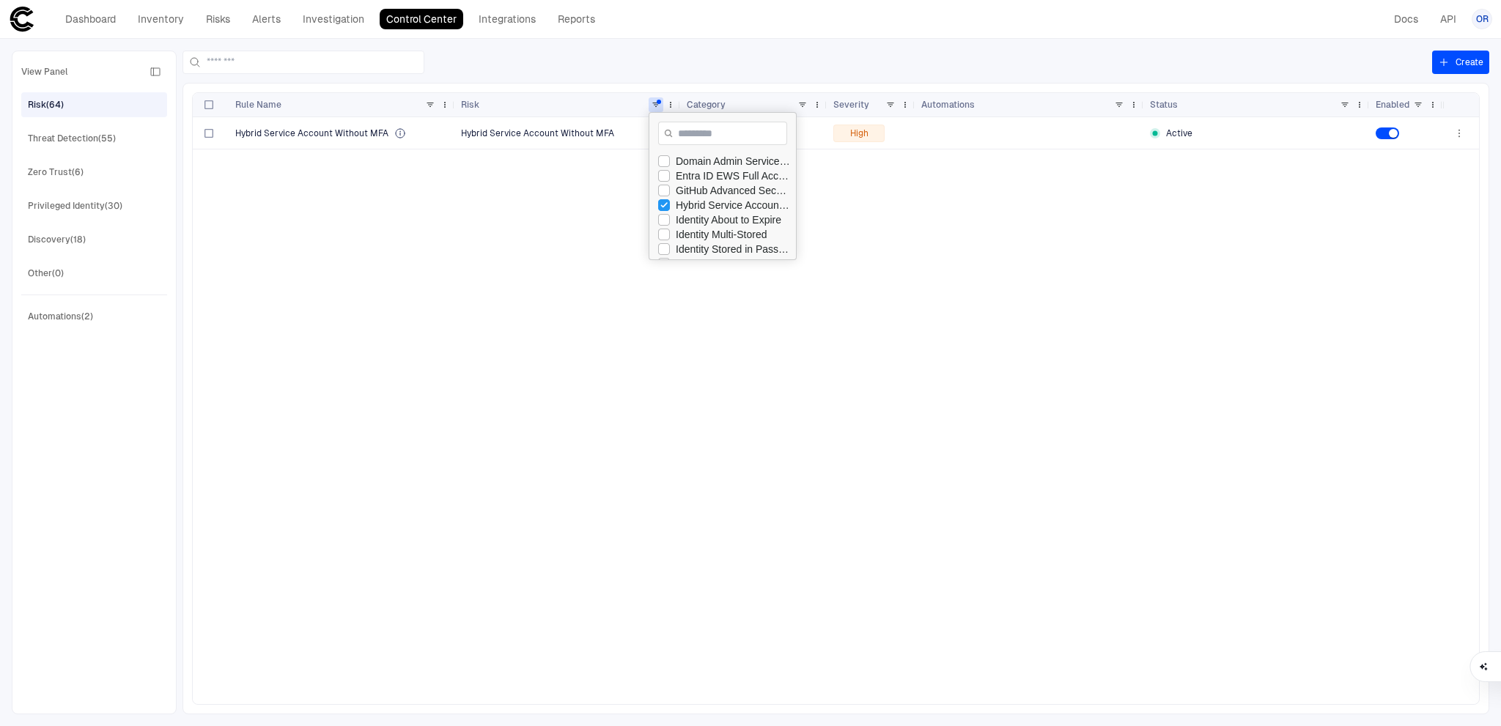
click at [485, 240] on div "Hybrid Service Account Without MFA Hybrid Service Account Without MFA Access Co…" at bounding box center [818, 410] width 1250 height 587
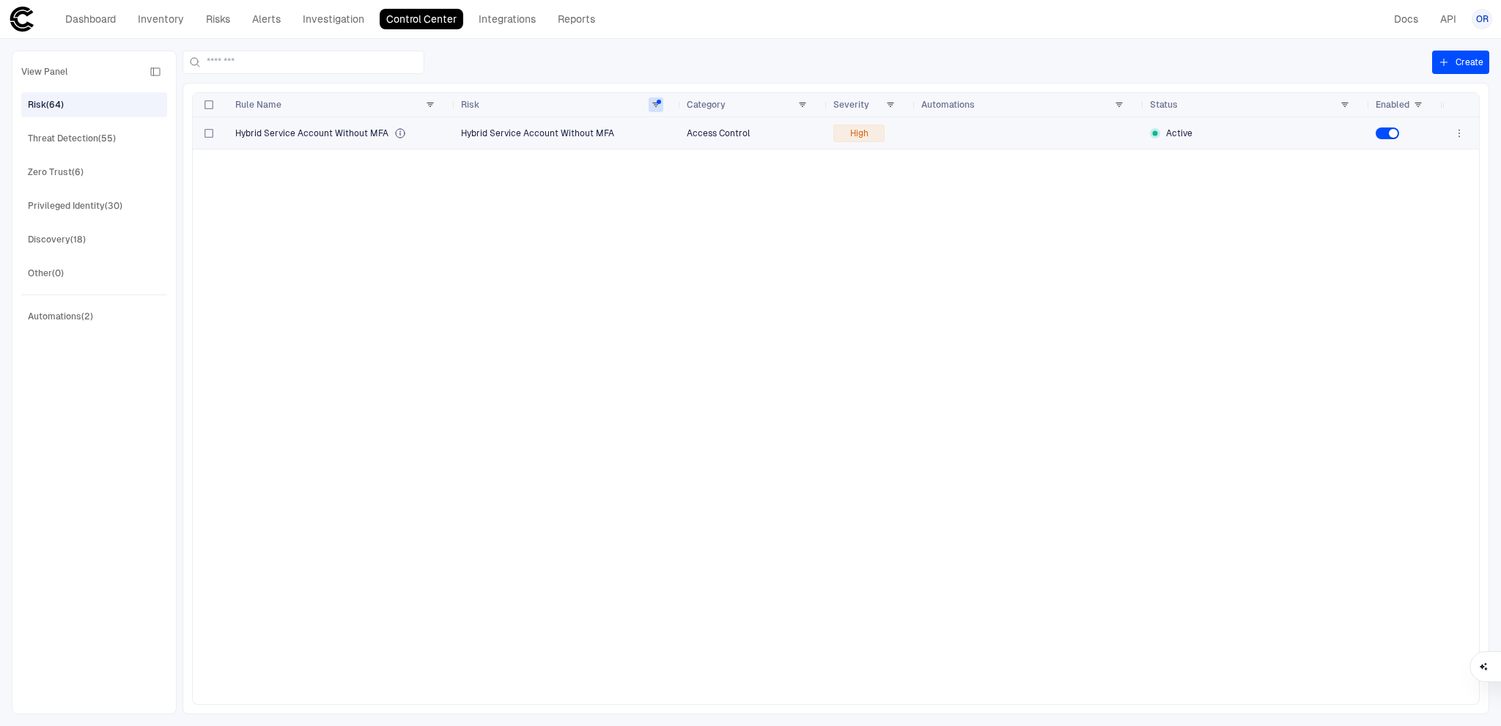
click at [433, 135] on div "Hybrid Service Account Without MFA" at bounding box center [342, 134] width 214 height 12
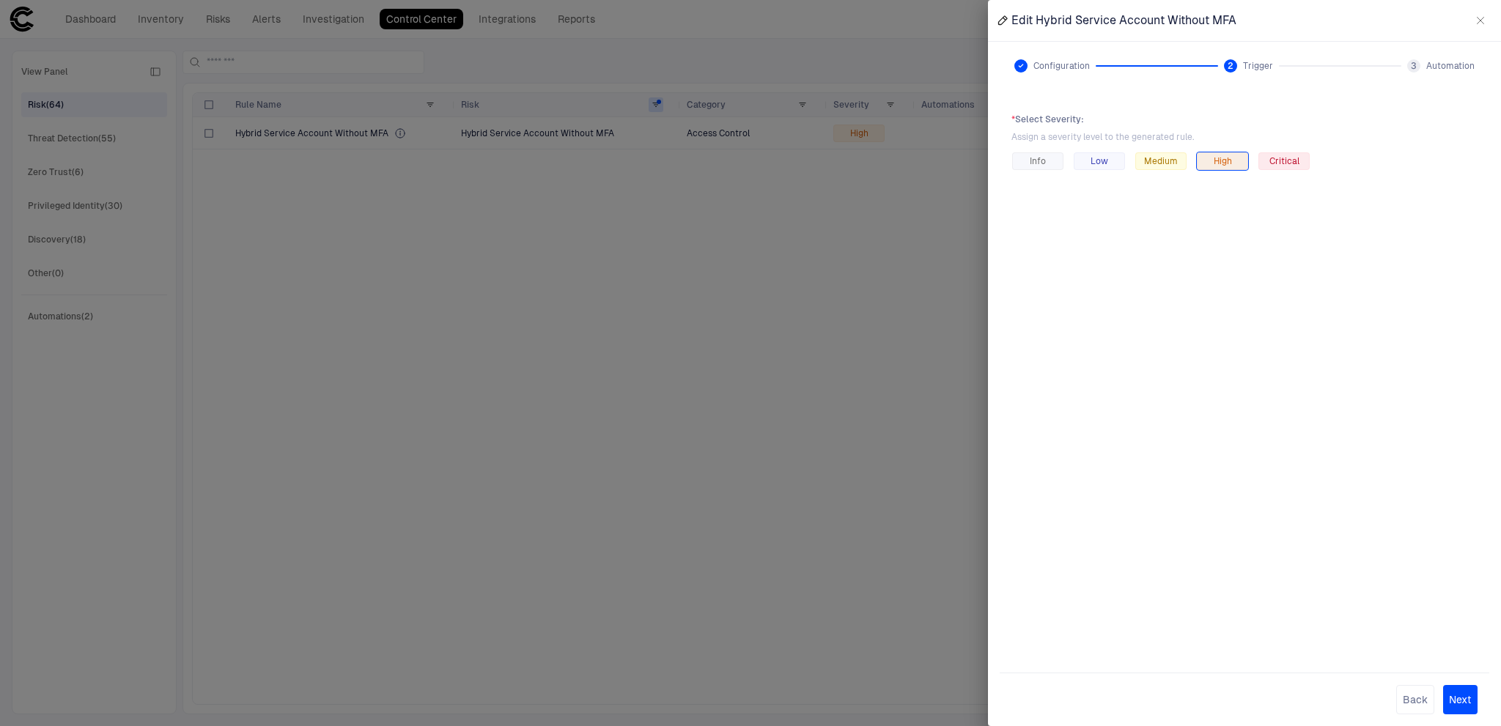
click at [902, 323] on div at bounding box center [750, 363] width 1501 height 726
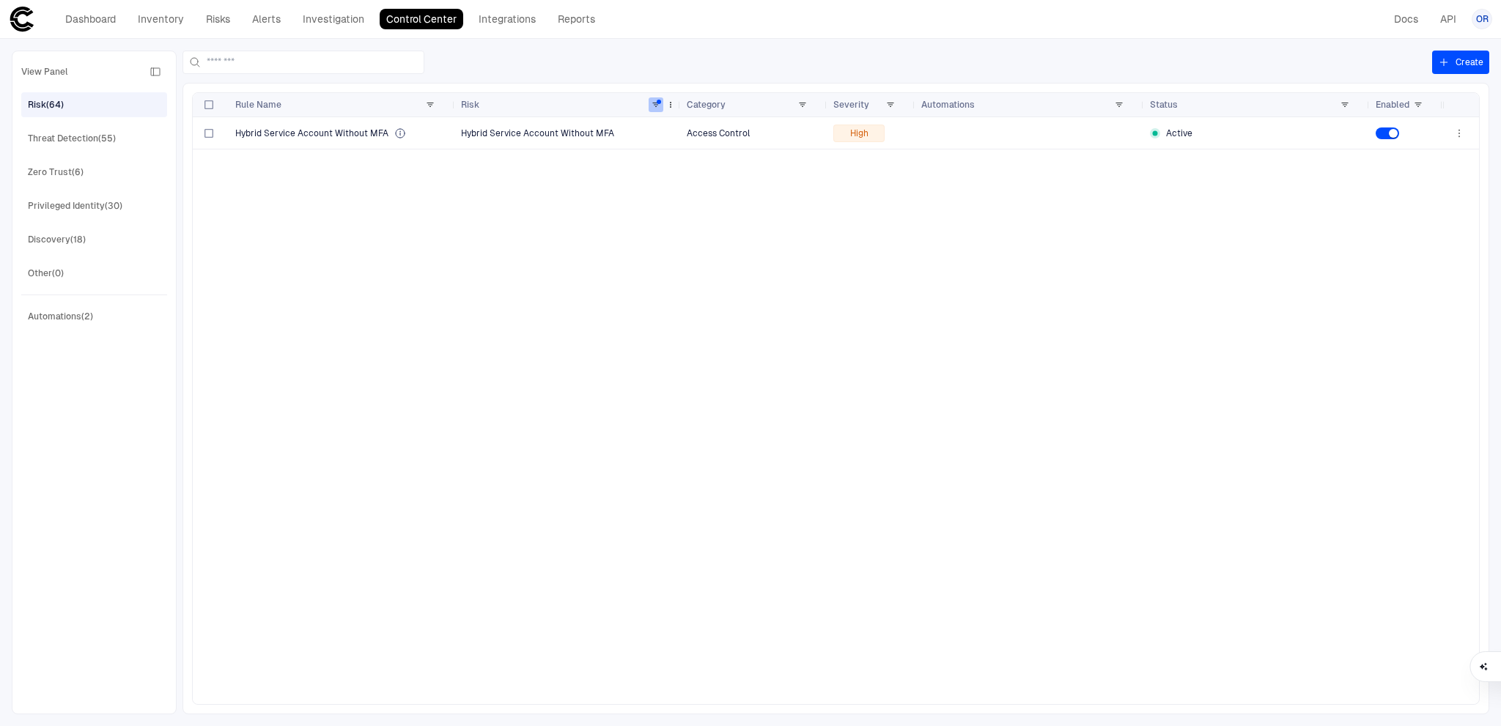
click at [659, 103] on span at bounding box center [656, 104] width 9 height 9
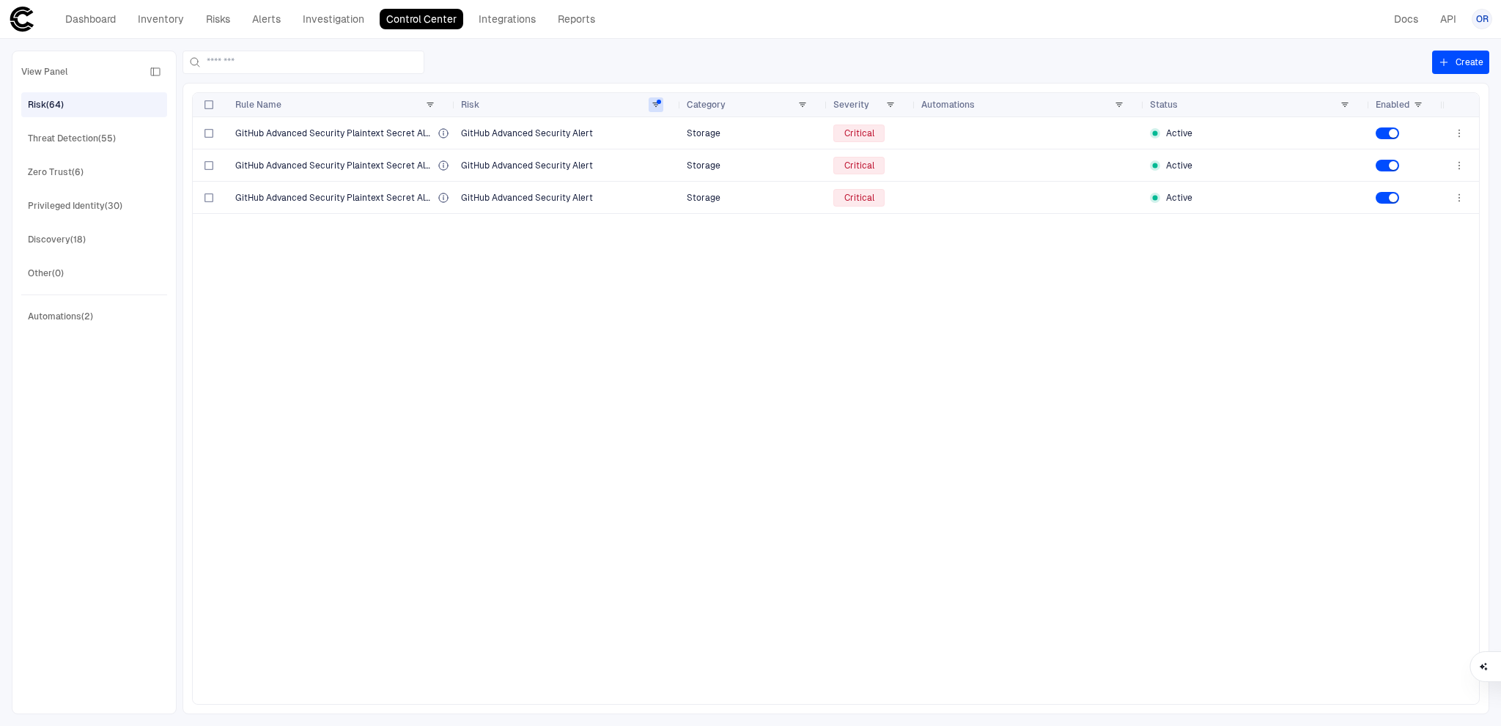
click at [1085, 358] on div "GitHub Advanced Security Plaintext Secret Alert GitHub Advanced Security Alert …" at bounding box center [818, 410] width 1250 height 587
click at [1389, 157] on div at bounding box center [1407, 165] width 62 height 30
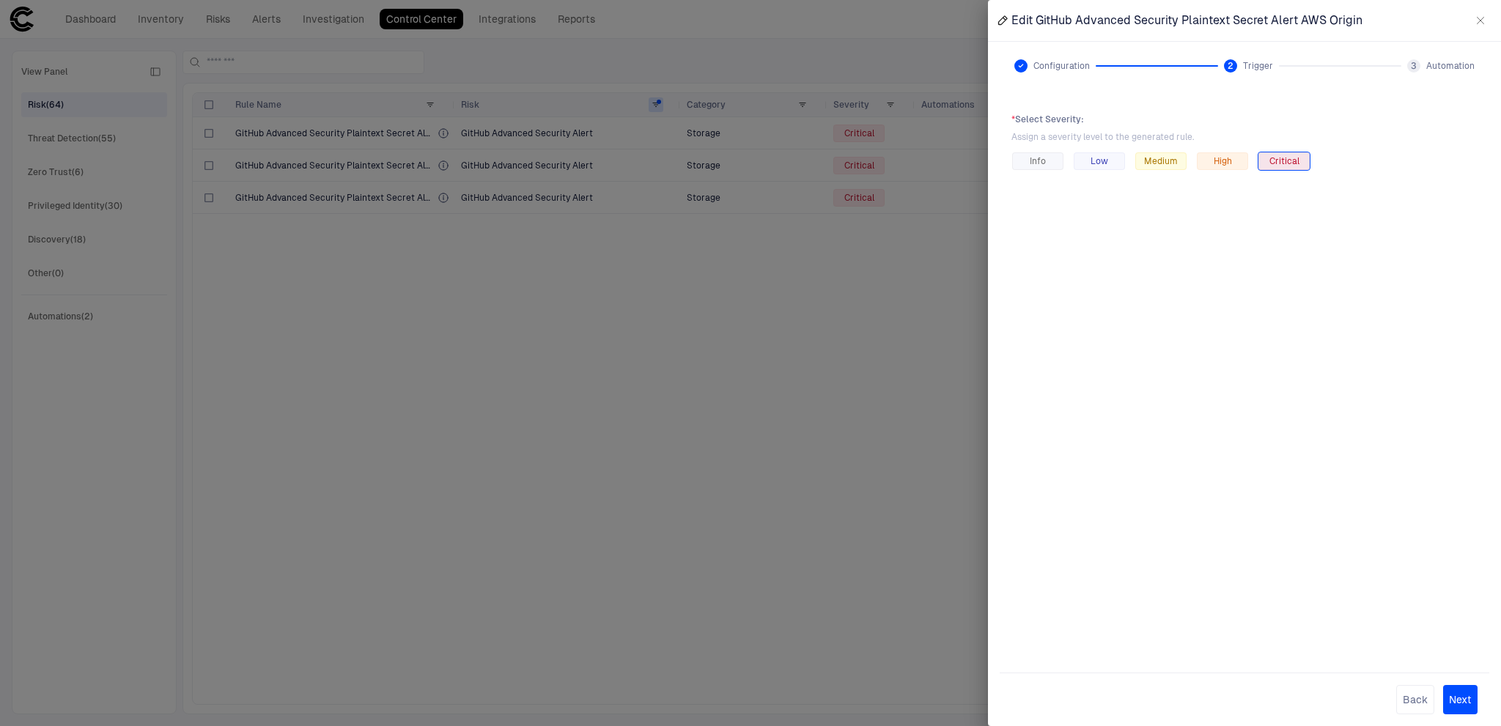
click at [927, 279] on div at bounding box center [750, 363] width 1501 height 726
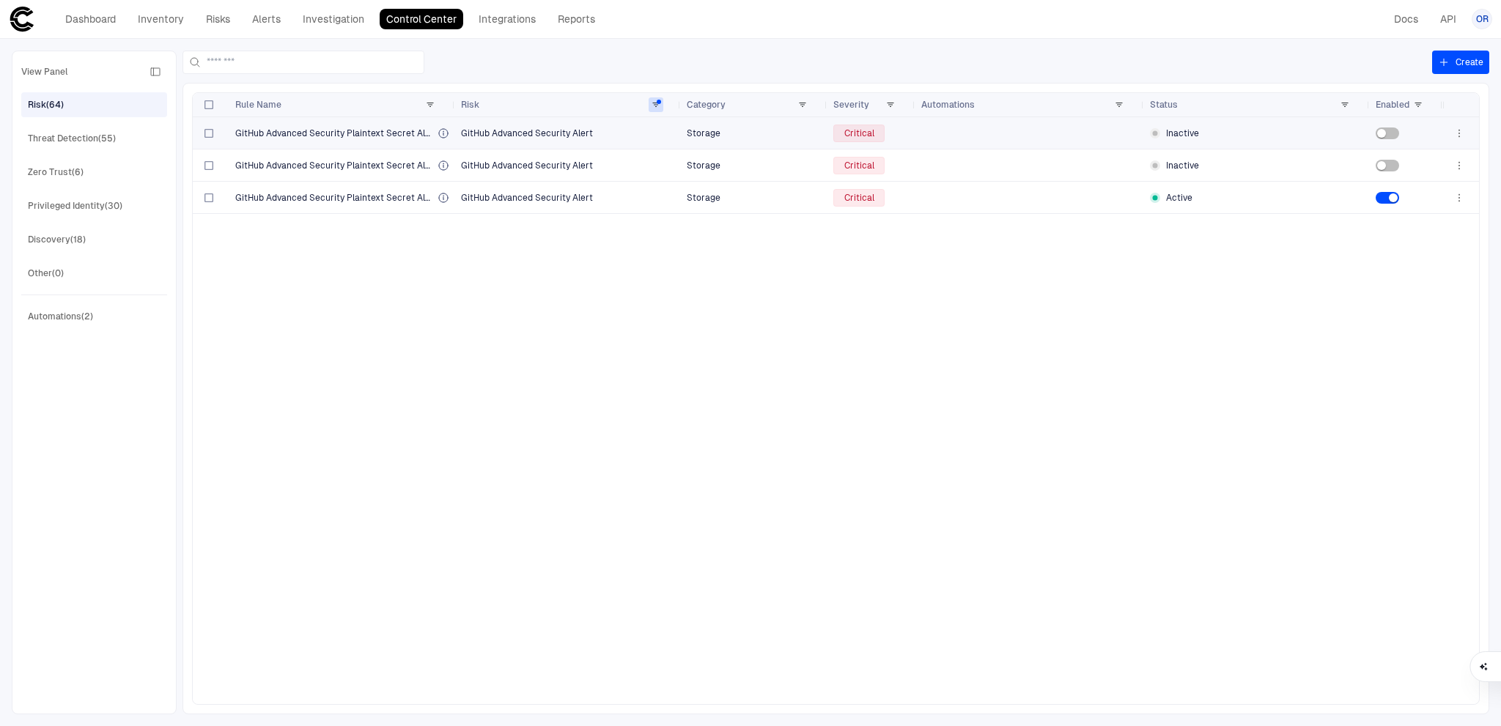
click at [630, 140] on span "GitHub Advanced Security Alert" at bounding box center [568, 133] width 214 height 29
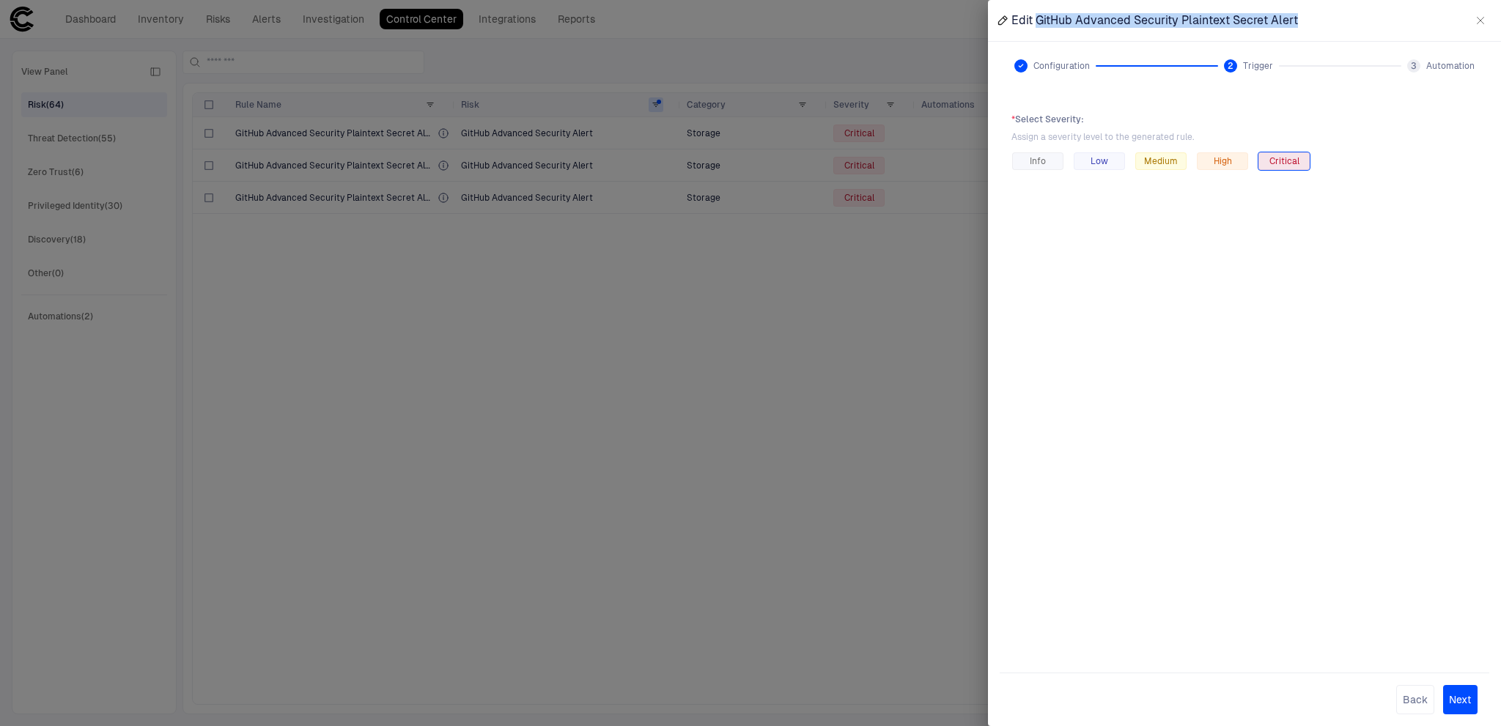
drag, startPoint x: 1305, startPoint y: 23, endPoint x: 1039, endPoint y: 18, distance: 266.1
click at [1039, 18] on div "Edit GitHub Advanced Security Plaintext Secret Alert" at bounding box center [1244, 20] width 513 height 41
click at [903, 312] on div at bounding box center [750, 363] width 1501 height 726
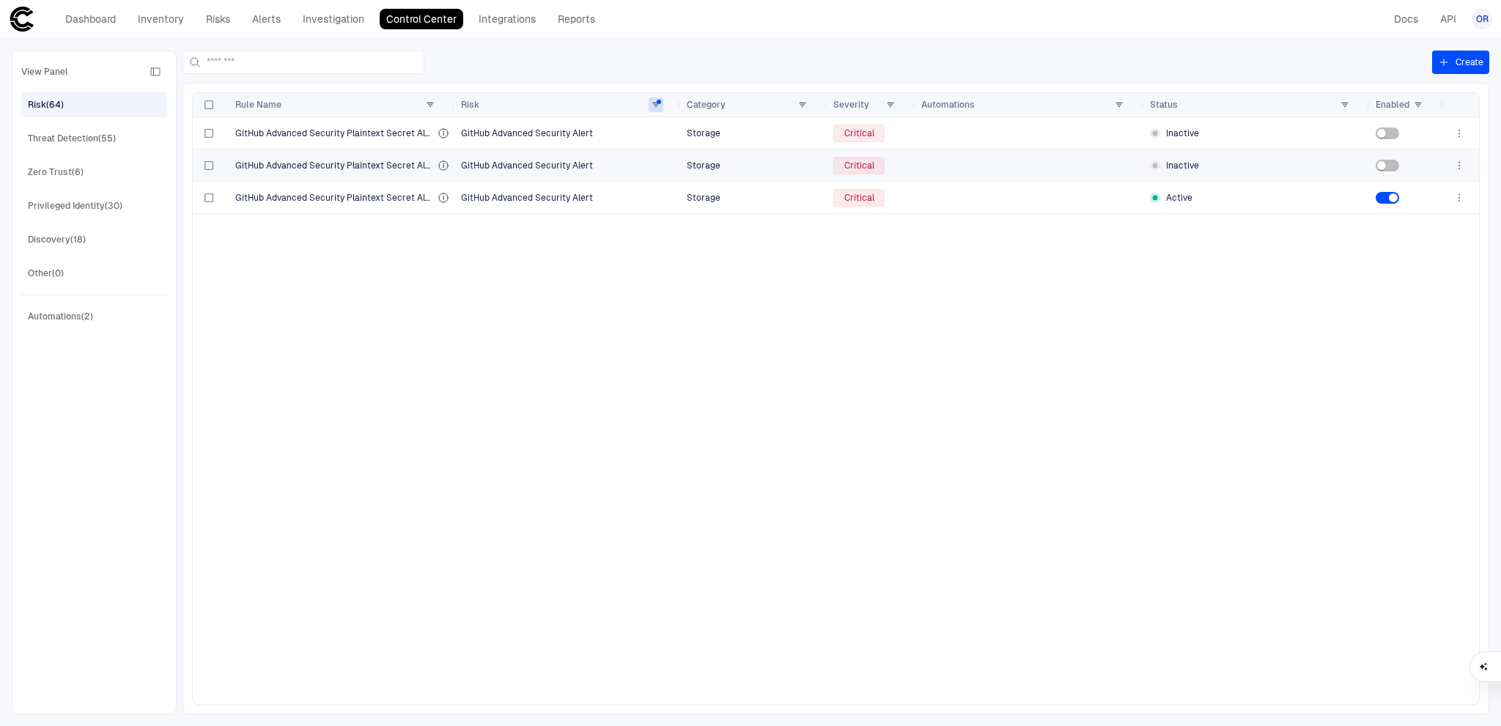
click at [781, 169] on span "Storage" at bounding box center [754, 165] width 135 height 29
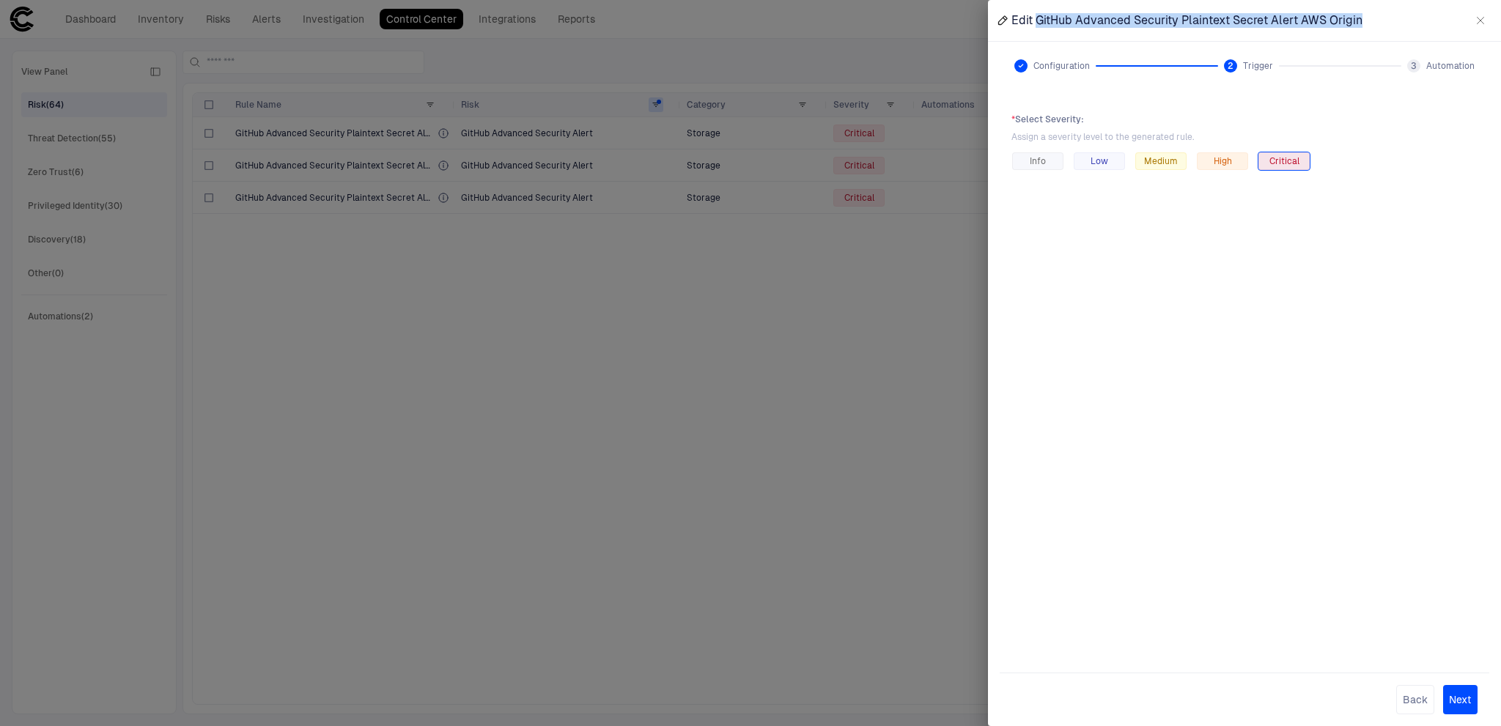
drag, startPoint x: 1387, startPoint y: 23, endPoint x: 1036, endPoint y: 25, distance: 351.1
click at [1036, 25] on div "Edit GitHub Advanced Security Plaintext Secret Alert AWS Origin" at bounding box center [1244, 20] width 513 height 41
click at [765, 396] on div at bounding box center [750, 363] width 1501 height 726
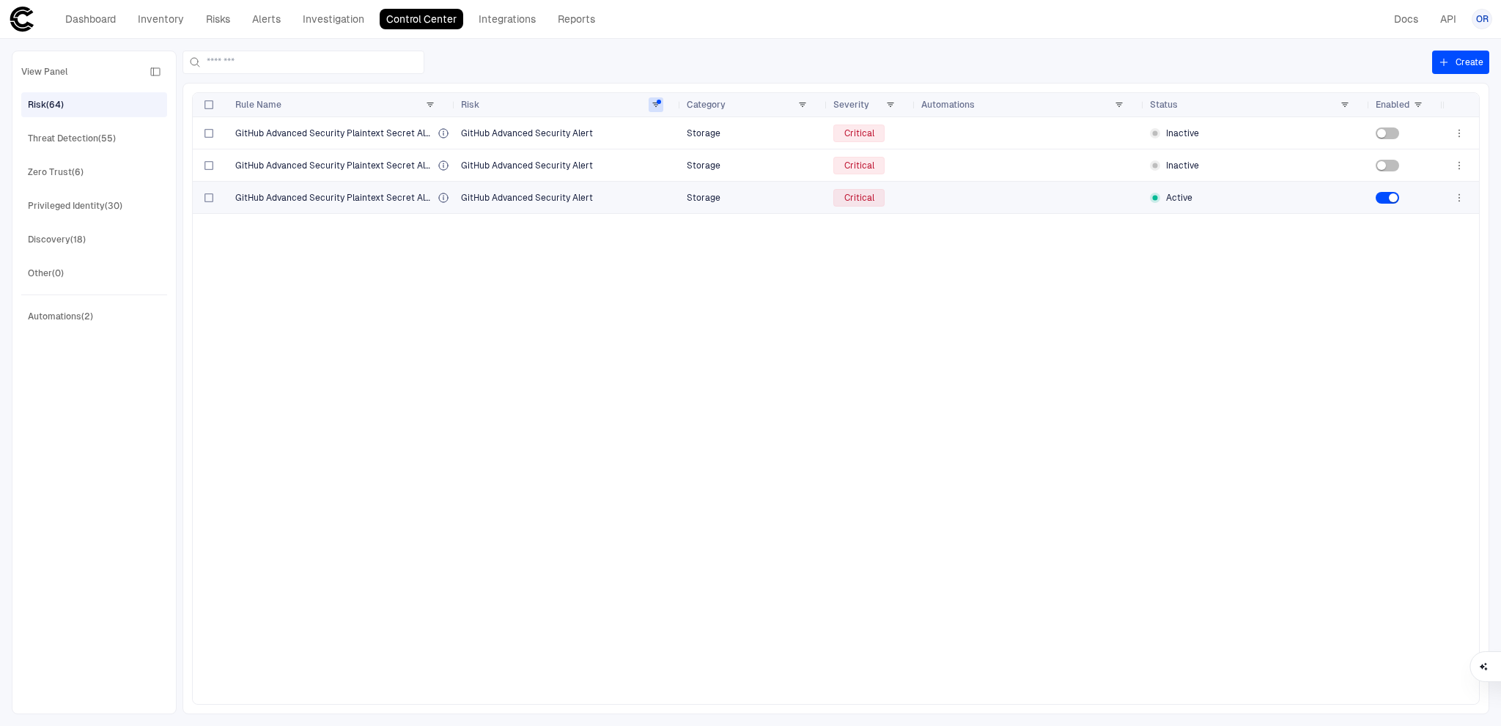
click at [602, 200] on span "GitHub Advanced Security Alert" at bounding box center [568, 197] width 214 height 29
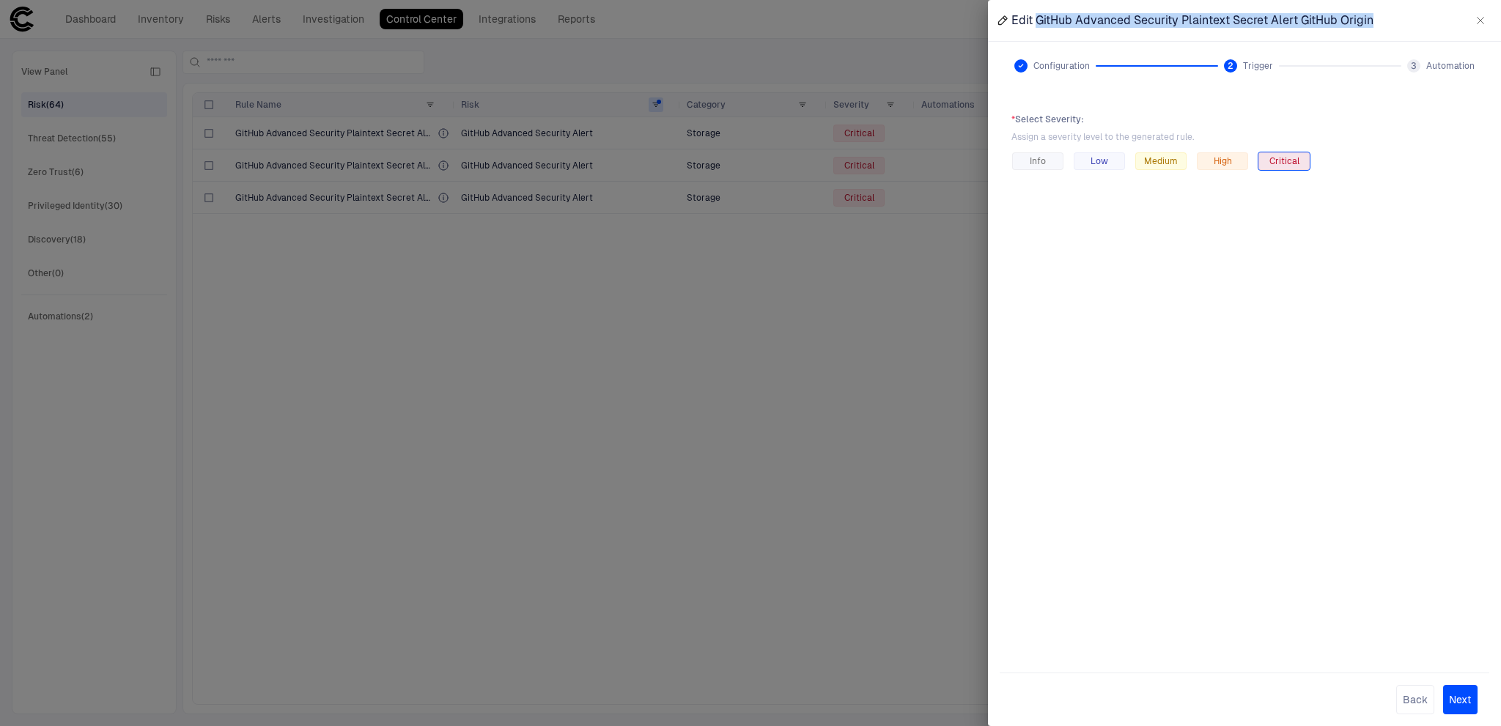
drag, startPoint x: 1386, startPoint y: 23, endPoint x: 1036, endPoint y: 22, distance: 350.4
click at [1036, 22] on div "Edit GitHub Advanced Security Plaintext Secret Alert GitHub Origin" at bounding box center [1244, 20] width 513 height 41
click at [830, 411] on div at bounding box center [750, 363] width 1501 height 726
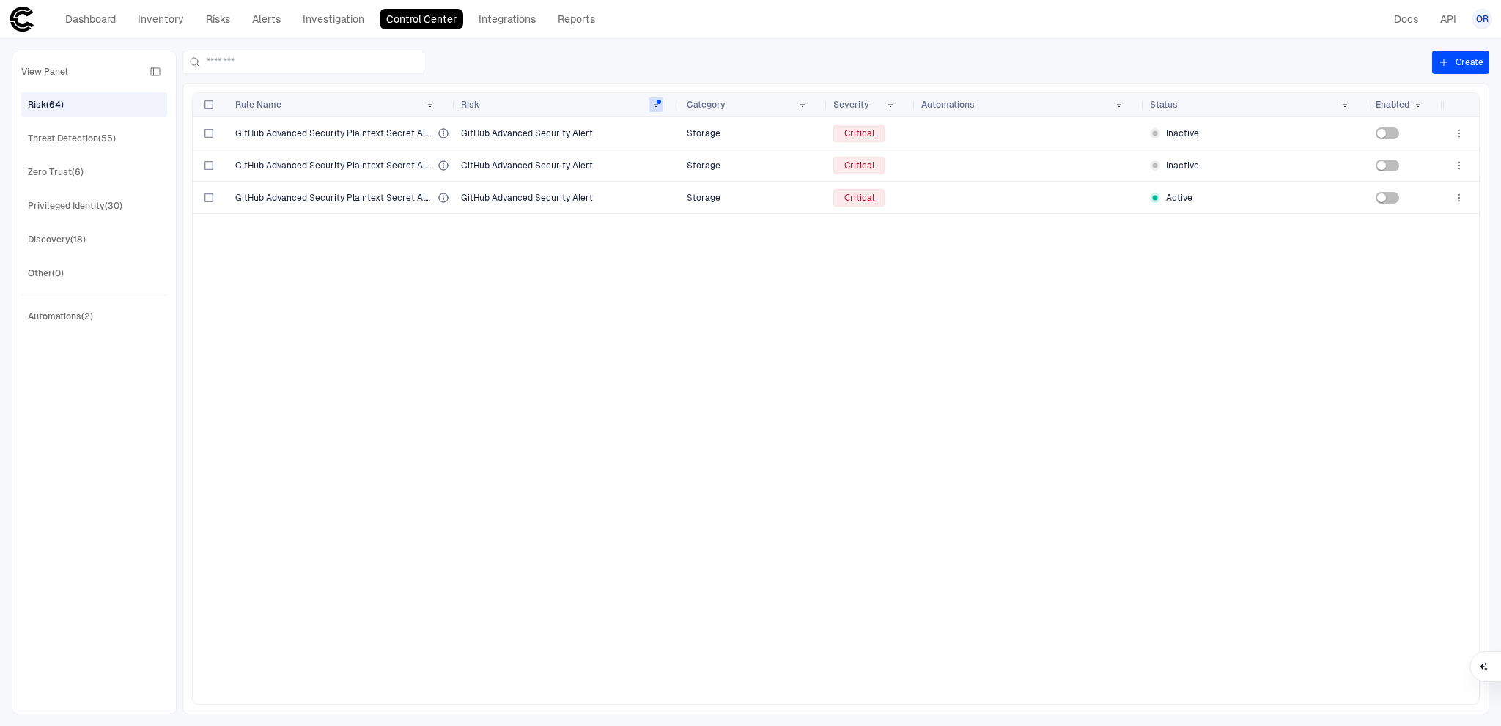
click at [920, 322] on div "GitHub Advanced Security Plaintext Secret Alert GitHub Advanced Security Alert …" at bounding box center [818, 410] width 1250 height 587
click at [652, 103] on span at bounding box center [656, 104] width 9 height 9
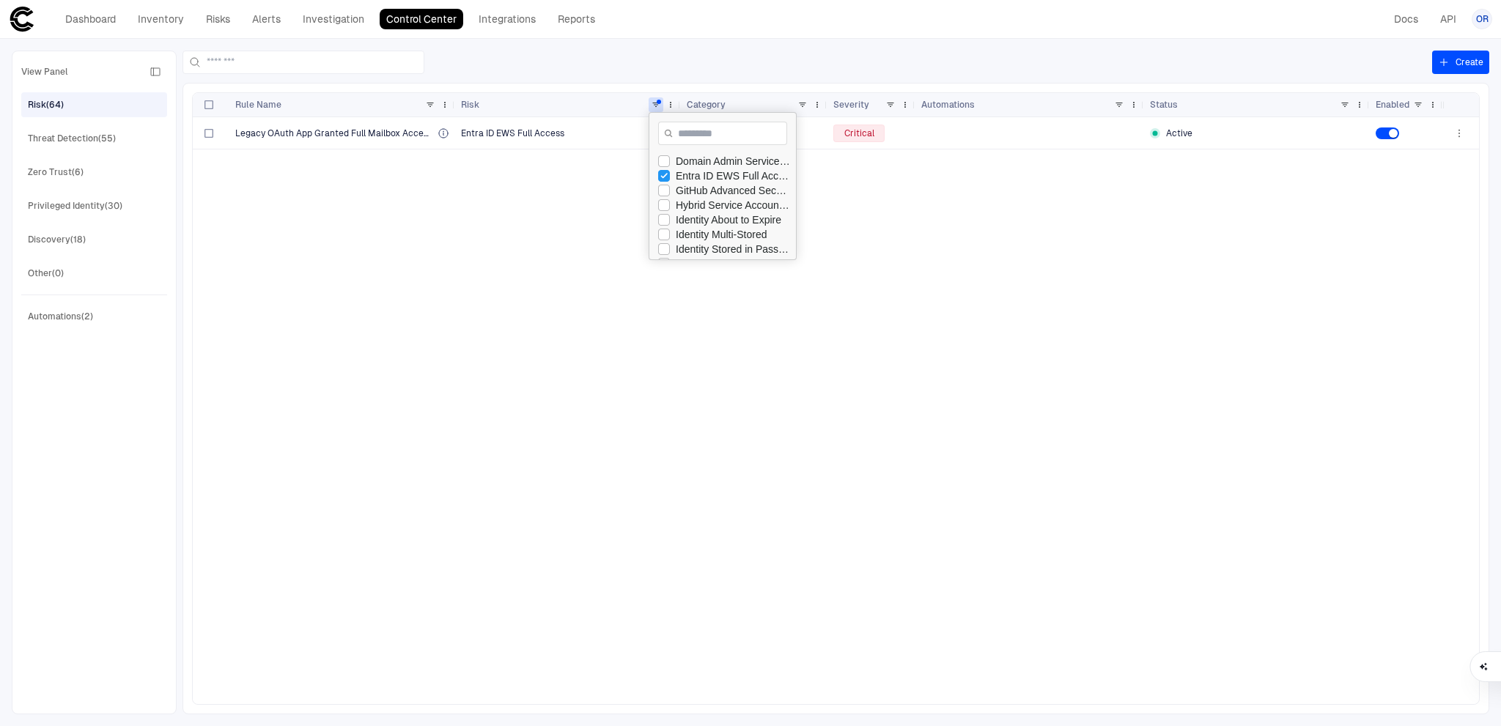
click at [548, 235] on div "Legacy OAuth App Granted Full Mailbox Access via EWS Entra ID EWS Full Access I…" at bounding box center [818, 410] width 1250 height 587
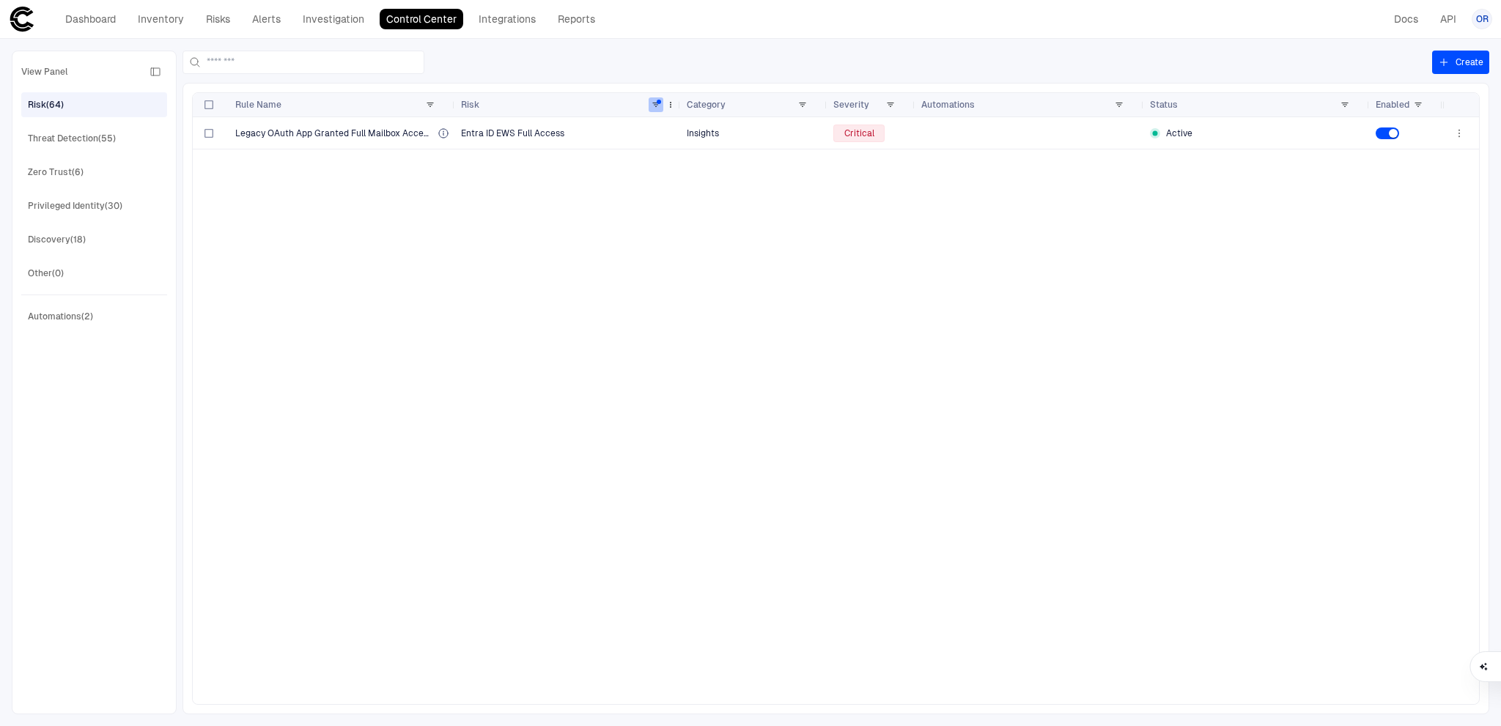
click at [660, 100] on span at bounding box center [656, 104] width 9 height 9
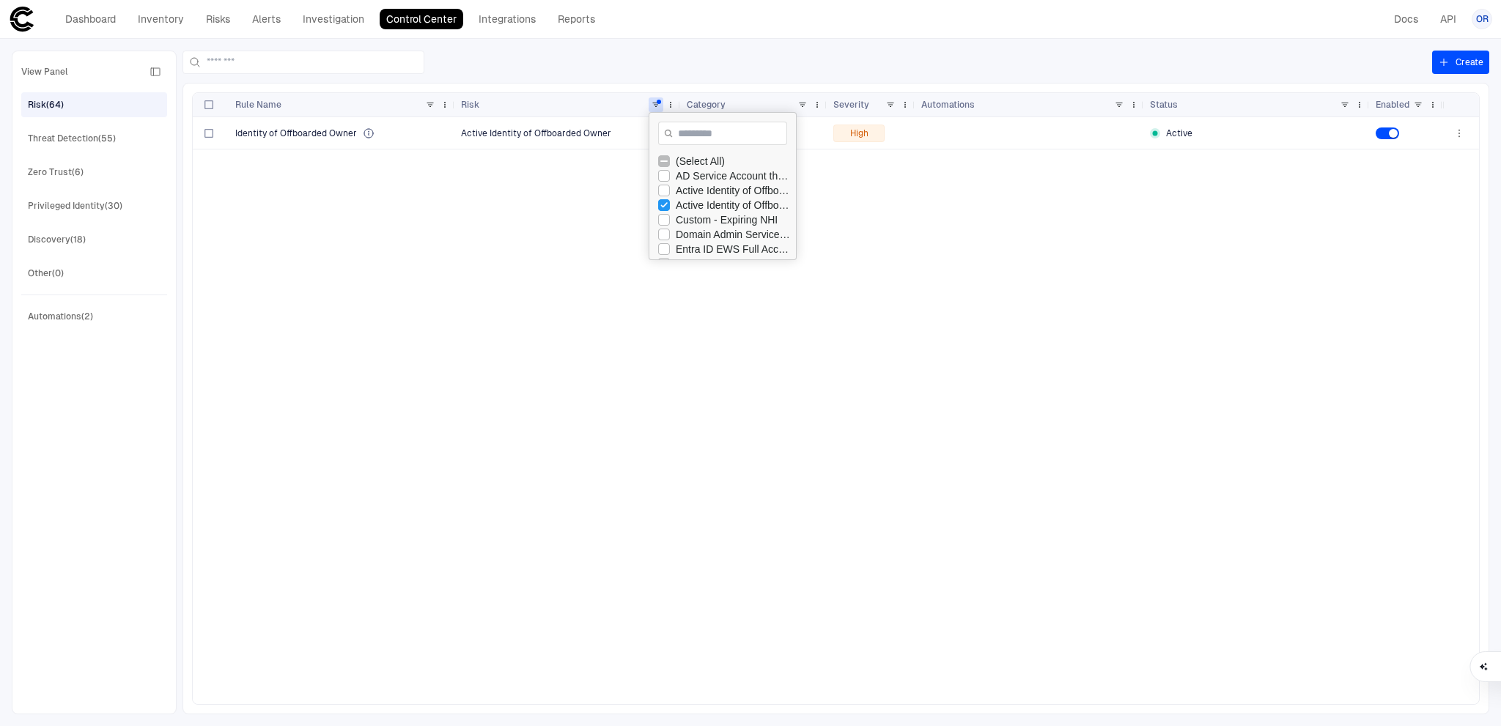
click at [666, 155] on div "(Select All)" at bounding box center [727, 161] width 138 height 15
click at [670, 161] on div "(Select All)" at bounding box center [727, 161] width 138 height 15
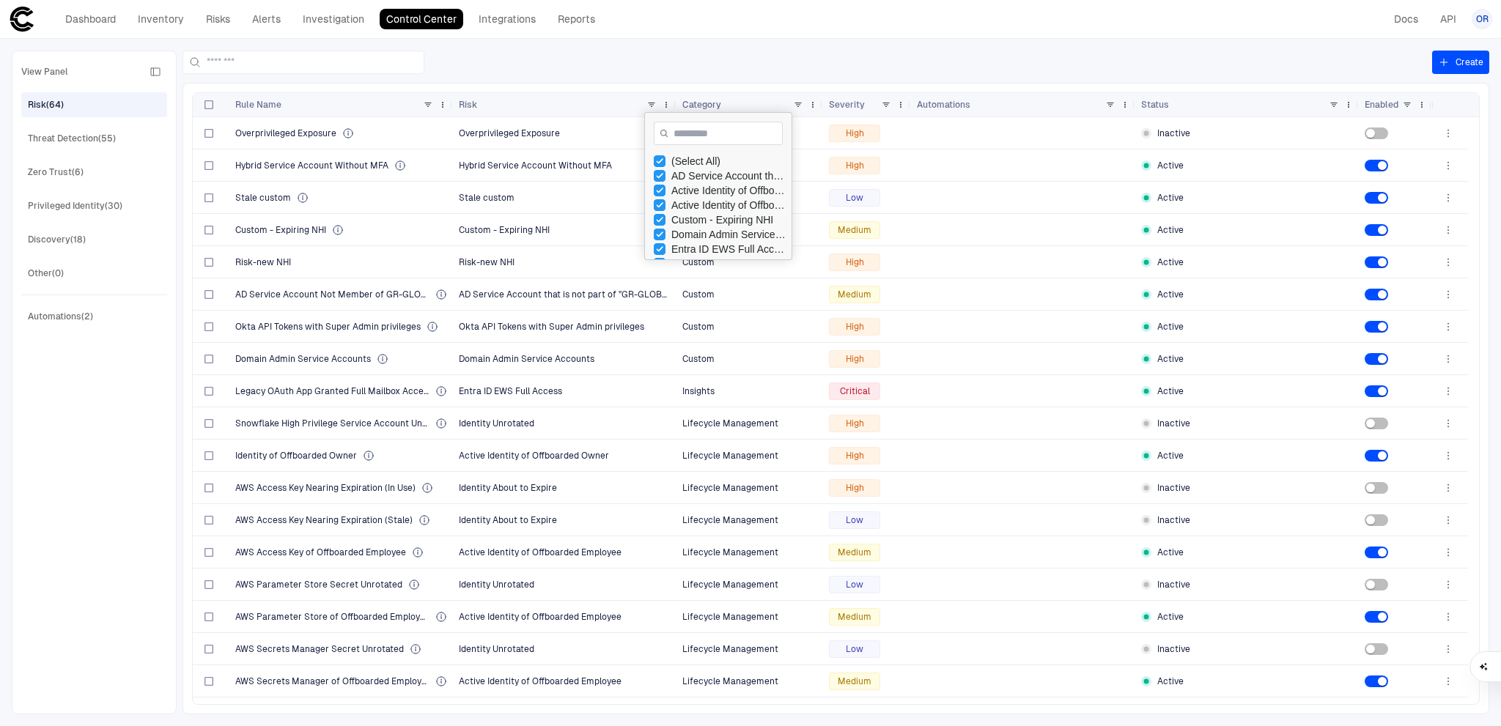
click at [1086, 47] on div "View Panel Risk (64) Threat Detection (55) Zero Trust (6) Privileged Identity (…" at bounding box center [750, 383] width 1501 height 688
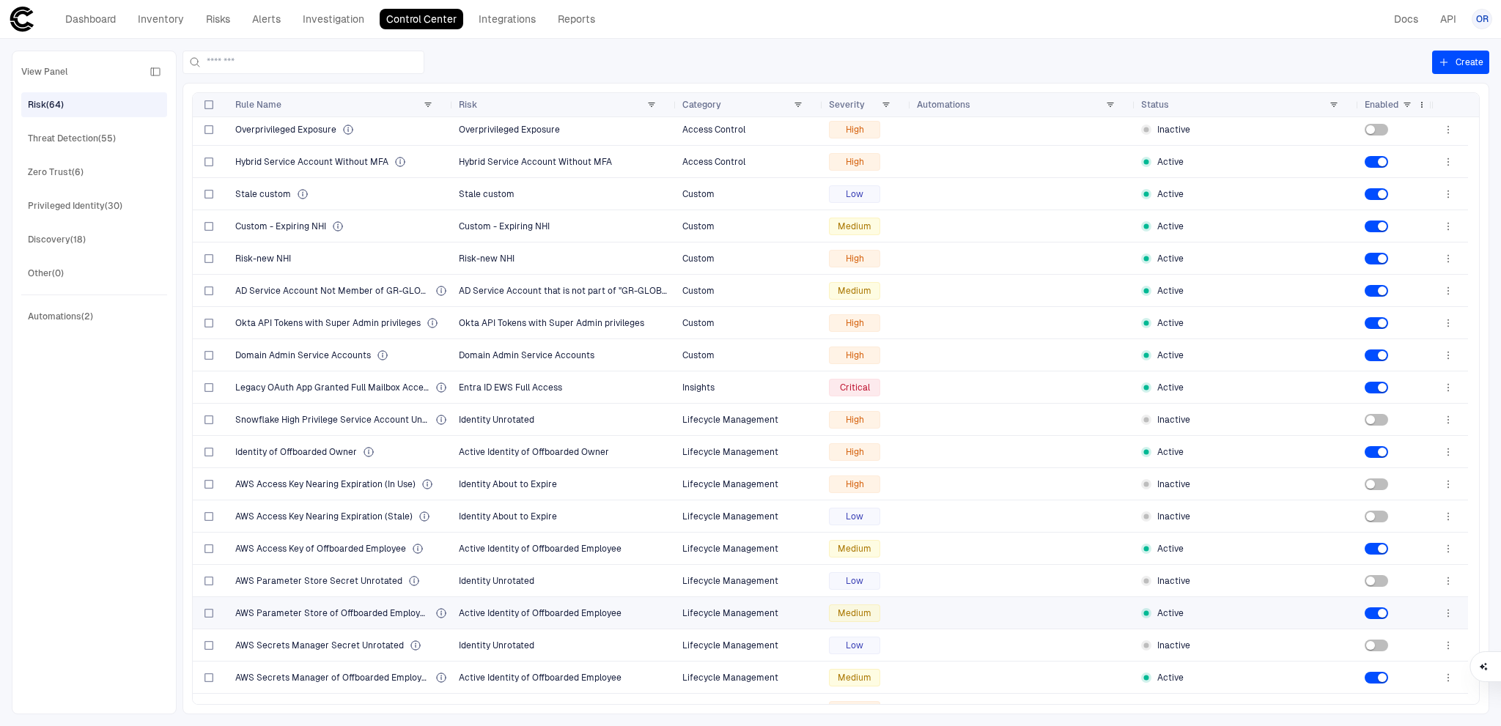
scroll to position [0, 0]
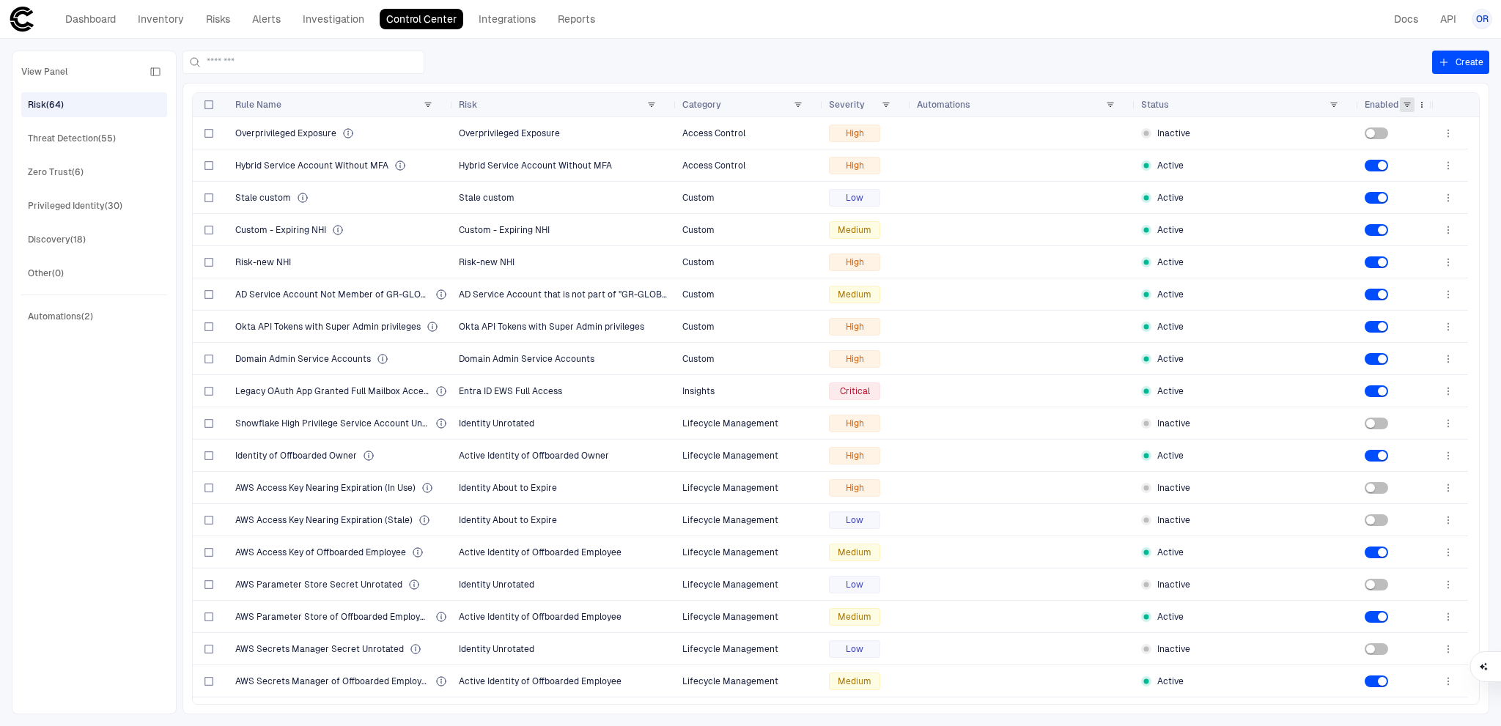
click at [1407, 105] on span at bounding box center [1407, 104] width 9 height 9
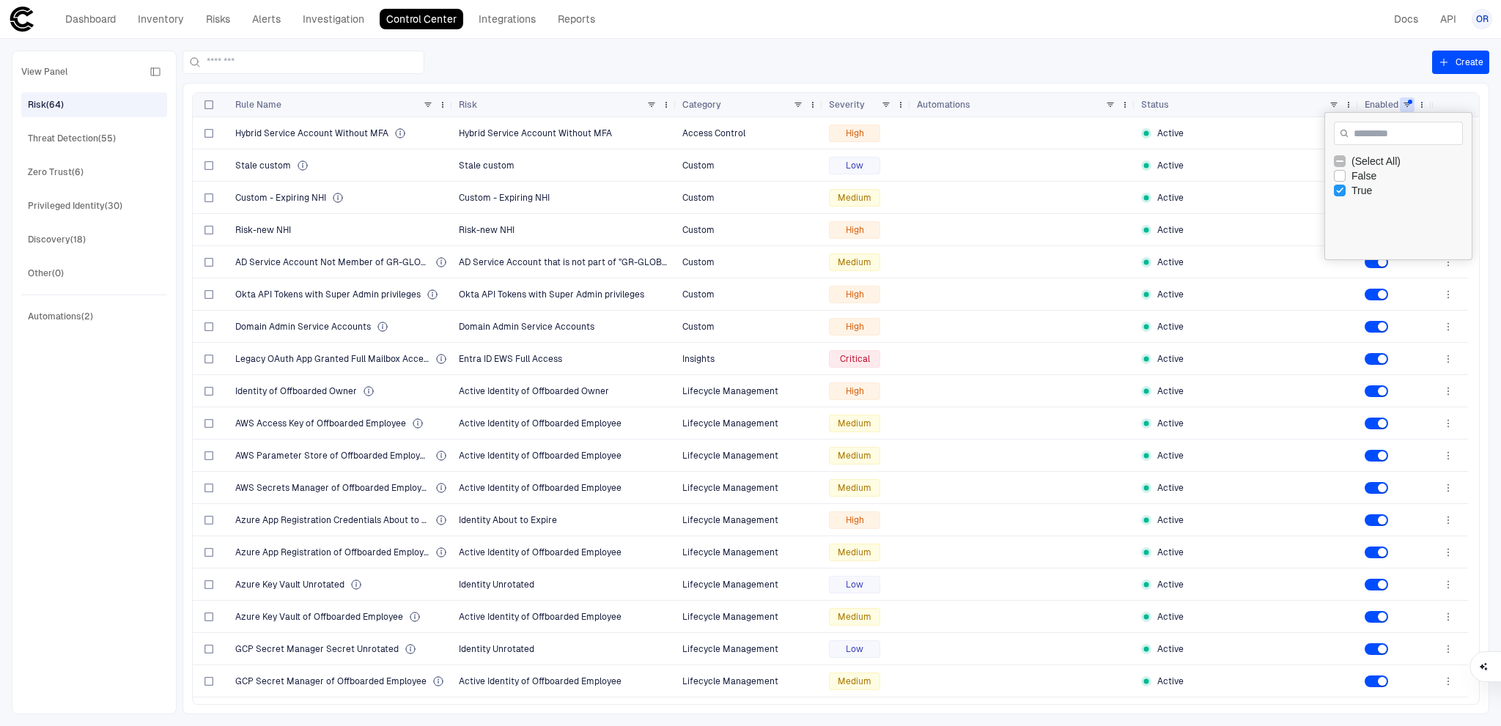
click at [1273, 54] on div at bounding box center [808, 62] width 1250 height 23
